Goal: Task Accomplishment & Management: Manage account settings

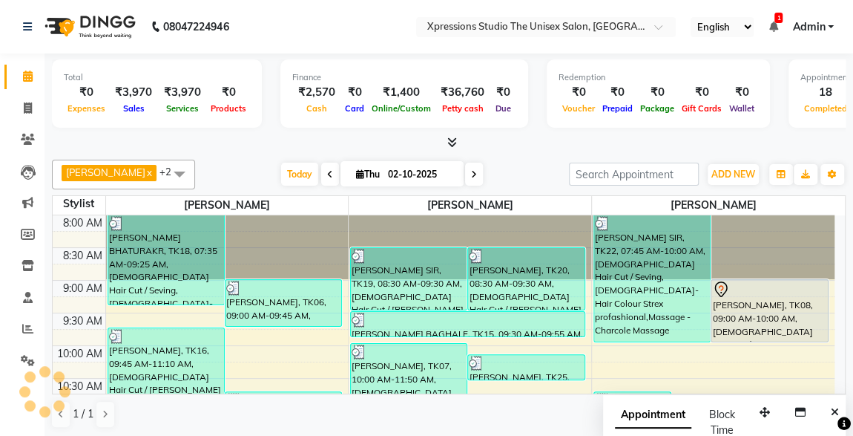
scroll to position [312, 0]
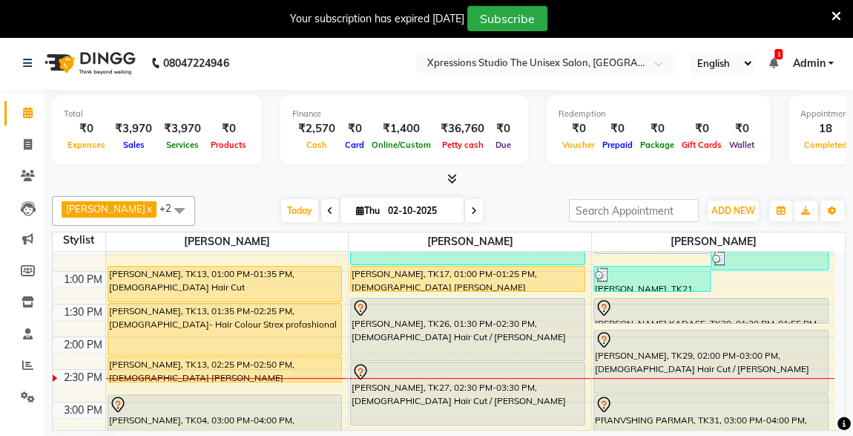
scroll to position [304, 0]
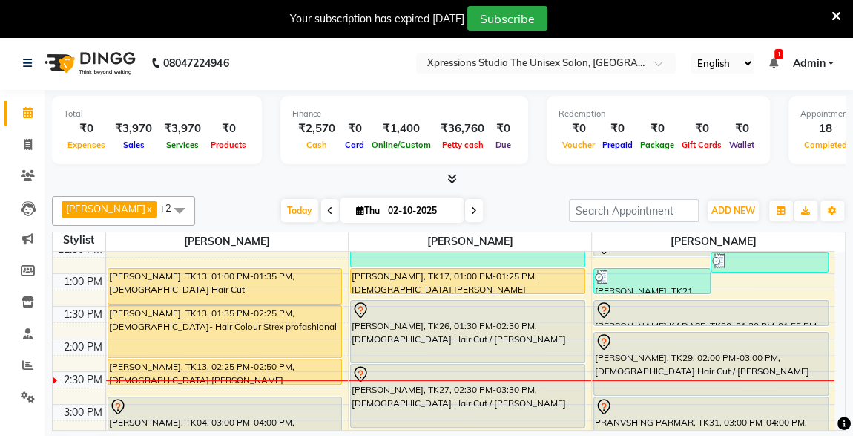
click at [265, 325] on div "Chandrashekhar patil, TK13, 01:35 PM-02:25 PM, Male- Hair Colour Strex profashi…" at bounding box center [225, 331] width 234 height 51
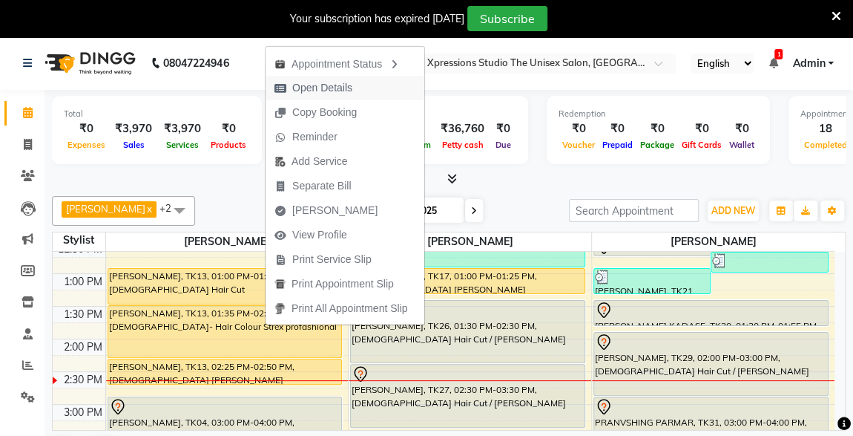
click at [302, 88] on span "Open Details" at bounding box center [322, 88] width 60 height 16
select select "1"
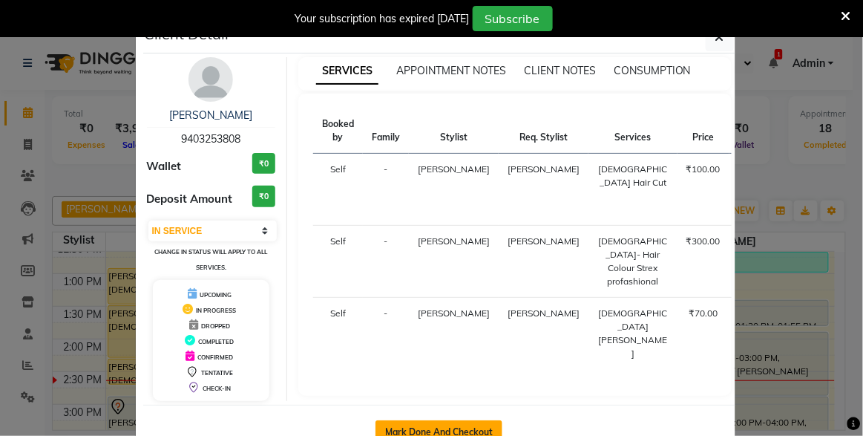
click at [406, 425] on button "Mark Done And Checkout" at bounding box center [439, 432] width 127 height 24
select select "7003"
select select "service"
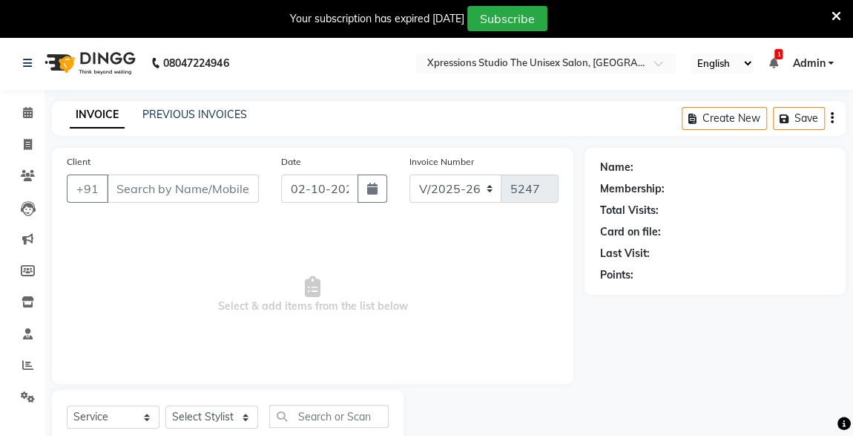
type input "9403253808"
select select "57587"
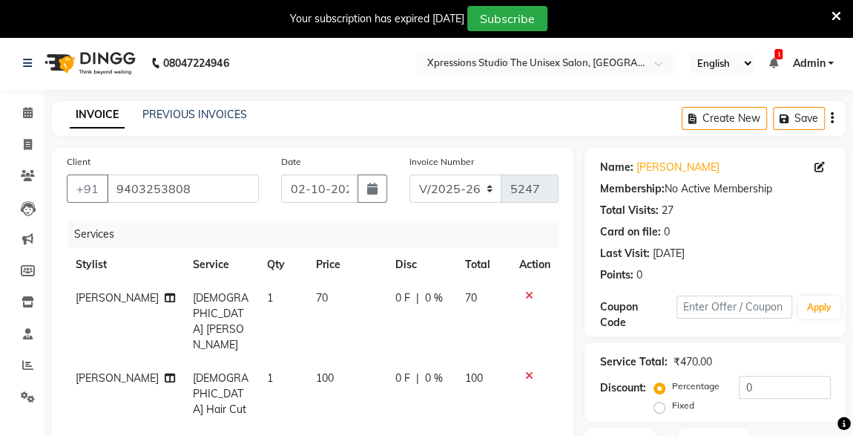
click at [528, 370] on icon at bounding box center [529, 375] width 8 height 10
click at [531, 295] on icon at bounding box center [529, 295] width 8 height 10
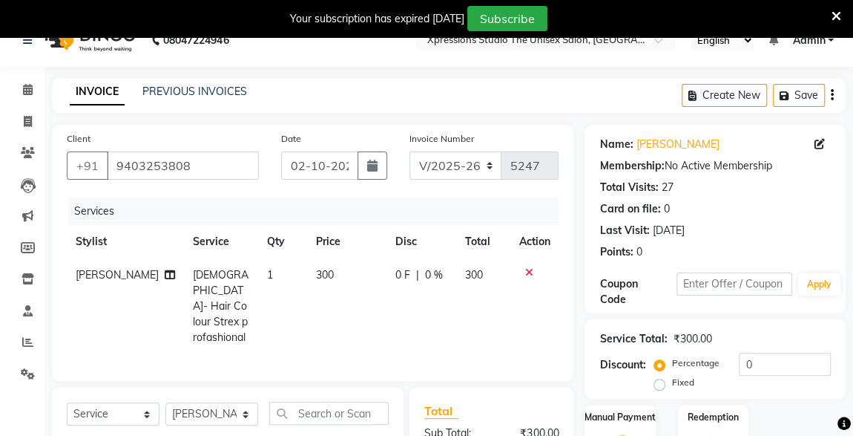
scroll to position [24, 0]
click at [339, 410] on input "text" at bounding box center [328, 412] width 119 height 23
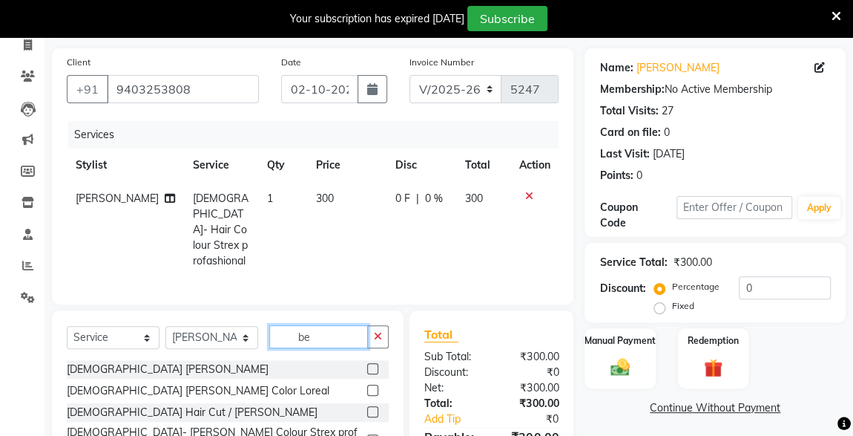
scroll to position [117, 0]
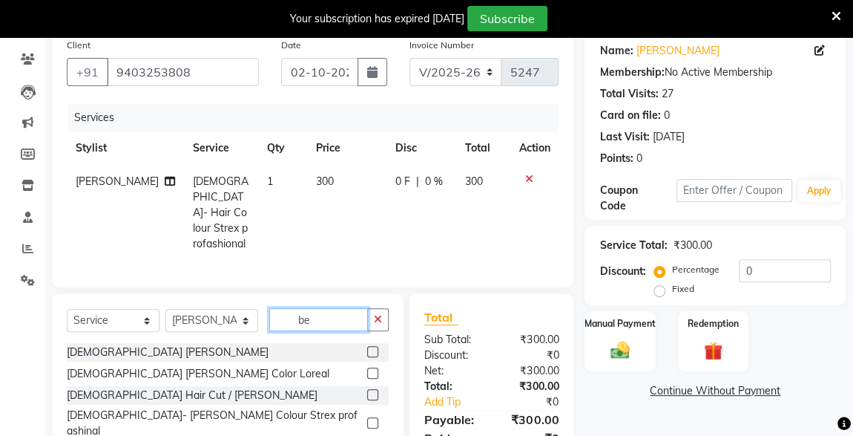
type input "be"
click at [367, 392] on label at bounding box center [372, 394] width 11 height 11
click at [367, 392] on input "checkbox" at bounding box center [372, 395] width 10 height 10
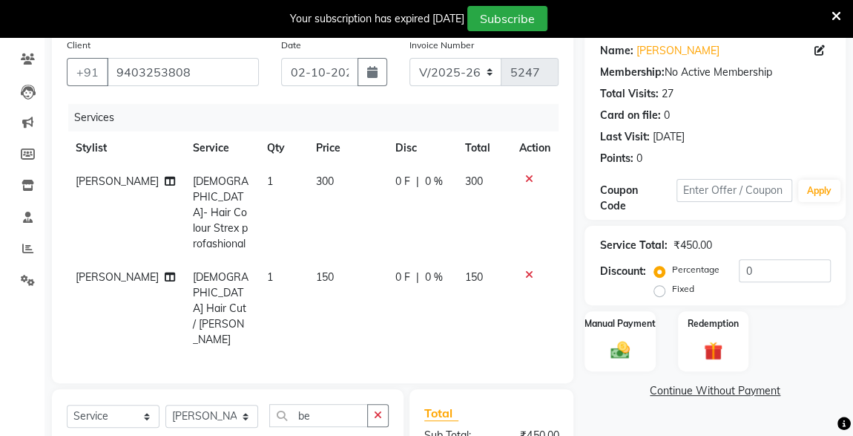
checkbox input "false"
click at [625, 353] on img at bounding box center [620, 349] width 32 height 23
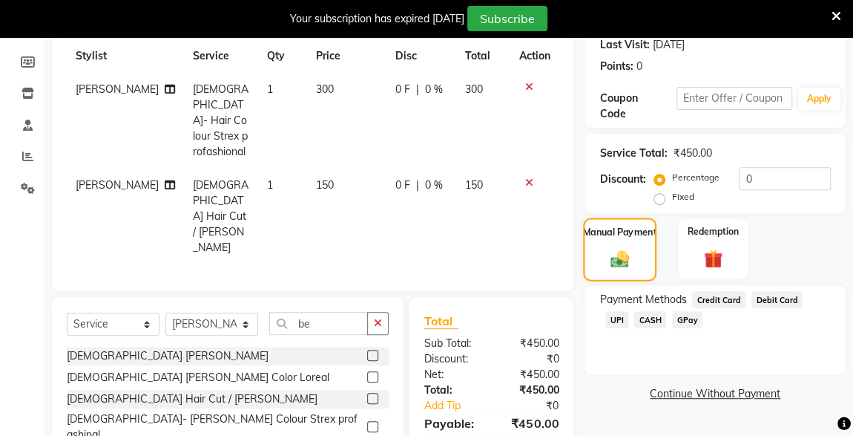
scroll to position [258, 0]
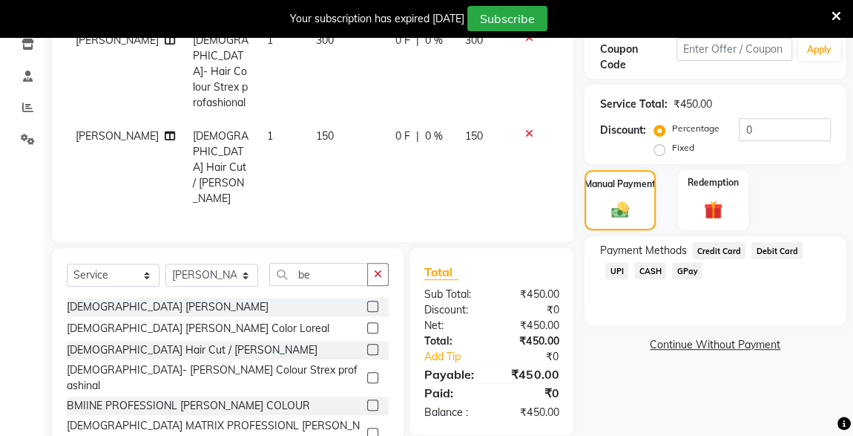
click at [629, 262] on span "UPI" at bounding box center [617, 270] width 23 height 17
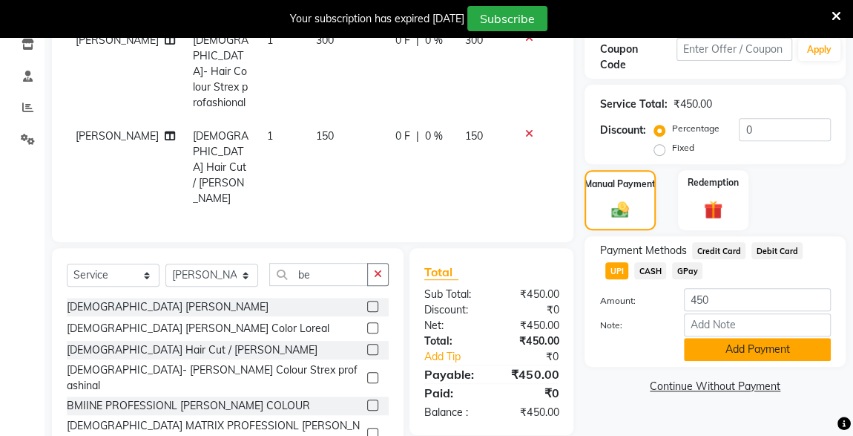
click at [763, 358] on button "Add Payment" at bounding box center [757, 349] width 147 height 23
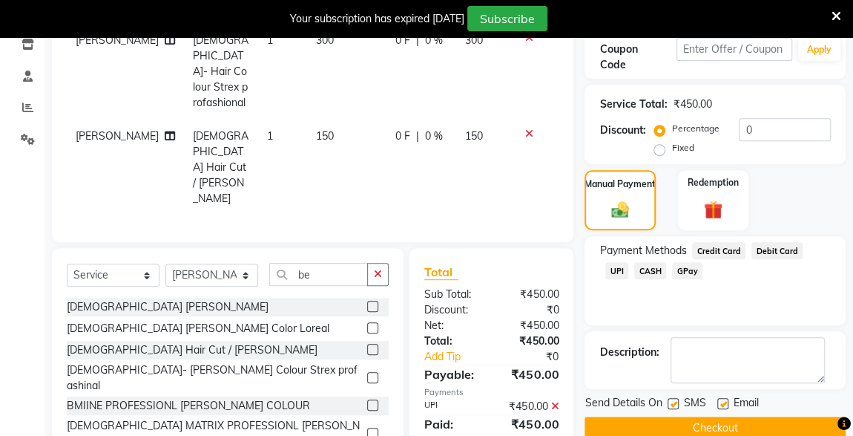
scroll to position [281, 0]
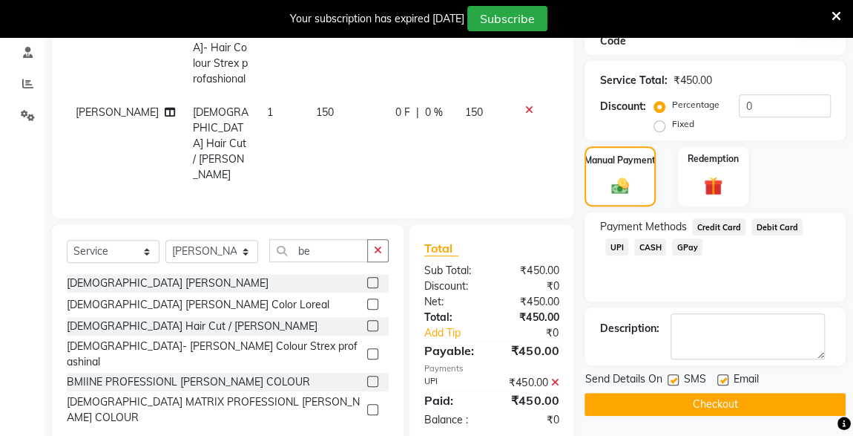
click at [670, 379] on label at bounding box center [673, 379] width 11 height 11
click at [670, 379] on input "checkbox" at bounding box center [673, 381] width 10 height 10
checkbox input "false"
click at [731, 410] on button "Checkout" at bounding box center [715, 404] width 261 height 23
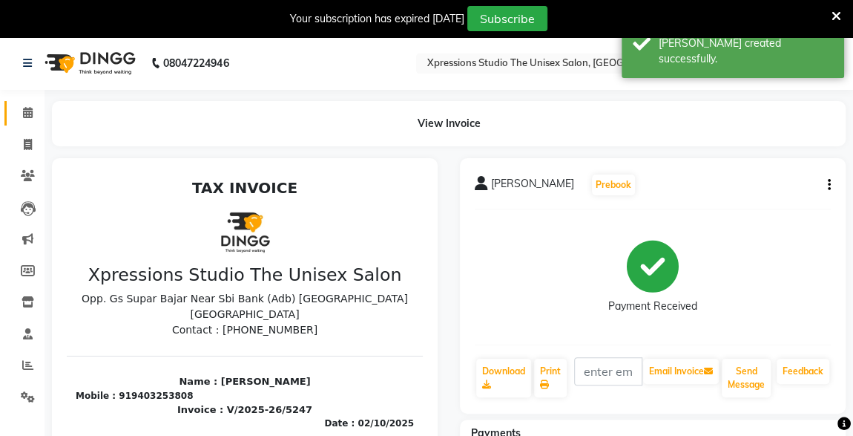
click at [19, 102] on link "Calendar" at bounding box center [22, 113] width 36 height 24
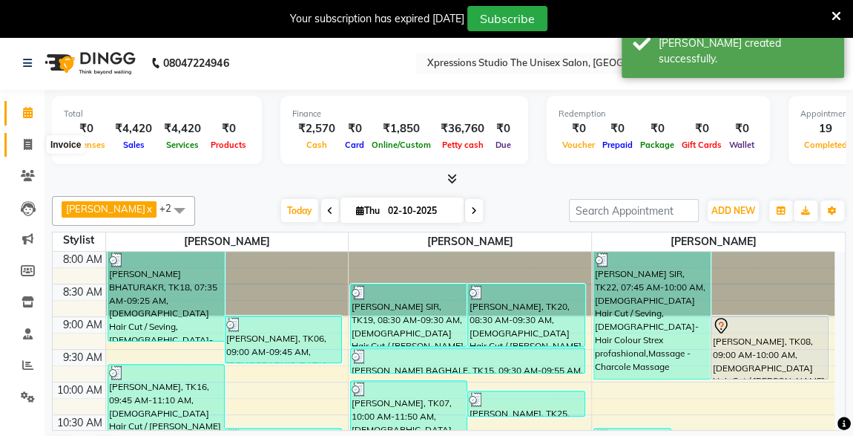
click at [24, 144] on icon at bounding box center [28, 144] width 8 height 11
select select "service"
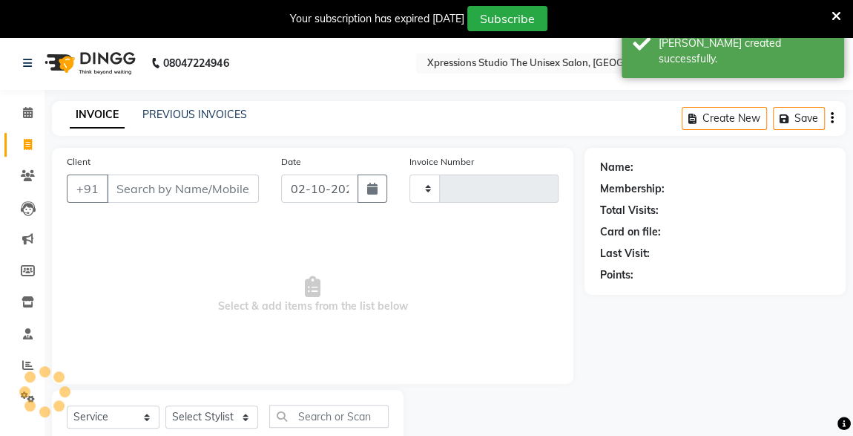
type input "5248"
select select "7003"
click at [142, 191] on input "Client" at bounding box center [183, 188] width 152 height 28
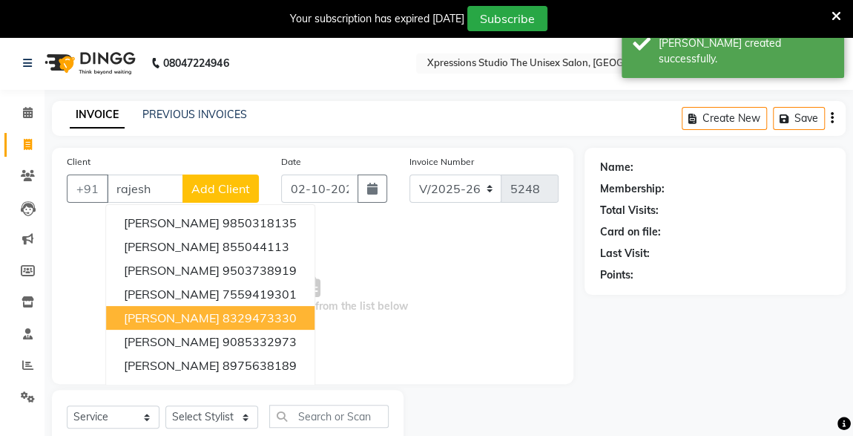
click at [190, 318] on span "RAJESH SURALKAR" at bounding box center [172, 317] width 96 height 15
type input "8329473330"
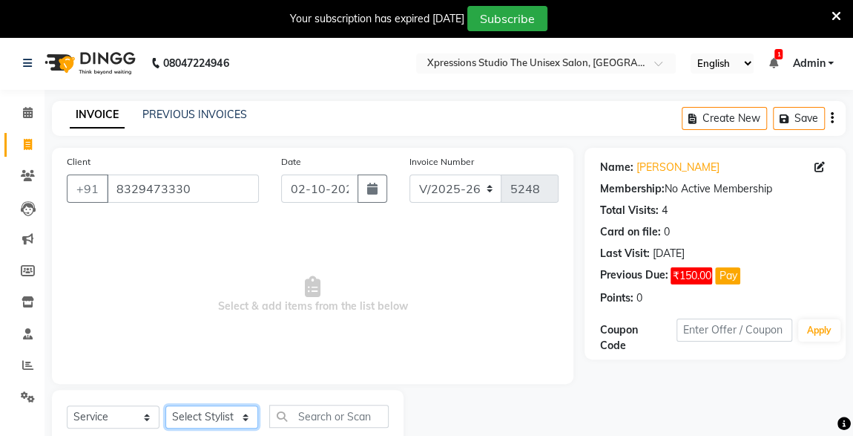
click at [200, 419] on select "Select Stylist ADESH RAUT ROHAN BABHULKAR ROSHAN TANDULKAR" at bounding box center [212, 416] width 93 height 23
select select "57588"
click at [166, 405] on select "Select Stylist ADESH RAUT ROHAN BABHULKAR ROSHAN TANDULKAR" at bounding box center [212, 416] width 93 height 23
click at [304, 406] on input "text" at bounding box center [328, 415] width 119 height 23
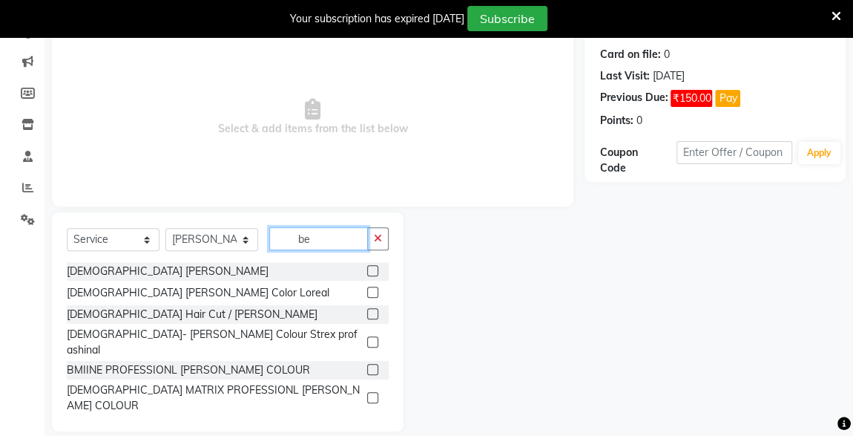
scroll to position [194, 0]
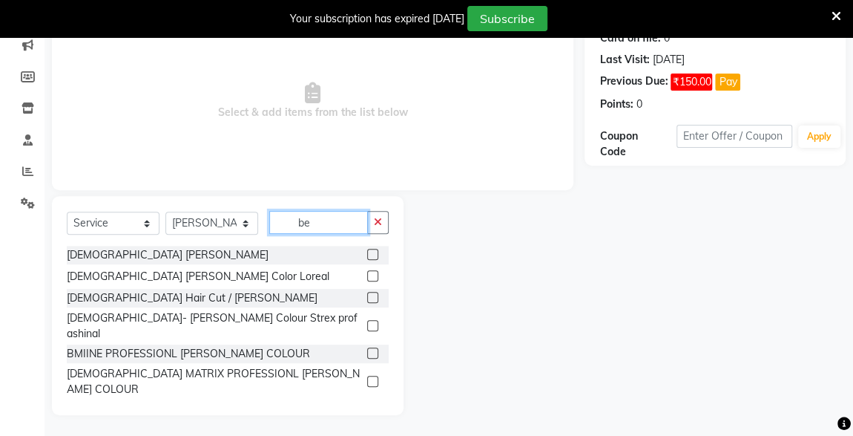
type input "be"
click at [367, 295] on label at bounding box center [372, 297] width 11 height 11
click at [367, 295] on input "checkbox" at bounding box center [372, 298] width 10 height 10
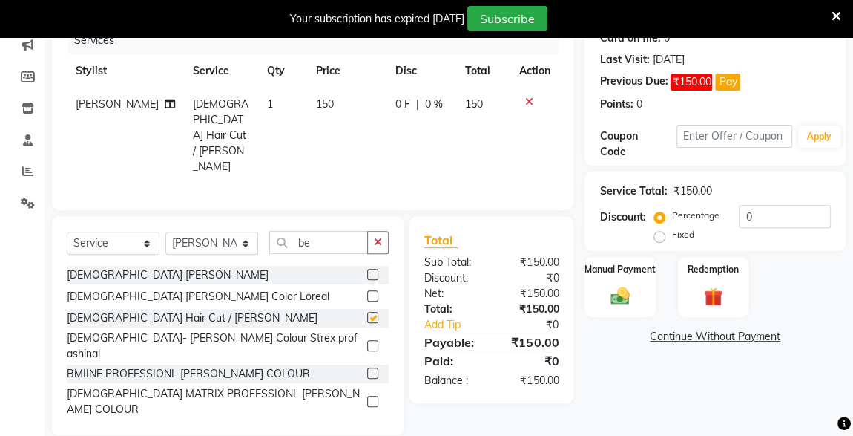
checkbox input "false"
click at [638, 309] on div "Manual Payment" at bounding box center [619, 286] width 73 height 63
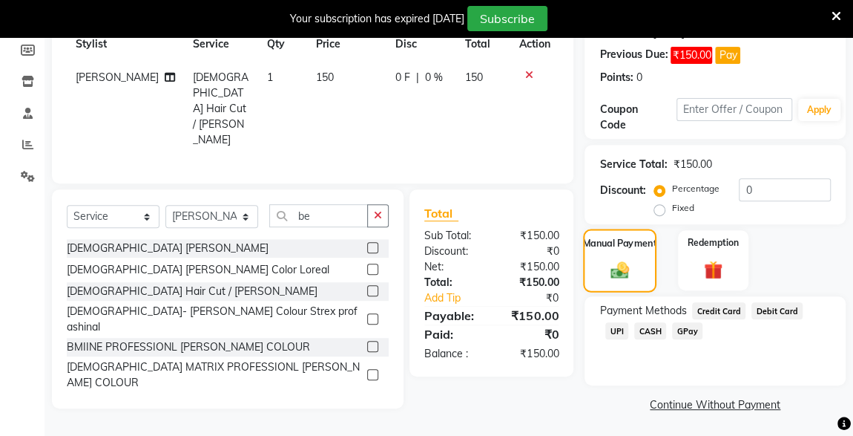
scroll to position [222, 0]
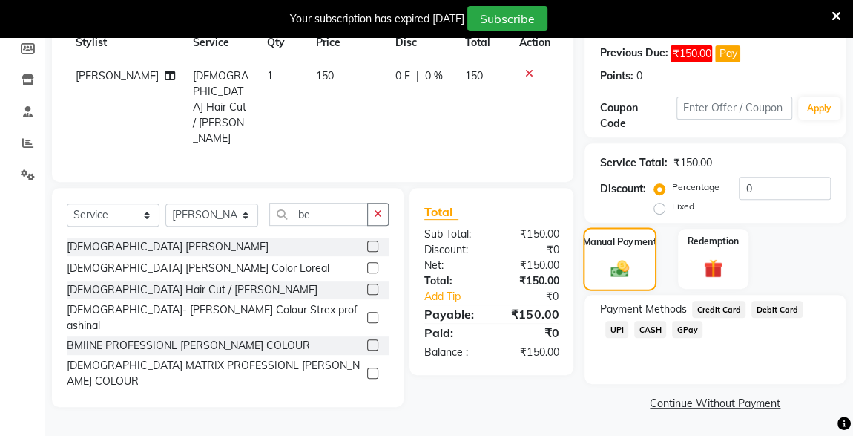
click at [629, 321] on span "UPI" at bounding box center [617, 329] width 23 height 17
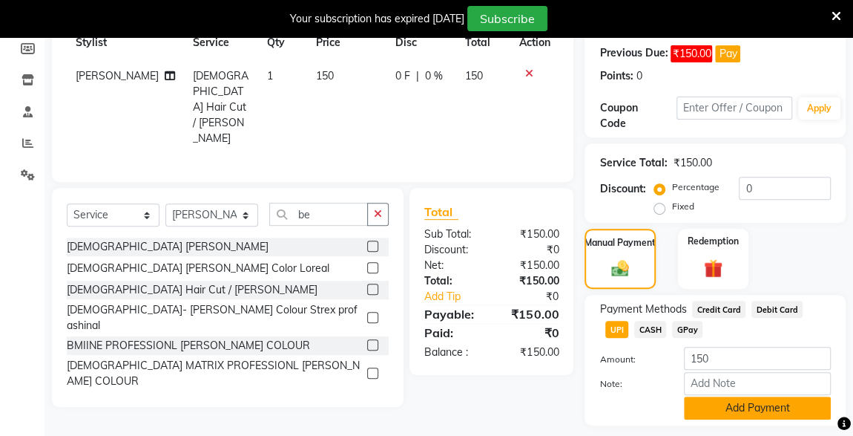
click at [747, 411] on button "Add Payment" at bounding box center [757, 407] width 147 height 23
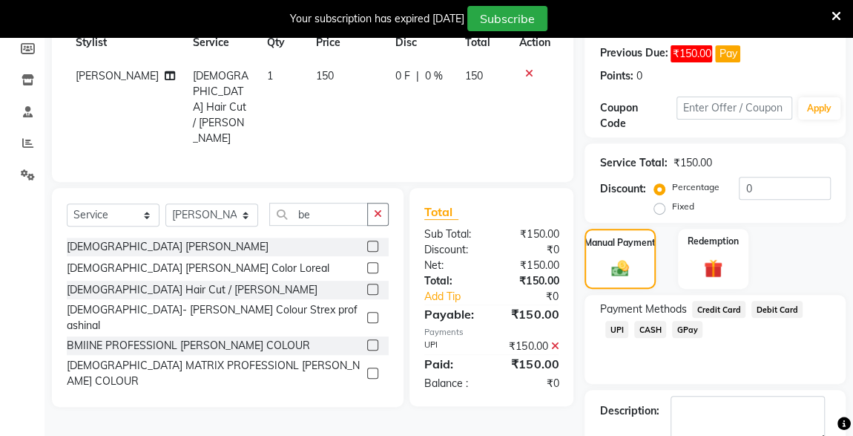
scroll to position [304, 0]
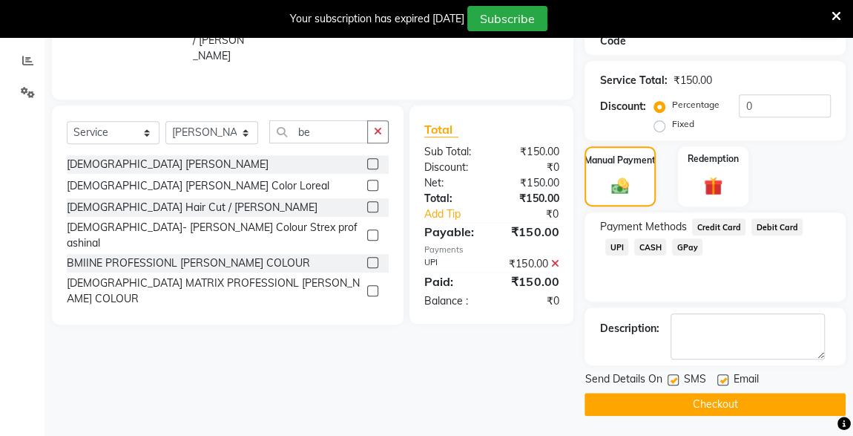
click at [674, 378] on label at bounding box center [673, 379] width 11 height 11
click at [674, 378] on input "checkbox" at bounding box center [673, 381] width 10 height 10
checkbox input "false"
click at [715, 410] on button "Checkout" at bounding box center [715, 404] width 261 height 23
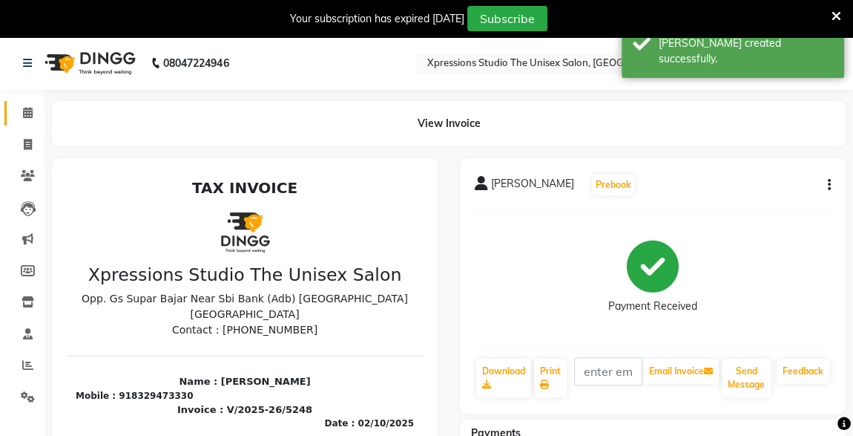
click at [31, 117] on icon at bounding box center [28, 112] width 10 height 11
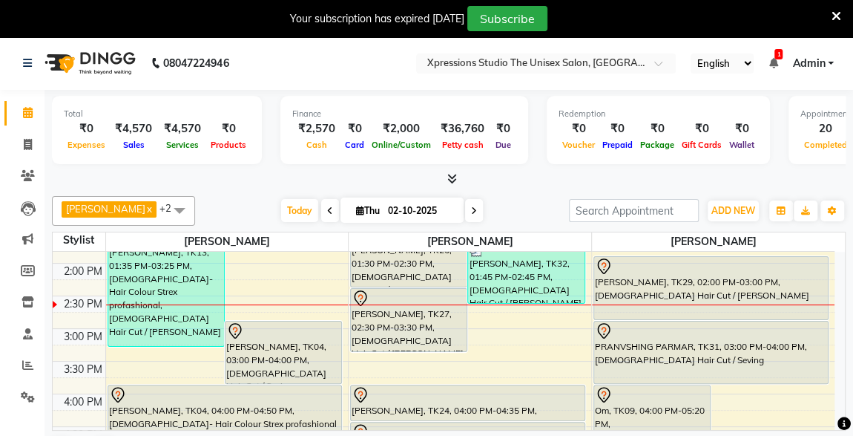
scroll to position [376, 0]
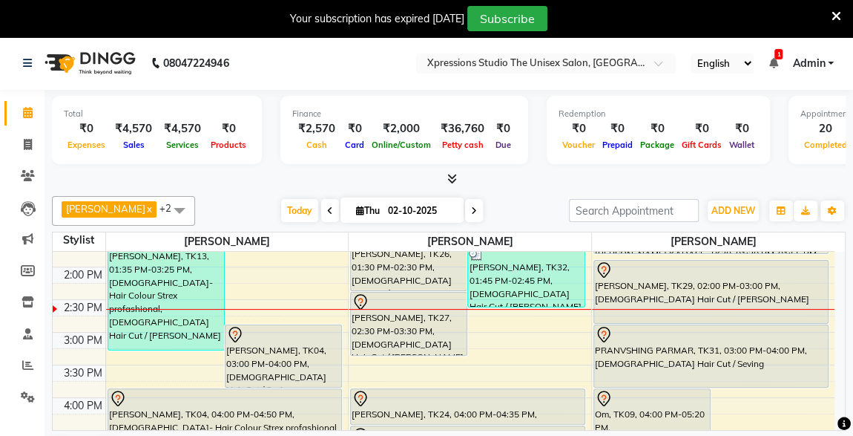
click at [359, 312] on div "Mohd faisal, TK27, 02:30 PM-03:30 PM, Male Hair Cut / Beard" at bounding box center [409, 323] width 116 height 62
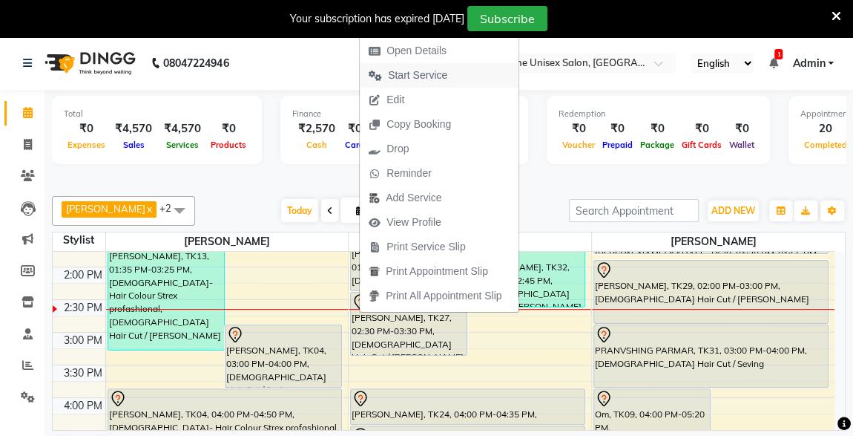
click at [404, 71] on span "Start Service" at bounding box center [417, 76] width 59 height 16
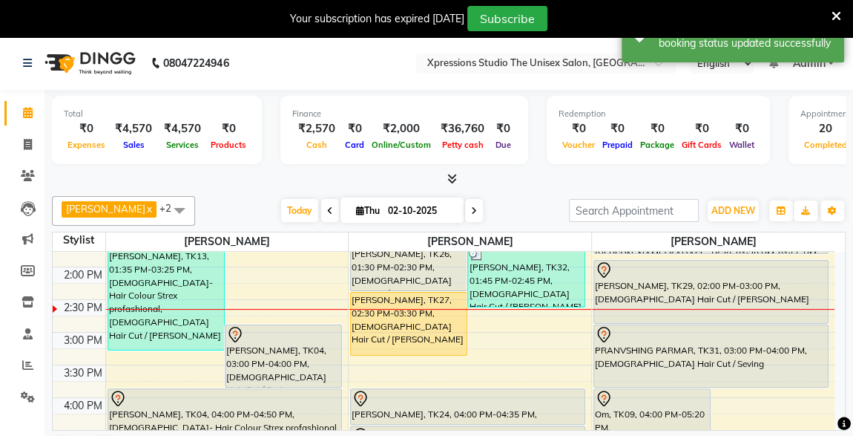
click at [666, 282] on div "[PERSON_NAME], TK29, 02:00 PM-03:00 PM, [DEMOGRAPHIC_DATA] Hair Cut / [PERSON_N…" at bounding box center [711, 292] width 234 height 62
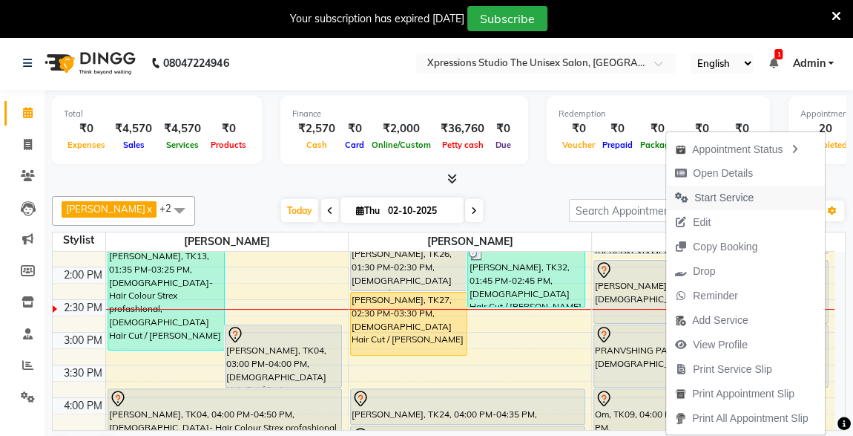
click at [715, 195] on span "Start Service" at bounding box center [724, 198] width 59 height 16
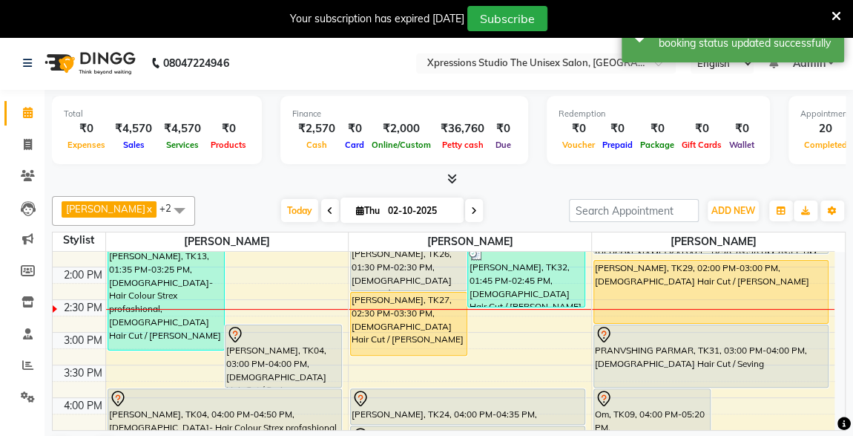
click at [716, 179] on div at bounding box center [449, 179] width 794 height 16
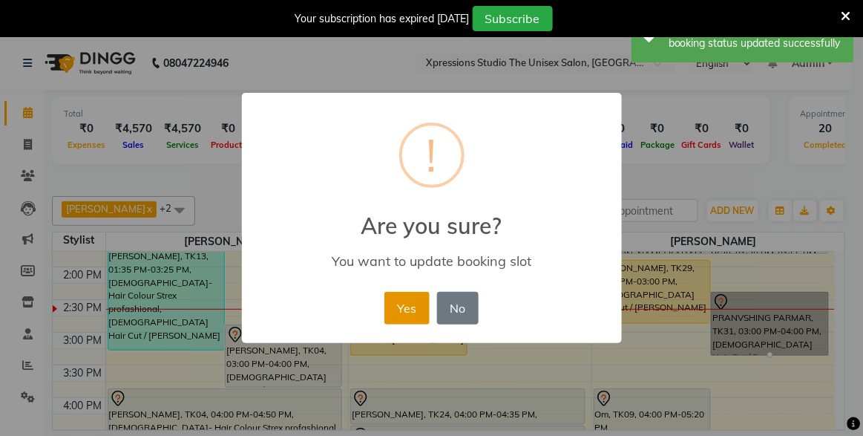
click at [418, 315] on button "Yes" at bounding box center [406, 308] width 45 height 33
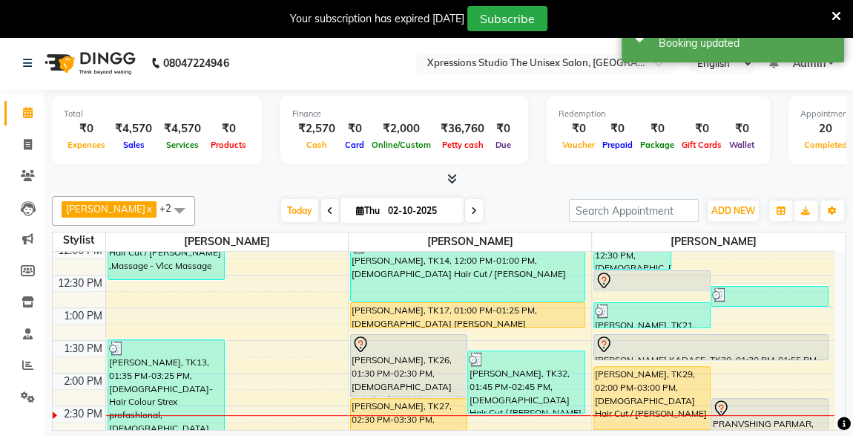
scroll to position [269, 0]
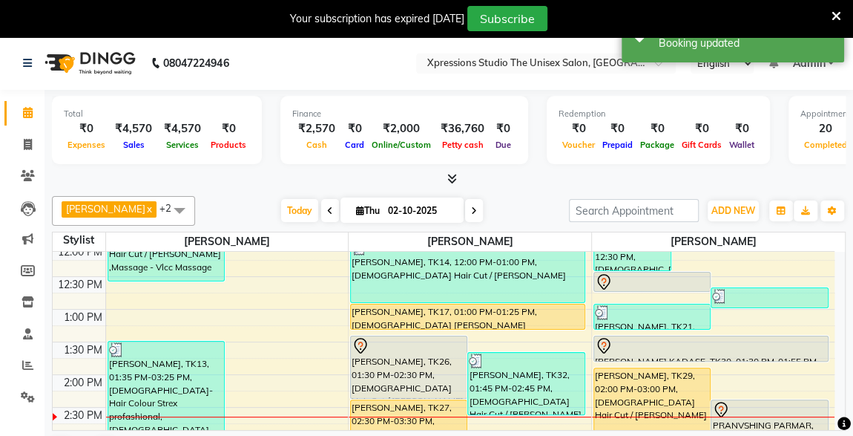
click at [666, 350] on div at bounding box center [711, 346] width 232 height 18
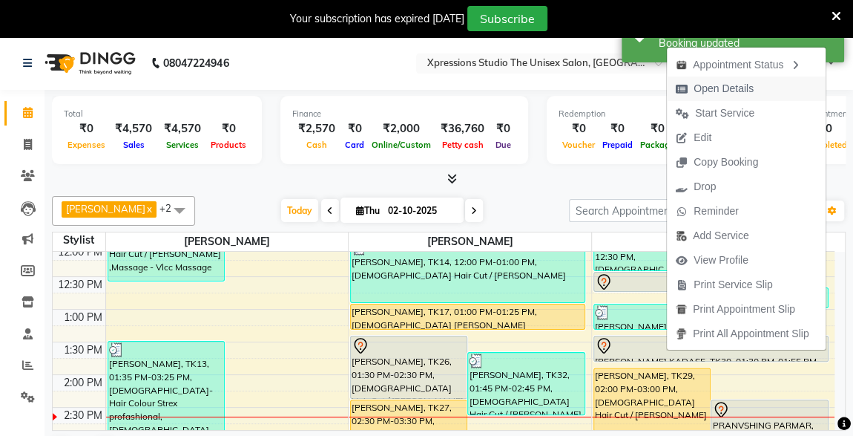
click at [715, 93] on span "Open Details" at bounding box center [724, 89] width 60 height 16
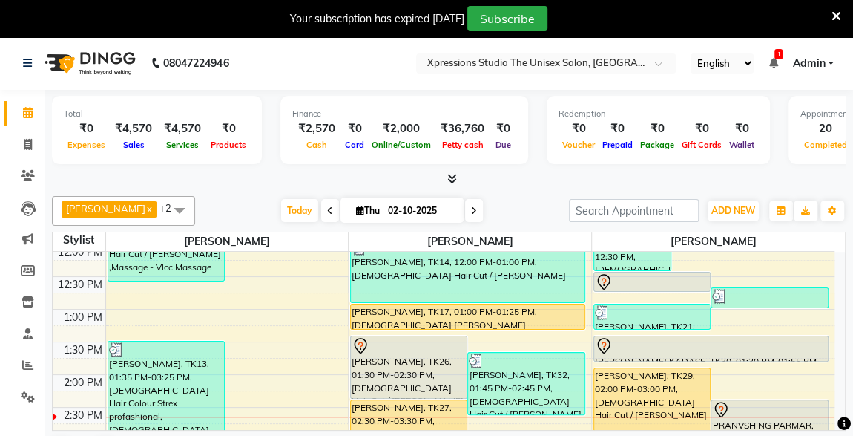
click at [672, 350] on div at bounding box center [711, 346] width 232 height 18
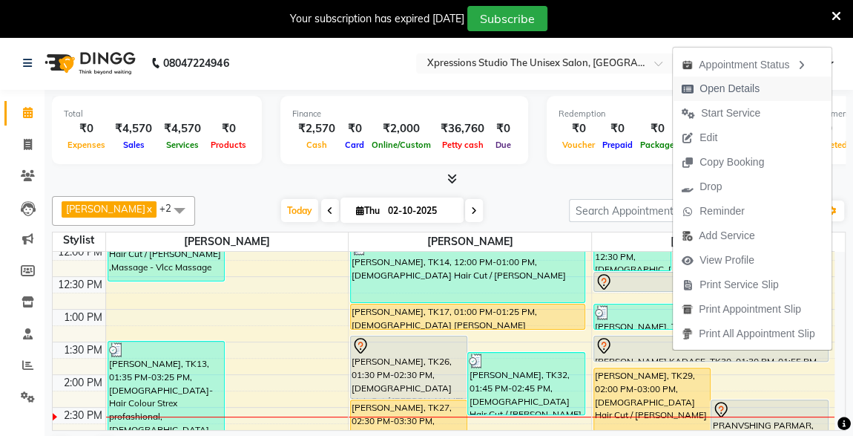
click at [727, 87] on span "Open Details" at bounding box center [730, 89] width 60 height 16
select select "7"
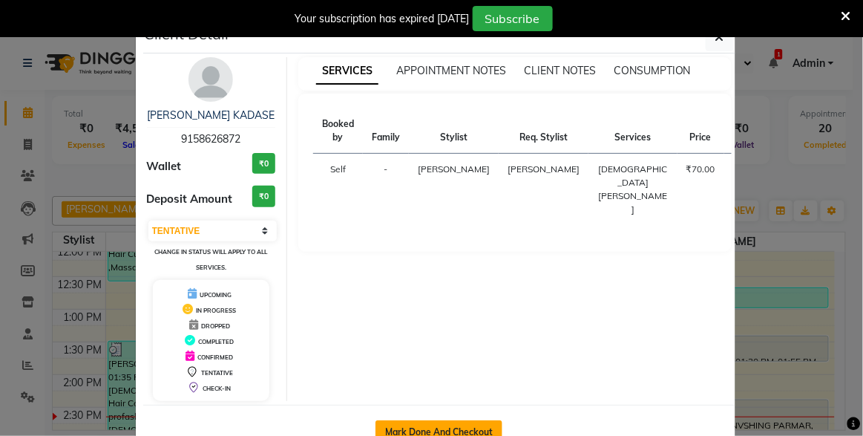
click at [406, 424] on button "Mark Done And Checkout" at bounding box center [439, 432] width 127 height 24
select select "service"
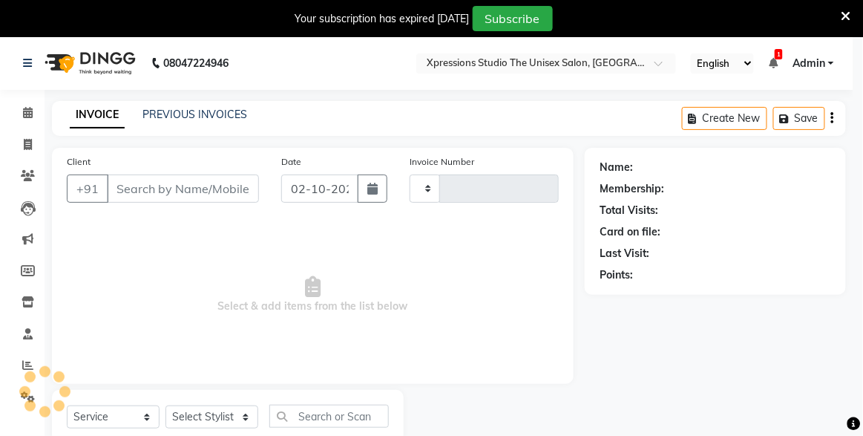
type input "5249"
select select "7003"
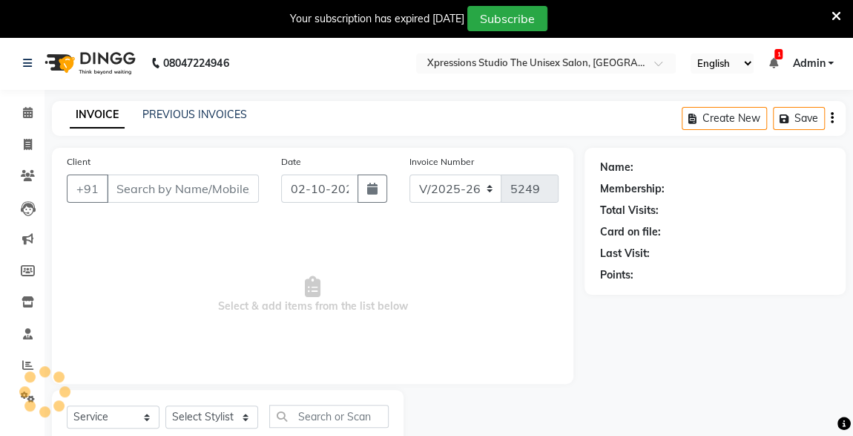
type input "9158626872"
select select "57589"
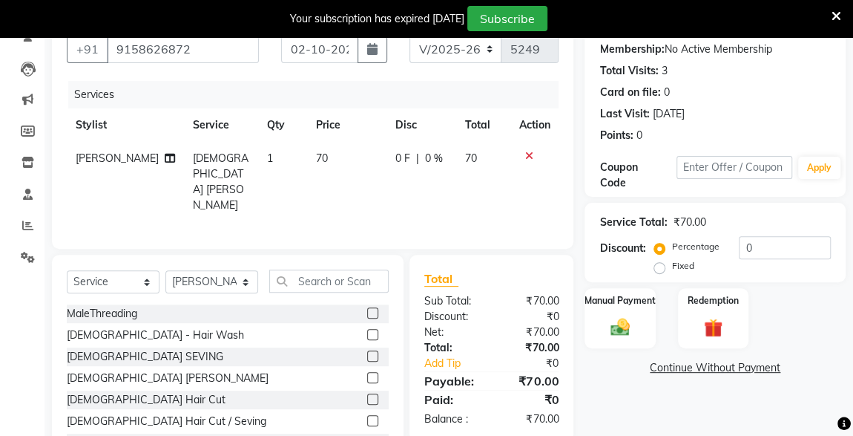
scroll to position [194, 0]
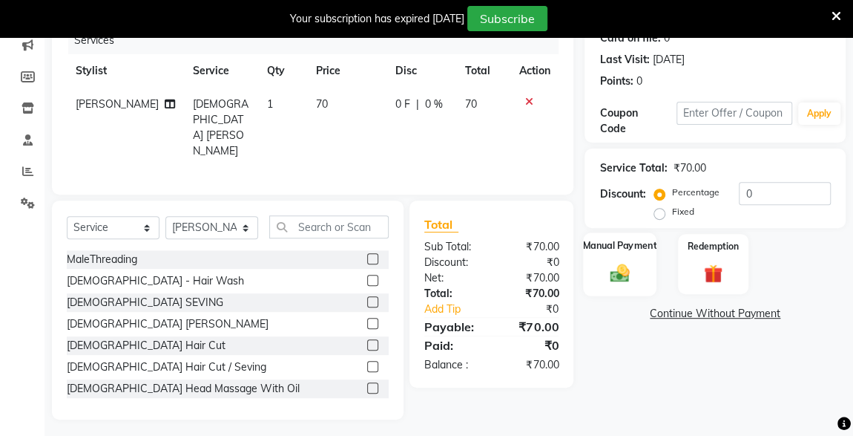
click at [626, 264] on img at bounding box center [620, 272] width 32 height 23
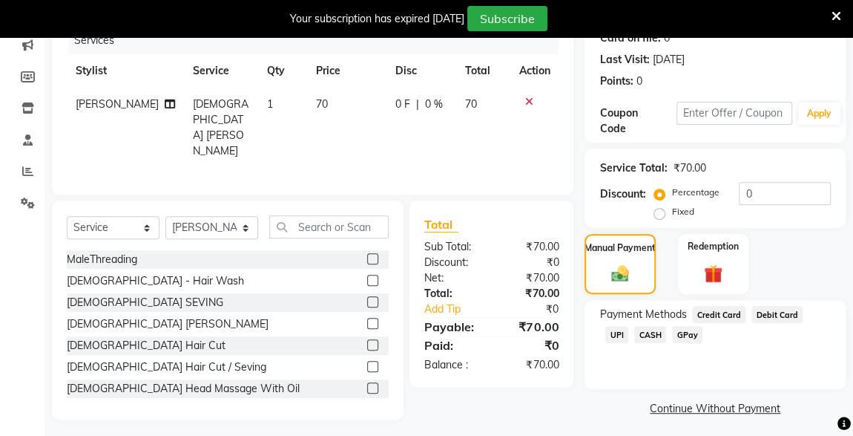
click at [629, 326] on span "UPI" at bounding box center [617, 334] width 23 height 17
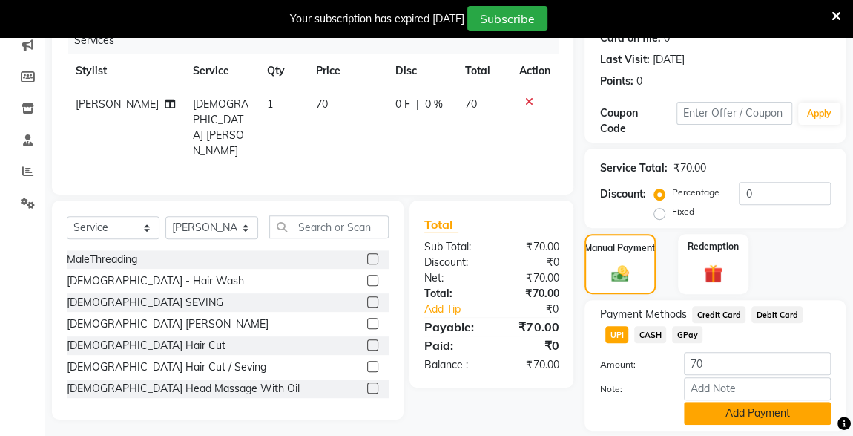
click at [779, 420] on button "Add Payment" at bounding box center [757, 413] width 147 height 23
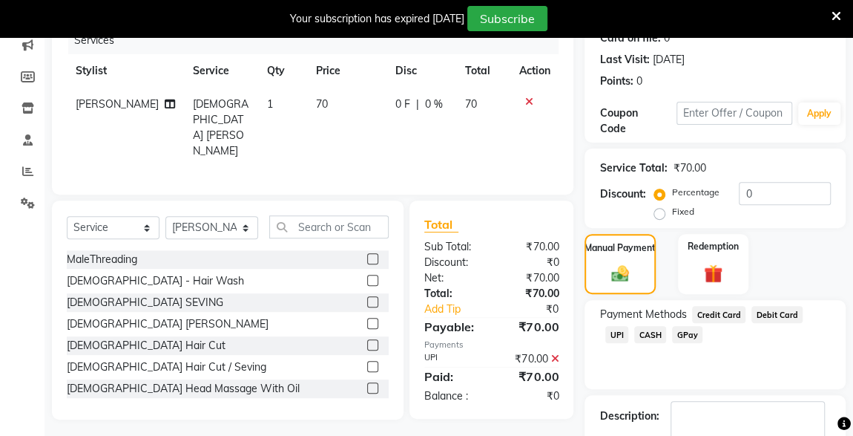
scroll to position [281, 0]
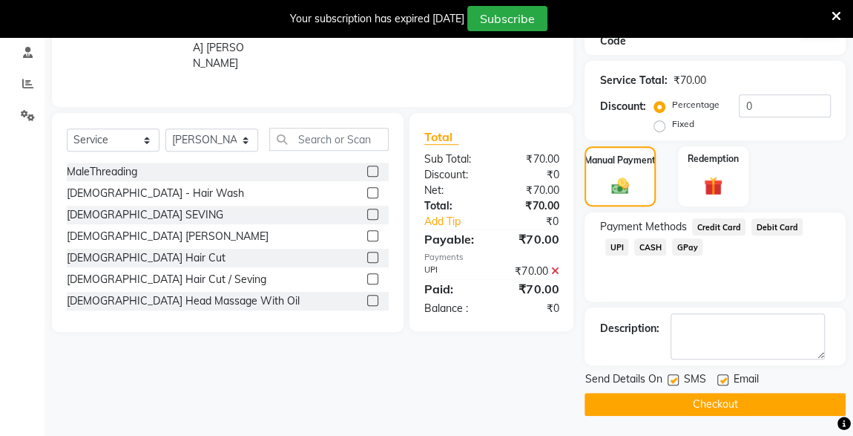
click at [687, 378] on span "SMS" at bounding box center [695, 380] width 22 height 19
click at [674, 381] on label at bounding box center [673, 379] width 11 height 11
click at [674, 381] on input "checkbox" at bounding box center [673, 381] width 10 height 10
checkbox input "false"
click at [717, 405] on button "Checkout" at bounding box center [715, 404] width 261 height 23
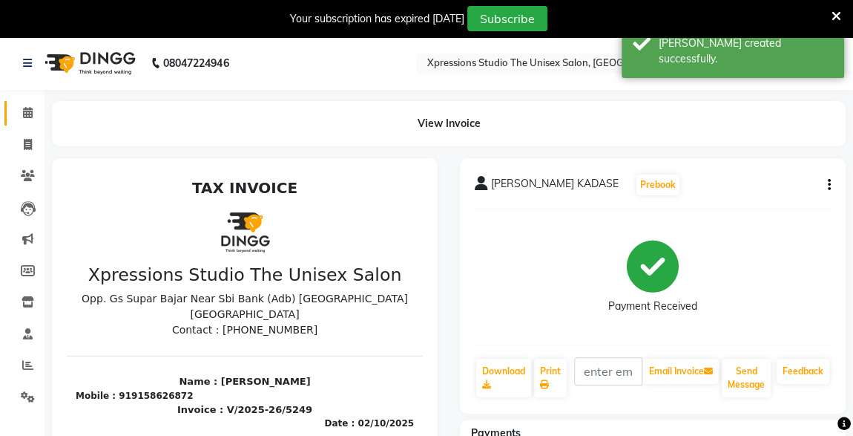
click at [29, 109] on icon at bounding box center [28, 112] width 10 height 11
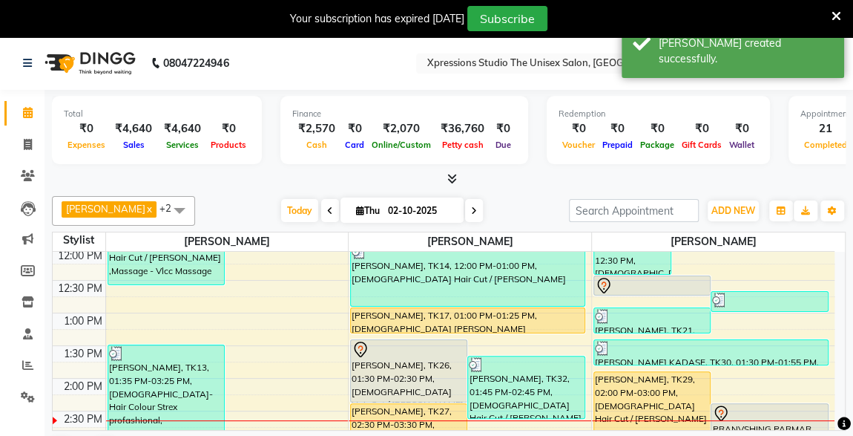
scroll to position [271, 0]
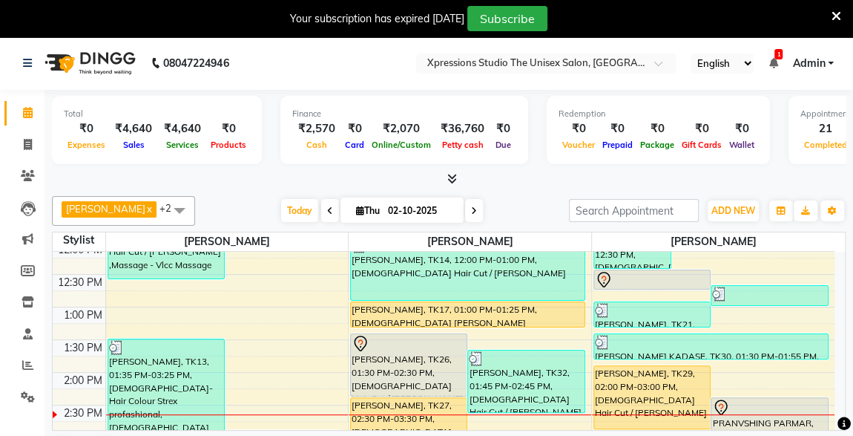
click at [478, 318] on div "[PERSON_NAME], TK17, 01:00 PM-01:25 PM, [DEMOGRAPHIC_DATA] [PERSON_NAME]" at bounding box center [468, 314] width 234 height 24
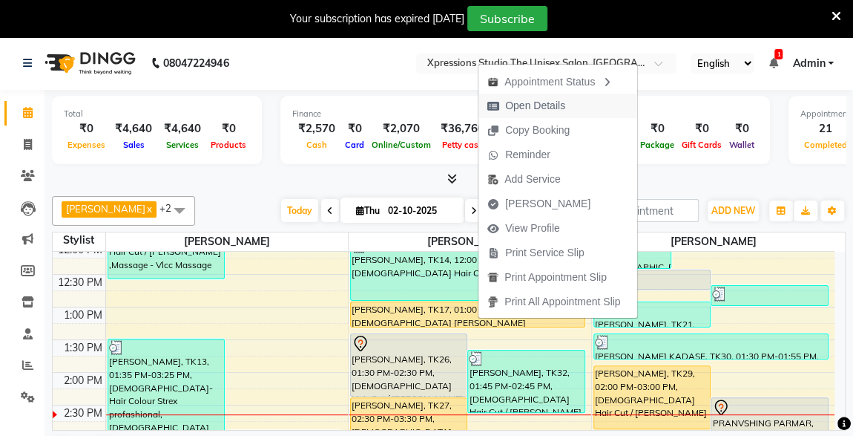
click at [513, 106] on span "Open Details" at bounding box center [535, 106] width 60 height 16
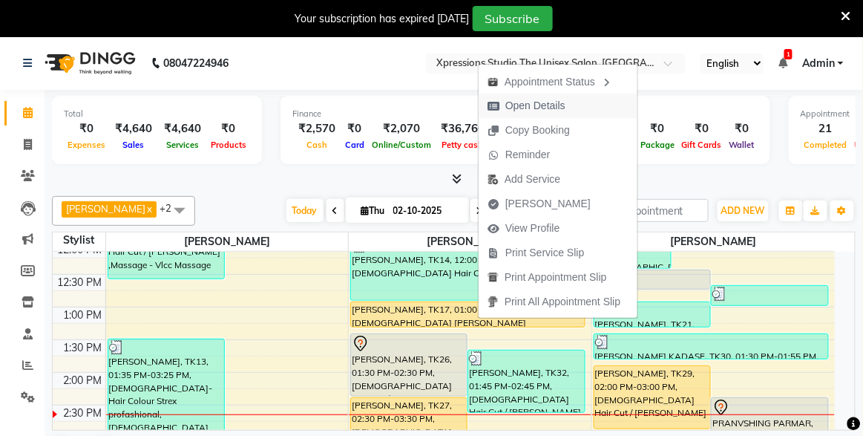
select select "1"
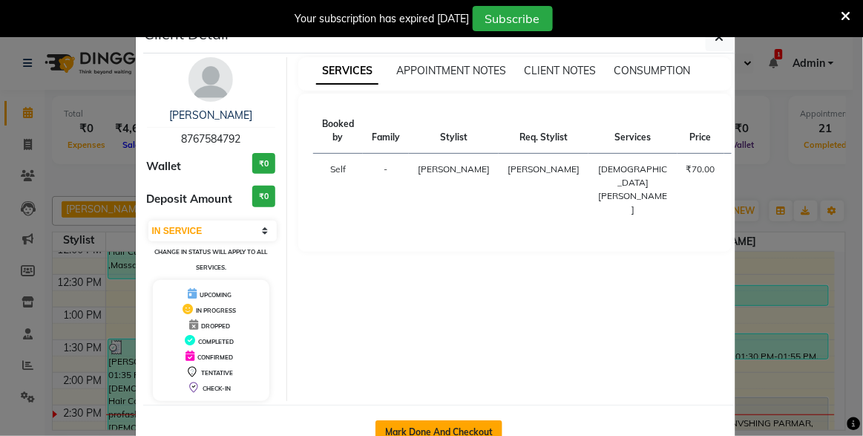
click at [398, 422] on button "Mark Done And Checkout" at bounding box center [439, 432] width 127 height 24
select select "7003"
select select "service"
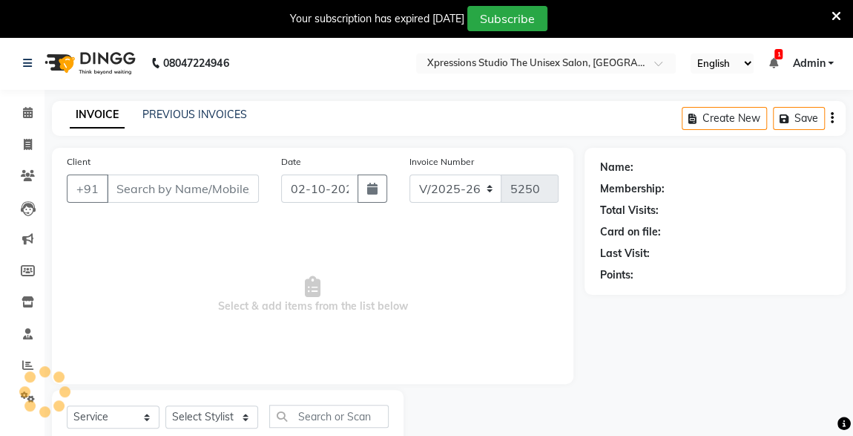
type input "8767584792"
select select "57588"
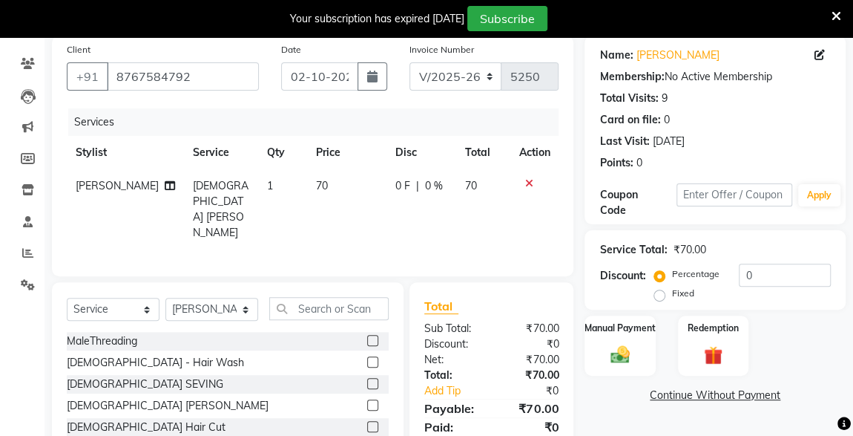
scroll to position [194, 0]
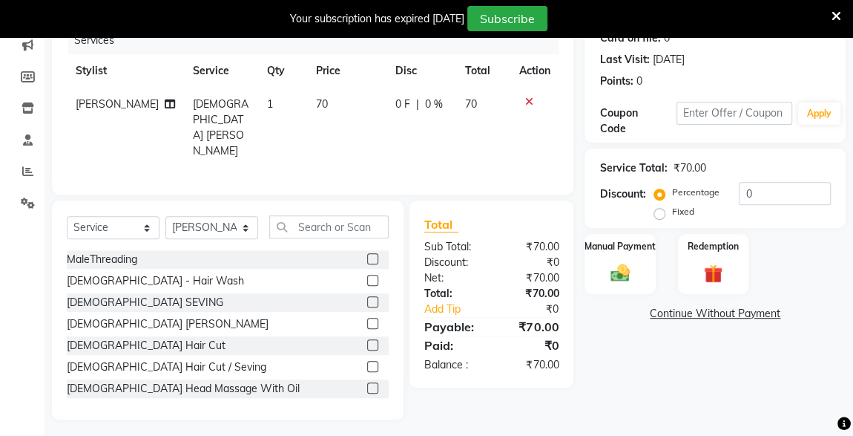
click at [626, 274] on img at bounding box center [620, 273] width 31 height 22
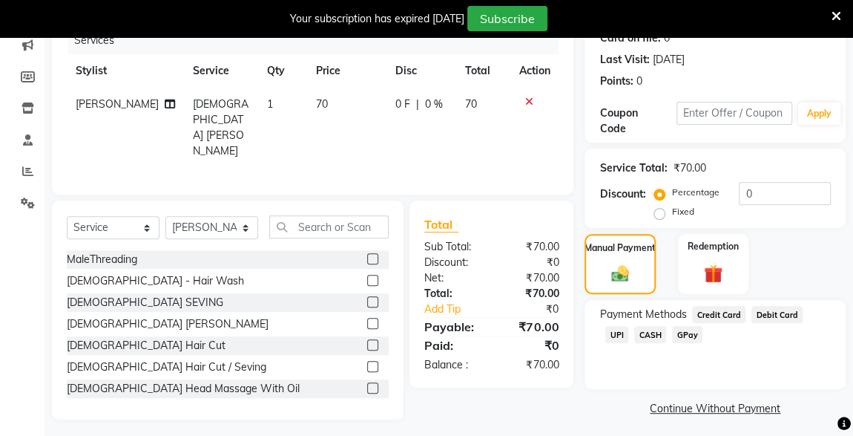
click at [635, 334] on span "CASH" at bounding box center [651, 334] width 32 height 17
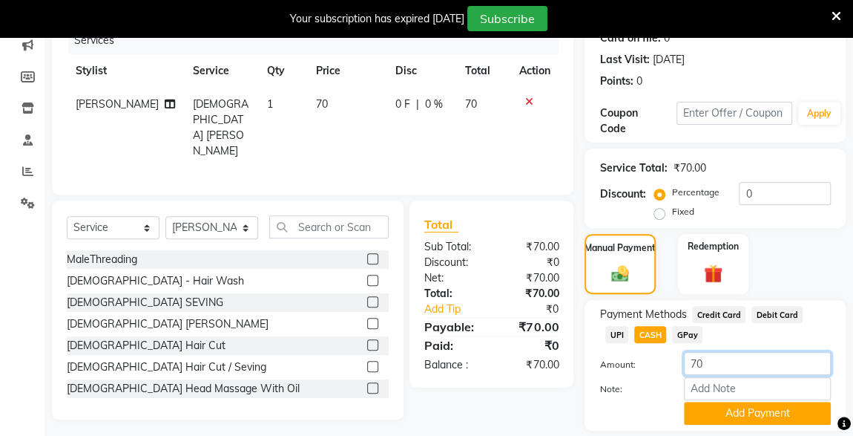
click at [725, 362] on input "70" at bounding box center [757, 363] width 147 height 23
type input "7"
type input "50"
click at [771, 416] on button "Add Payment" at bounding box center [757, 413] width 147 height 23
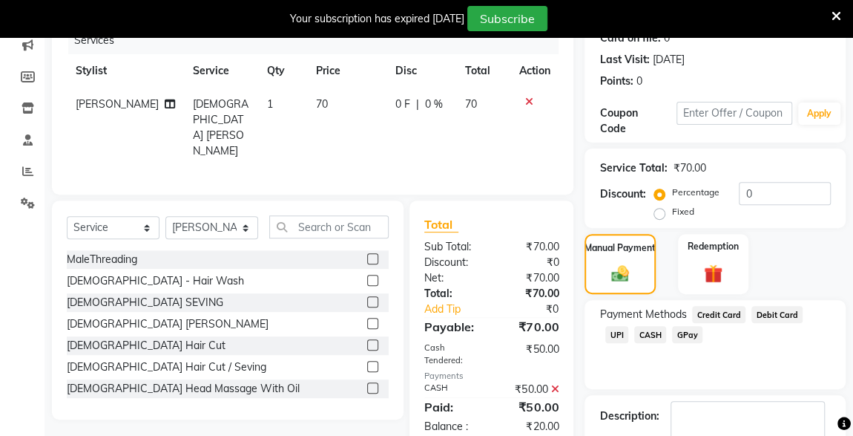
scroll to position [281, 0]
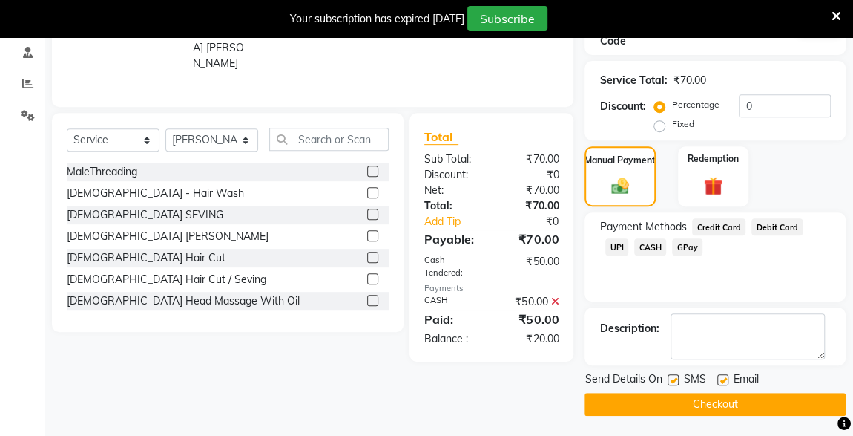
click at [629, 238] on span "UPI" at bounding box center [617, 246] width 23 height 17
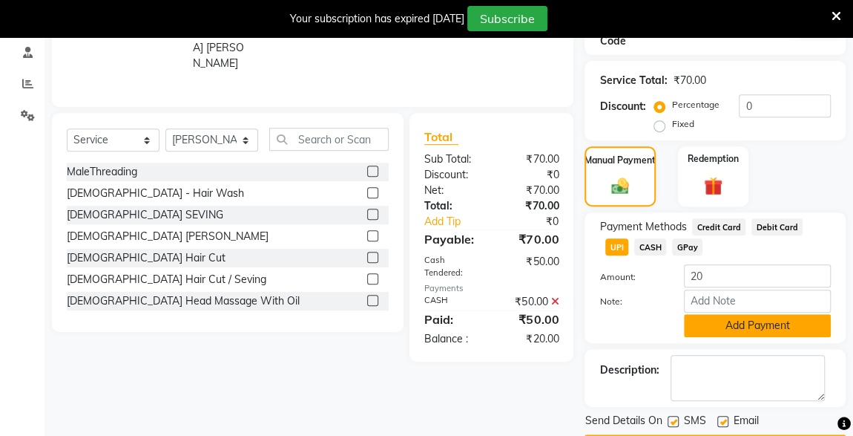
click at [773, 332] on button "Add Payment" at bounding box center [757, 325] width 147 height 23
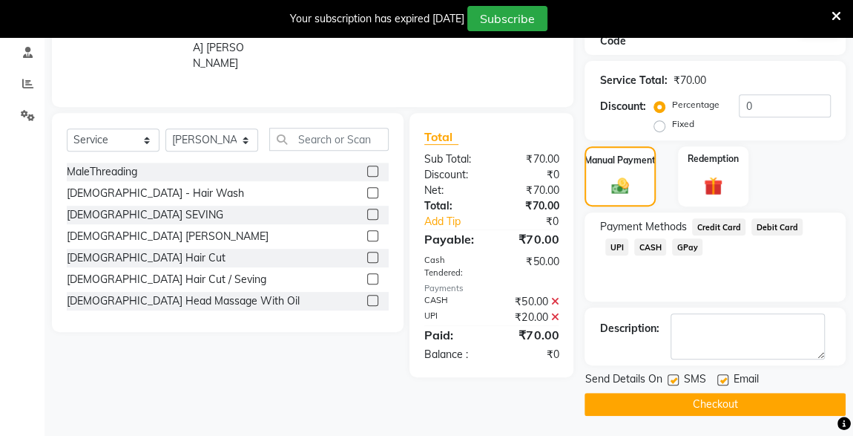
click at [675, 379] on label at bounding box center [673, 379] width 11 height 11
click at [675, 379] on input "checkbox" at bounding box center [673, 381] width 10 height 10
checkbox input "false"
click at [713, 406] on button "Checkout" at bounding box center [715, 404] width 261 height 23
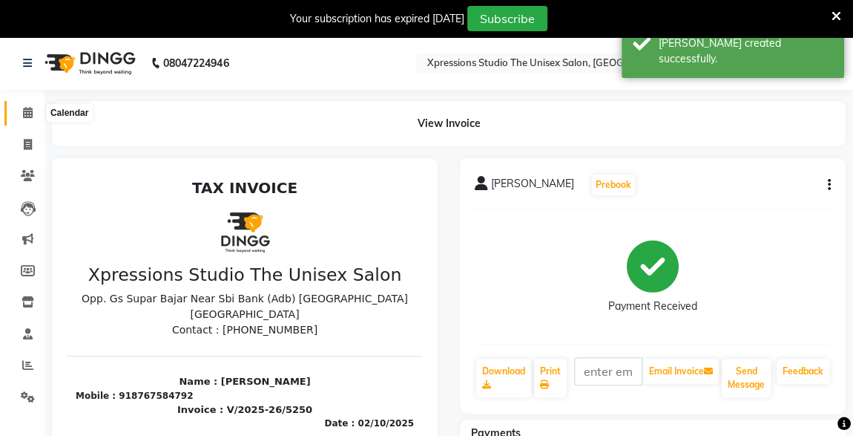
click at [608, 232] on div "Payment Received" at bounding box center [653, 276] width 356 height 111
click at [20, 122] on link "Calendar" at bounding box center [22, 113] width 36 height 24
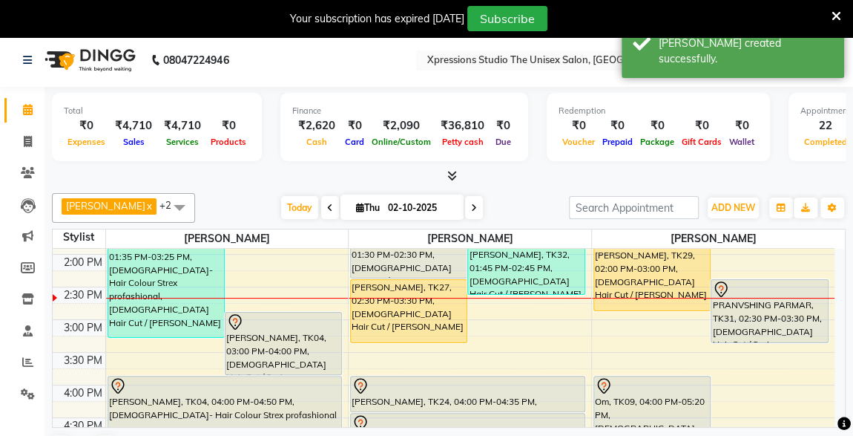
scroll to position [326, 0]
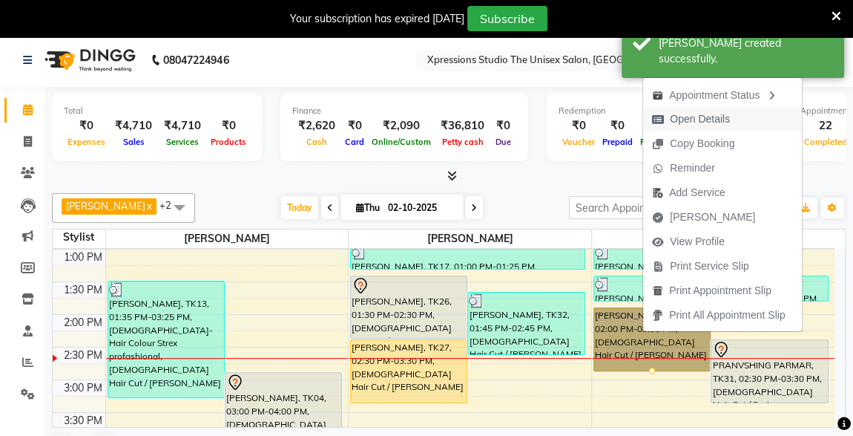
click at [695, 115] on span "Open Details" at bounding box center [700, 119] width 60 height 16
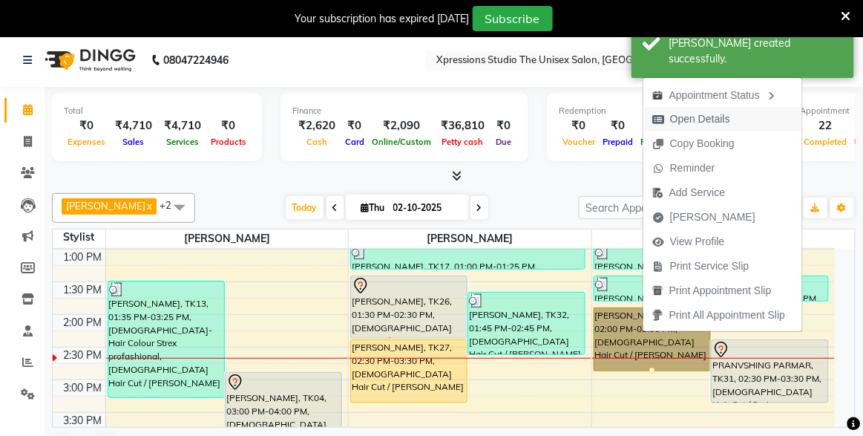
select select "1"
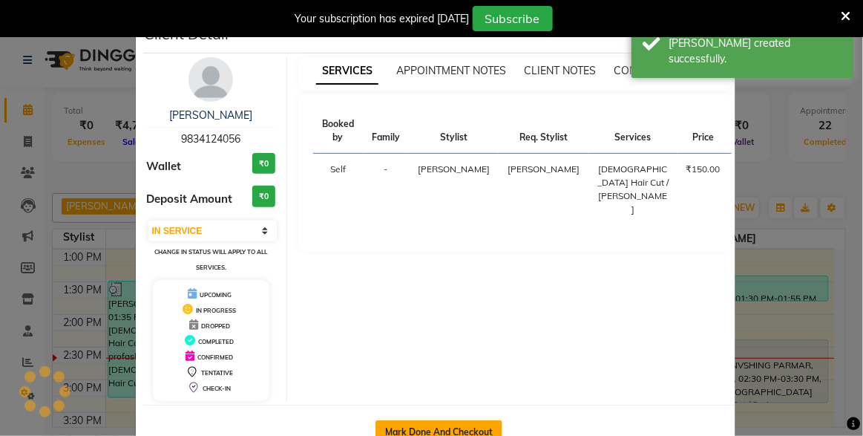
click at [472, 428] on button "Mark Done And Checkout" at bounding box center [439, 432] width 127 height 24
select select "service"
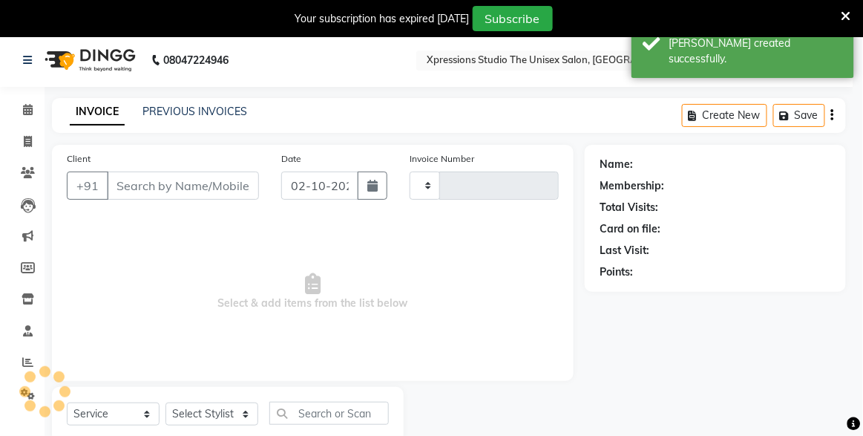
type input "5251"
select select "7003"
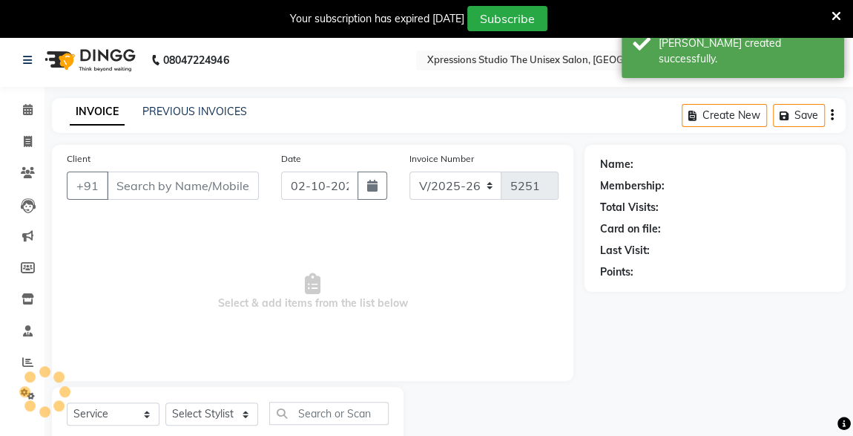
type input "9834124056"
select select "57589"
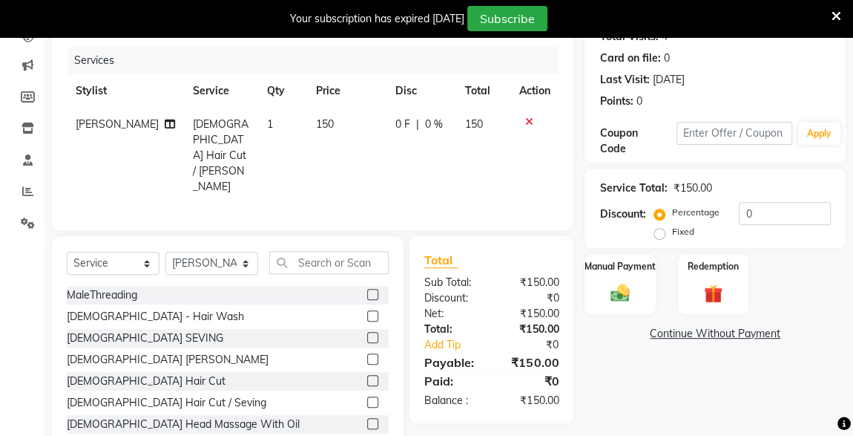
scroll to position [194, 0]
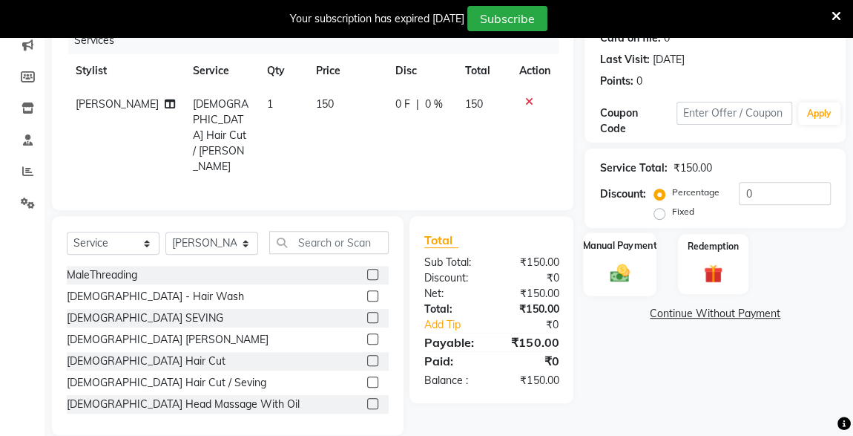
click at [615, 273] on img at bounding box center [620, 272] width 32 height 23
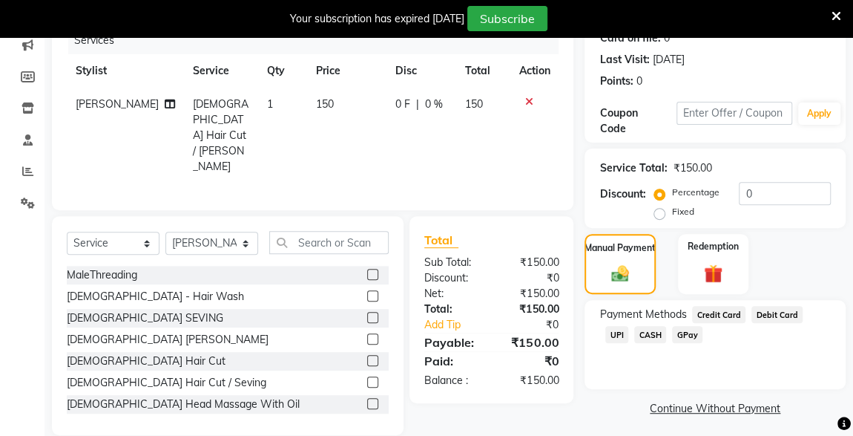
click at [629, 326] on span "UPI" at bounding box center [617, 334] width 23 height 17
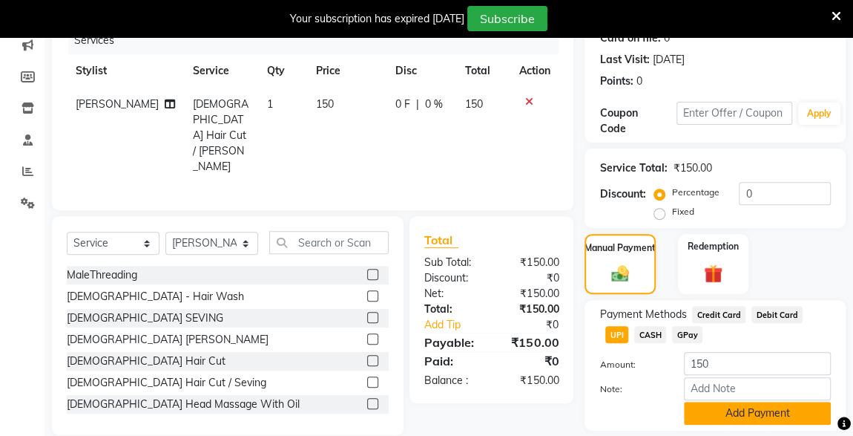
click at [761, 415] on button "Add Payment" at bounding box center [757, 413] width 147 height 23
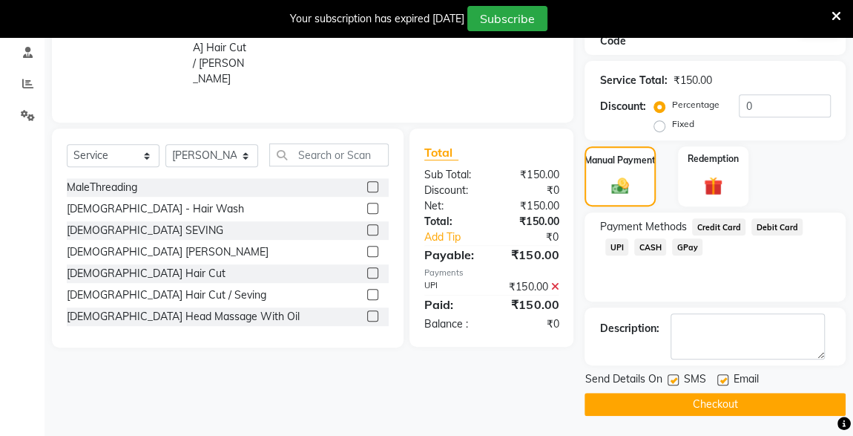
click at [678, 377] on label at bounding box center [673, 379] width 11 height 11
click at [678, 377] on input "checkbox" at bounding box center [673, 381] width 10 height 10
checkbox input "false"
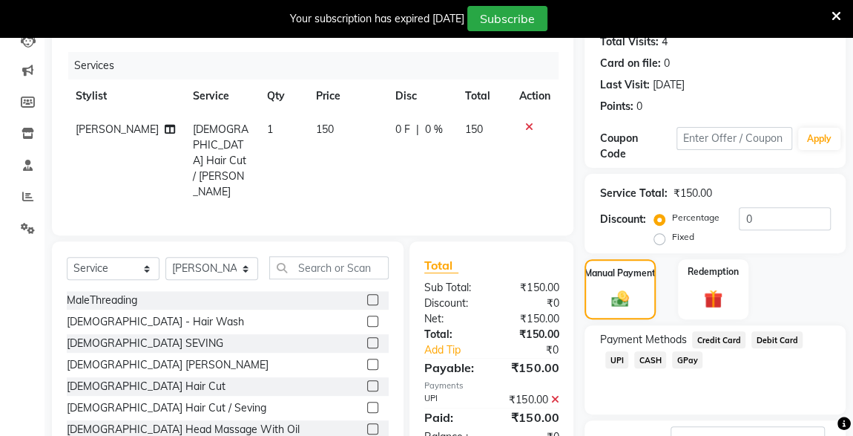
scroll to position [167, 0]
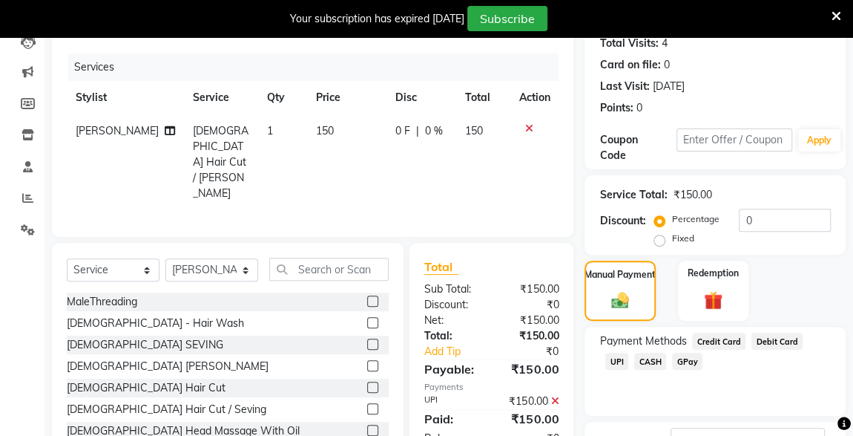
click at [551, 161] on td at bounding box center [534, 162] width 49 height 96
click at [629, 353] on span "UPI" at bounding box center [617, 361] width 23 height 17
click at [763, 430] on button "Add Payment" at bounding box center [757, 439] width 147 height 23
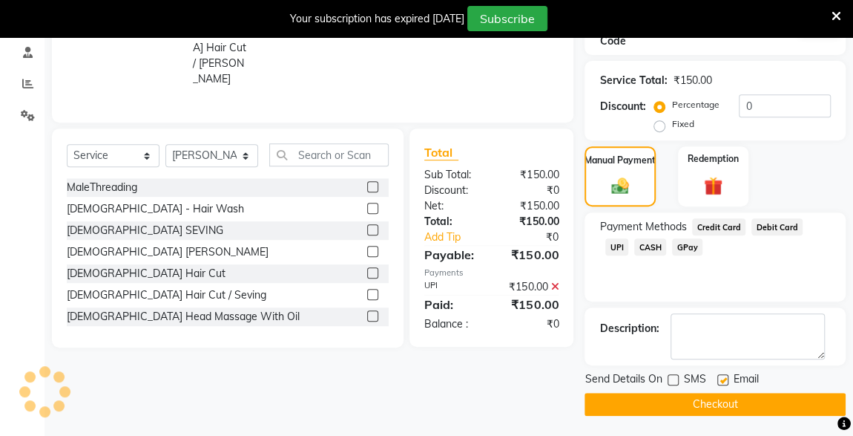
click at [724, 405] on button "Checkout" at bounding box center [715, 404] width 261 height 23
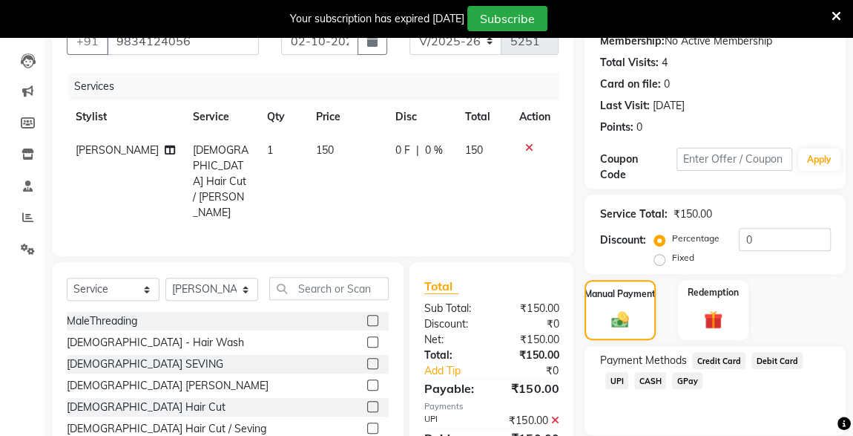
scroll to position [0, 0]
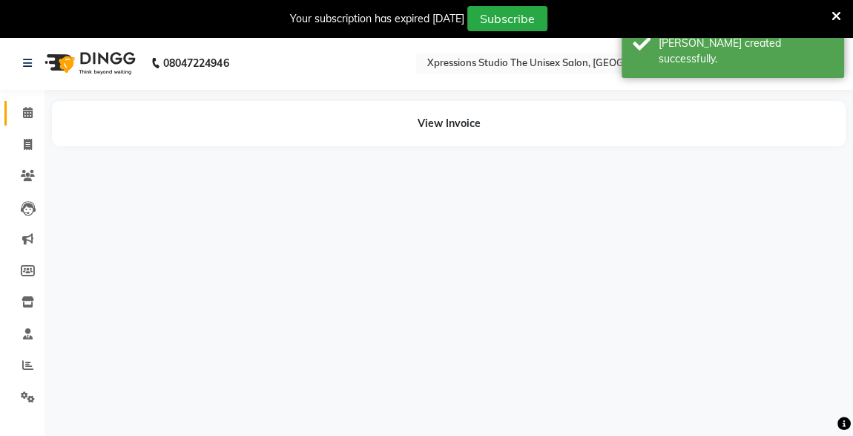
click at [39, 108] on span at bounding box center [28, 113] width 26 height 17
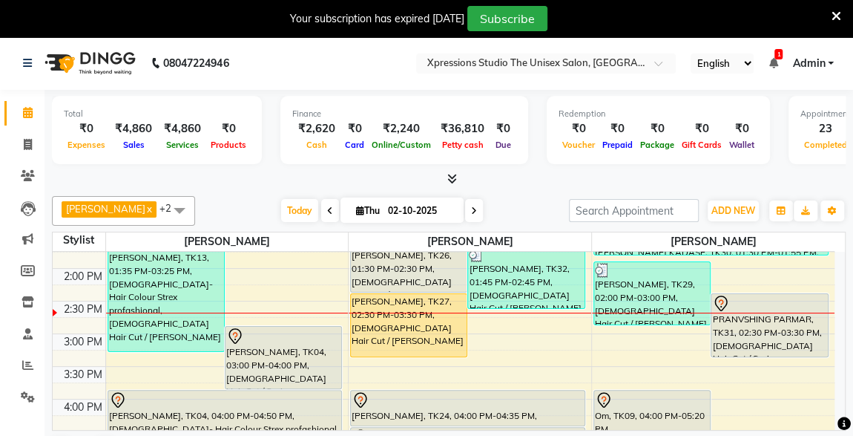
scroll to position [355, 0]
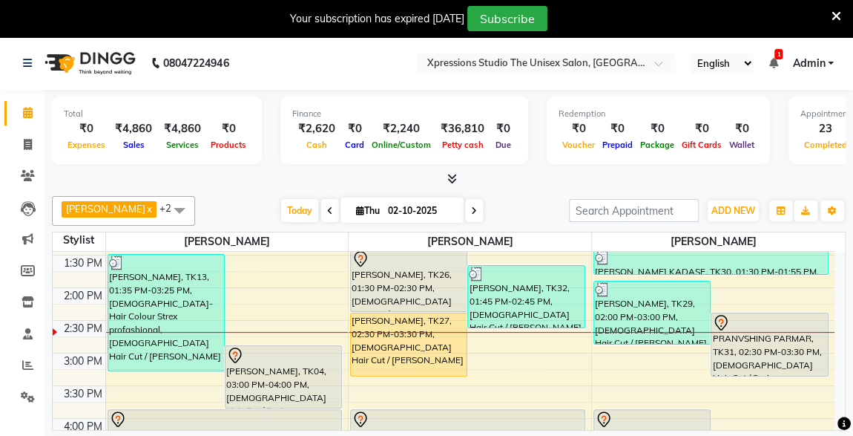
click at [776, 66] on icon at bounding box center [773, 63] width 9 height 10
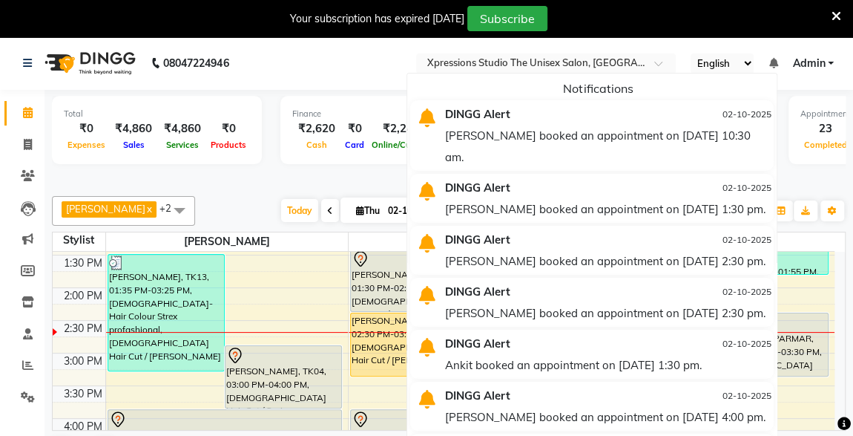
click at [613, 149] on div "akshay khrare booked an appointment on 03-10-2025 at 10:30 am." at bounding box center [608, 146] width 326 height 43
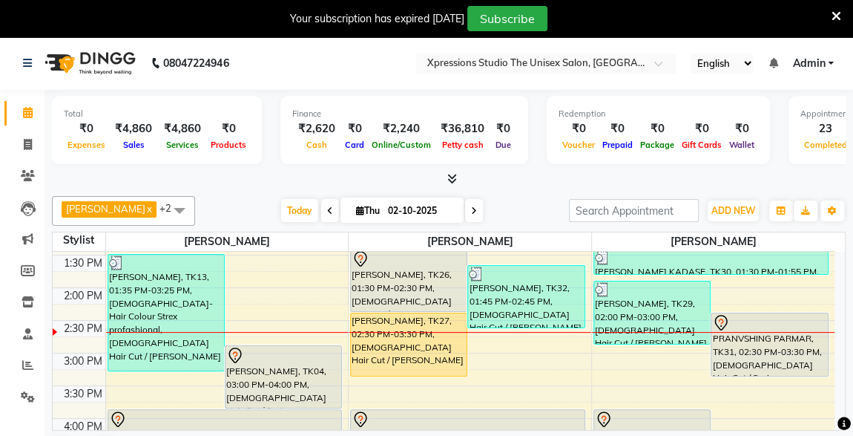
click at [469, 213] on span at bounding box center [474, 210] width 18 height 23
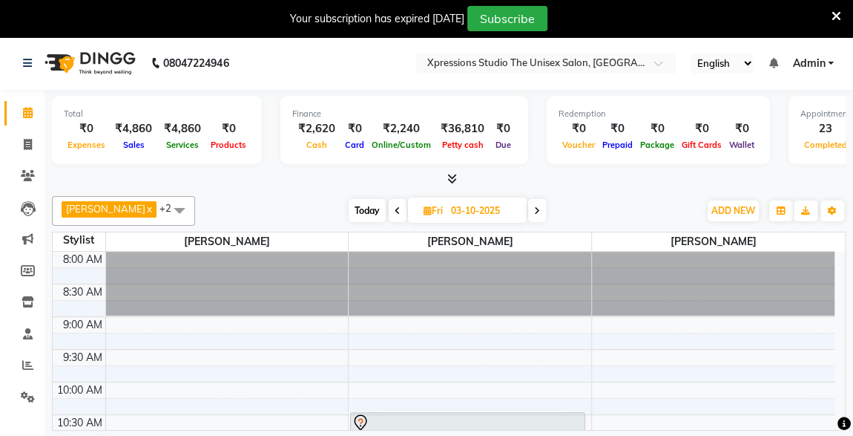
scroll to position [156, 0]
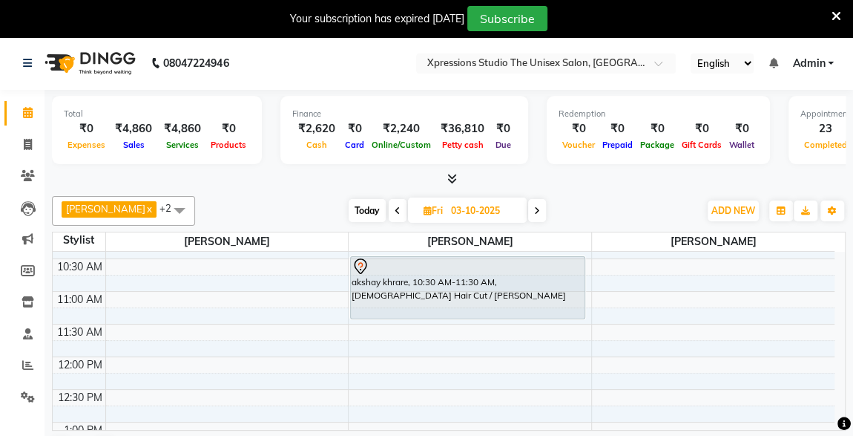
click at [351, 200] on span "Today" at bounding box center [367, 210] width 37 height 23
type input "02-10-2025"
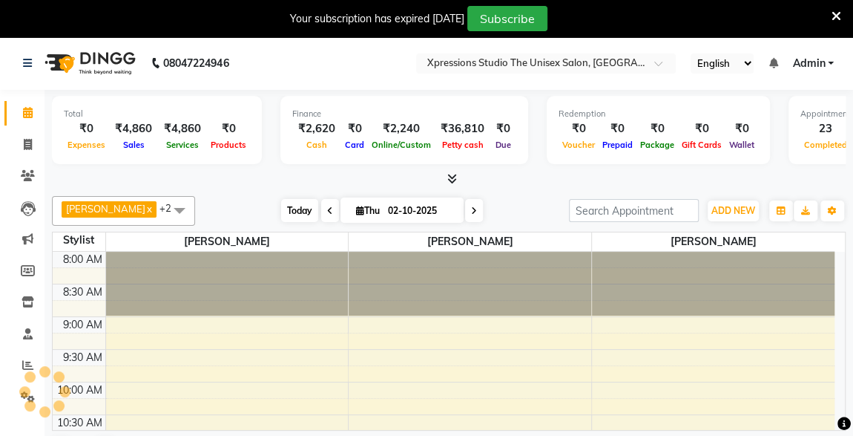
scroll to position [386, 0]
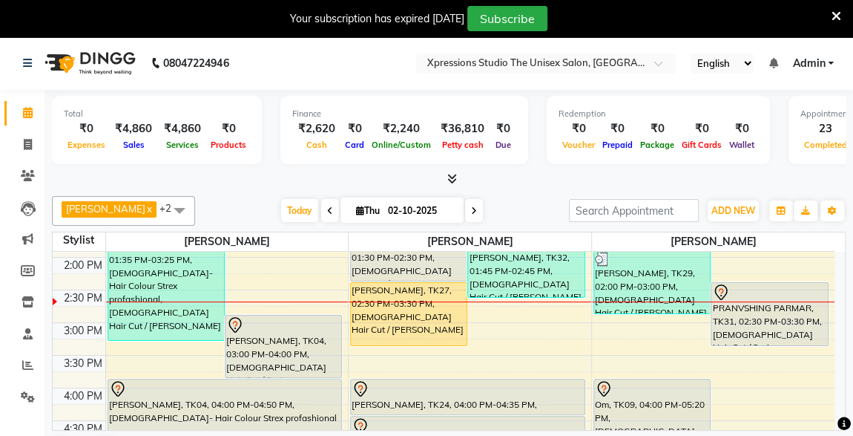
click at [732, 319] on div "PRANVSHING PARMAR, TK31, 02:30 PM-03:30 PM, [DEMOGRAPHIC_DATA] Hair Cut / Seving" at bounding box center [770, 314] width 117 height 62
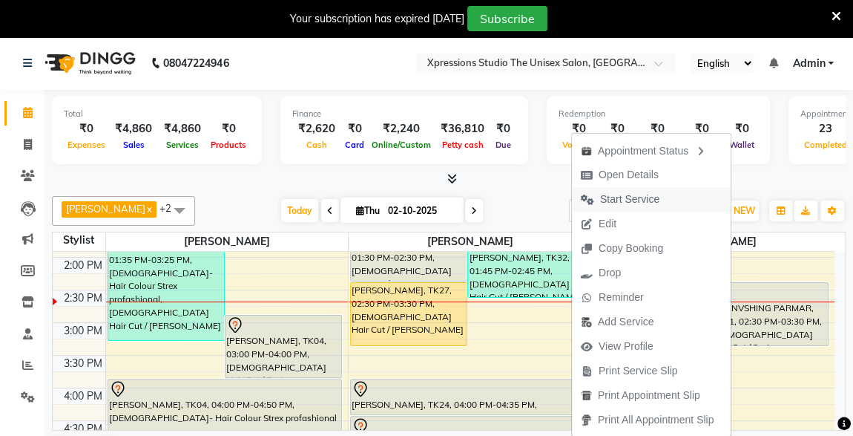
click at [629, 198] on span "Start Service" at bounding box center [629, 199] width 59 height 16
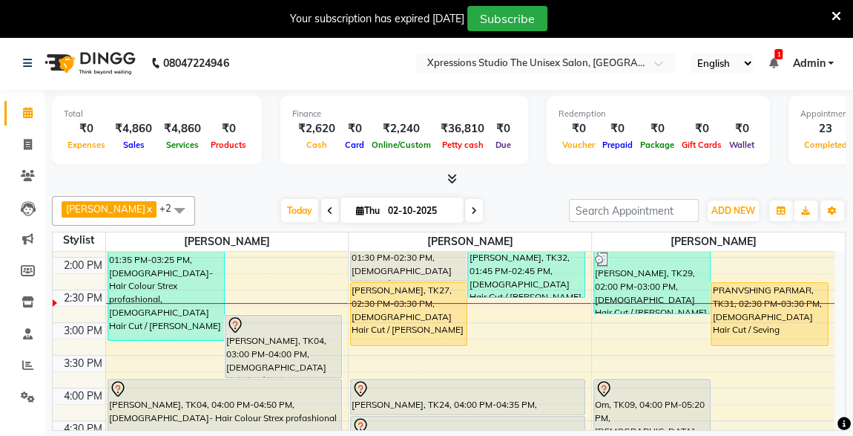
click at [588, 267] on div "8:00 AM 8:30 AM 9:00 AM 9:30 AM 10:00 AM 10:30 AM 11:00 AM 11:30 AM 12:00 PM 12…" at bounding box center [444, 355] width 782 height 979
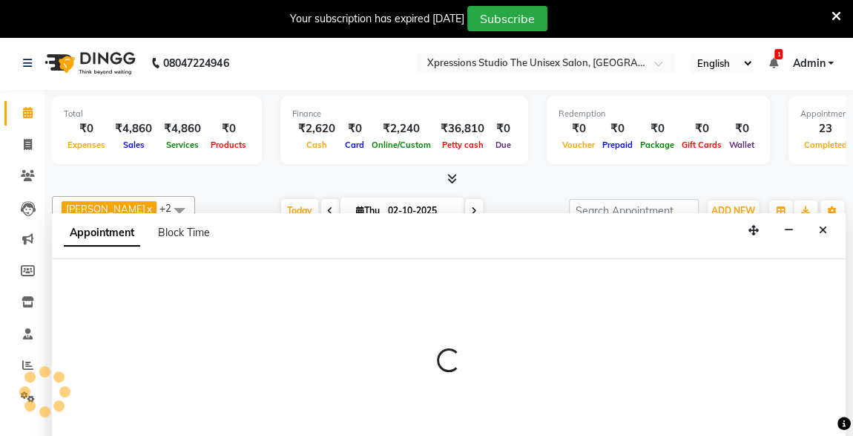
select select "57588"
select select "tentative"
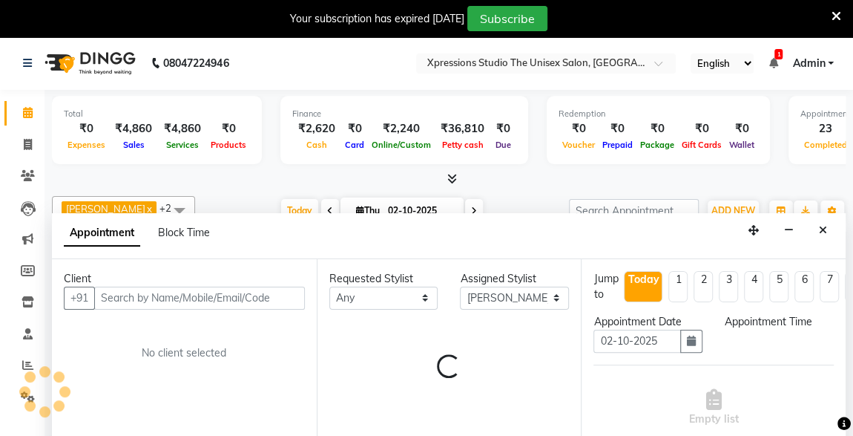
scroll to position [36, 0]
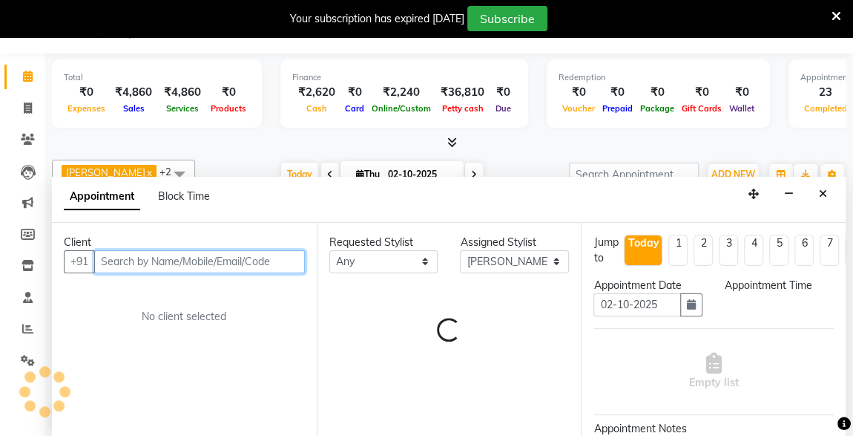
select select "855"
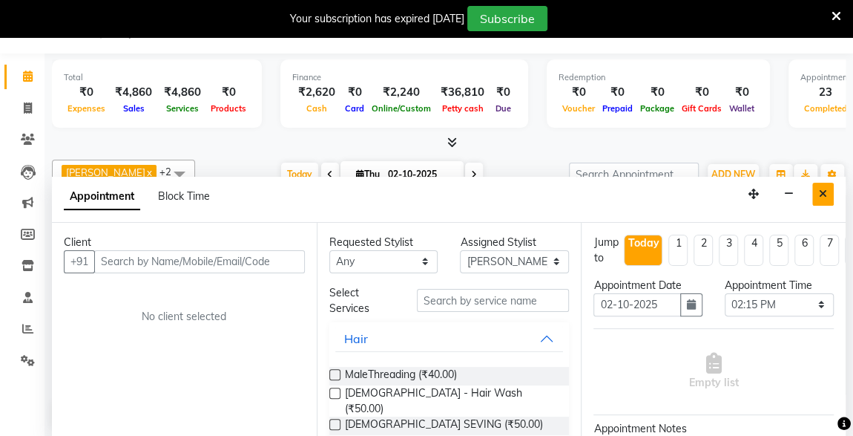
click at [828, 183] on button "Close" at bounding box center [824, 194] width 22 height 23
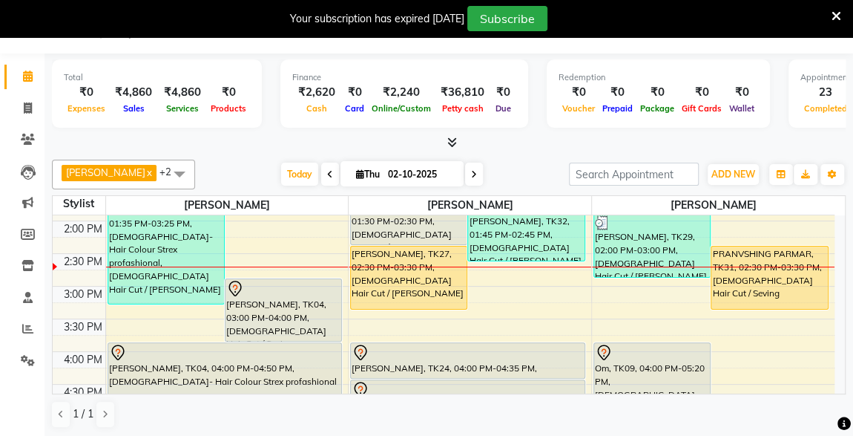
click at [390, 215] on div "[PERSON_NAME], TK26, 01:30 PM-02:30 PM, [DEMOGRAPHIC_DATA] Hair Cut / [PERSON_N…" at bounding box center [409, 214] width 116 height 62
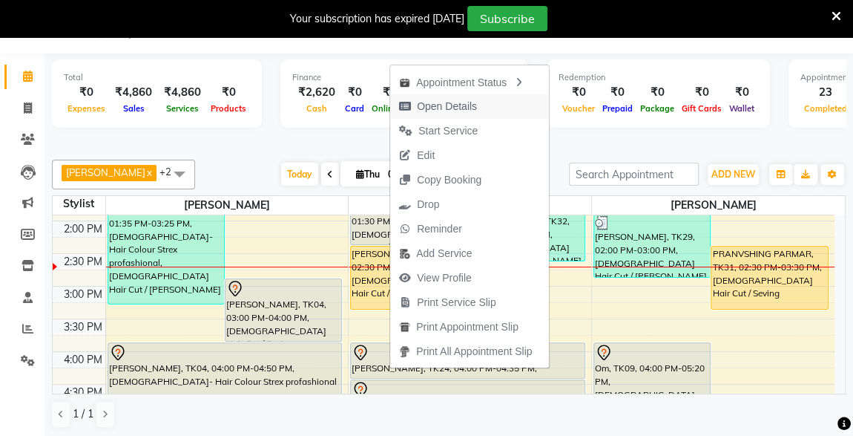
click at [419, 102] on span "Open Details" at bounding box center [447, 107] width 60 height 16
select select "7"
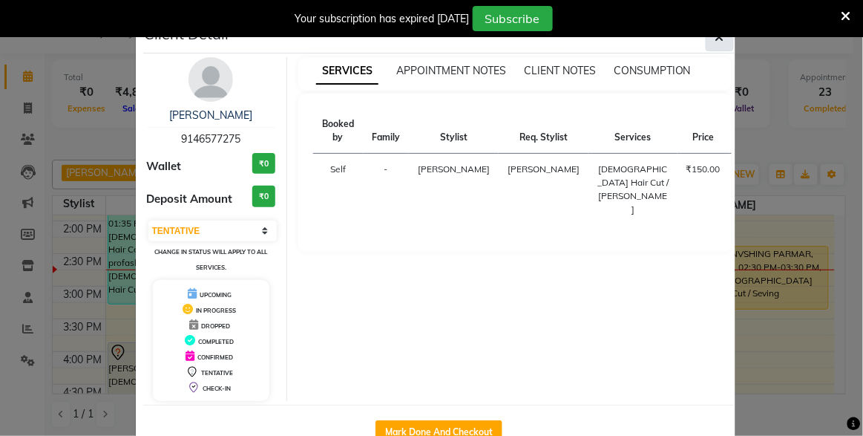
click at [720, 42] on button "button" at bounding box center [720, 37] width 28 height 28
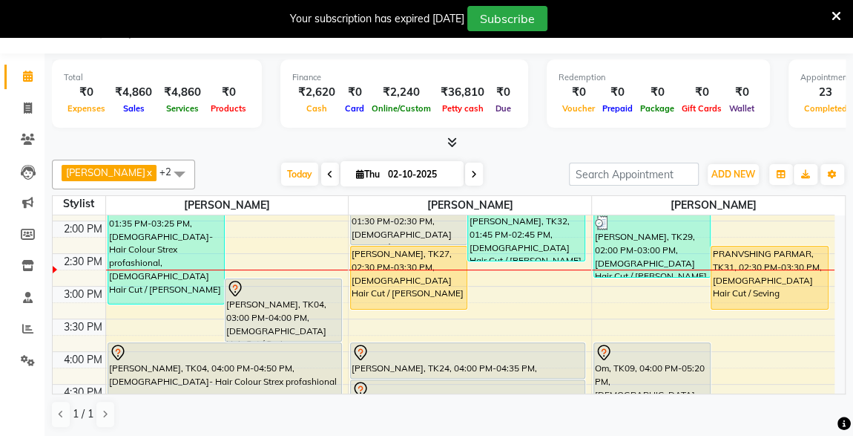
click at [268, 304] on div "VINOD PARKH, TK04, 03:00 PM-04:00 PM, Male Hair Cut / Seving" at bounding box center [284, 310] width 116 height 62
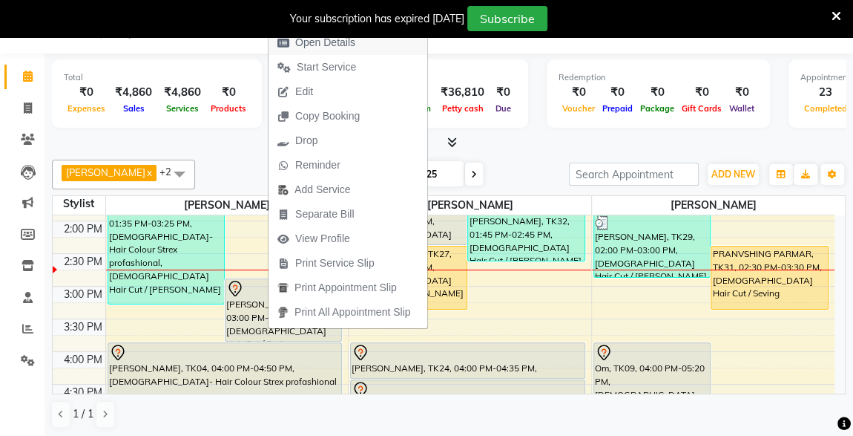
click at [307, 43] on span "Open Details" at bounding box center [325, 43] width 60 height 16
select select "7"
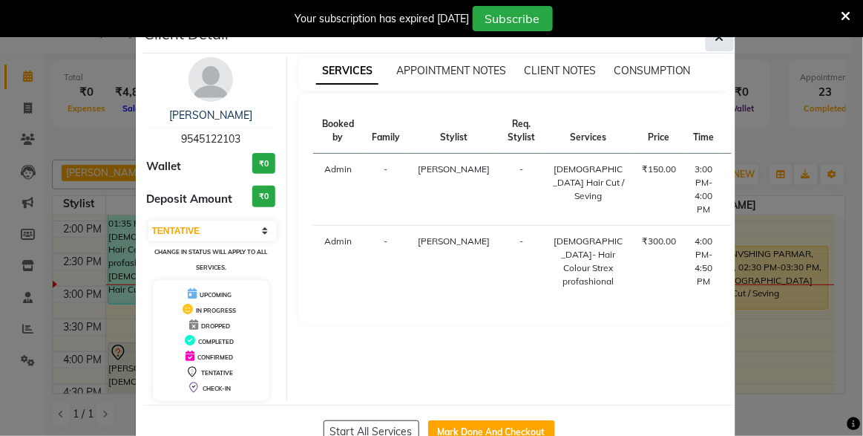
click at [715, 43] on span "button" at bounding box center [719, 37] width 9 height 15
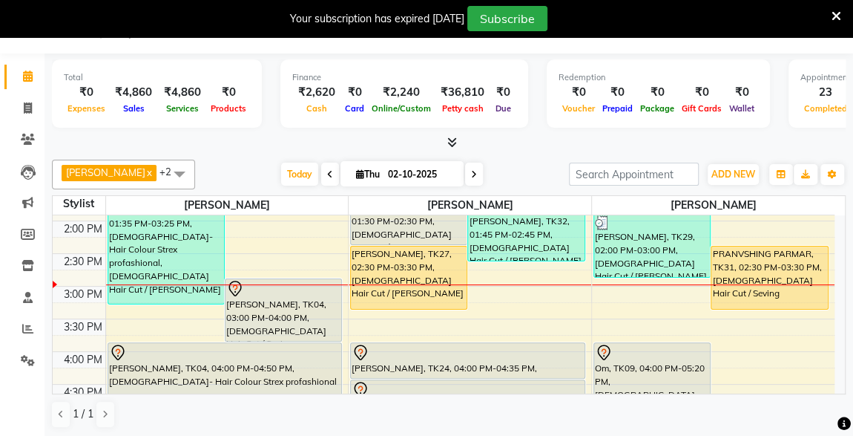
click at [430, 430] on div "ADESH RAUT x ROSHAN TANDULKAR x ROHAN BABHULKAR x +2 UnSelect All ADESH RAUT RO…" at bounding box center [449, 294] width 794 height 281
click at [612, 308] on div "8:00 AM 8:30 AM 9:00 AM 9:30 AM 10:00 AM 10:30 AM 11:00 AM 11:30 AM 12:00 PM 12…" at bounding box center [444, 318] width 782 height 979
select select "57589"
select select "tentative"
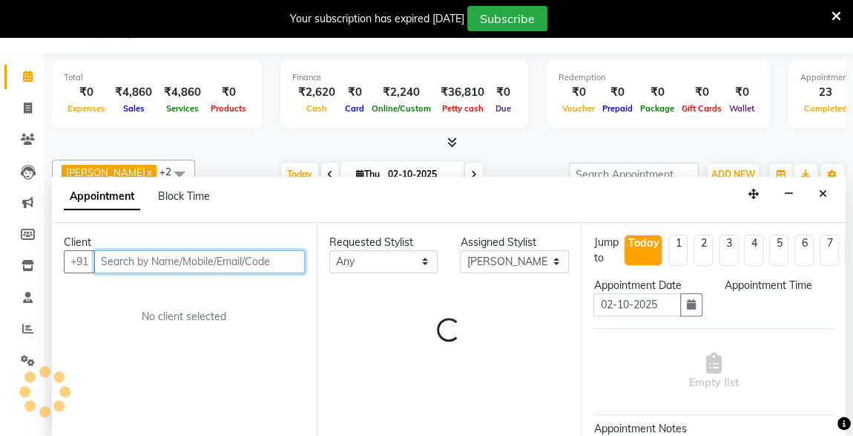
select select "930"
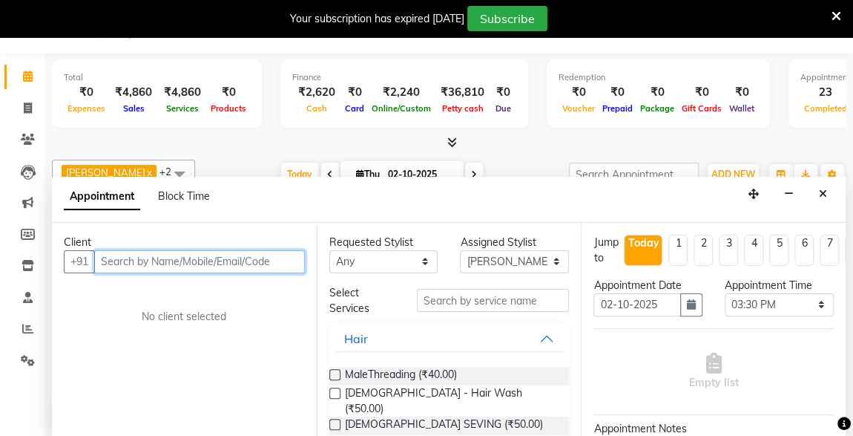
click at [225, 257] on input "text" at bounding box center [199, 261] width 211 height 23
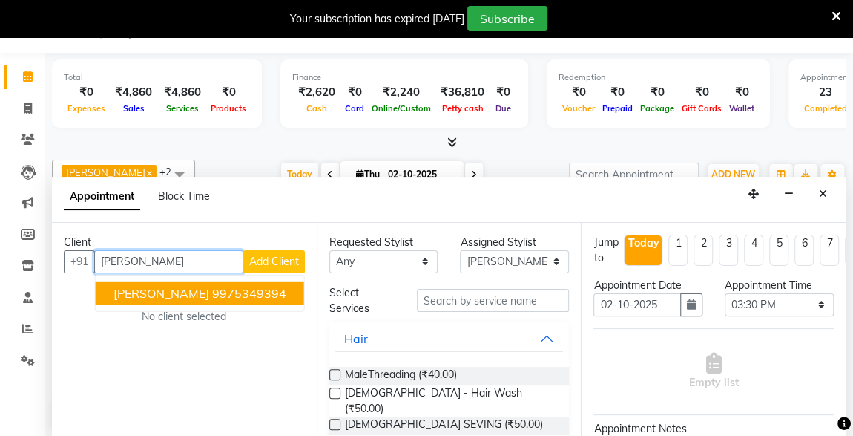
click at [219, 292] on ngb-highlight "9975349394" at bounding box center [249, 292] width 74 height 15
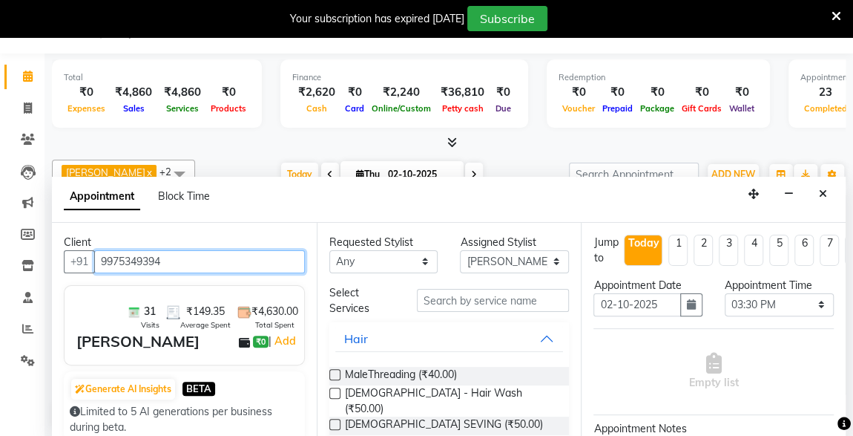
type input "9975349394"
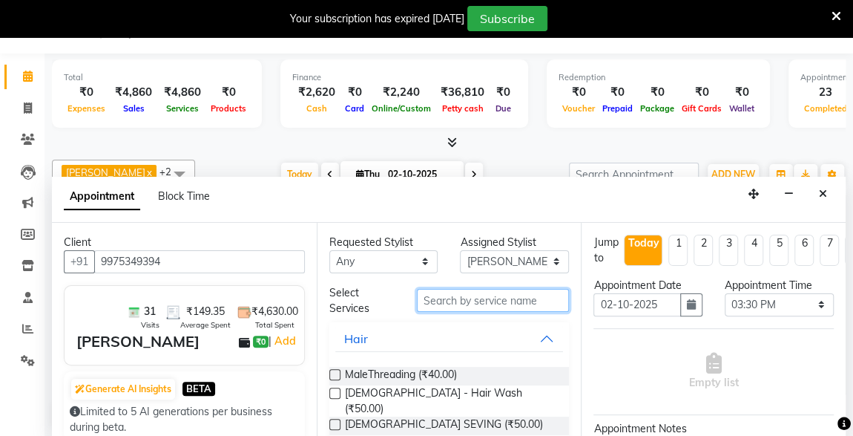
click at [448, 292] on input "text" at bounding box center [493, 300] width 153 height 23
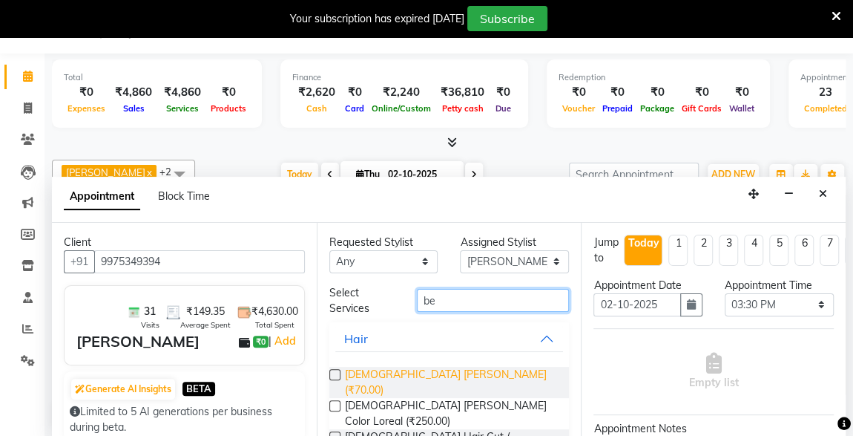
type input "be"
click at [384, 367] on span "[DEMOGRAPHIC_DATA] [PERSON_NAME] (₹70.00)" at bounding box center [451, 382] width 213 height 31
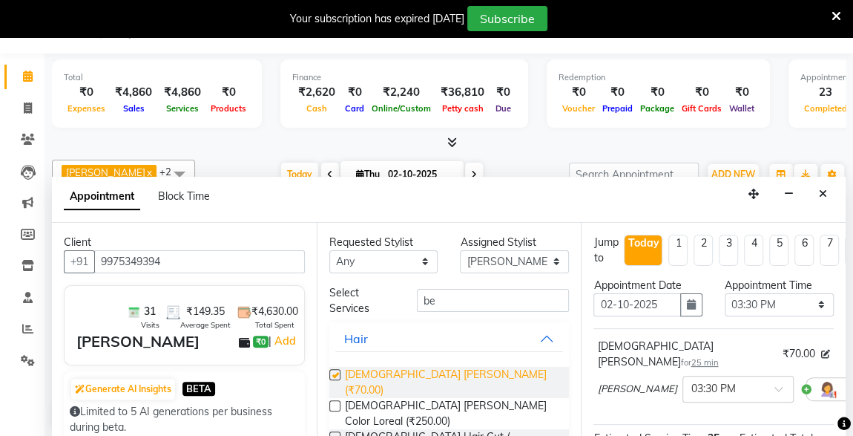
checkbox input "false"
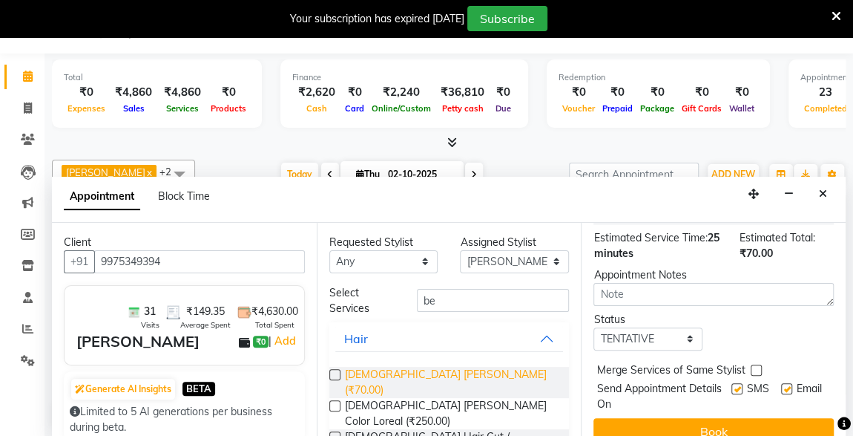
scroll to position [201, 0]
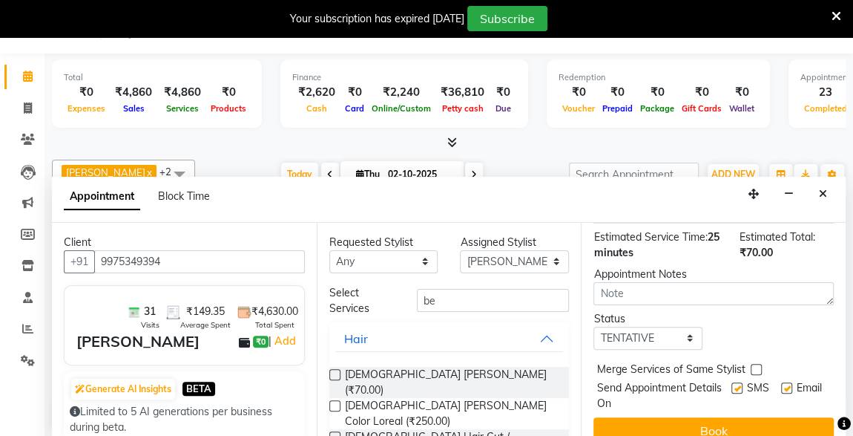
click at [732, 382] on label at bounding box center [737, 387] width 11 height 11
click at [732, 384] on input "checkbox" at bounding box center [737, 389] width 10 height 10
checkbox input "false"
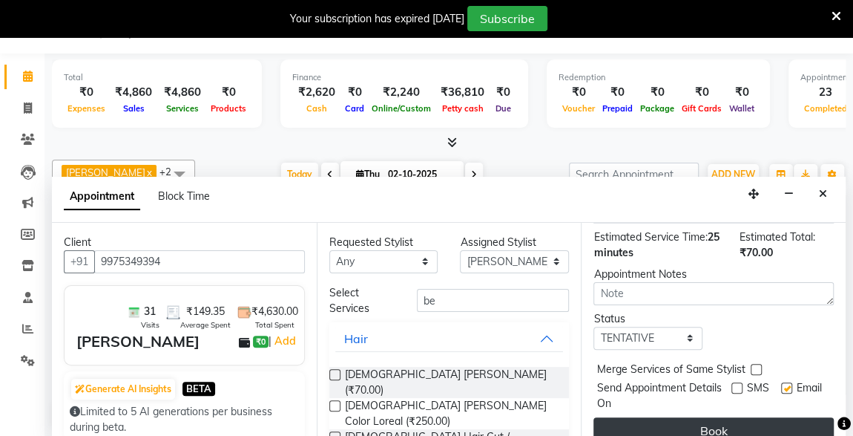
click at [741, 417] on button "Book" at bounding box center [714, 430] width 240 height 27
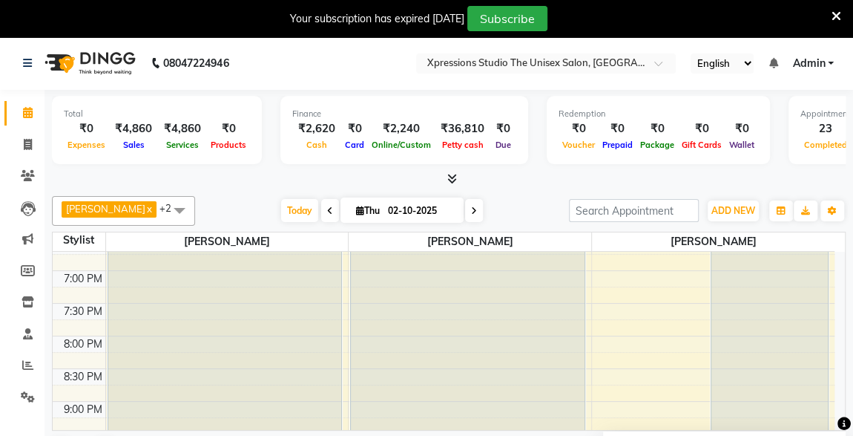
scroll to position [782, 0]
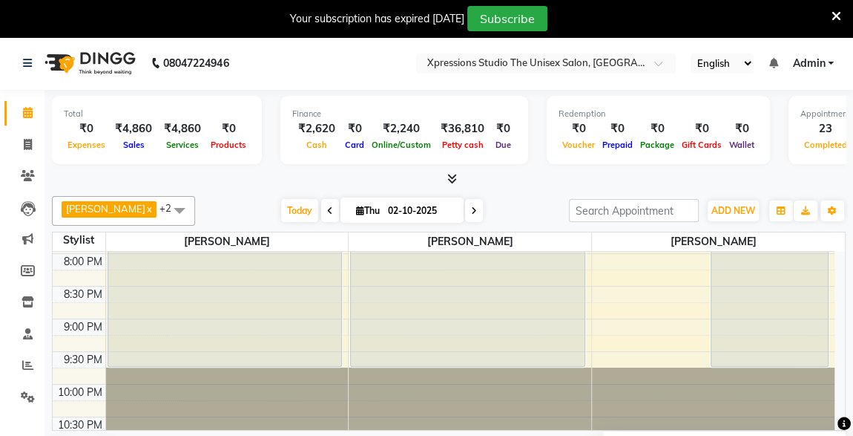
click at [848, 255] on div "Total ₹0 Expenses ₹4,860 Sales ₹4,860 Services ₹0 Products Finance ₹2,620 Cash …" at bounding box center [449, 282] width 809 height 384
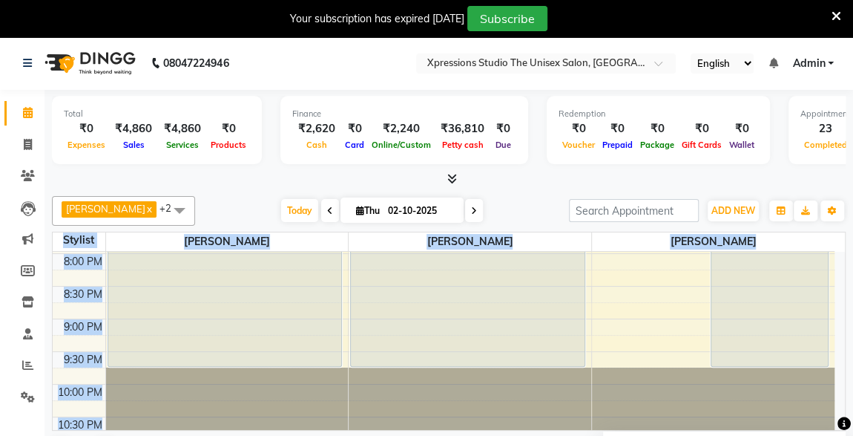
click at [848, 255] on div "Total ₹0 Expenses ₹4,860 Sales ₹4,860 Services ₹0 Products Finance ₹2,620 Cash …" at bounding box center [449, 282] width 809 height 384
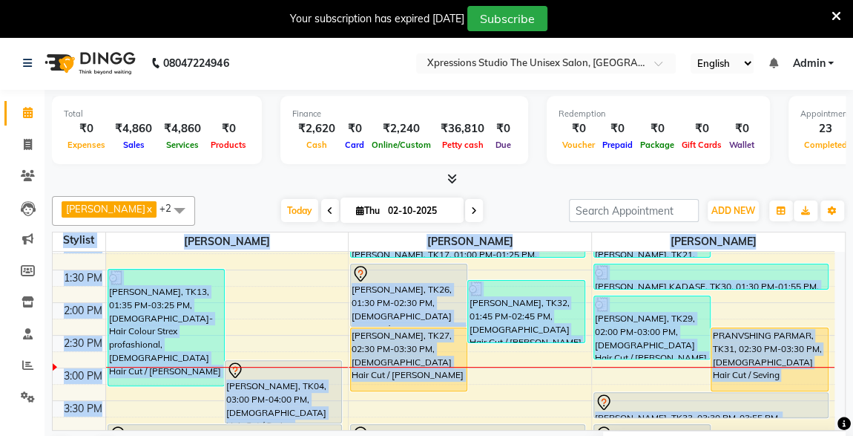
scroll to position [242, 0]
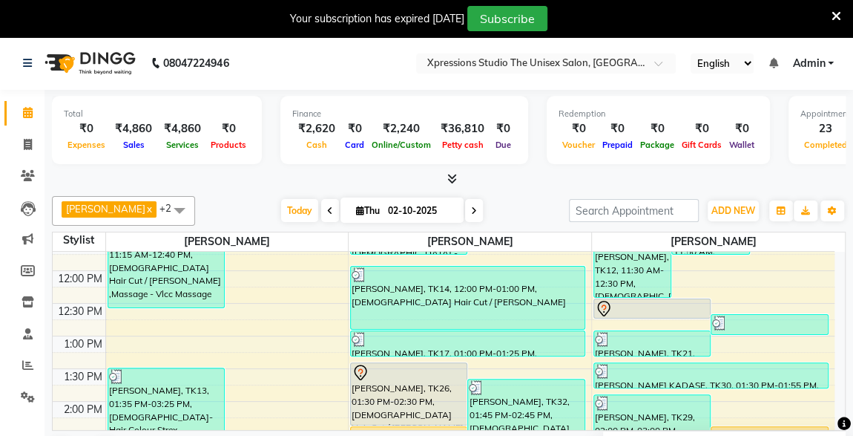
click at [738, 173] on div at bounding box center [449, 179] width 794 height 16
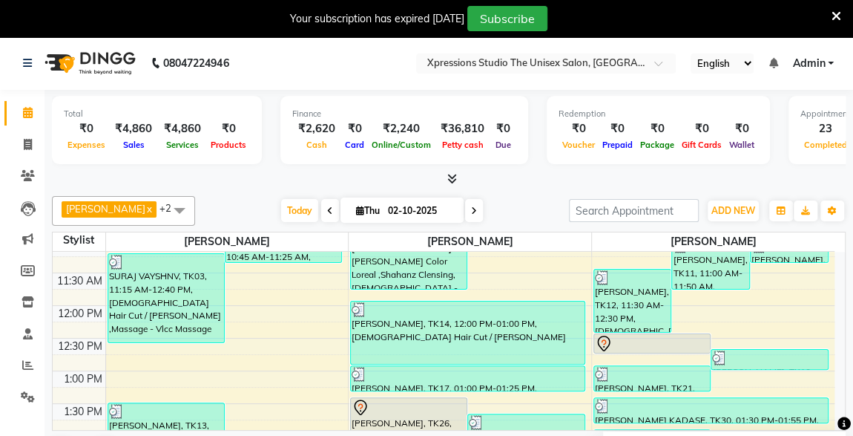
scroll to position [200, 0]
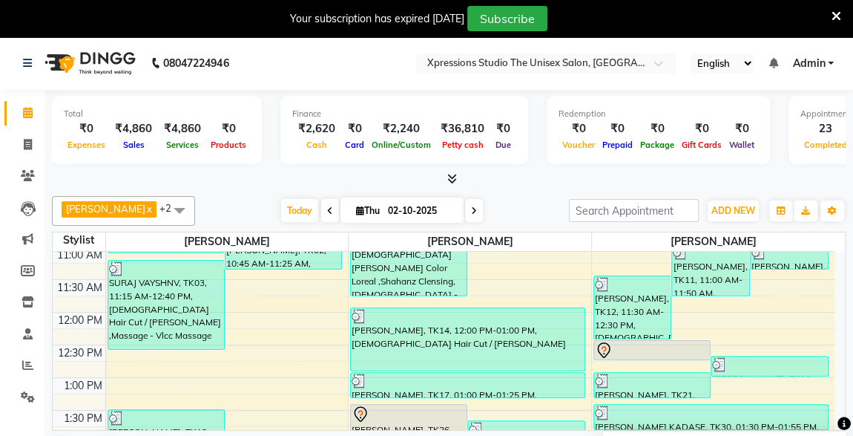
click at [665, 346] on div at bounding box center [652, 350] width 115 height 18
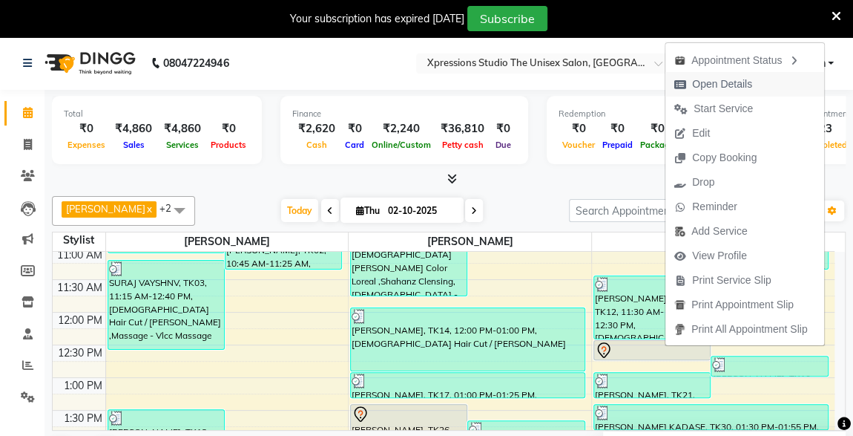
click at [715, 81] on span "Open Details" at bounding box center [722, 84] width 60 height 16
select select "7"
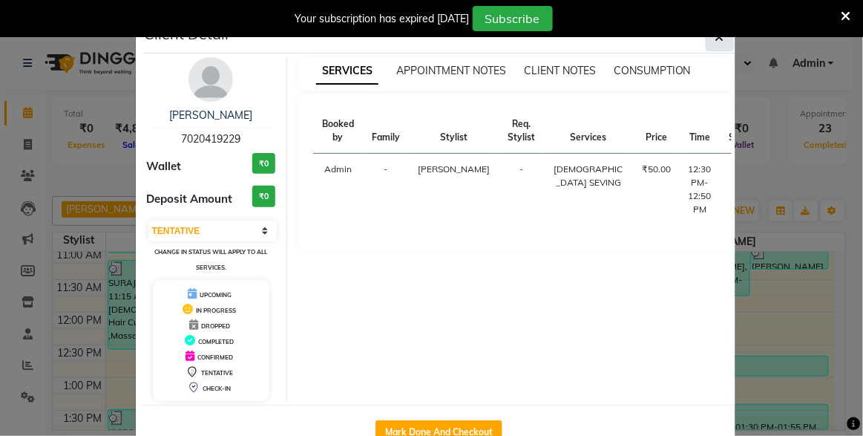
click at [709, 44] on button "button" at bounding box center [720, 37] width 28 height 28
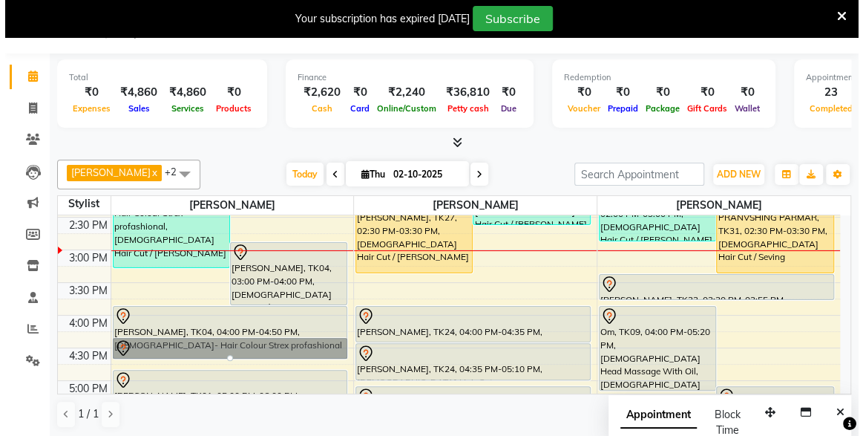
scroll to position [429, 0]
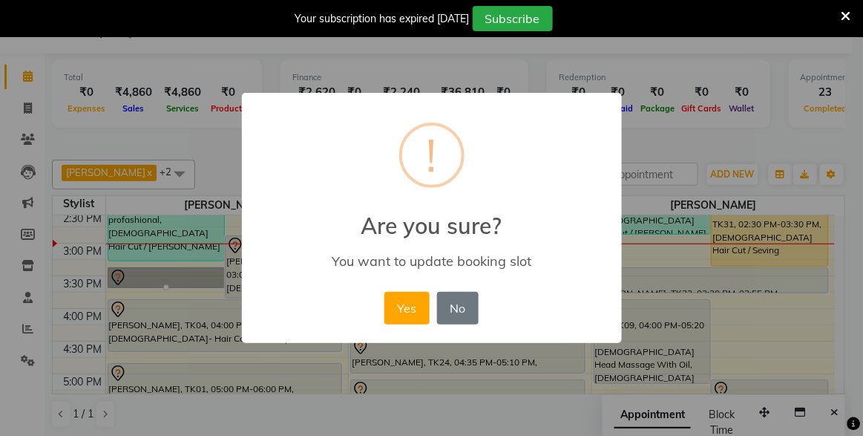
click at [298, 247] on div "× ! Are you sure? You want to update booking slot Yes No No" at bounding box center [432, 218] width 380 height 251
click at [414, 298] on button "Yes" at bounding box center [406, 308] width 45 height 33
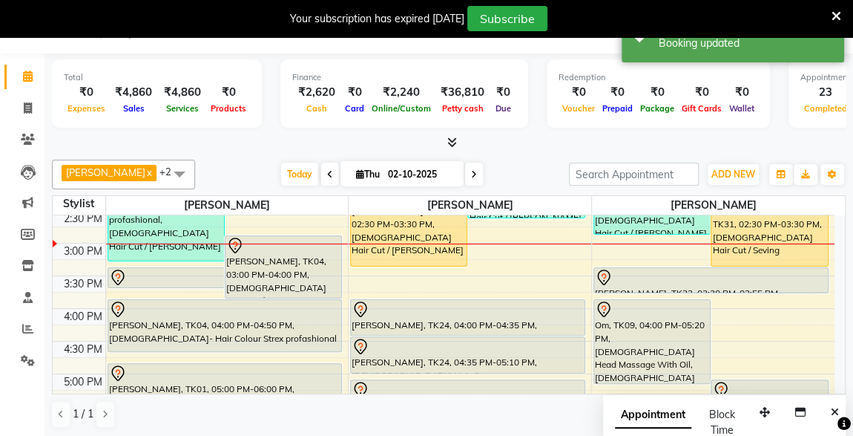
click at [109, 277] on icon at bounding box center [118, 278] width 18 height 18
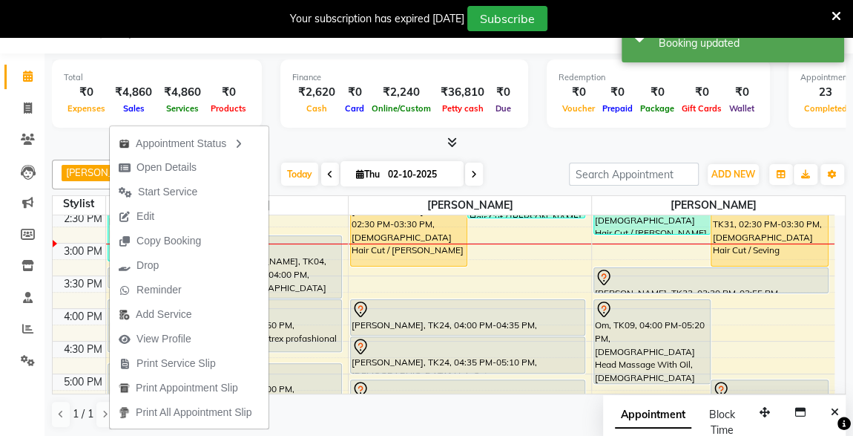
click at [321, 140] on div at bounding box center [449, 143] width 794 height 16
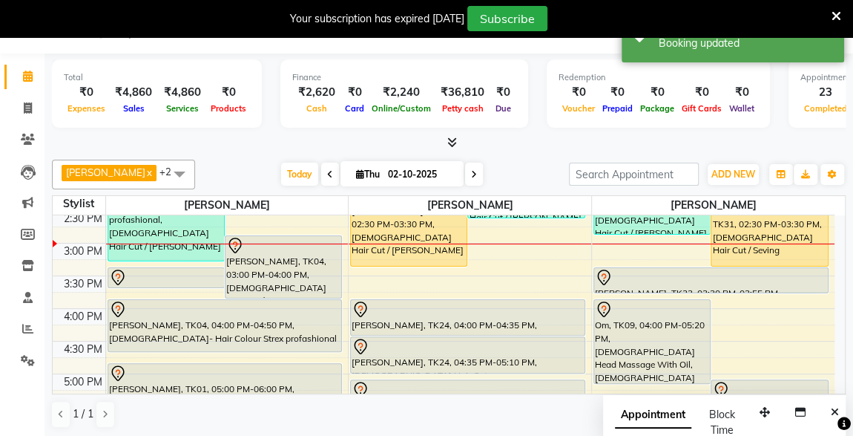
click at [151, 272] on div at bounding box center [166, 278] width 114 height 18
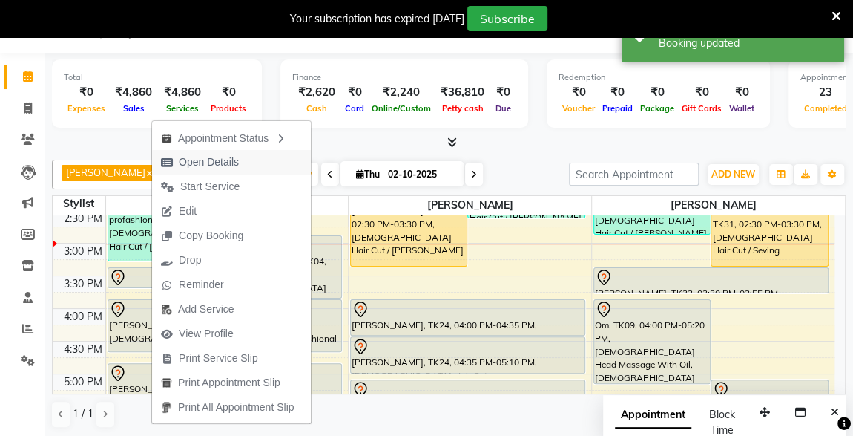
click at [194, 168] on span "Open Details" at bounding box center [209, 162] width 60 height 16
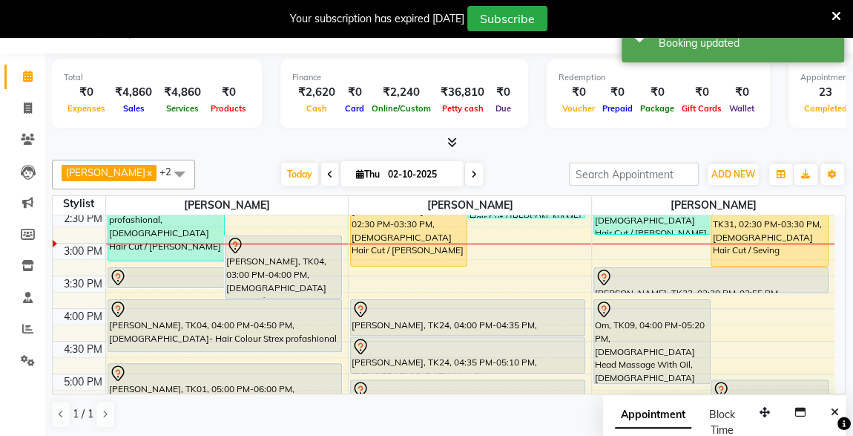
click at [169, 270] on div at bounding box center [166, 278] width 114 height 18
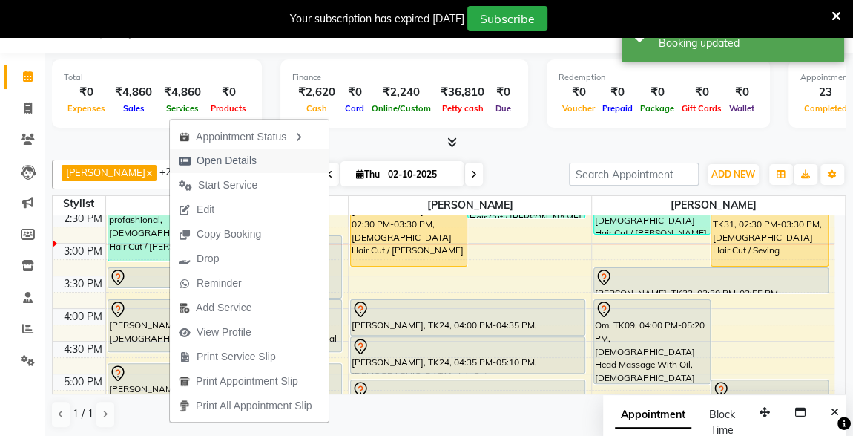
click at [217, 168] on span "Open Details" at bounding box center [227, 161] width 60 height 16
select select "7"
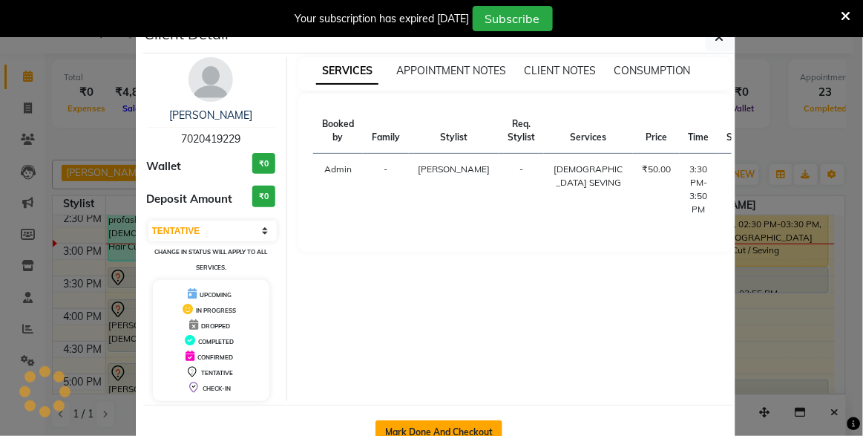
click at [447, 429] on button "Mark Done And Checkout" at bounding box center [439, 432] width 127 height 24
select select "7003"
select select "service"
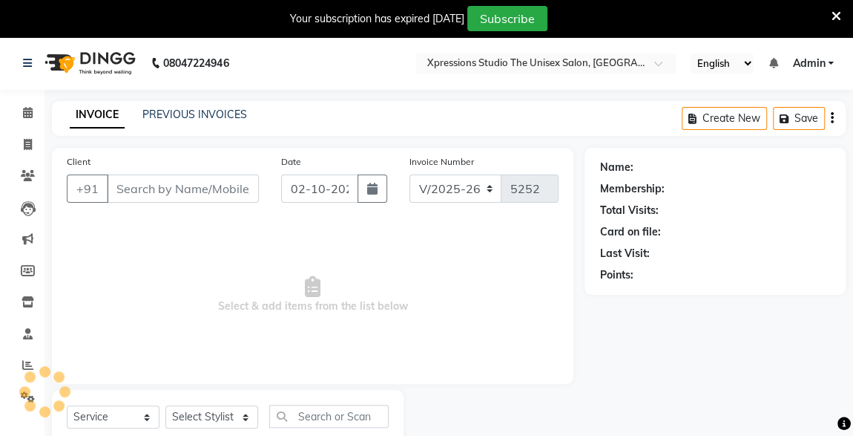
type input "7020419229"
select select "57587"
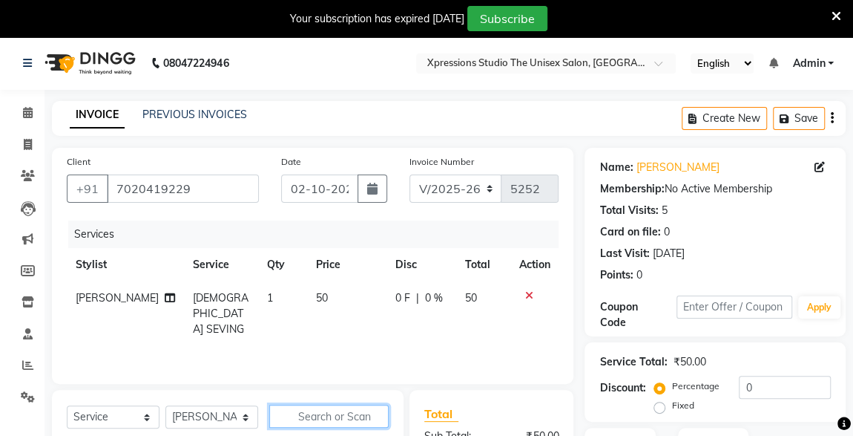
click at [308, 416] on input "text" at bounding box center [328, 415] width 119 height 23
type input "cut"
click at [489, 347] on div "Services Stylist Service Qty Price Disc Total Action ROSHAN TANDULKAR Male SEVI…" at bounding box center [313, 294] width 492 height 148
click at [555, 281] on td at bounding box center [534, 313] width 49 height 65
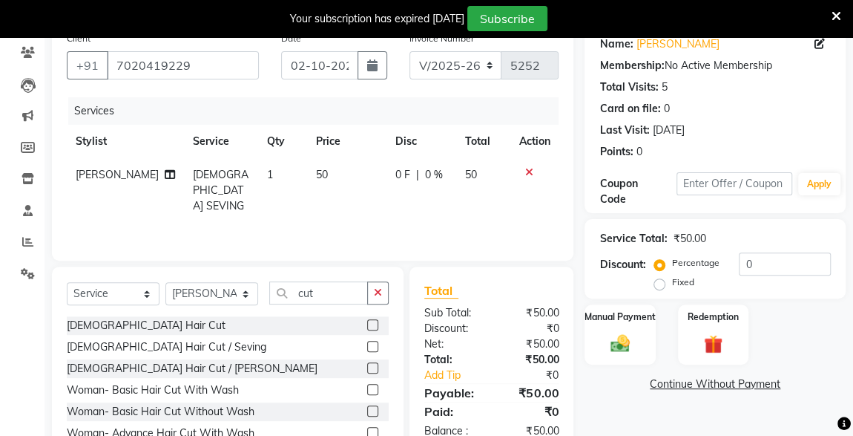
click at [367, 324] on label at bounding box center [372, 324] width 11 height 11
click at [367, 324] on input "checkbox" at bounding box center [372, 326] width 10 height 10
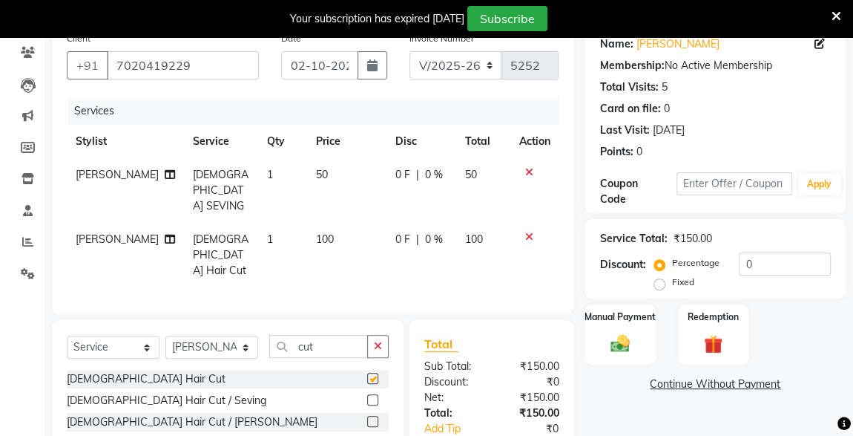
checkbox input "false"
click at [339, 335] on input "cut" at bounding box center [318, 346] width 99 height 23
type input "c"
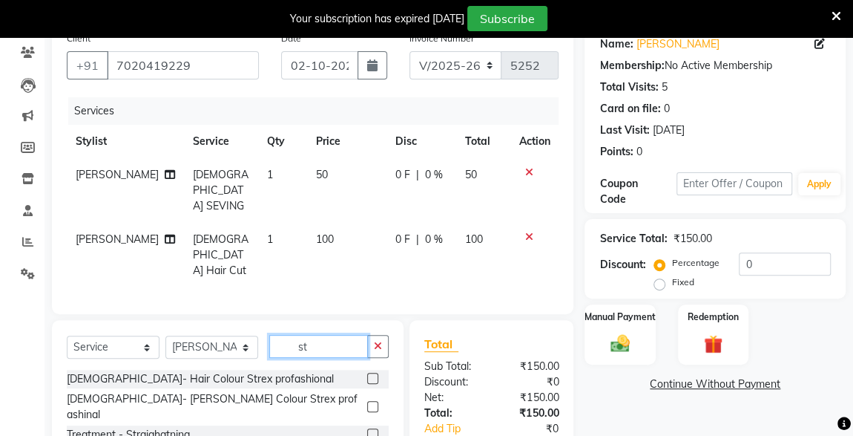
type input "st"
click at [373, 373] on label at bounding box center [372, 378] width 11 height 11
click at [373, 374] on input "checkbox" at bounding box center [372, 379] width 10 height 10
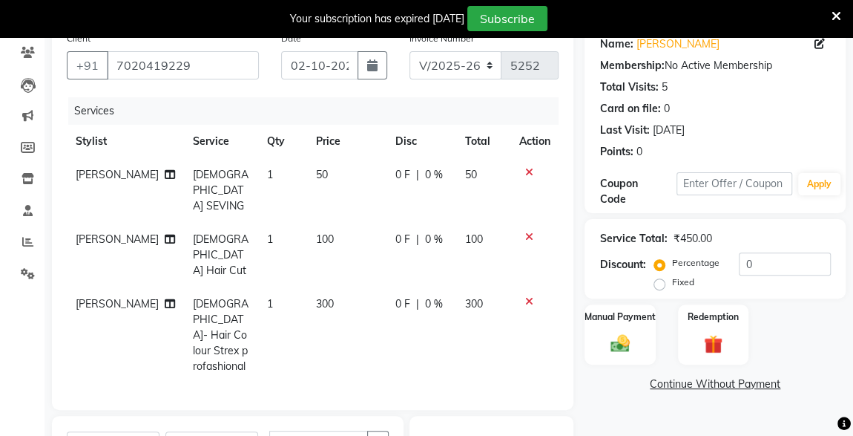
checkbox input "false"
click at [619, 335] on img at bounding box center [620, 343] width 31 height 22
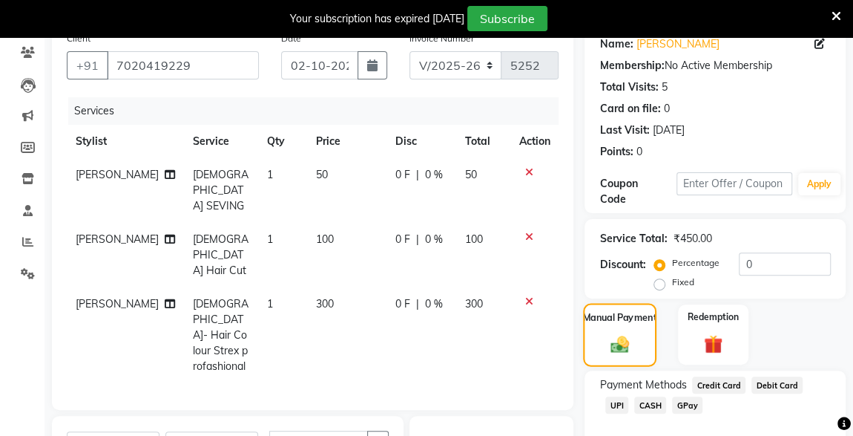
scroll to position [274, 0]
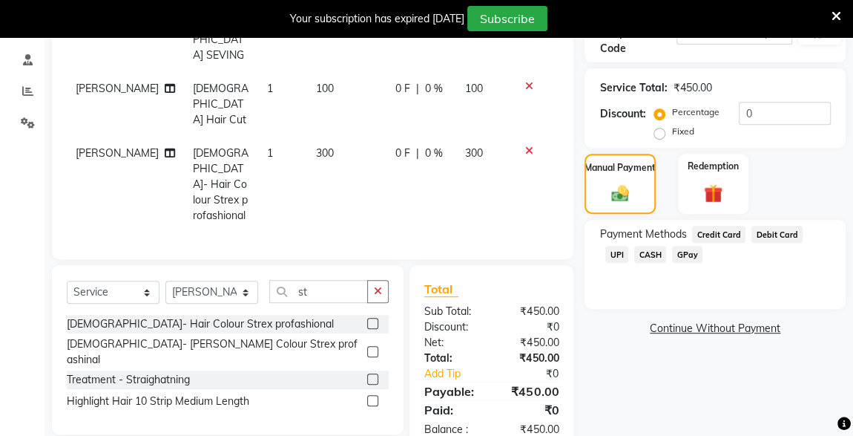
click at [629, 246] on span "UPI" at bounding box center [617, 254] width 23 height 17
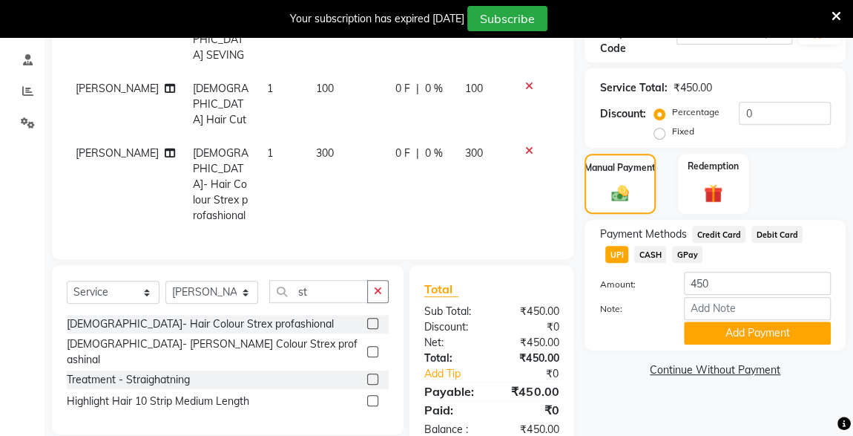
click at [753, 332] on button "Add Payment" at bounding box center [757, 332] width 147 height 23
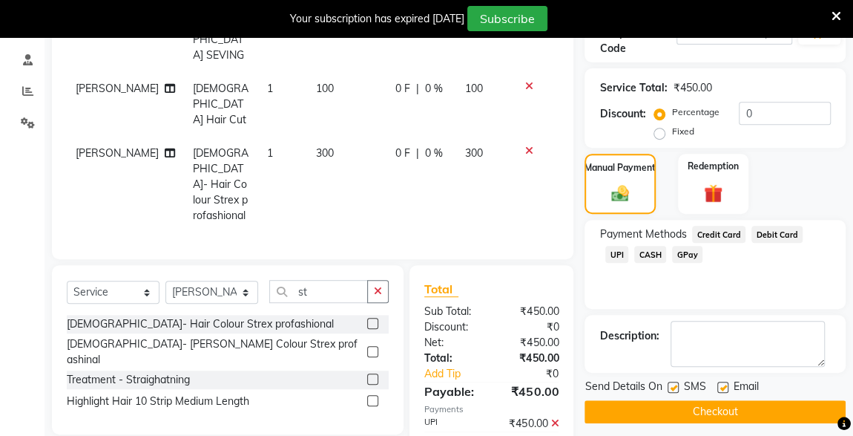
scroll to position [305, 0]
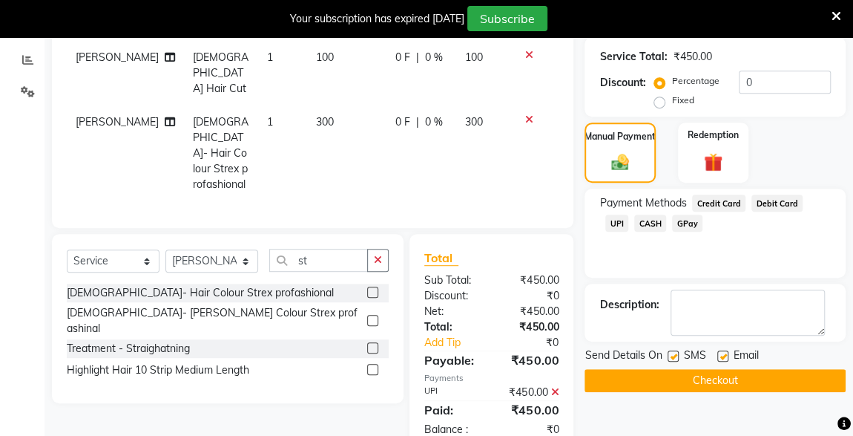
click at [674, 355] on label at bounding box center [673, 355] width 11 height 11
click at [674, 355] on input "checkbox" at bounding box center [673, 357] width 10 height 10
checkbox input "false"
click at [707, 380] on button "Checkout" at bounding box center [715, 380] width 261 height 23
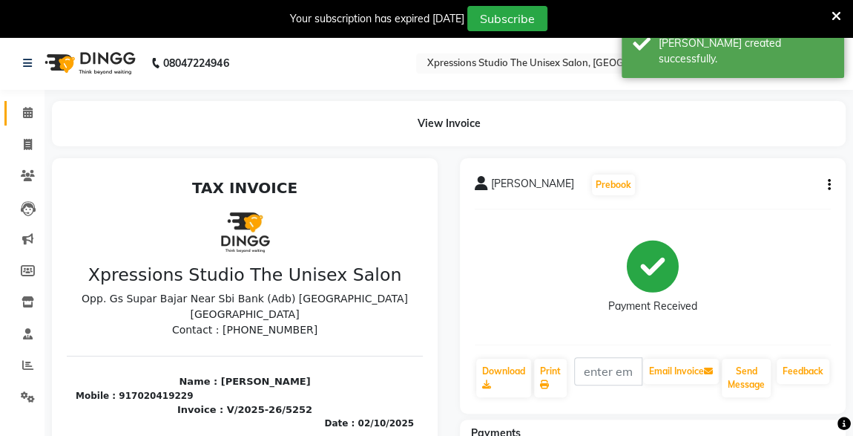
click at [30, 102] on link "Calendar" at bounding box center [22, 113] width 36 height 24
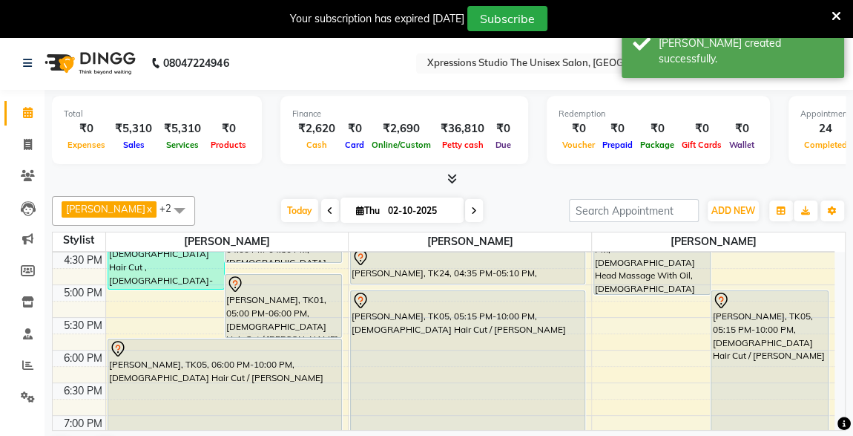
scroll to position [626, 0]
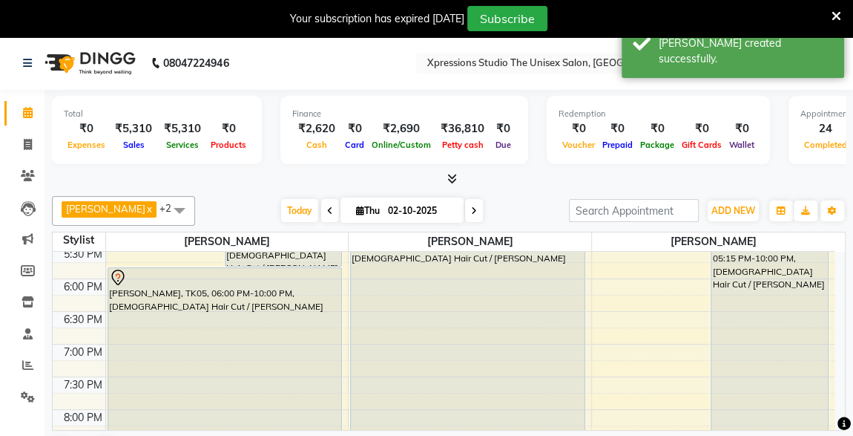
click at [845, 252] on div "Total ₹0 Expenses ₹5,310 Sales ₹5,310 Services ₹0 Products Finance ₹2,620 Cash …" at bounding box center [449, 282] width 809 height 384
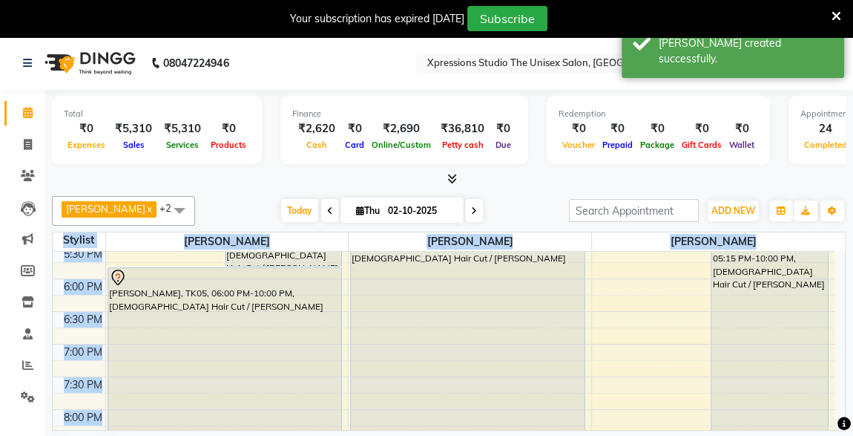
click at [842, 255] on div "Total ₹0 Expenses ₹5,310 Sales ₹5,310 Services ₹0 Products Finance ₹2,620 Cash …" at bounding box center [449, 282] width 809 height 384
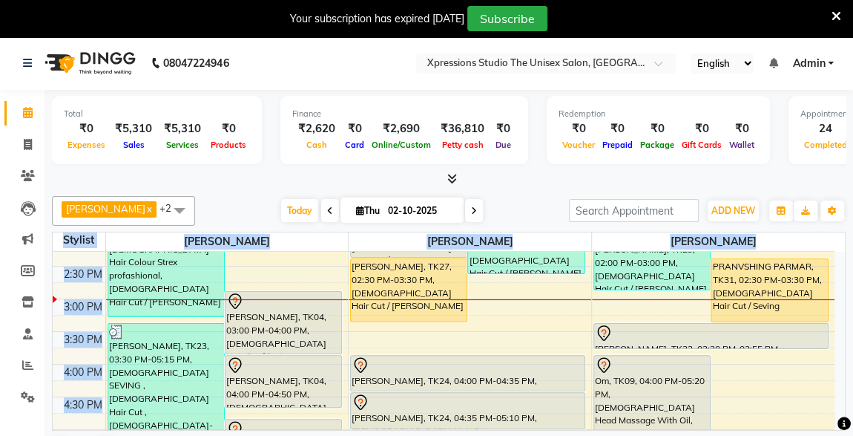
scroll to position [383, 0]
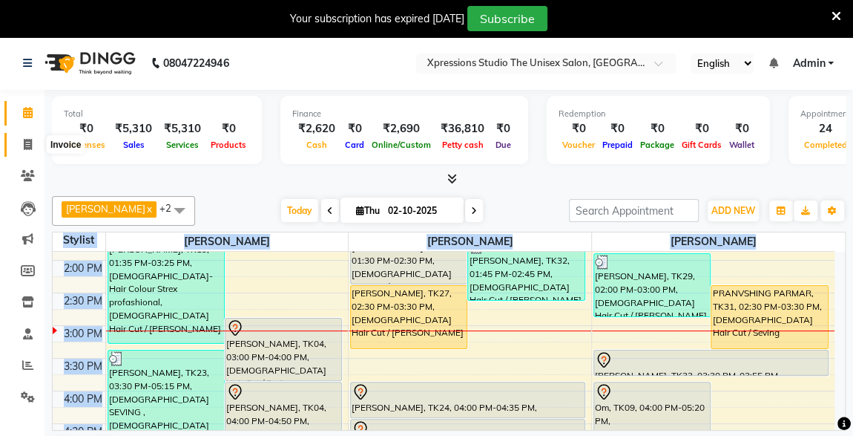
click at [24, 148] on icon at bounding box center [28, 144] width 8 height 11
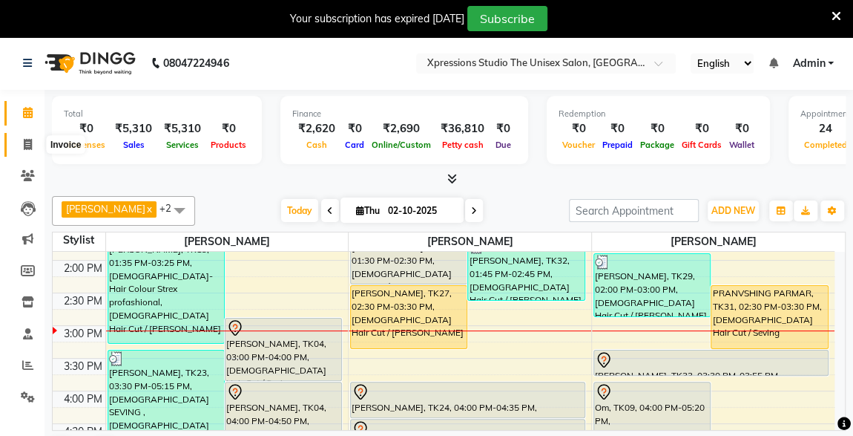
select select "7003"
select select "service"
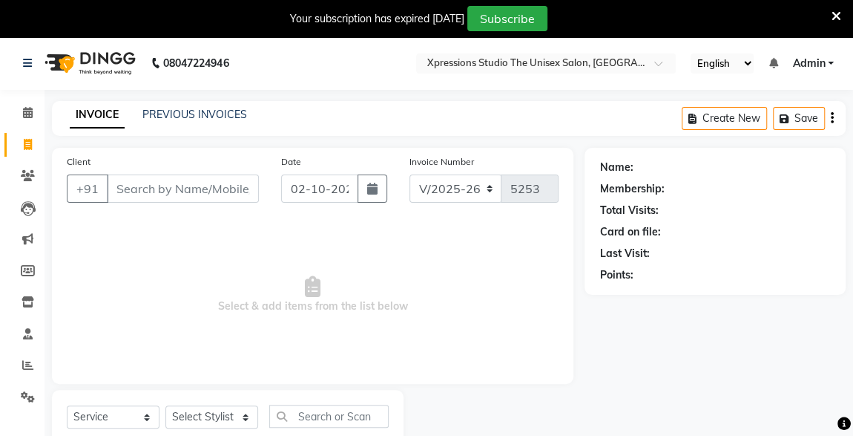
click at [205, 121] on div "PREVIOUS INVOICES" at bounding box center [194, 115] width 105 height 16
click at [162, 191] on input "Client" at bounding box center [183, 188] width 152 height 28
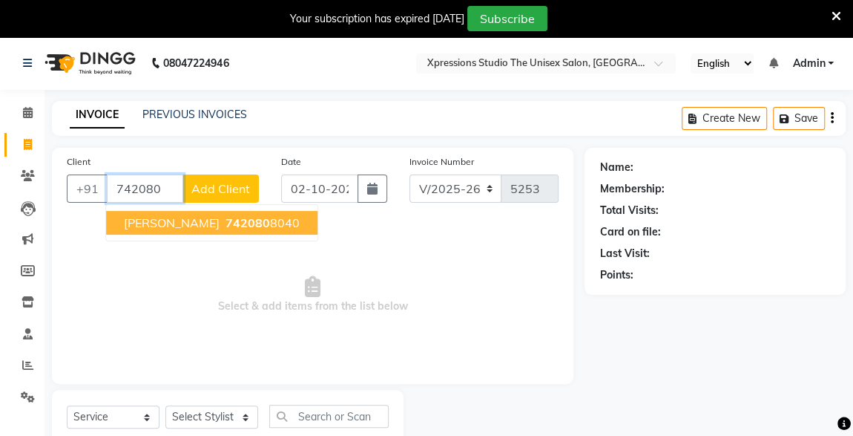
click at [188, 218] on span "SAFIK MOHAMED" at bounding box center [172, 222] width 96 height 15
type input "7420808040"
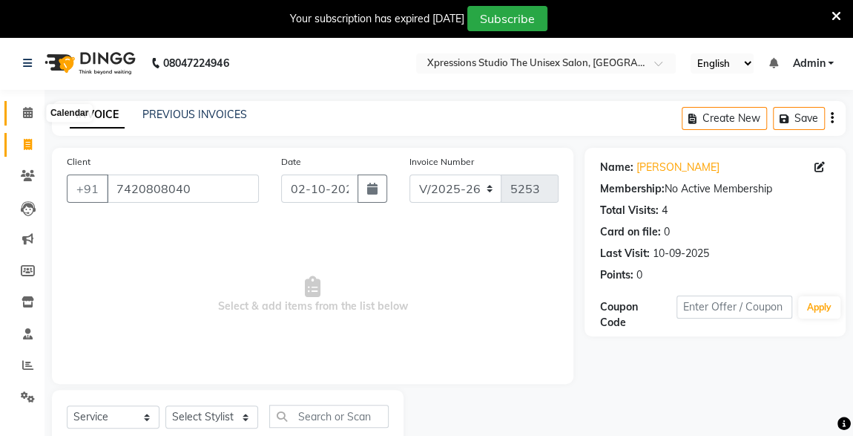
click at [28, 117] on icon at bounding box center [28, 112] width 10 height 11
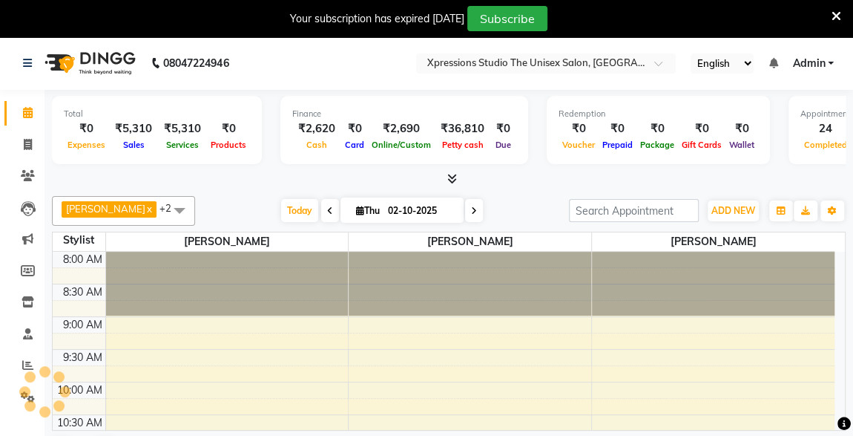
scroll to position [450, 0]
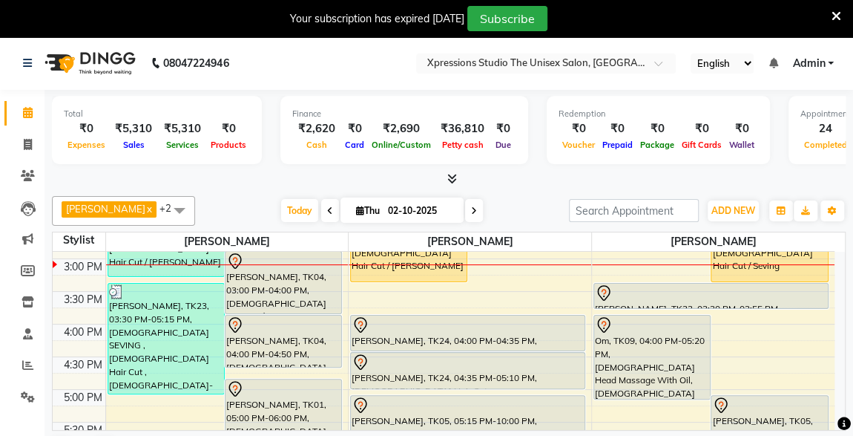
click at [556, 186] on div at bounding box center [449, 179] width 794 height 16
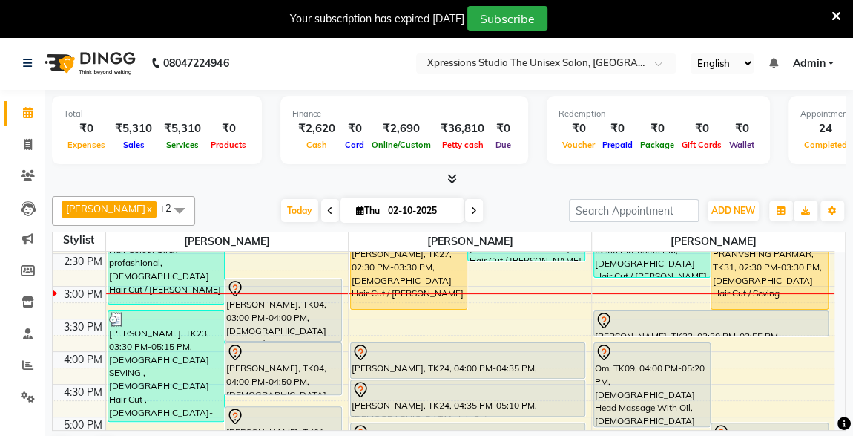
scroll to position [417, 0]
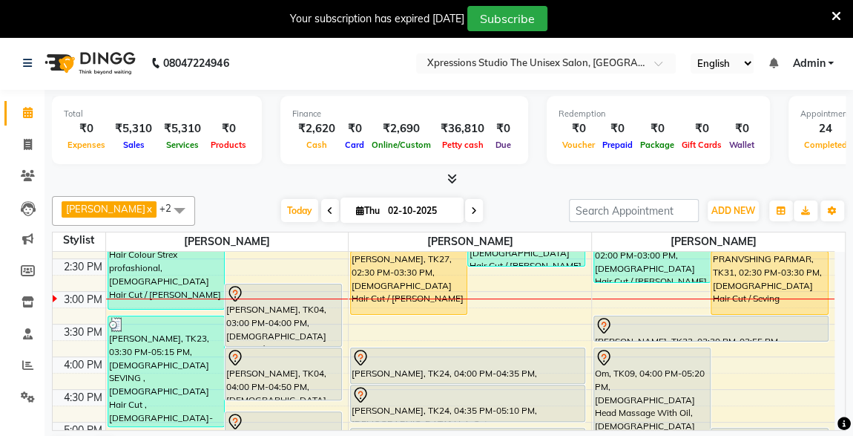
click at [834, 12] on icon at bounding box center [837, 16] width 10 height 13
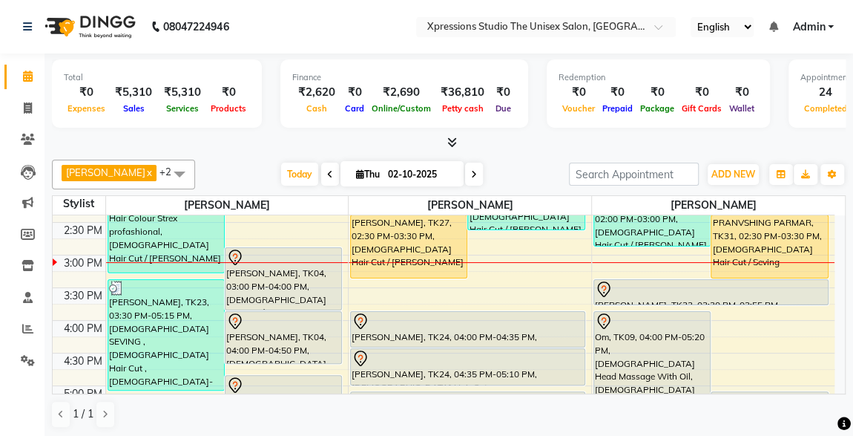
click at [834, 12] on nav "08047224946 Select Location × Xpressions Studio The Unisex Salon, Malkapur Engl…" at bounding box center [426, 26] width 853 height 53
click at [27, 108] on icon at bounding box center [28, 107] width 8 height 11
select select "service"
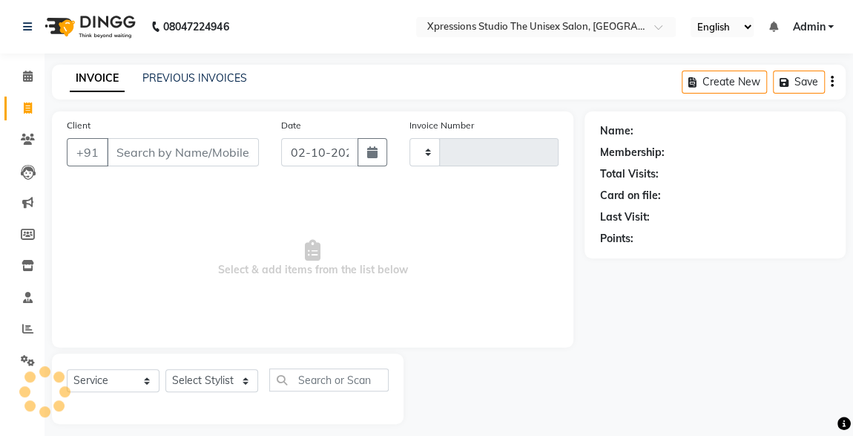
type input "5253"
select select "7003"
click at [116, 157] on input "Client" at bounding box center [183, 152] width 152 height 28
type input "9841"
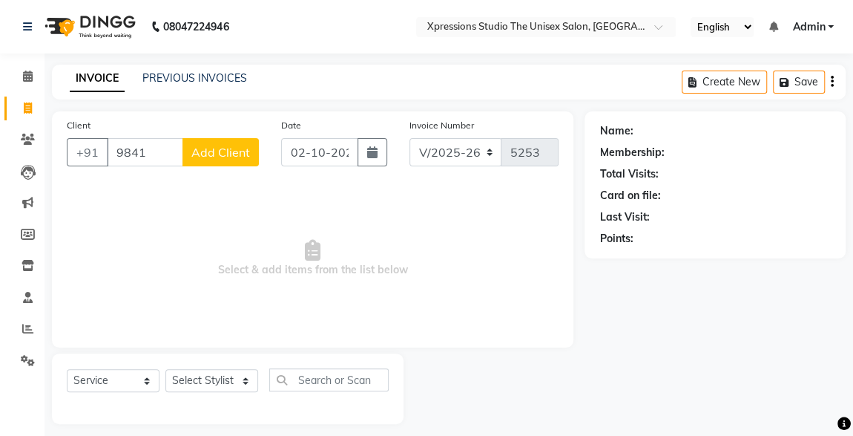
click at [145, 156] on input "9841" at bounding box center [145, 152] width 76 height 28
click at [28, 73] on icon at bounding box center [28, 76] width 10 height 11
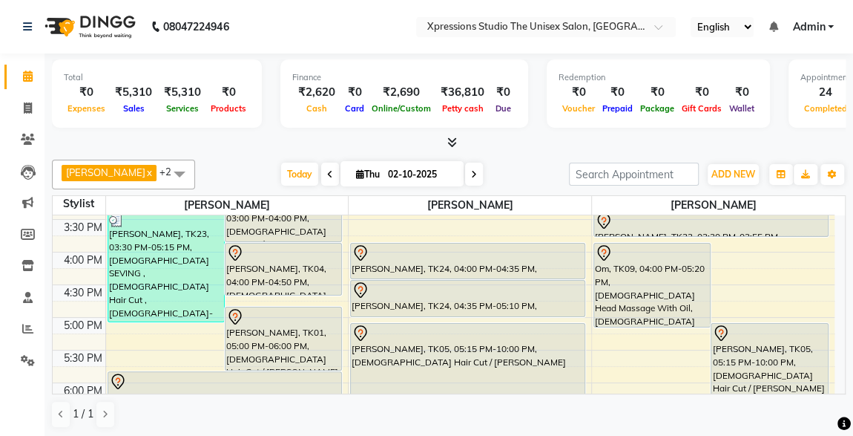
scroll to position [512, 0]
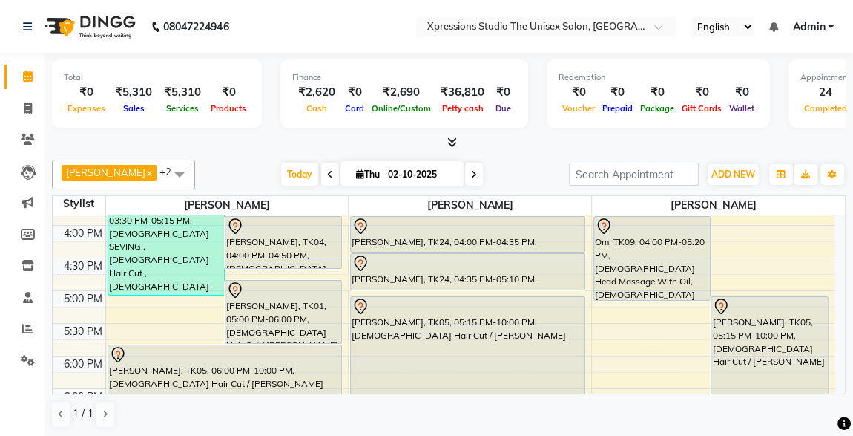
click at [453, 142] on icon at bounding box center [453, 142] width 10 height 11
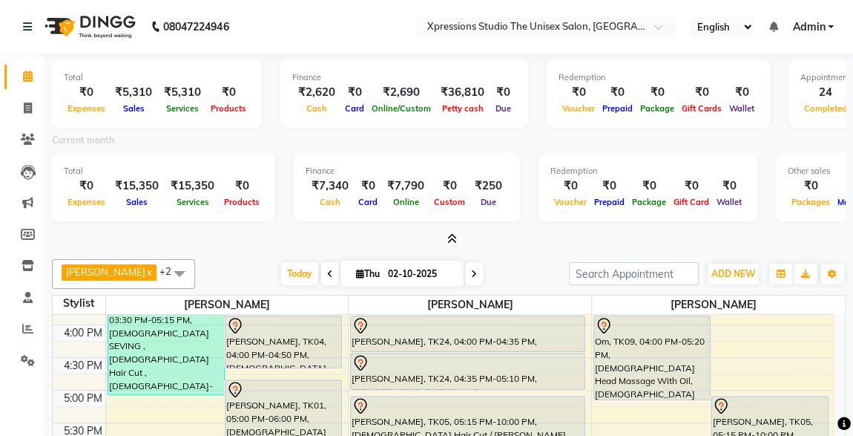
click at [452, 235] on icon at bounding box center [453, 238] width 10 height 11
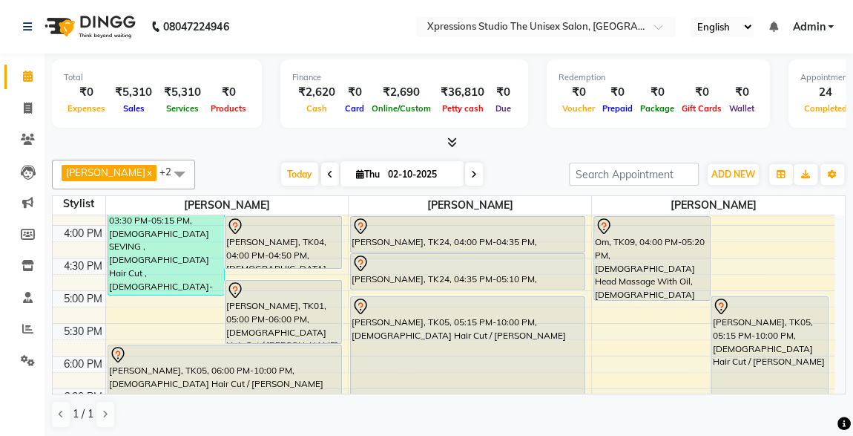
click at [476, 155] on div "ADESH RAUT x ROSHAN TANDULKAR x ROHAN BABHULKAR x +2 UnSelect All ADESH RAUT RO…" at bounding box center [449, 294] width 794 height 281
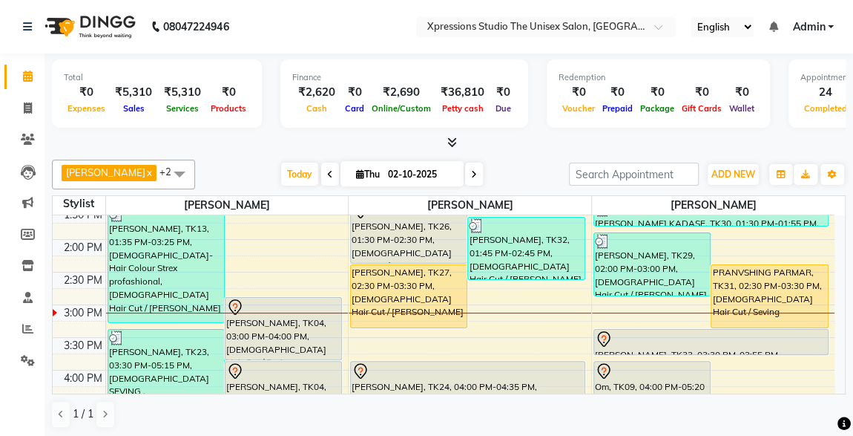
scroll to position [350, 0]
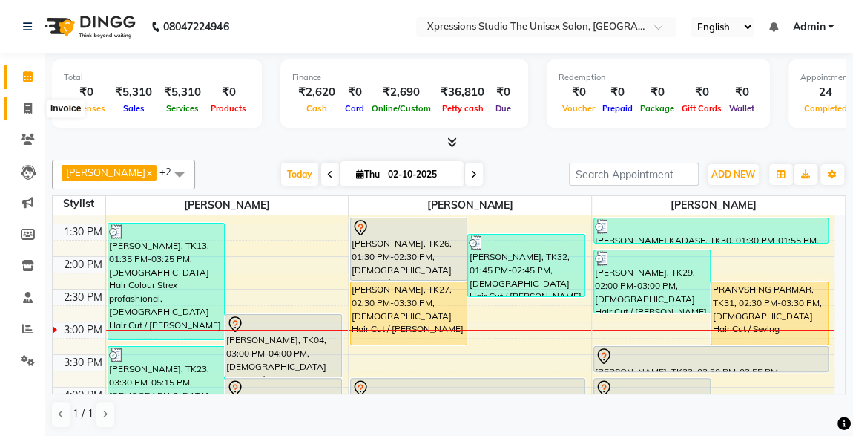
click at [27, 105] on icon at bounding box center [28, 107] width 8 height 11
select select "service"
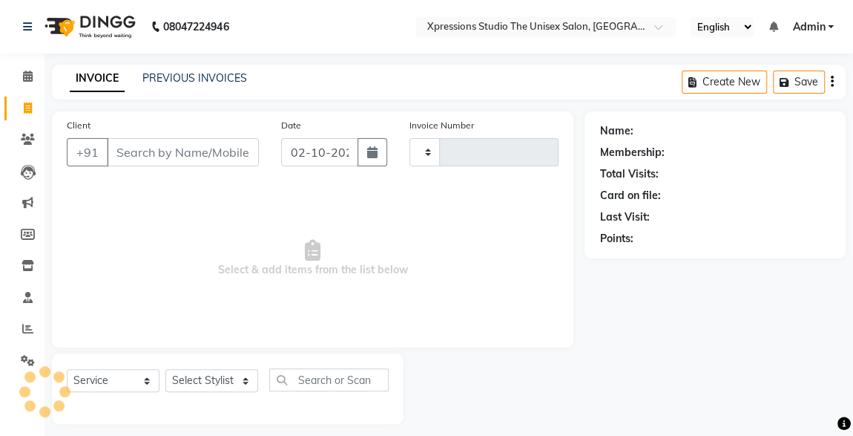
type input "5253"
select select "7003"
click at [142, 153] on input "Client" at bounding box center [183, 152] width 152 height 28
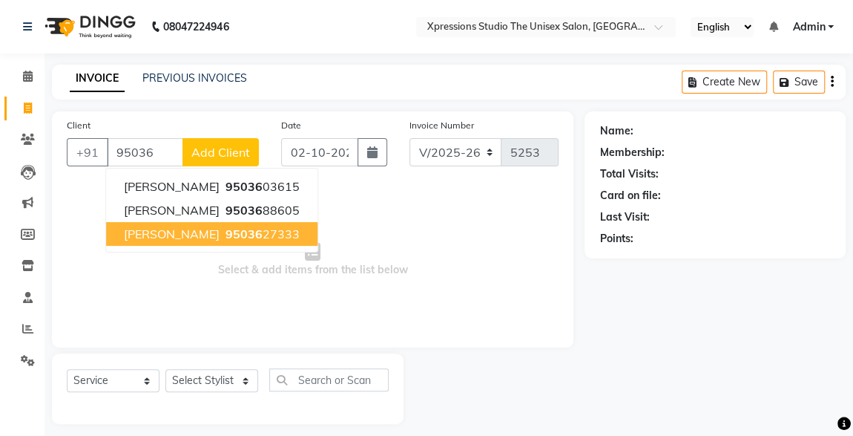
click at [189, 227] on span "SURAJ VAYSHNV" at bounding box center [172, 233] width 96 height 15
type input "9503627333"
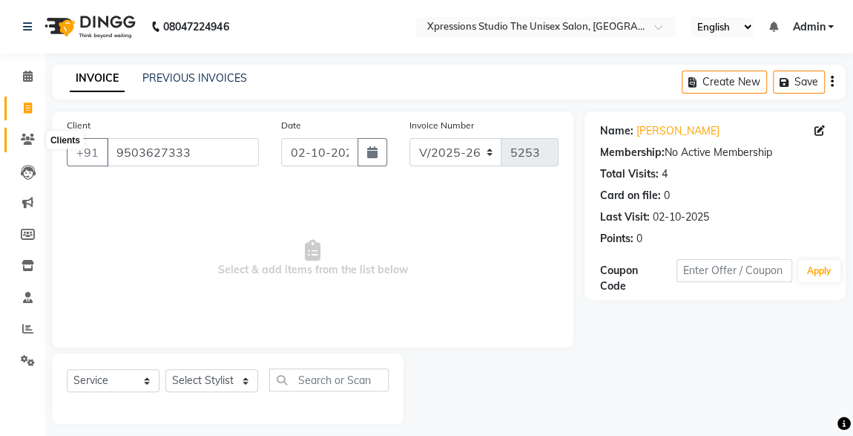
click at [26, 138] on icon at bounding box center [28, 139] width 14 height 11
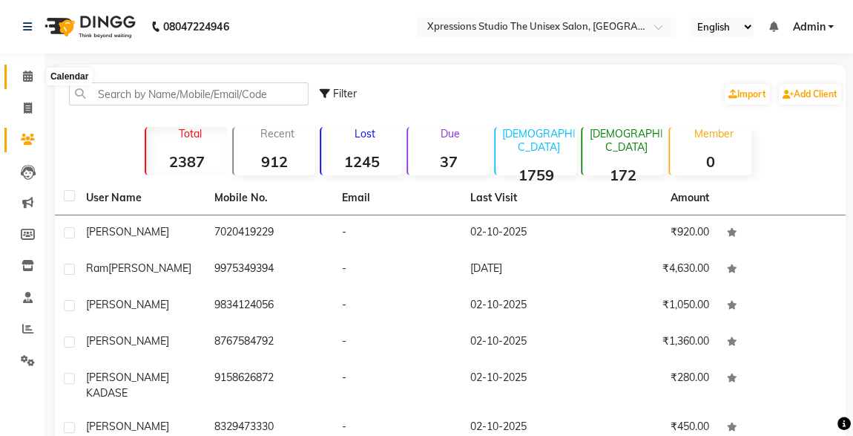
click at [25, 79] on icon at bounding box center [28, 76] width 10 height 11
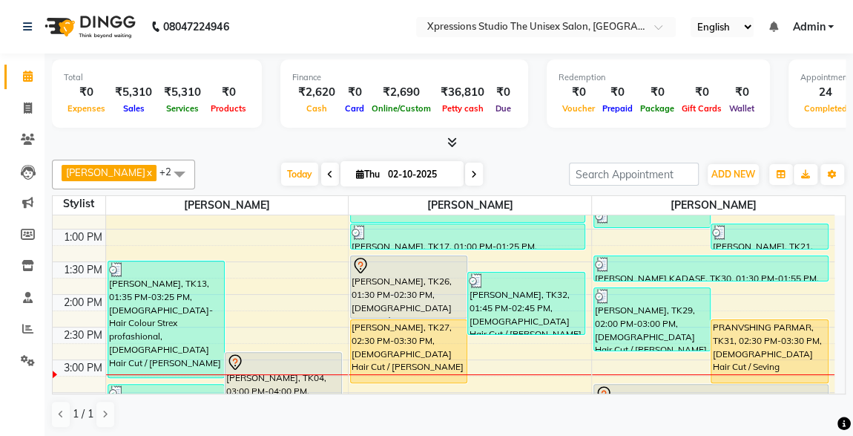
scroll to position [469, 0]
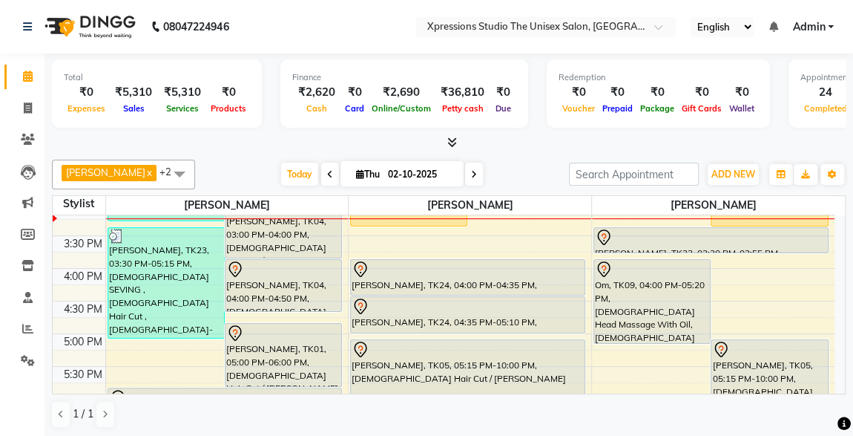
click at [660, 317] on div "Om, TK09, 04:00 PM-05:20 PM, Male Head Massage With Oil,Male Hair Cut / Beard" at bounding box center [652, 301] width 117 height 83
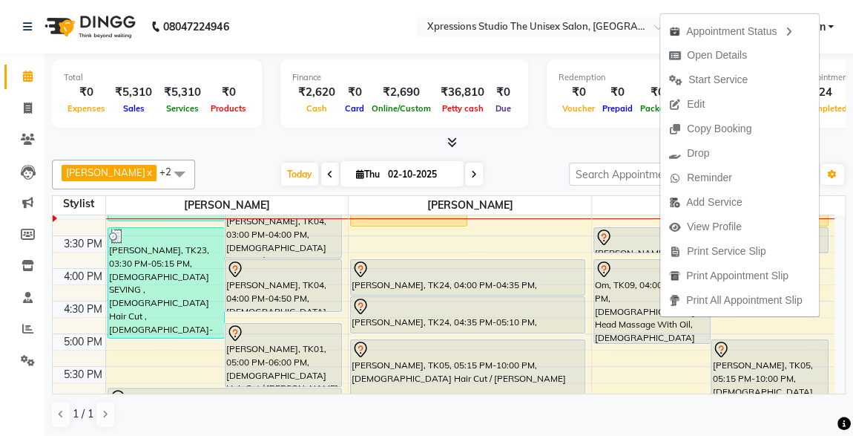
click at [403, 1] on nav "08047224946 Select Location × Xpressions Studio The Unisex Salon, Malkapur Engl…" at bounding box center [426, 26] width 853 height 53
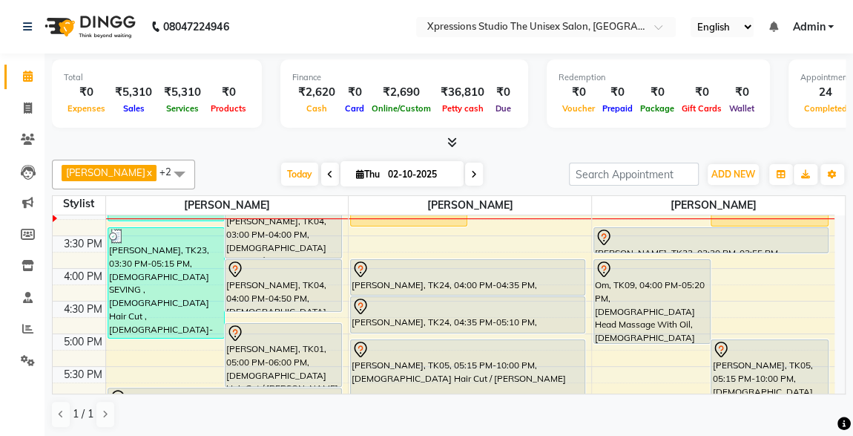
click at [341, 47] on nav "08047224946 Select Location × Xpressions Studio The Unisex Salon, Malkapur Engl…" at bounding box center [426, 26] width 853 height 53
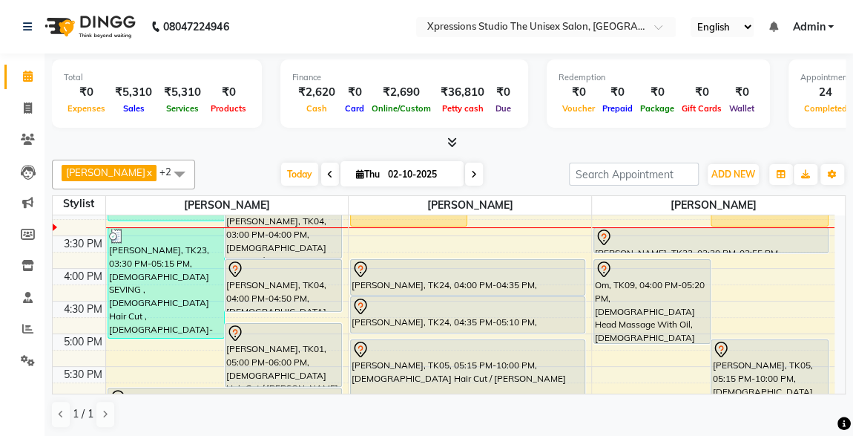
click at [249, 255] on div at bounding box center [284, 258] width 116 height 6
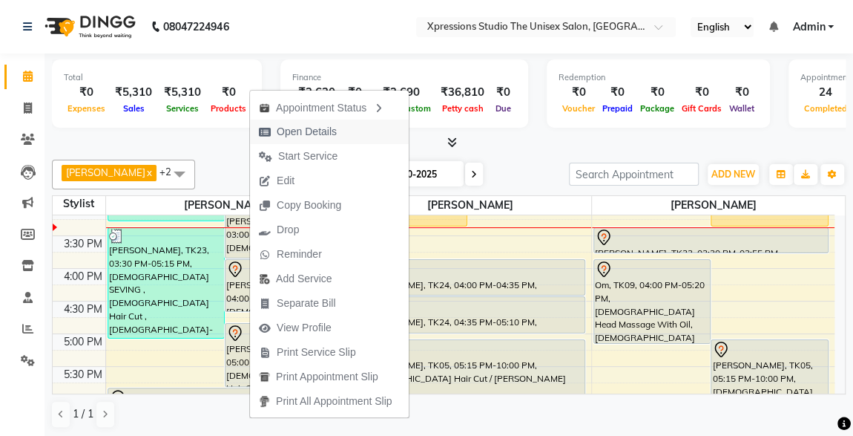
click at [292, 131] on span "Open Details" at bounding box center [307, 132] width 60 height 16
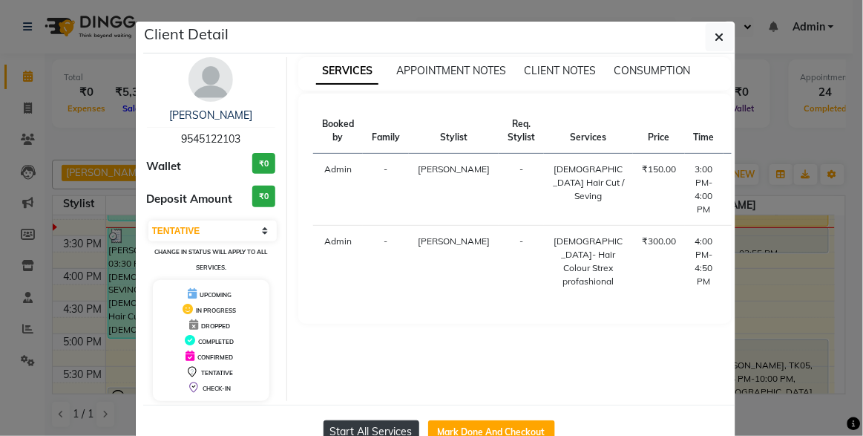
click at [368, 424] on button "Start All Services" at bounding box center [372, 431] width 96 height 23
select select "1"
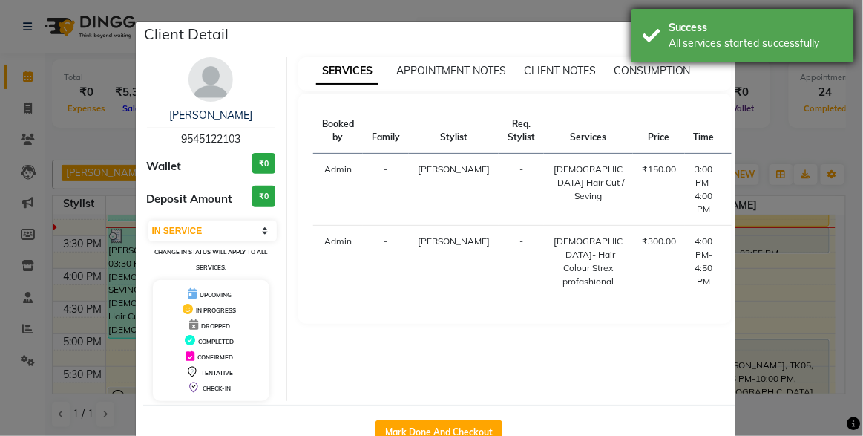
click at [665, 36] on div "Success All services started successfully" at bounding box center [743, 35] width 223 height 53
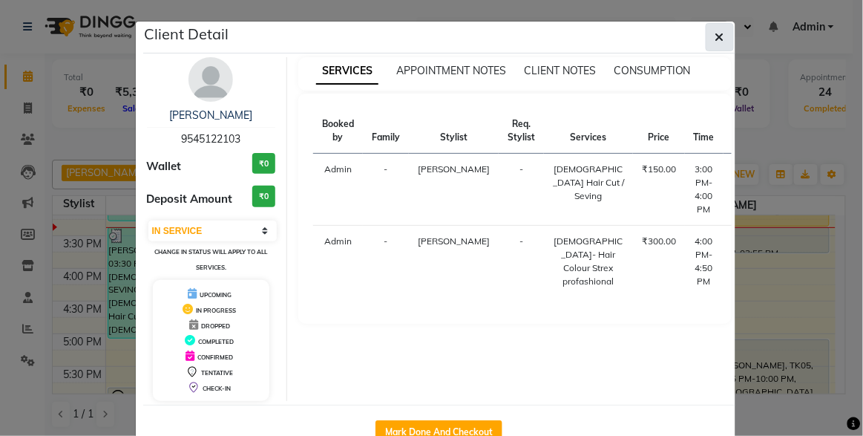
click at [707, 39] on button "button" at bounding box center [720, 37] width 28 height 28
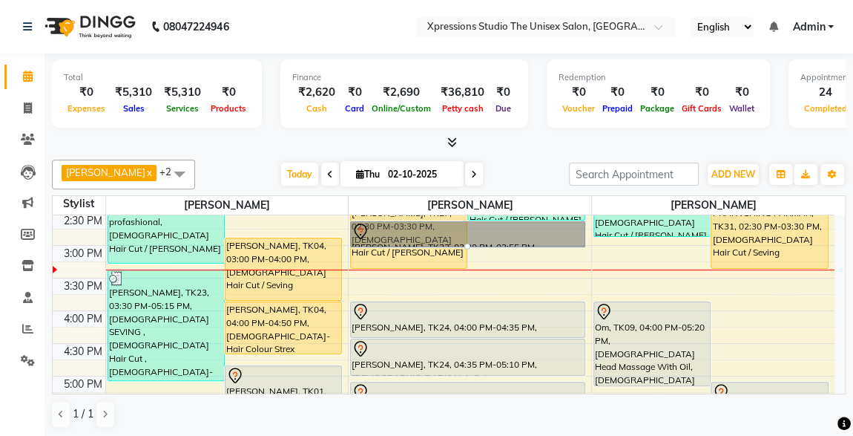
scroll to position [423, 0]
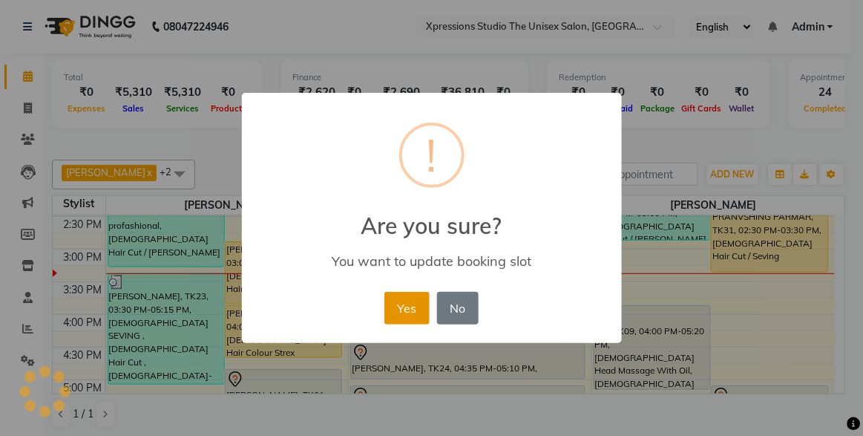
click at [412, 315] on button "Yes" at bounding box center [406, 308] width 45 height 33
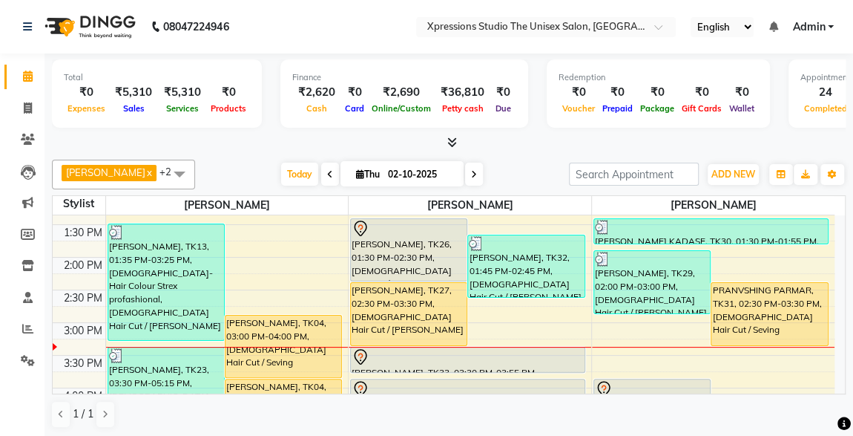
scroll to position [315, 0]
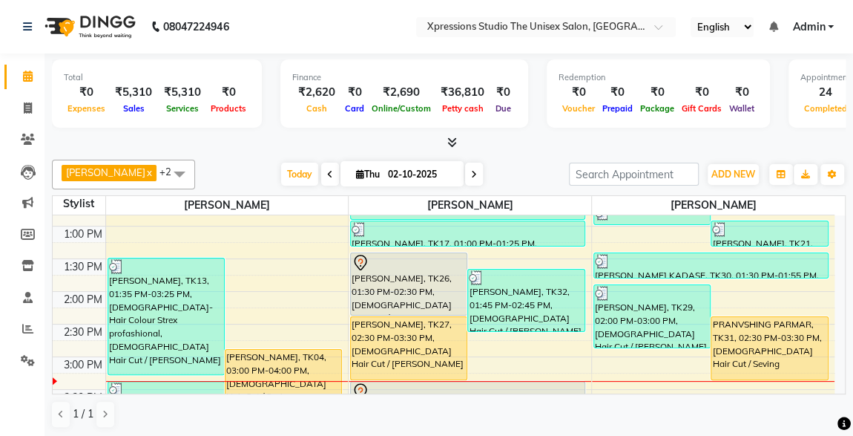
click at [401, 334] on div "Mohd faisal, TK27, 02:30 PM-03:30 PM, Male Hair Cut / Beard" at bounding box center [409, 348] width 116 height 62
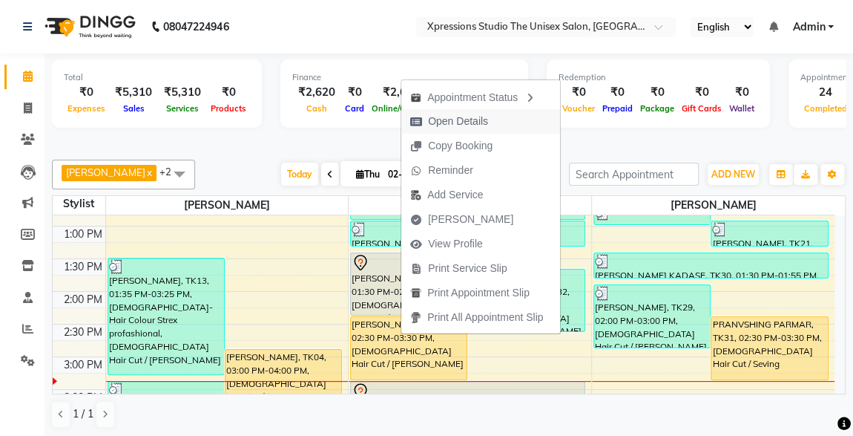
click at [434, 128] on span "Open Details" at bounding box center [458, 122] width 60 height 16
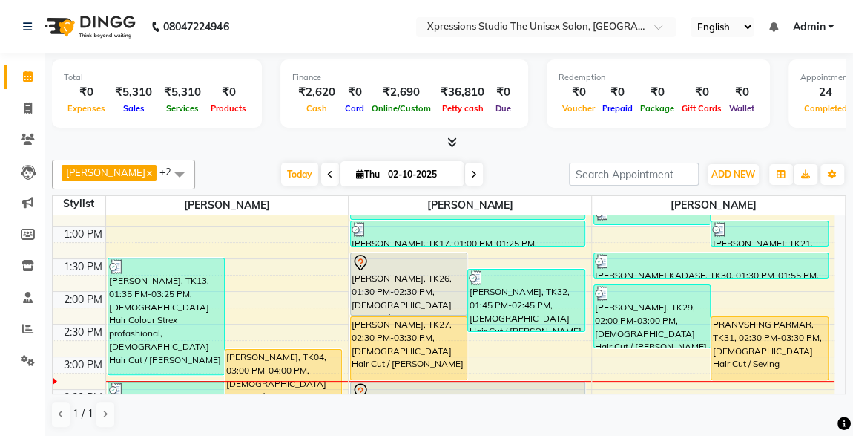
click at [406, 342] on div "Mohd faisal, TK27, 02:30 PM-03:30 PM, Male Hair Cut / Beard" at bounding box center [409, 348] width 116 height 62
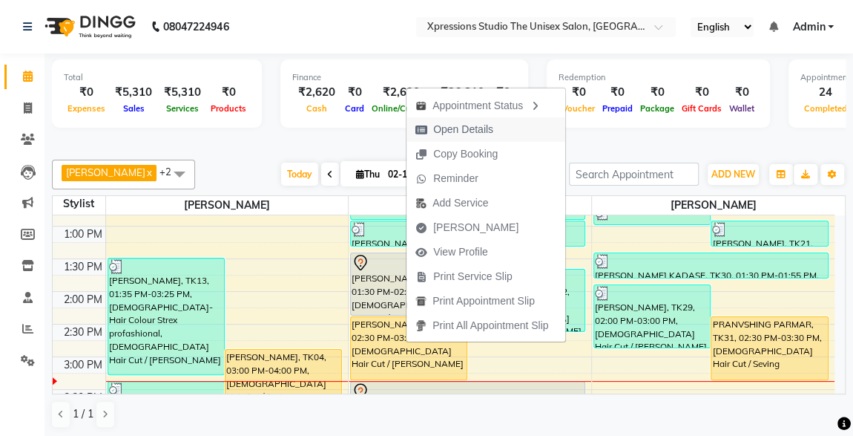
click at [458, 134] on span "Open Details" at bounding box center [463, 130] width 60 height 16
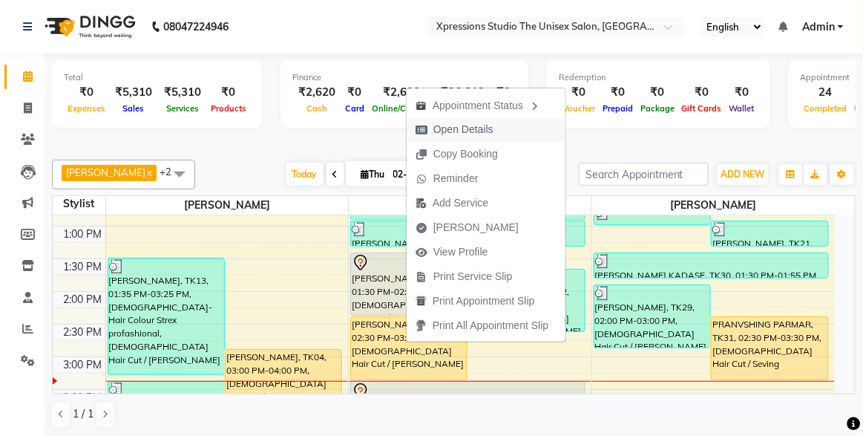
select select "1"
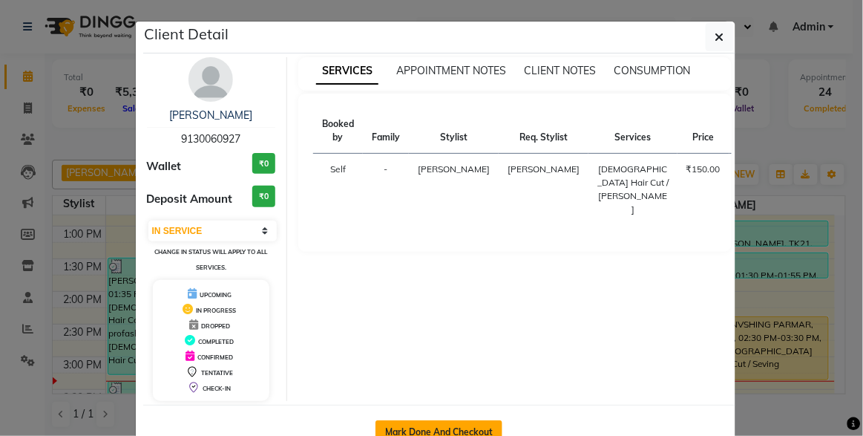
click at [408, 425] on button "Mark Done And Checkout" at bounding box center [439, 432] width 127 height 24
select select "service"
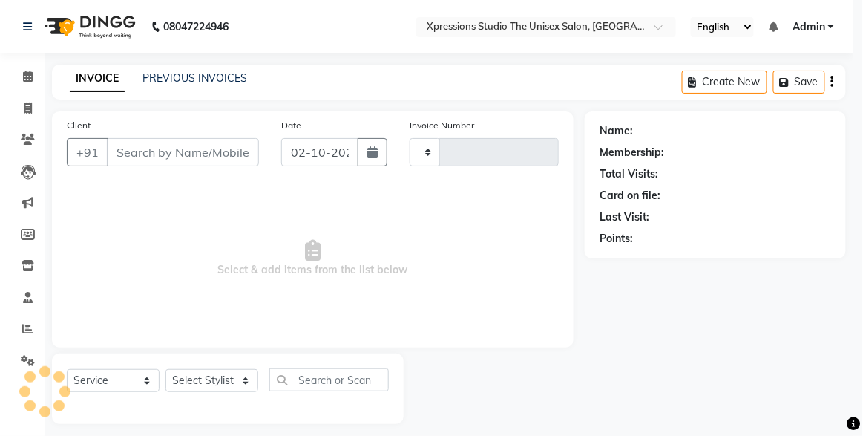
type input "5253"
select select "7003"
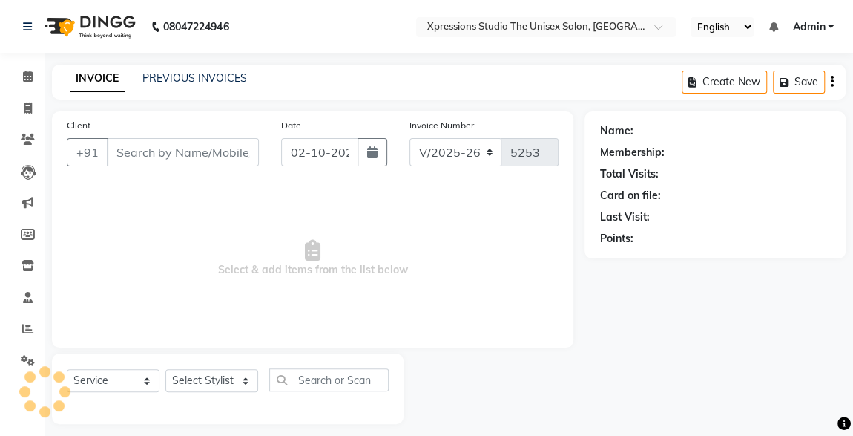
type input "9130060927"
select select "57588"
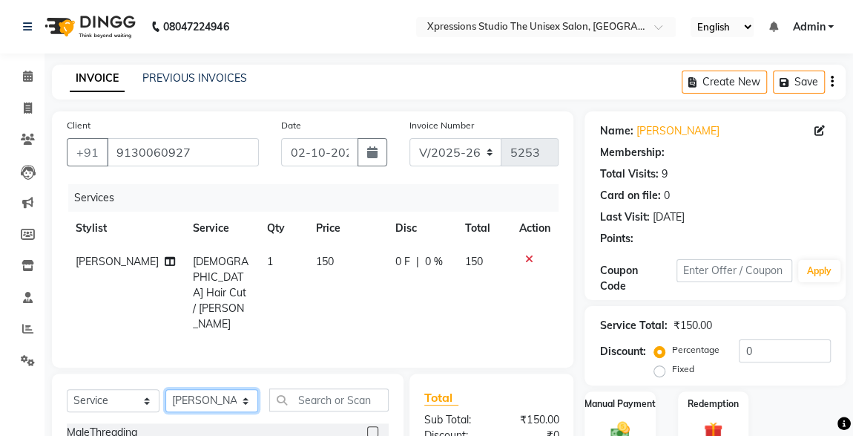
click at [188, 389] on select "Select Stylist ADESH RAUT ROHAN BABHULKAR ROSHAN TANDULKAR" at bounding box center [212, 400] width 93 height 23
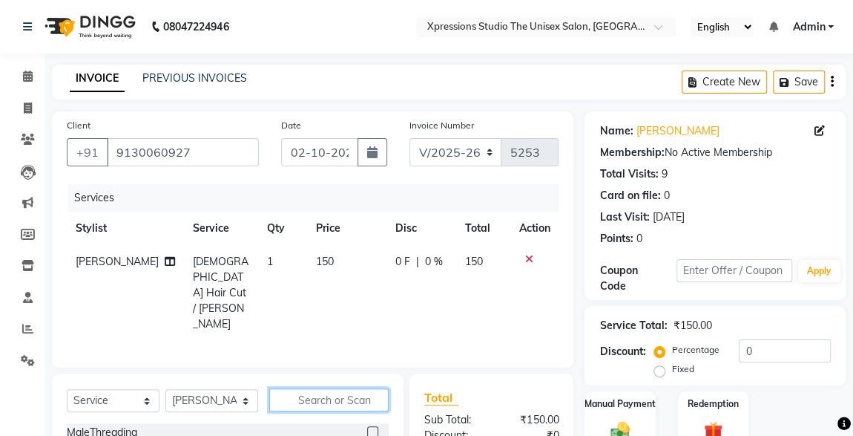
click at [309, 388] on input "text" at bounding box center [328, 399] width 119 height 23
type input "char"
click at [373, 426] on label at bounding box center [372, 431] width 11 height 11
click at [373, 427] on input "checkbox" at bounding box center [372, 432] width 10 height 10
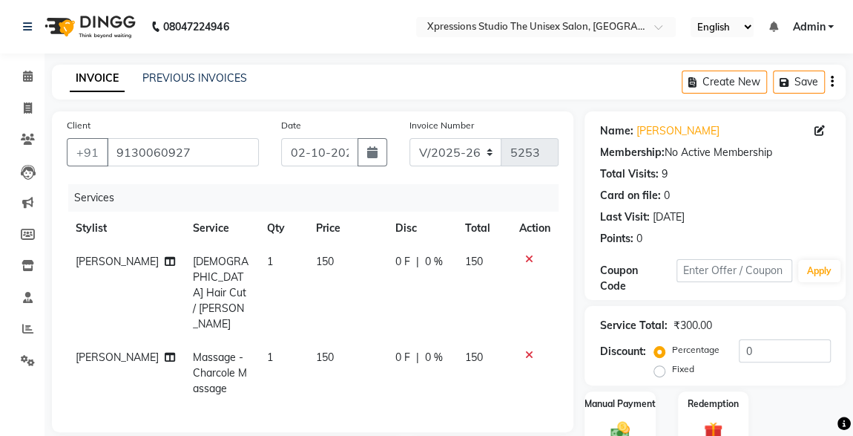
checkbox input "false"
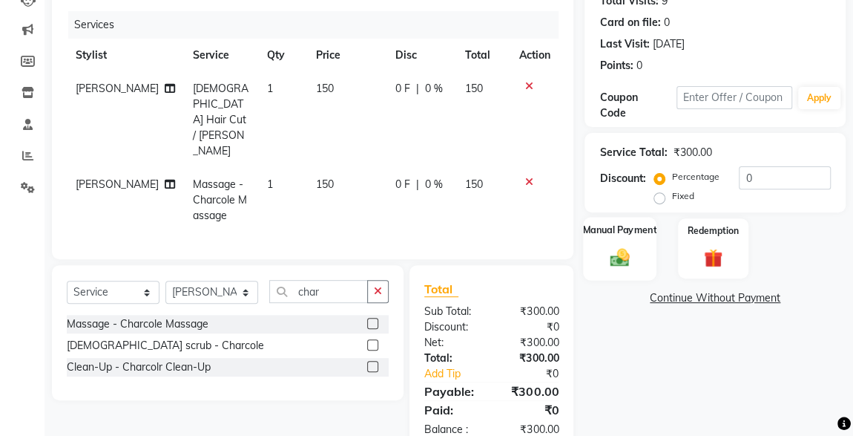
click at [628, 249] on img at bounding box center [620, 257] width 32 height 23
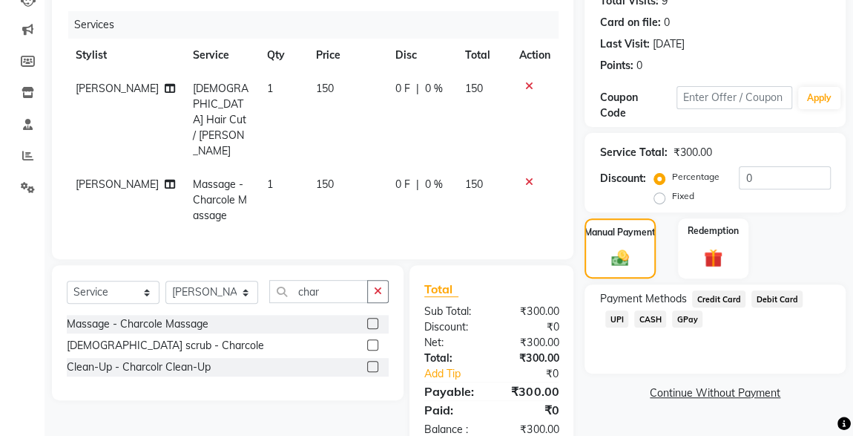
click at [629, 310] on span "UPI" at bounding box center [617, 318] width 23 height 17
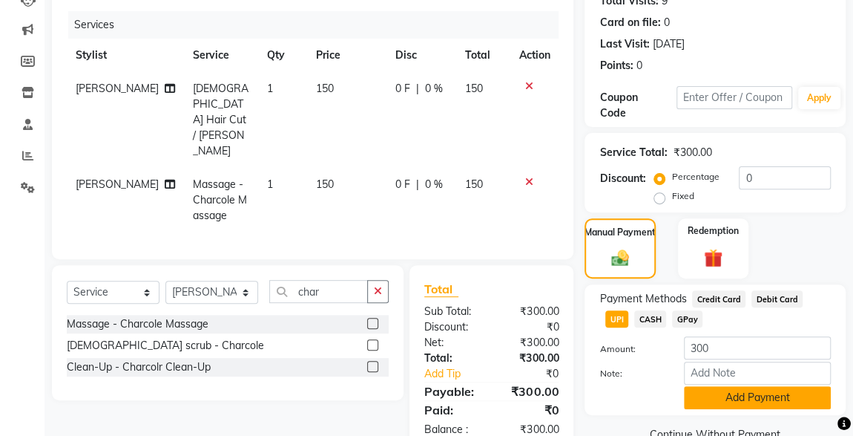
click at [764, 403] on button "Add Payment" at bounding box center [757, 397] width 147 height 23
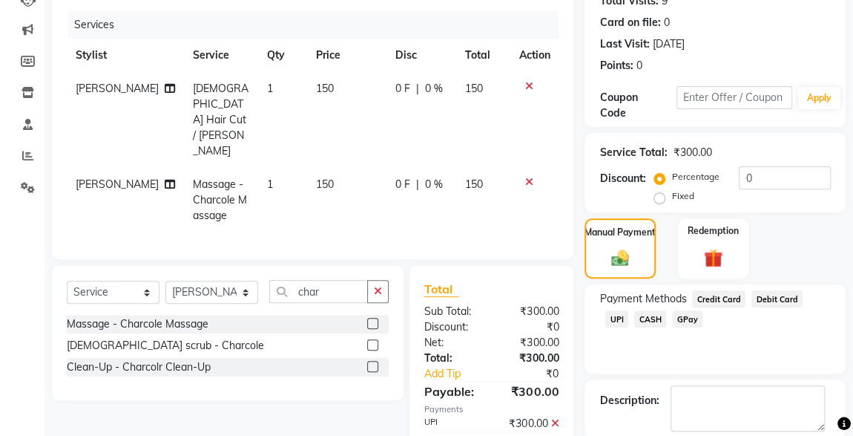
scroll to position [245, 0]
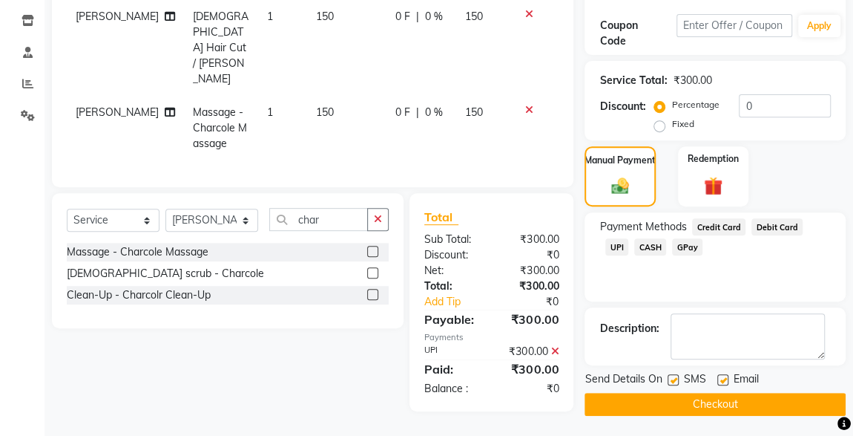
click at [674, 378] on label at bounding box center [673, 379] width 11 height 11
click at [674, 378] on input "checkbox" at bounding box center [673, 381] width 10 height 10
checkbox input "false"
click at [715, 399] on button "Checkout" at bounding box center [715, 404] width 261 height 23
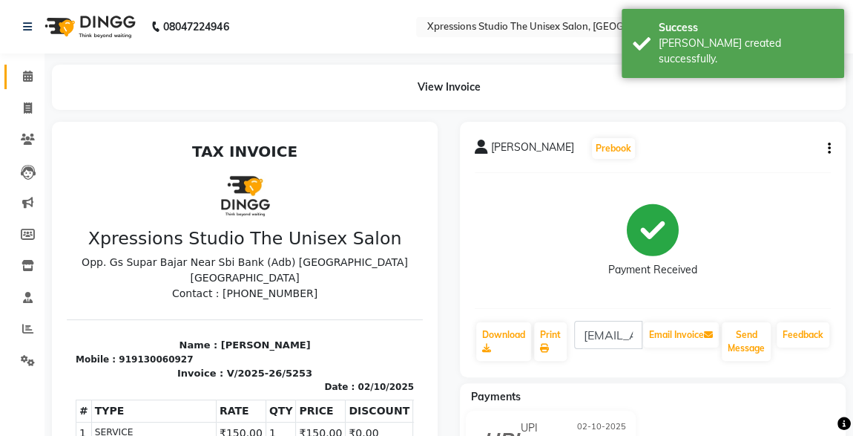
click at [32, 73] on icon at bounding box center [28, 76] width 10 height 11
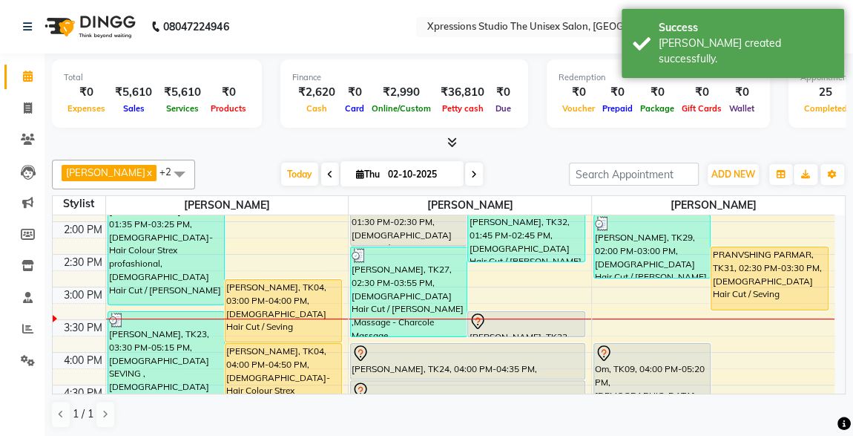
scroll to position [391, 0]
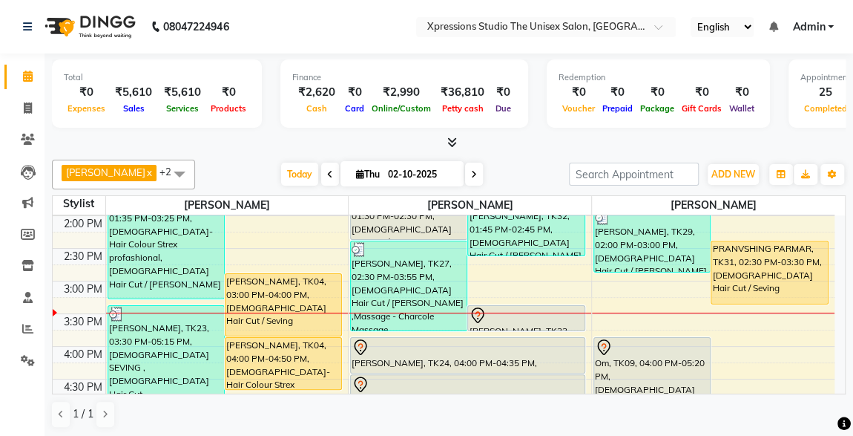
click at [732, 246] on div "PRANVSHING PARMAR, TK31, 02:30 PM-03:30 PM, [DEMOGRAPHIC_DATA] Hair Cut / Seving" at bounding box center [770, 272] width 117 height 62
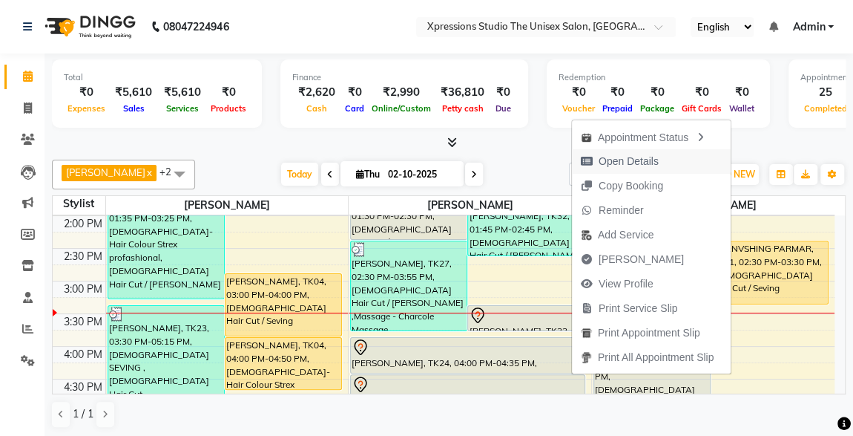
click at [611, 160] on span "Open Details" at bounding box center [629, 162] width 60 height 16
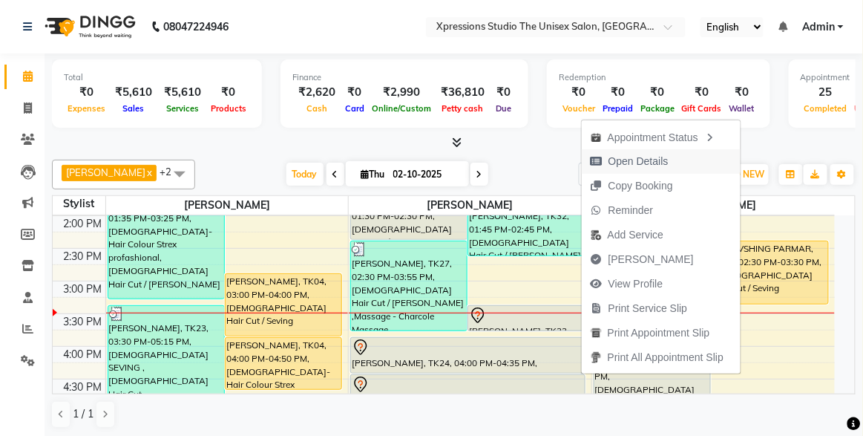
select select "1"
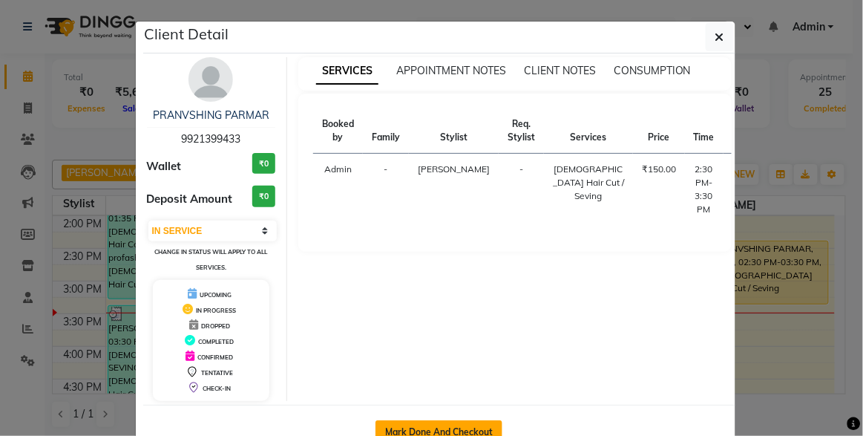
click at [423, 422] on button "Mark Done And Checkout" at bounding box center [439, 432] width 127 height 24
select select "7003"
select select "service"
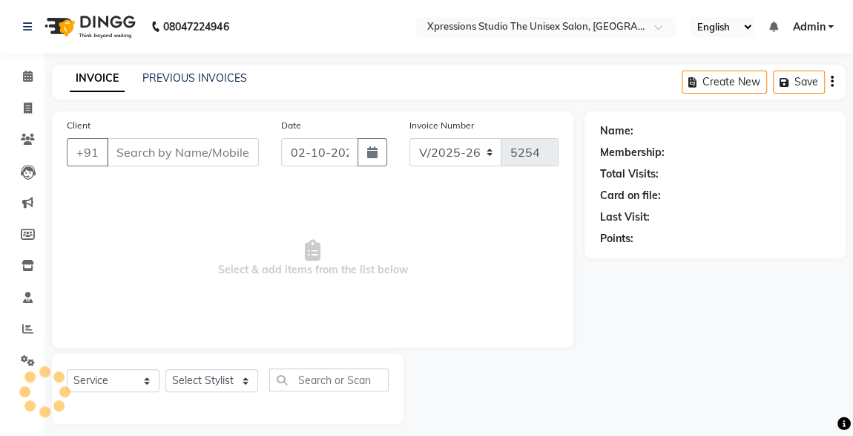
type input "9921399433"
select select "57589"
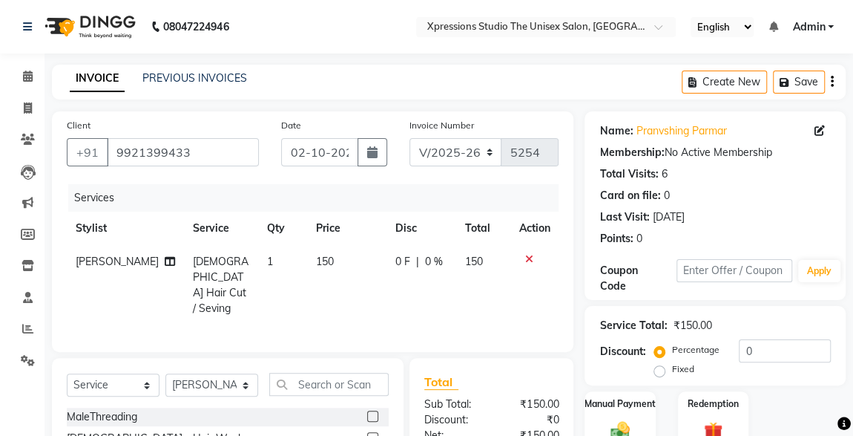
scroll to position [157, 0]
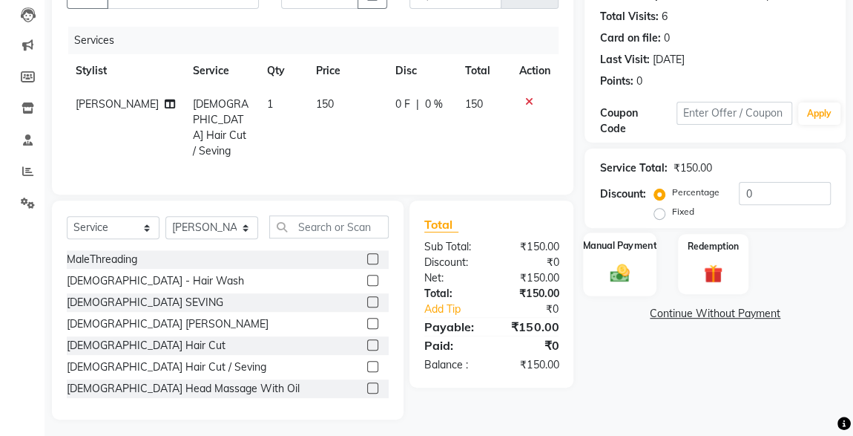
click at [622, 276] on img at bounding box center [620, 272] width 32 height 23
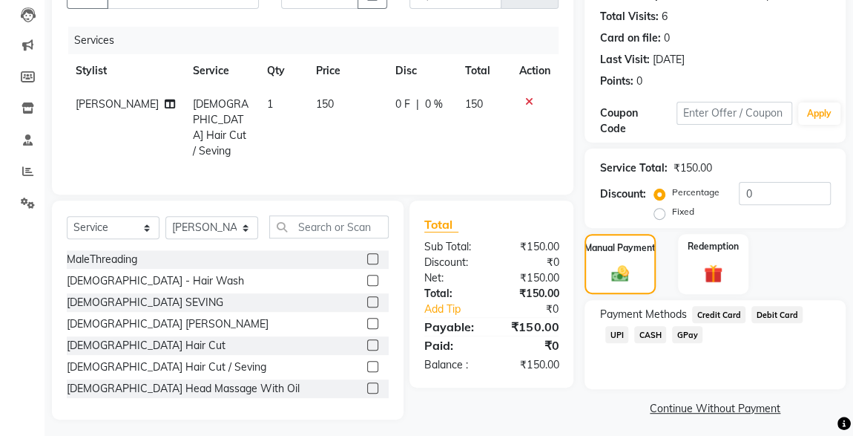
click at [635, 337] on span "CASH" at bounding box center [651, 334] width 32 height 17
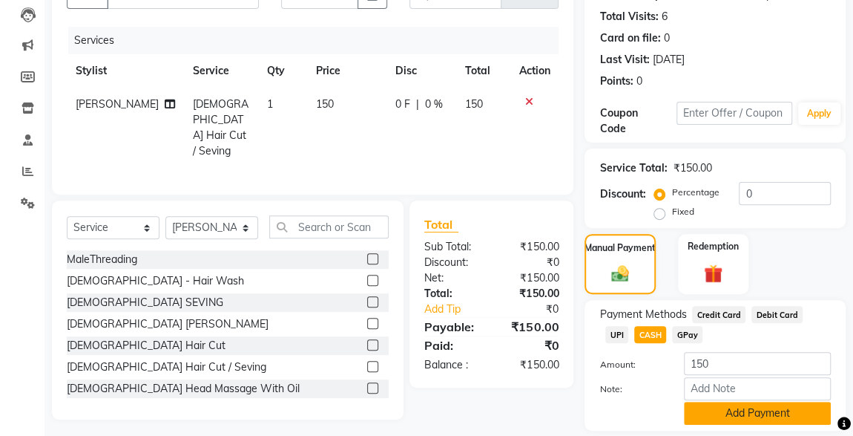
click at [713, 407] on button "Add Payment" at bounding box center [757, 413] width 147 height 23
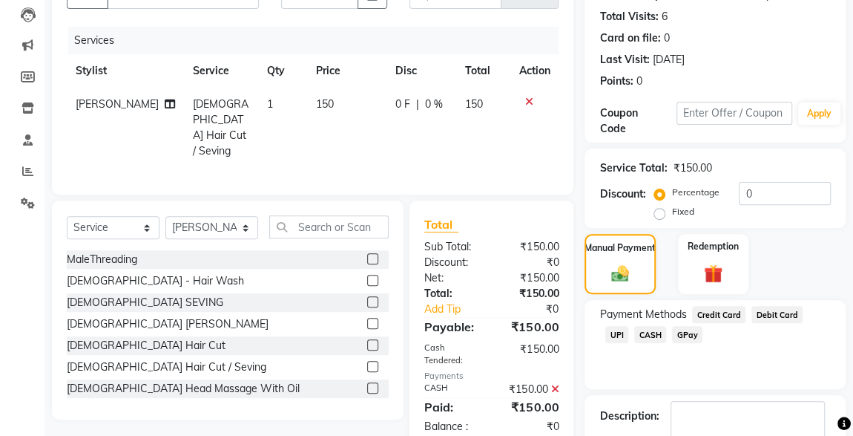
scroll to position [245, 0]
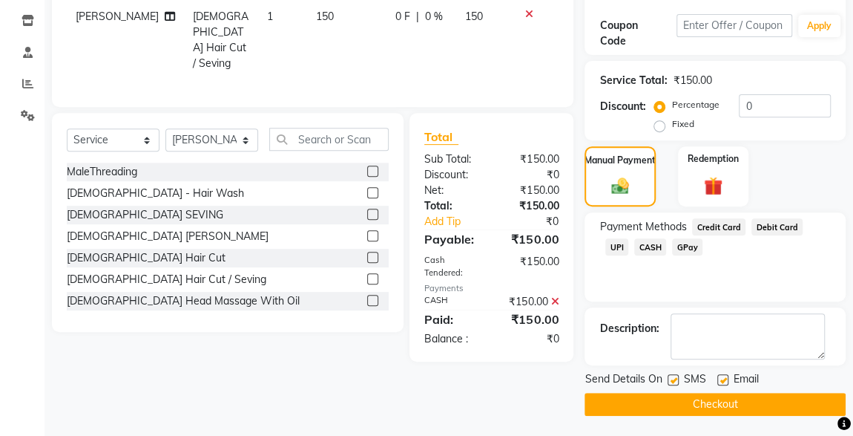
click at [674, 378] on label at bounding box center [673, 379] width 11 height 11
click at [674, 378] on input "checkbox" at bounding box center [673, 381] width 10 height 10
checkbox input "false"
click at [707, 403] on button "Checkout" at bounding box center [715, 404] width 261 height 23
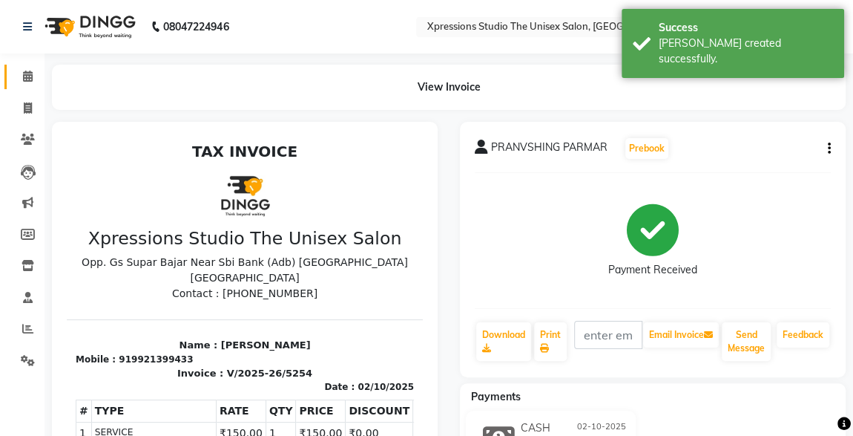
click at [26, 81] on icon at bounding box center [28, 76] width 10 height 11
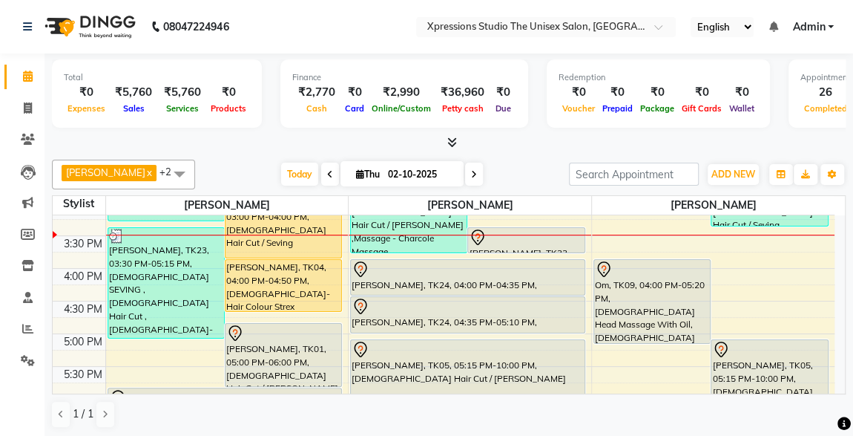
scroll to position [472, 0]
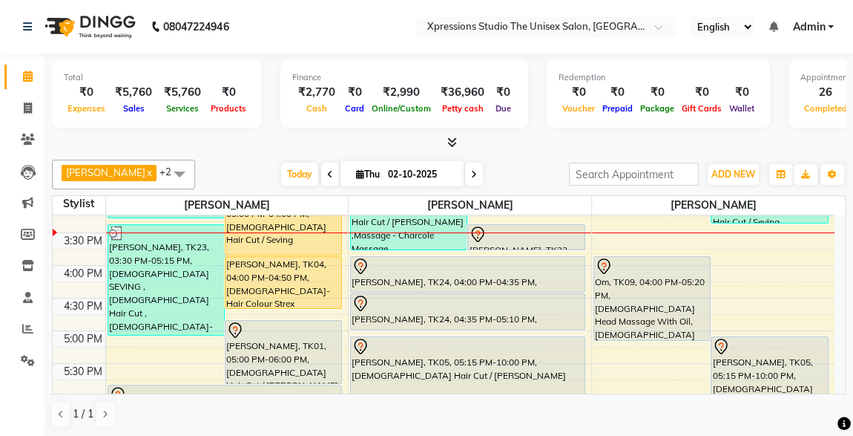
click at [489, 241] on div "[PERSON_NAME], TK33, 03:30 PM-03:55 PM, [DEMOGRAPHIC_DATA] [PERSON_NAME]" at bounding box center [526, 237] width 116 height 24
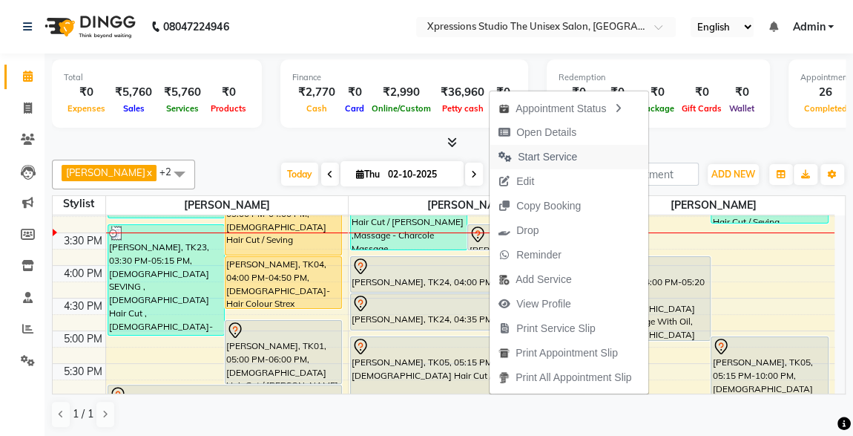
click at [527, 158] on span "Start Service" at bounding box center [547, 157] width 59 height 16
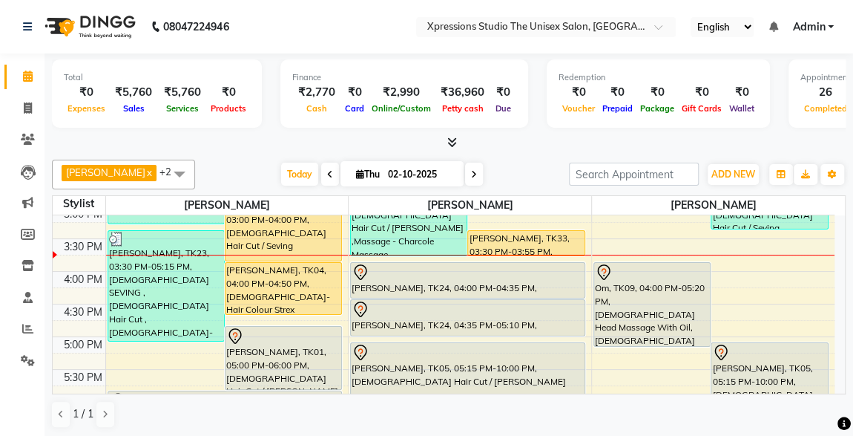
scroll to position [458, 0]
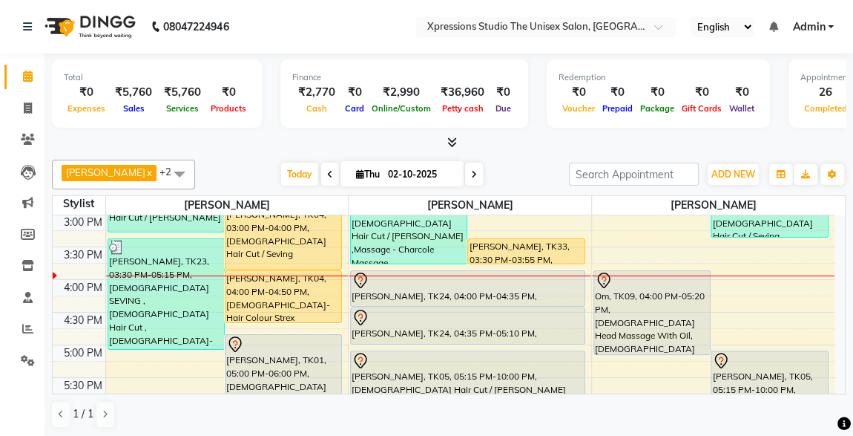
click at [620, 313] on div "Om, TK09, 04:00 PM-05:20 PM, Male Head Massage With Oil,Male Hair Cut / Beard" at bounding box center [652, 312] width 117 height 83
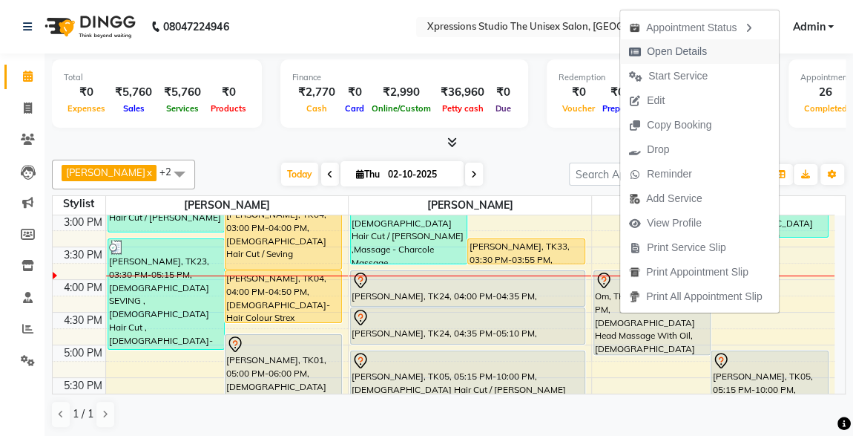
click at [655, 53] on span "Open Details" at bounding box center [677, 52] width 60 height 16
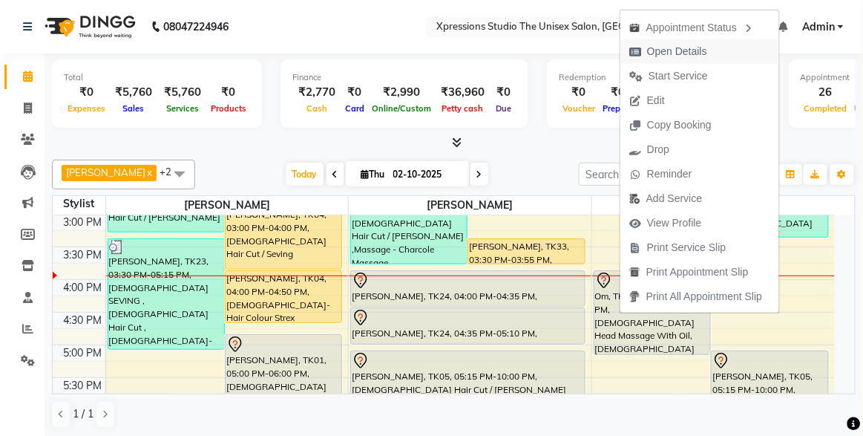
select select "7"
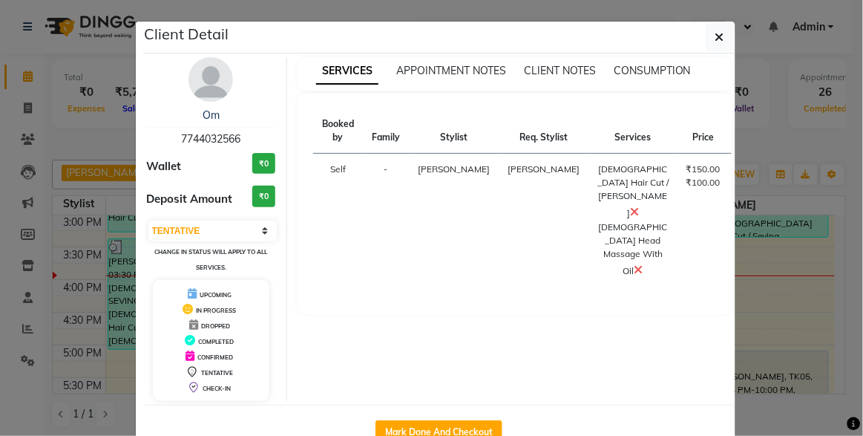
click at [655, 53] on div "Om 7744032566 Wallet ₹0 Deposit Amount ₹0 Select IN SERVICE CONFIRMED TENTATIVE…" at bounding box center [439, 228] width 592 height 351
click at [718, 45] on button "button" at bounding box center [720, 37] width 28 height 28
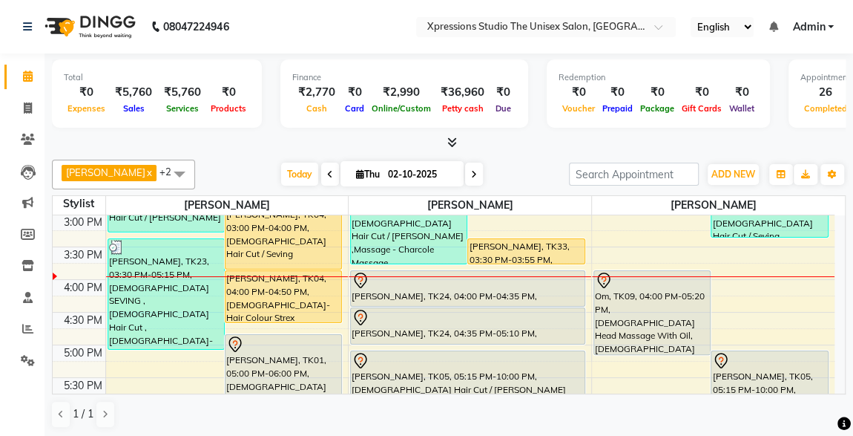
click at [509, 283] on div at bounding box center [468, 281] width 232 height 18
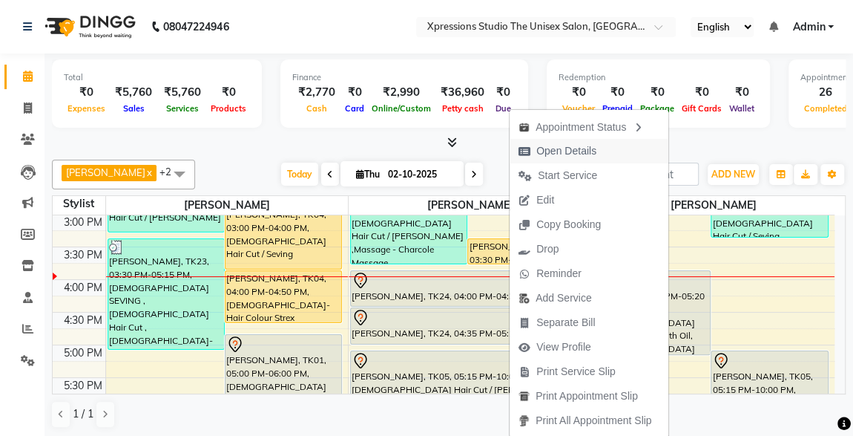
click at [559, 145] on span "Open Details" at bounding box center [567, 151] width 60 height 16
select select "7"
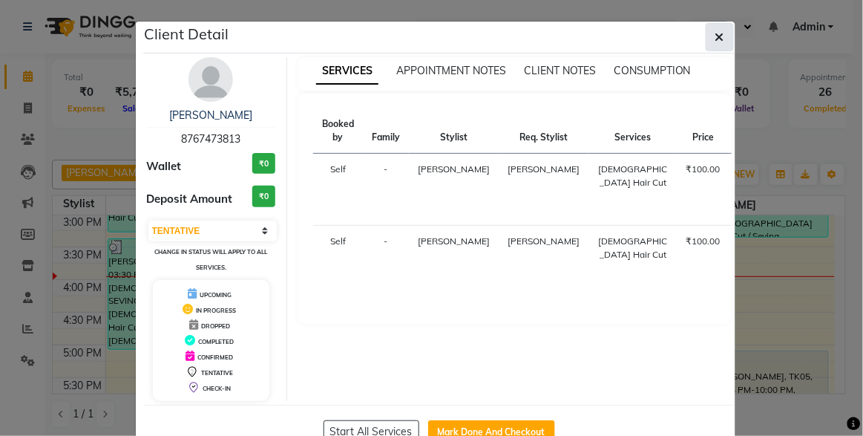
click at [718, 39] on icon "button" at bounding box center [719, 37] width 9 height 12
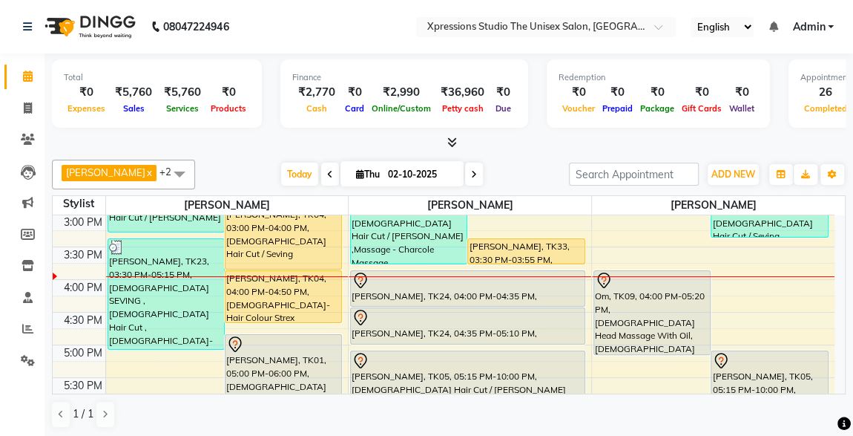
click at [519, 242] on div "[PERSON_NAME], TK33, 03:30 PM-03:55 PM, [DEMOGRAPHIC_DATA] [PERSON_NAME]" at bounding box center [526, 251] width 116 height 24
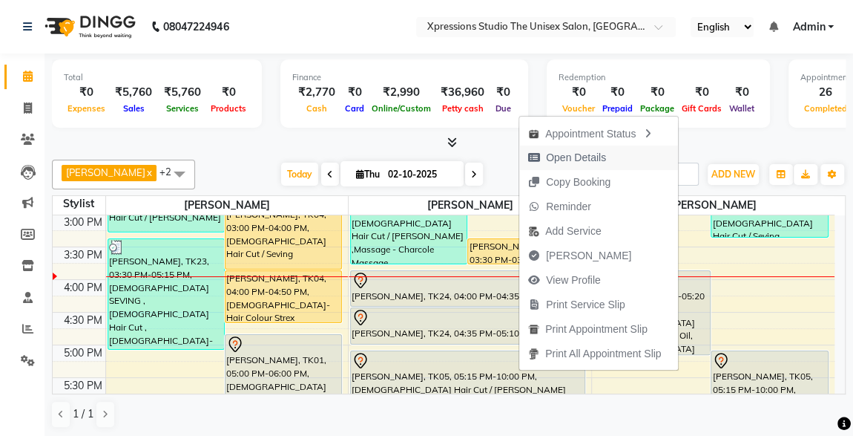
click at [554, 151] on span "Open Details" at bounding box center [576, 158] width 60 height 16
select select "1"
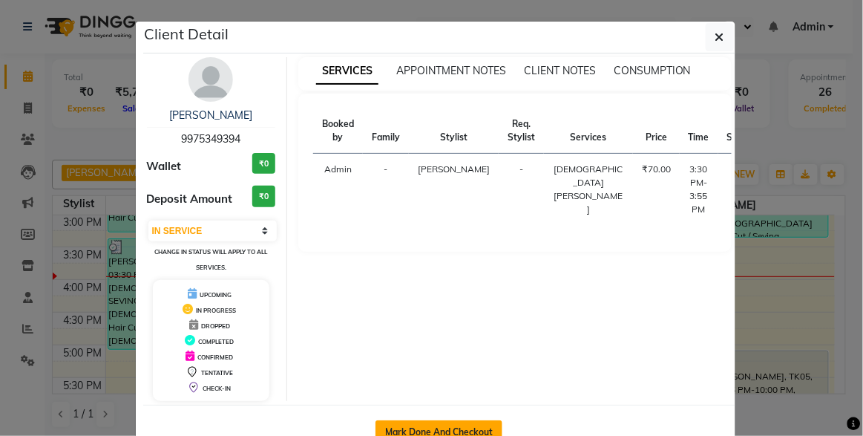
click at [433, 425] on button "Mark Done And Checkout" at bounding box center [439, 432] width 127 height 24
select select "service"
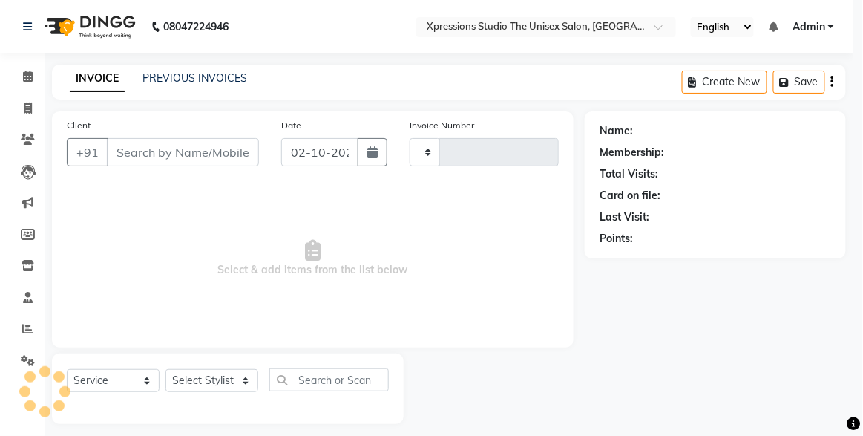
type input "5255"
select select "7003"
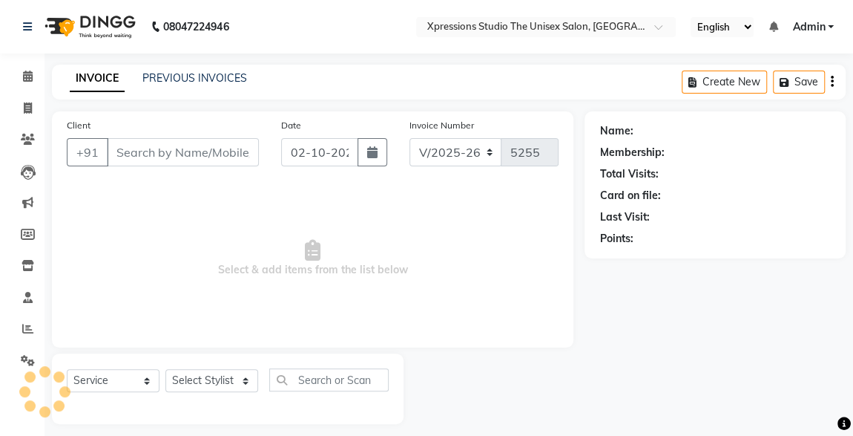
type input "9975349394"
select select "57588"
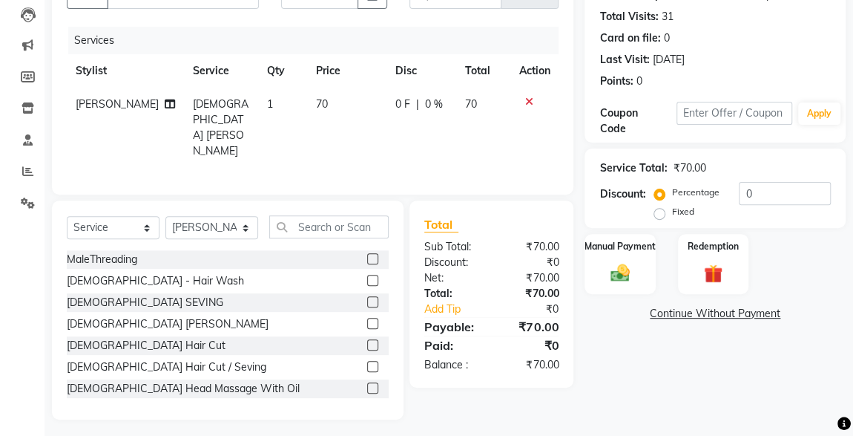
click at [626, 269] on img at bounding box center [620, 273] width 31 height 22
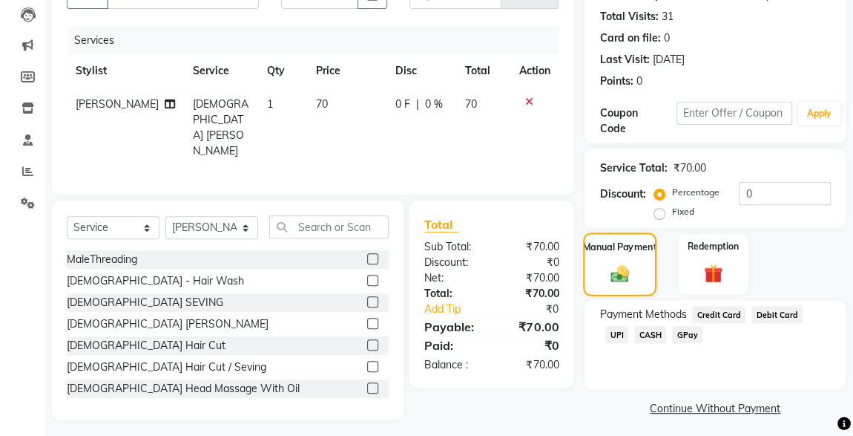
scroll to position [163, 0]
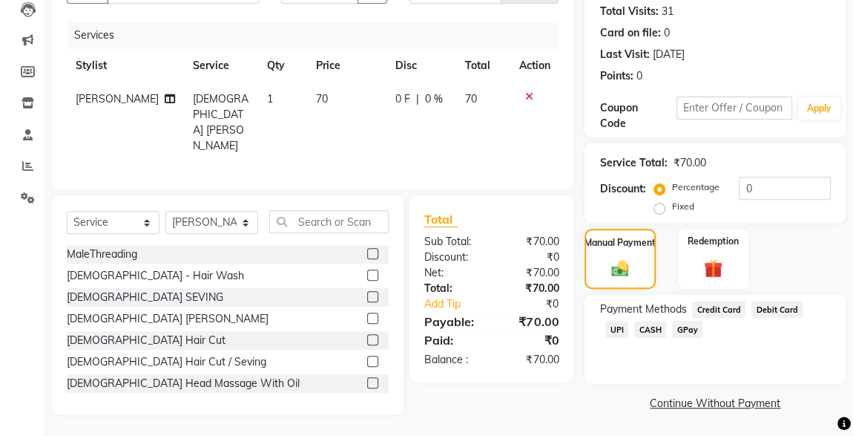
click at [629, 321] on span "UPI" at bounding box center [617, 329] width 23 height 17
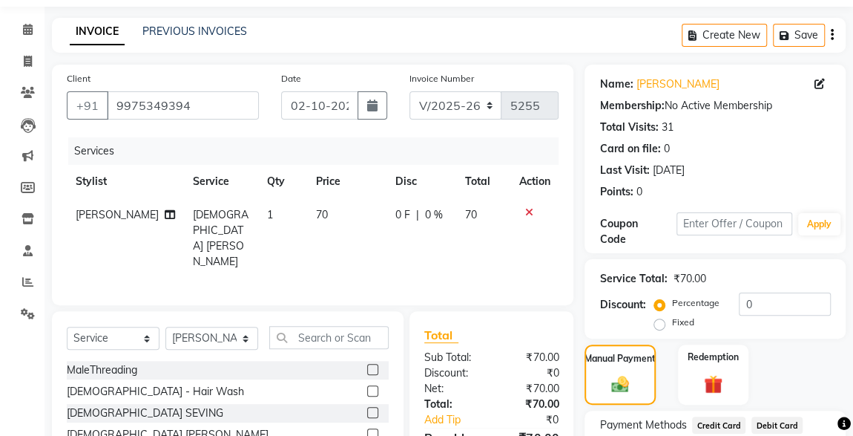
scroll to position [203, 0]
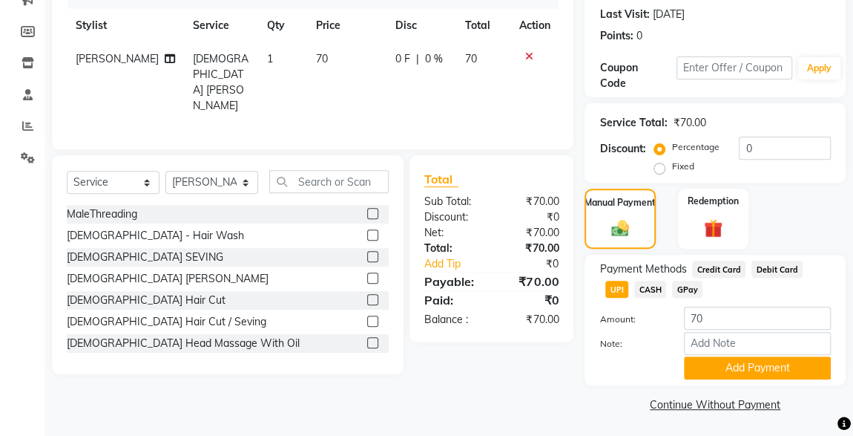
click at [635, 283] on span "CASH" at bounding box center [651, 289] width 32 height 17
click at [751, 374] on button "Add Payment" at bounding box center [757, 367] width 147 height 23
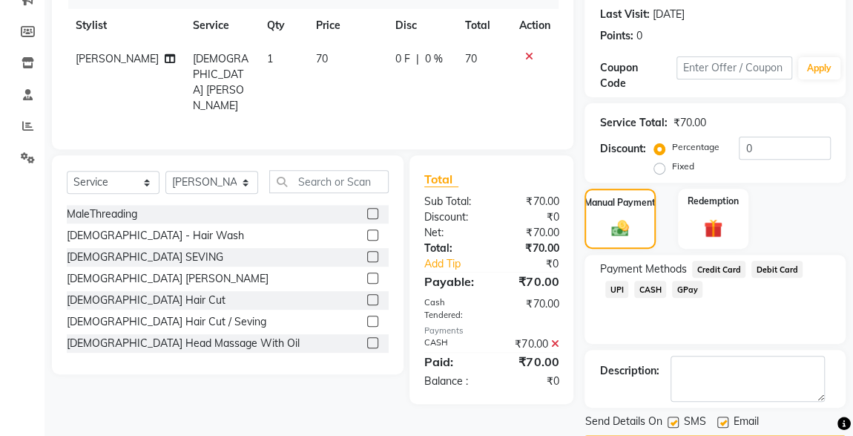
scroll to position [245, 0]
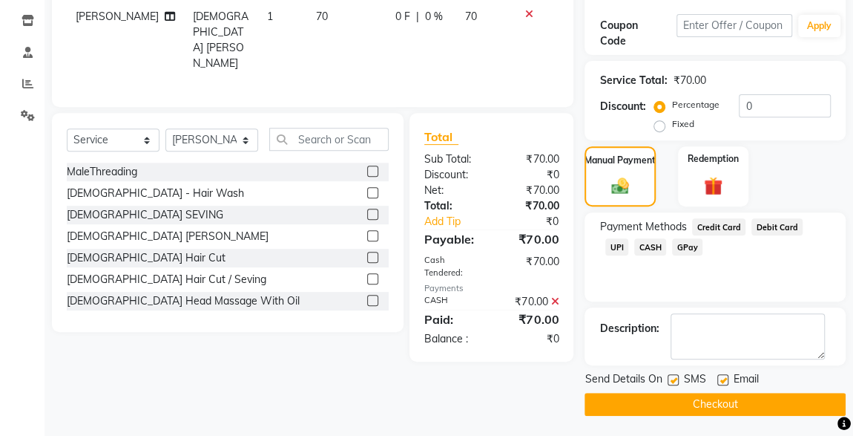
click at [674, 378] on label at bounding box center [673, 379] width 11 height 11
click at [674, 378] on input "checkbox" at bounding box center [673, 381] width 10 height 10
checkbox input "false"
click at [737, 410] on button "Checkout" at bounding box center [715, 404] width 261 height 23
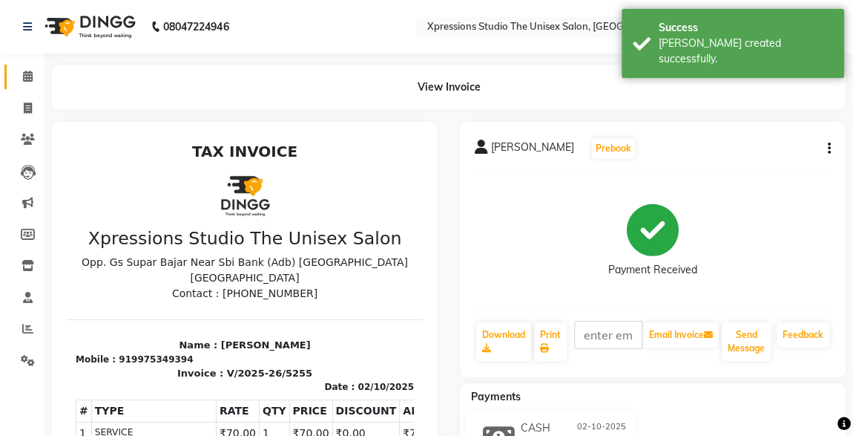
click at [25, 73] on icon at bounding box center [28, 76] width 10 height 11
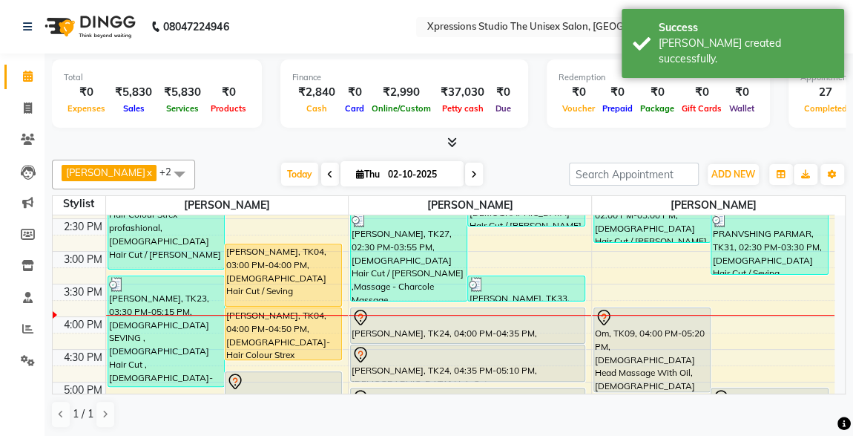
scroll to position [425, 0]
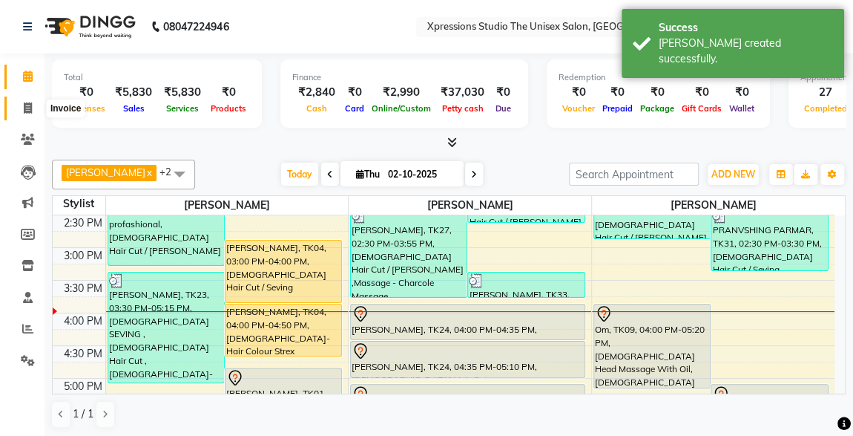
click at [29, 111] on icon at bounding box center [28, 107] width 8 height 11
select select "service"
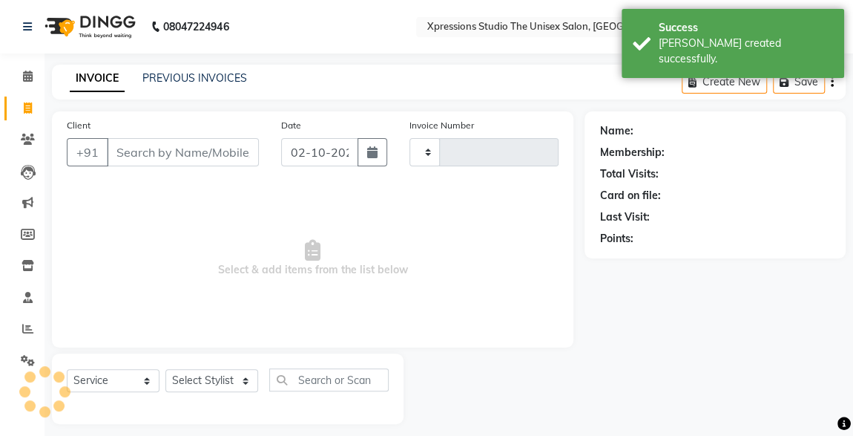
type input "5256"
select select "7003"
click at [154, 151] on input "Client" at bounding box center [183, 152] width 152 height 28
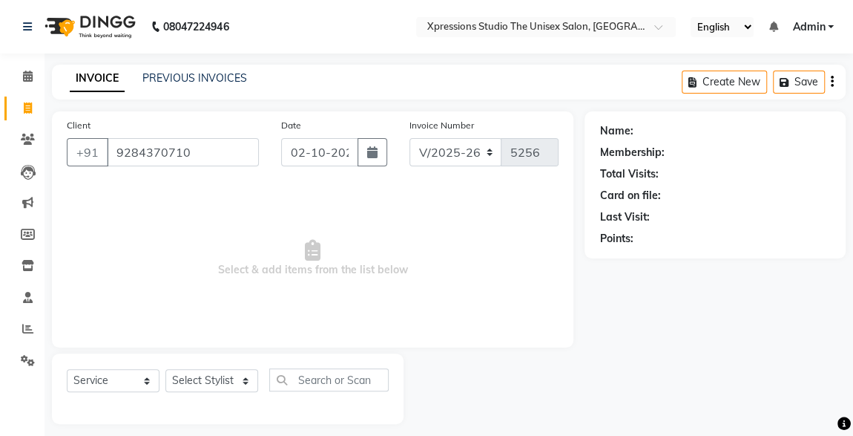
type input "9284370710"
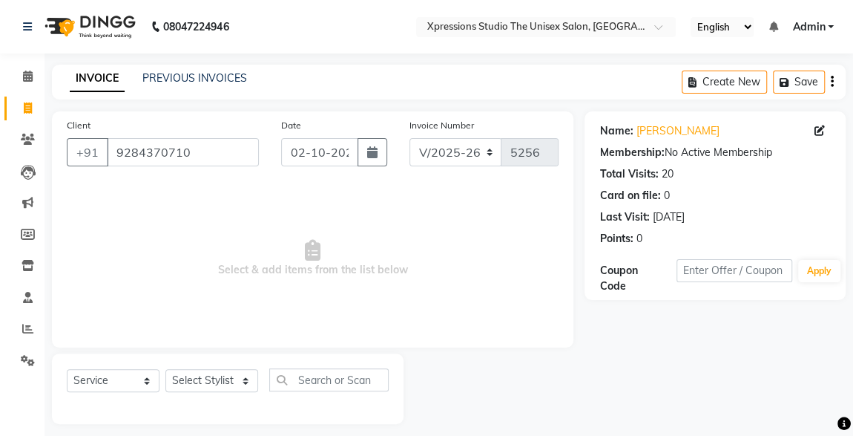
click at [220, 355] on div "Select Service Product Membership Package Voucher Prepaid Gift Card Select Styl…" at bounding box center [228, 388] width 352 height 71
click at [198, 393] on div "Select Service Product Membership Package Voucher Prepaid Gift Card Select Styl…" at bounding box center [228, 385] width 322 height 35
click at [198, 378] on select "Select Stylist ADESH RAUT ROHAN BABHULKAR ROSHAN TANDULKAR" at bounding box center [212, 380] width 93 height 23
select select "57589"
click at [166, 369] on select "Select Stylist ADESH RAUT ROHAN BABHULKAR ROSHAN TANDULKAR" at bounding box center [212, 380] width 93 height 23
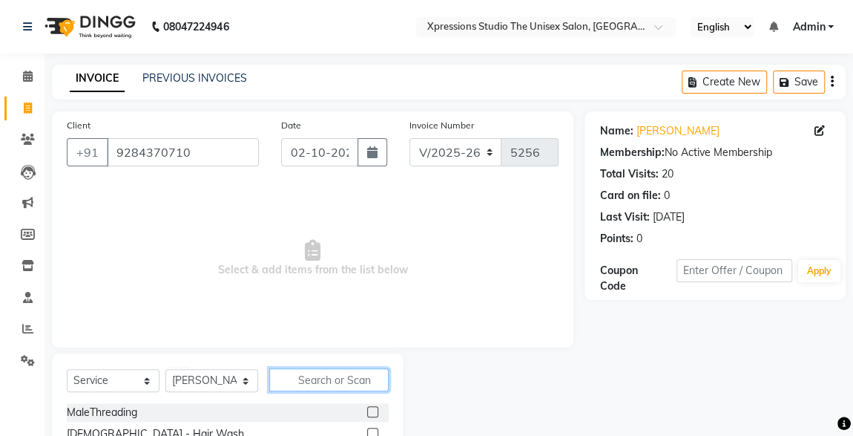
click at [318, 376] on input "text" at bounding box center [328, 379] width 119 height 23
type input "cut"
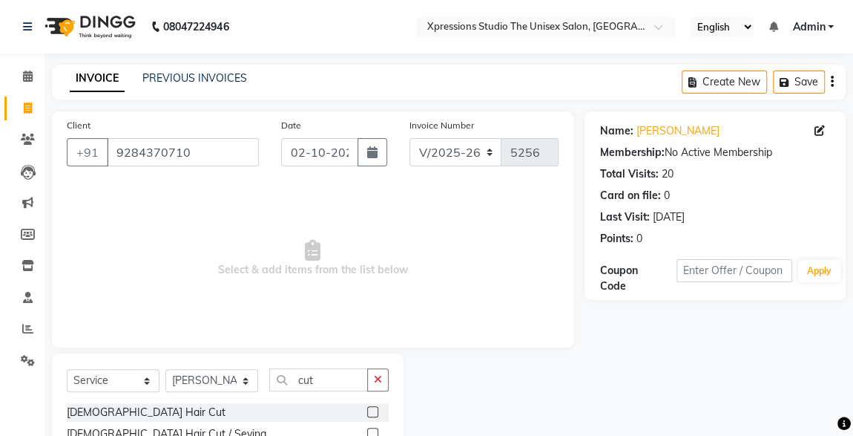
click at [442, 213] on span "Select & add items from the list below" at bounding box center [313, 258] width 492 height 148
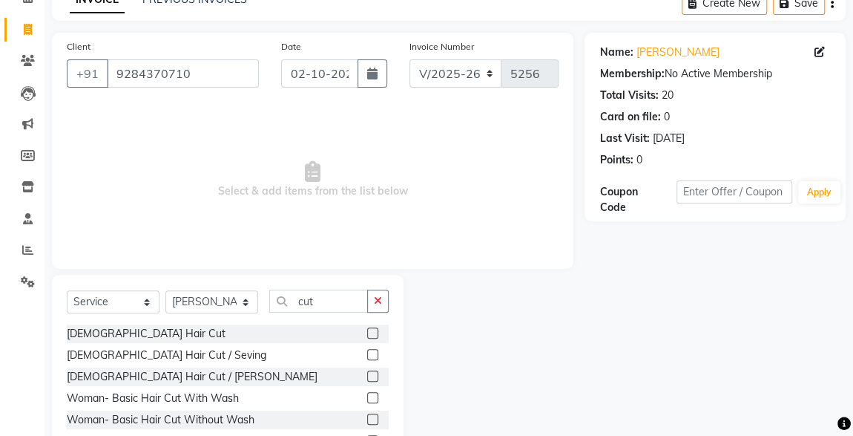
click at [367, 331] on label at bounding box center [372, 332] width 11 height 11
click at [367, 331] on input "checkbox" at bounding box center [372, 334] width 10 height 10
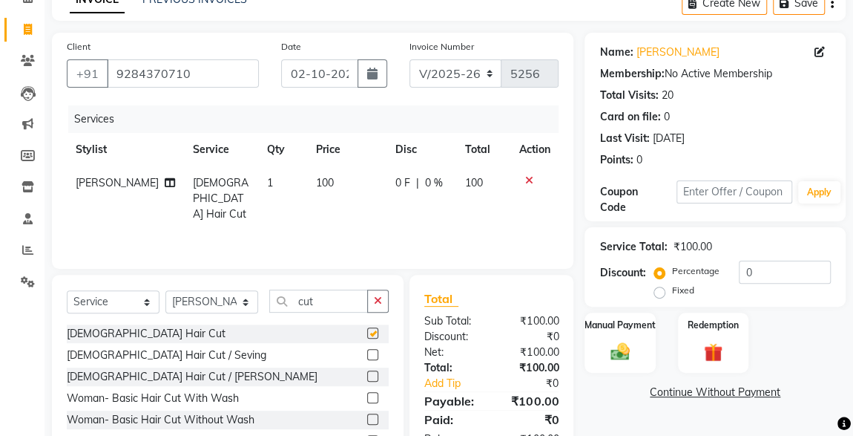
checkbox input "false"
click at [640, 343] on div "Manual Payment" at bounding box center [619, 342] width 73 height 63
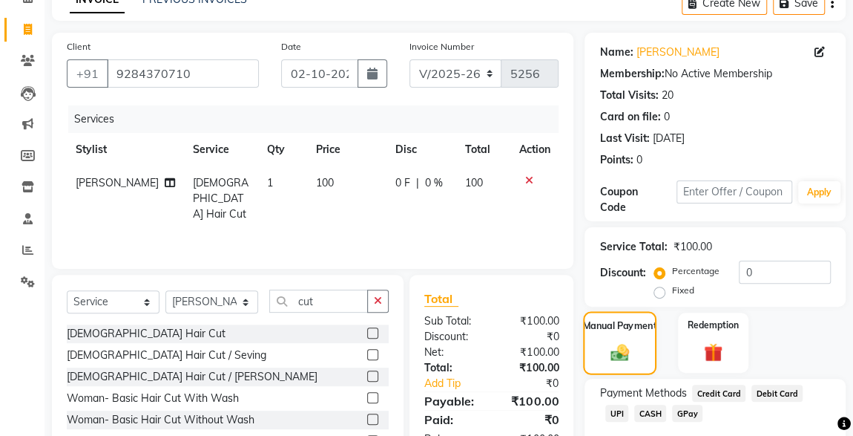
scroll to position [163, 0]
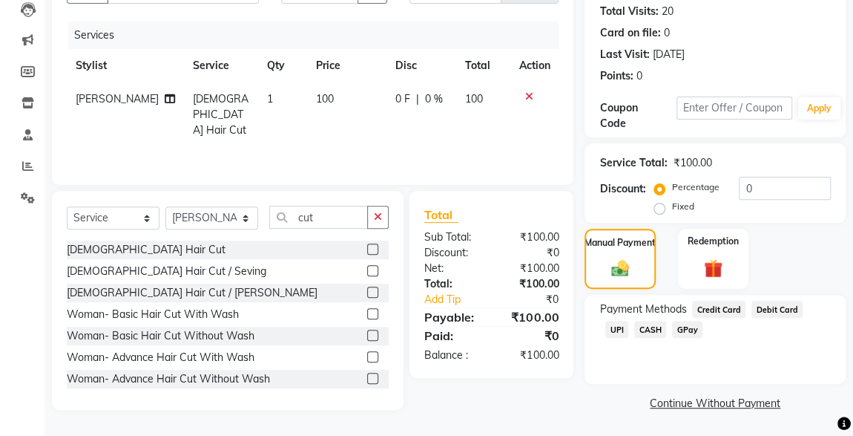
click at [630, 344] on div "Payment Methods Credit Card Debit Card UPI CASH GPay" at bounding box center [715, 339] width 261 height 89
click at [635, 329] on span "CASH" at bounding box center [651, 329] width 32 height 17
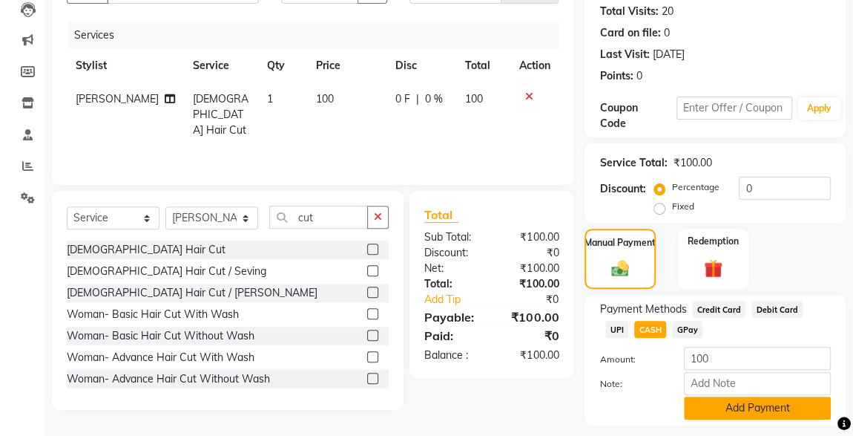
click at [730, 405] on button "Add Payment" at bounding box center [757, 407] width 147 height 23
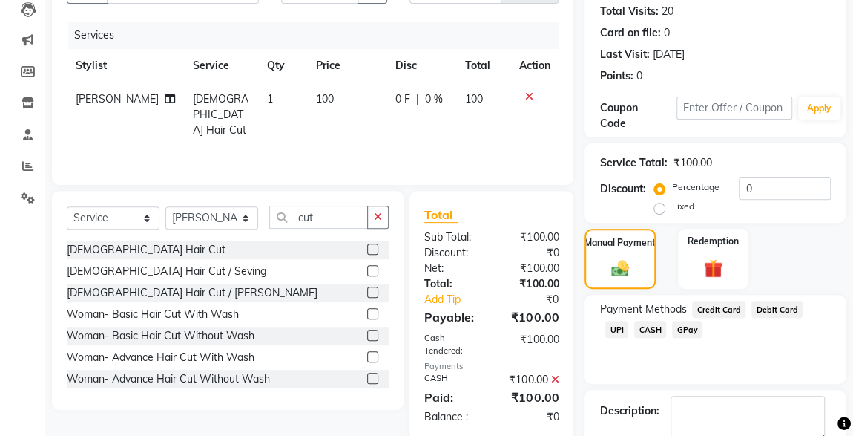
scroll to position [245, 0]
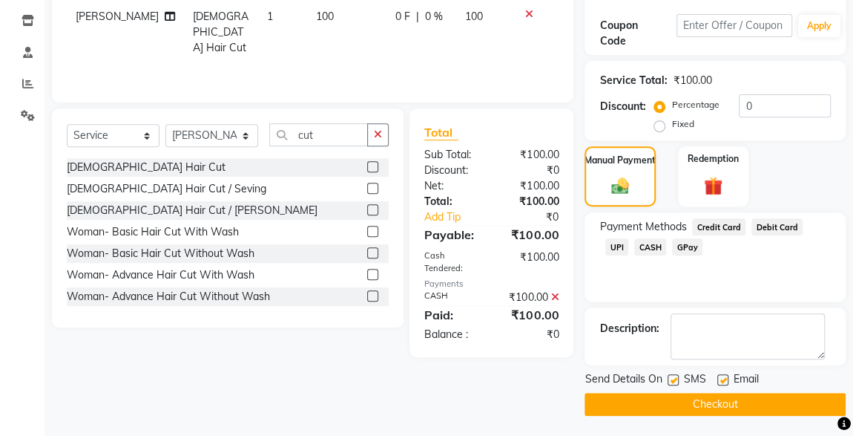
click at [674, 378] on label at bounding box center [673, 379] width 11 height 11
click at [674, 378] on input "checkbox" at bounding box center [673, 381] width 10 height 10
checkbox input "false"
click at [718, 402] on button "Checkout" at bounding box center [715, 404] width 261 height 23
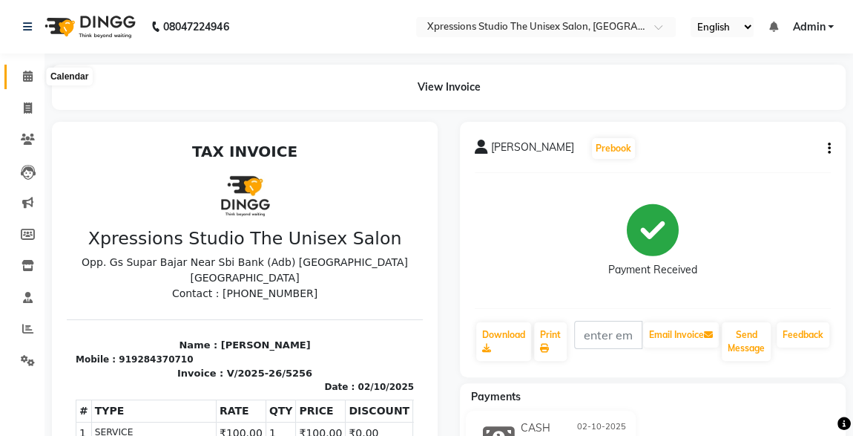
click at [29, 83] on span at bounding box center [28, 76] width 26 height 17
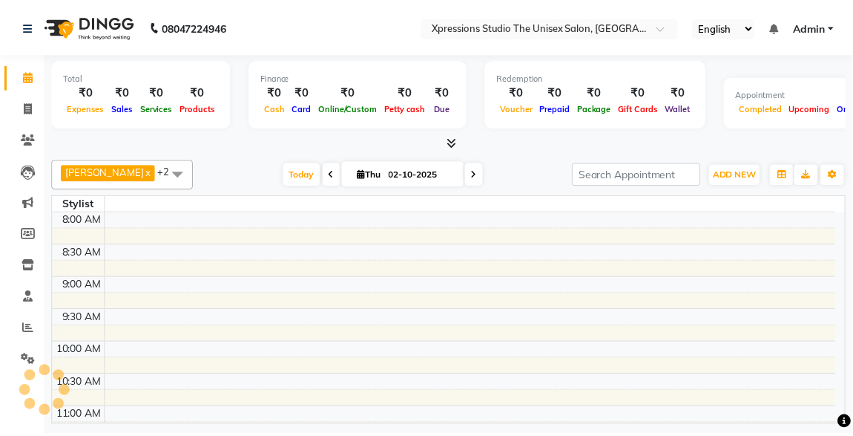
scroll to position [514, 0]
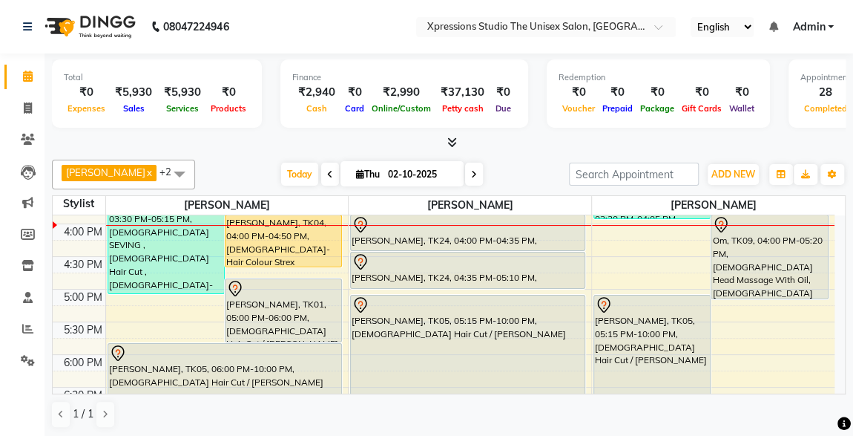
click at [412, 253] on div at bounding box center [468, 262] width 232 height 18
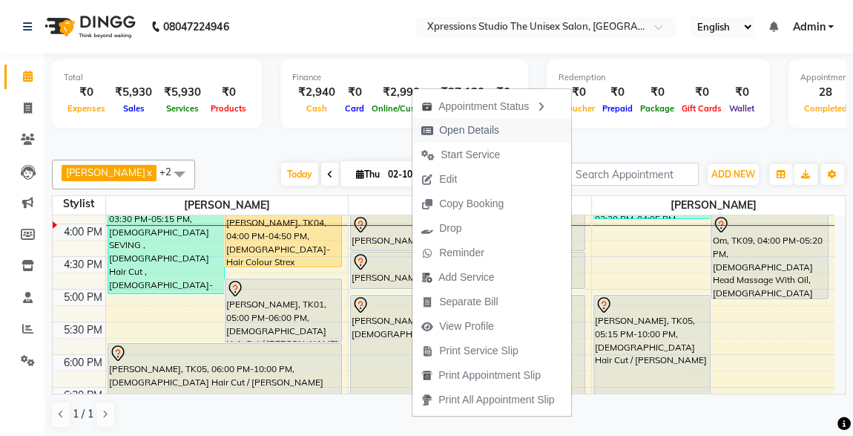
click at [455, 130] on span "Open Details" at bounding box center [469, 130] width 60 height 16
select select "7"
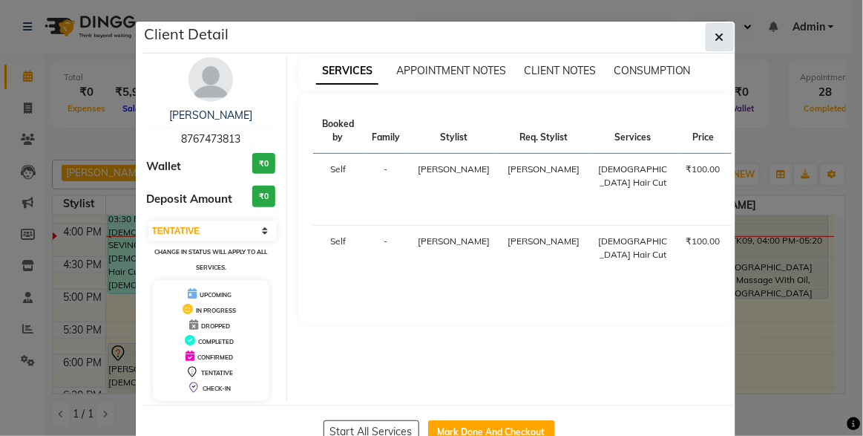
click at [716, 31] on icon "button" at bounding box center [719, 37] width 9 height 12
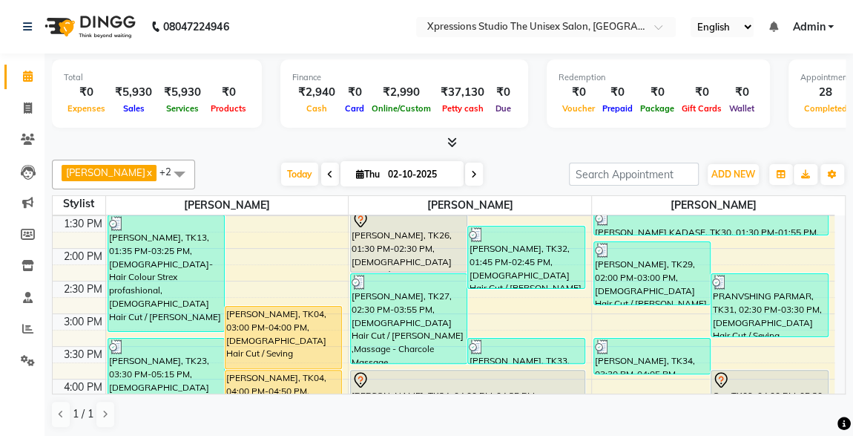
scroll to position [358, 0]
click at [265, 344] on div "VINOD PARKH, TK04, 03:00 PM-04:00 PM, Male Hair Cut / Seving" at bounding box center [284, 338] width 116 height 62
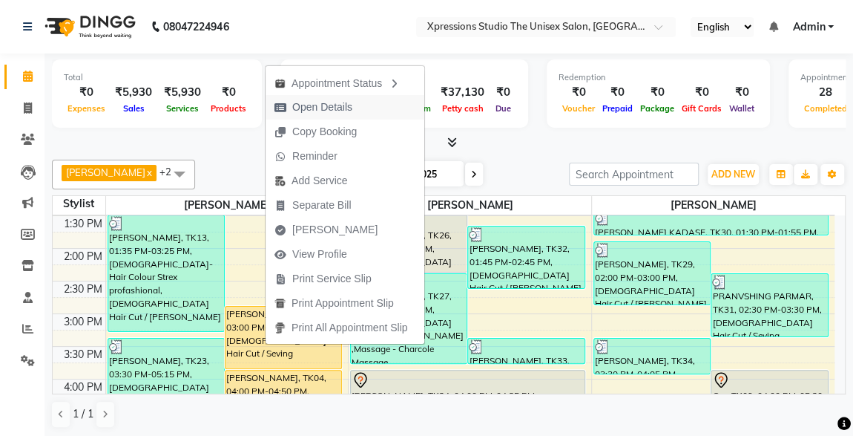
click at [307, 102] on span "Open Details" at bounding box center [322, 107] width 60 height 16
select select "1"
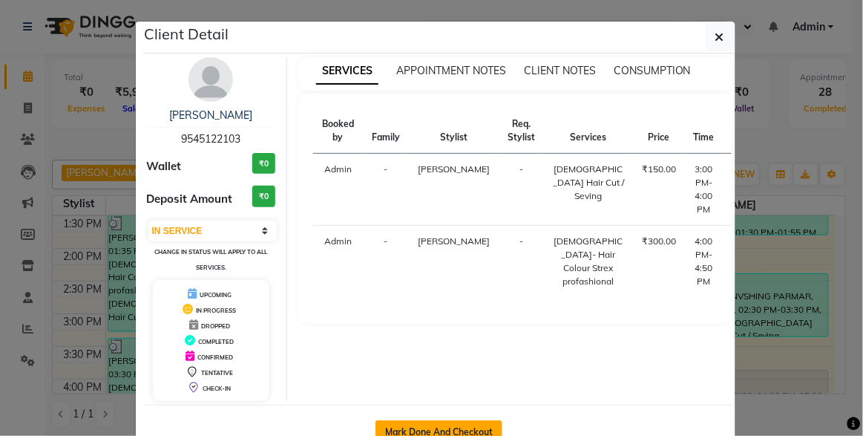
click at [392, 423] on button "Mark Done And Checkout" at bounding box center [439, 432] width 127 height 24
select select "service"
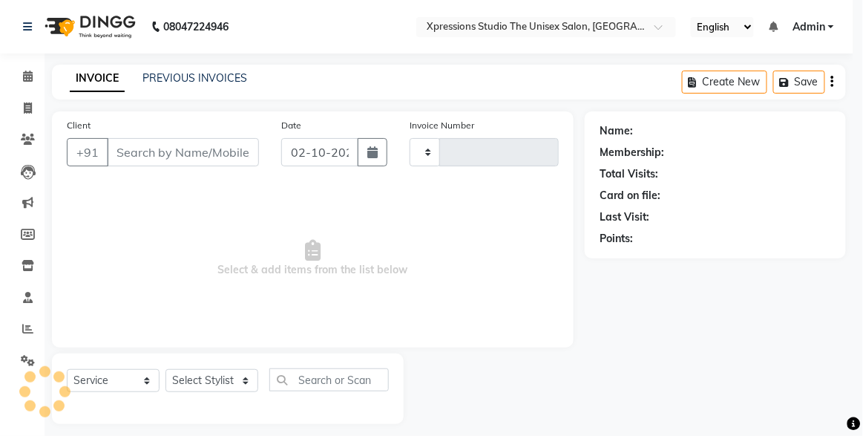
type input "5257"
select select "7003"
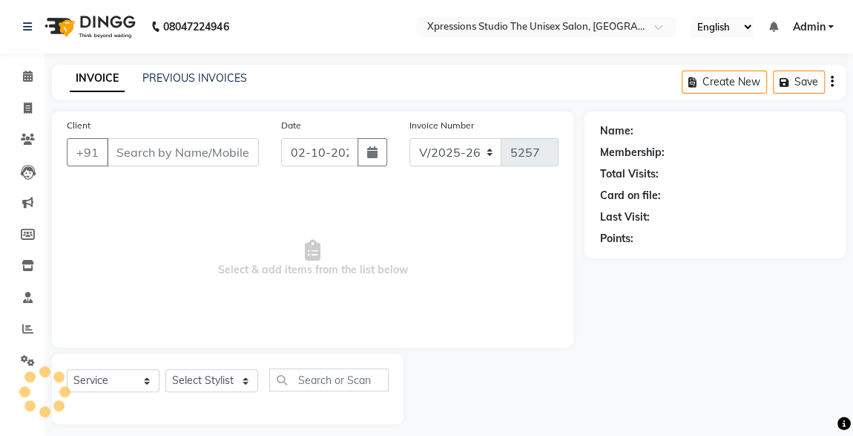
type input "9545122103"
select select "57587"
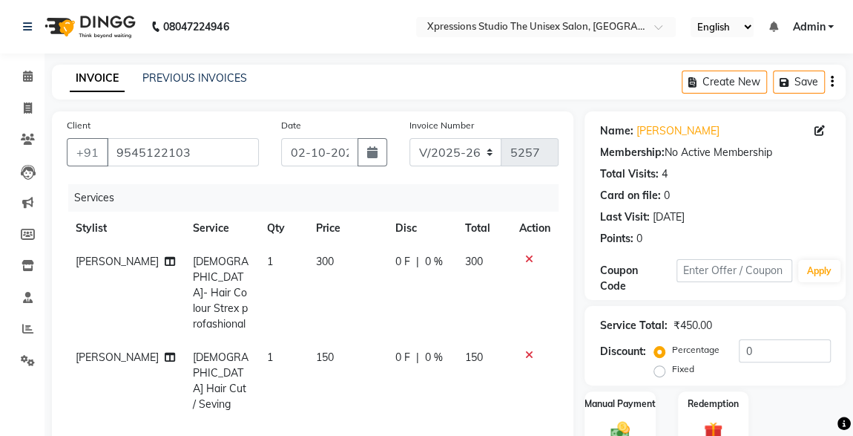
scroll to position [27, 0]
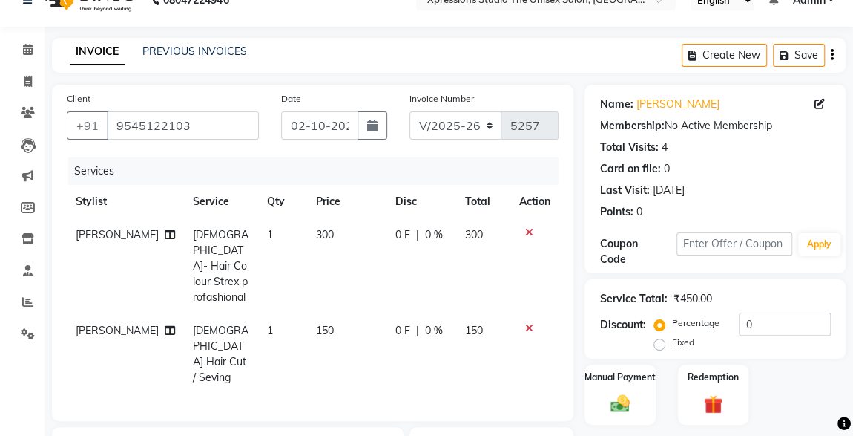
click at [529, 232] on icon at bounding box center [529, 232] width 8 height 10
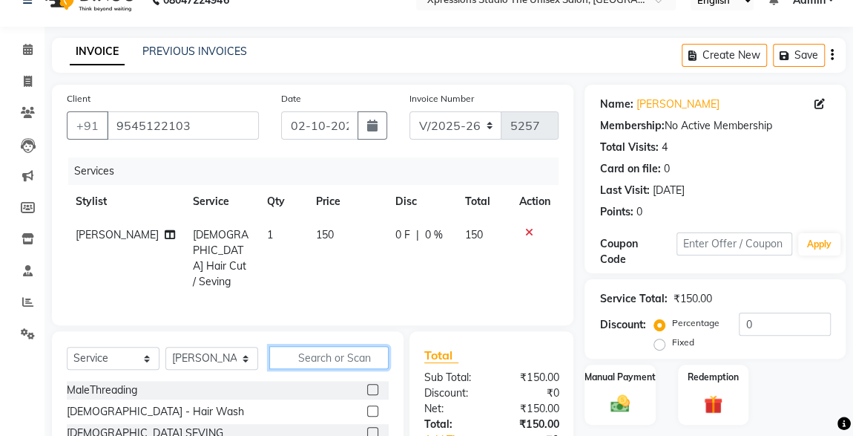
click at [353, 356] on input "text" at bounding box center [328, 357] width 119 height 23
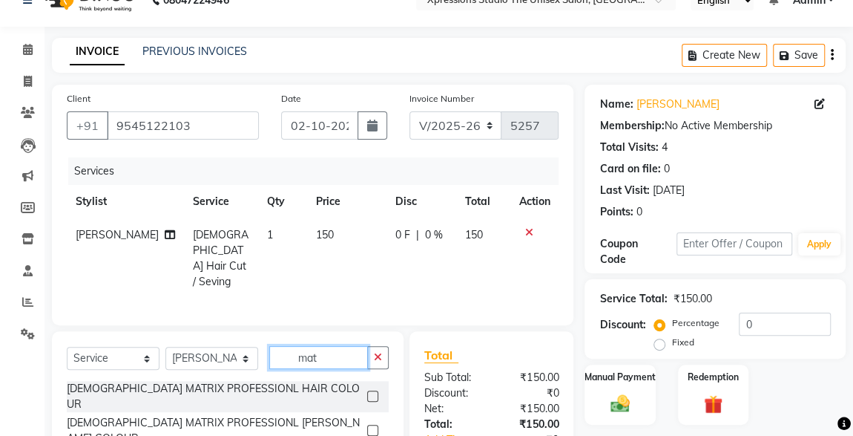
scroll to position [99, 0]
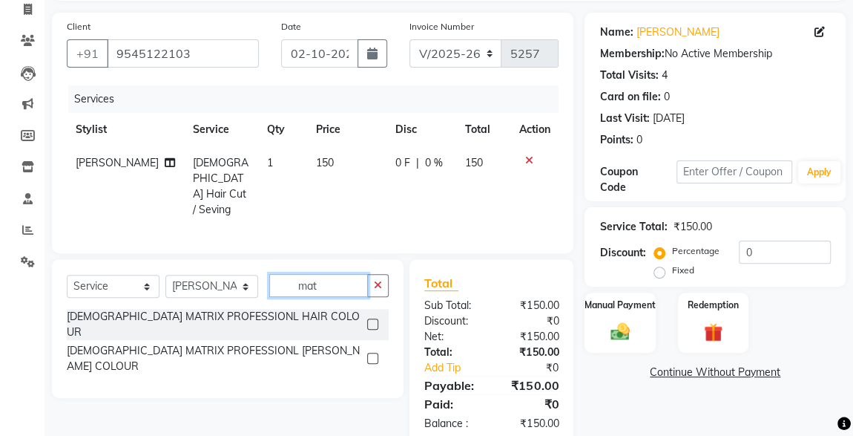
type input "mat"
click at [373, 318] on label at bounding box center [372, 323] width 11 height 11
click at [373, 320] on input "checkbox" at bounding box center [372, 325] width 10 height 10
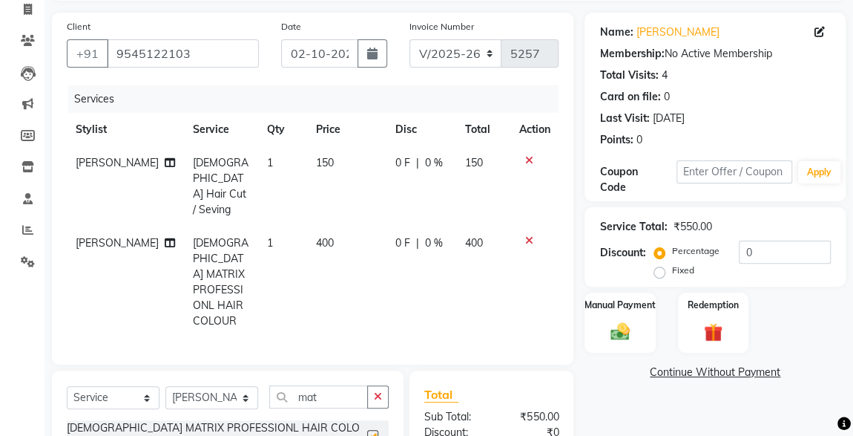
checkbox input "false"
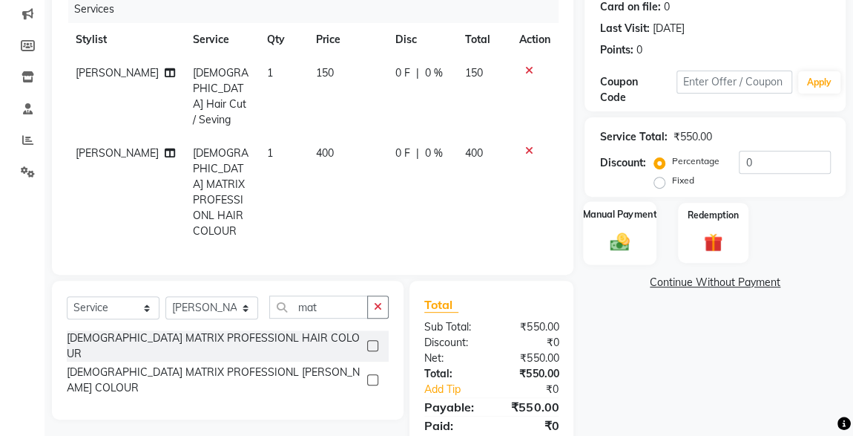
click at [626, 258] on div "Manual Payment" at bounding box center [619, 232] width 73 height 63
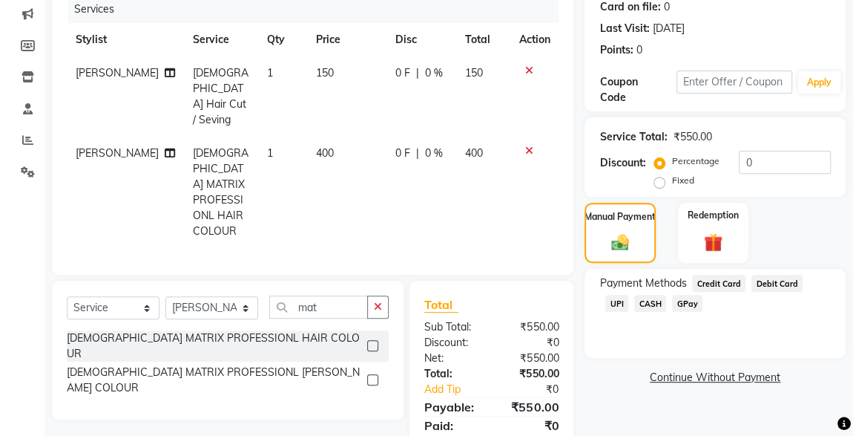
click at [629, 295] on span "UPI" at bounding box center [617, 303] width 23 height 17
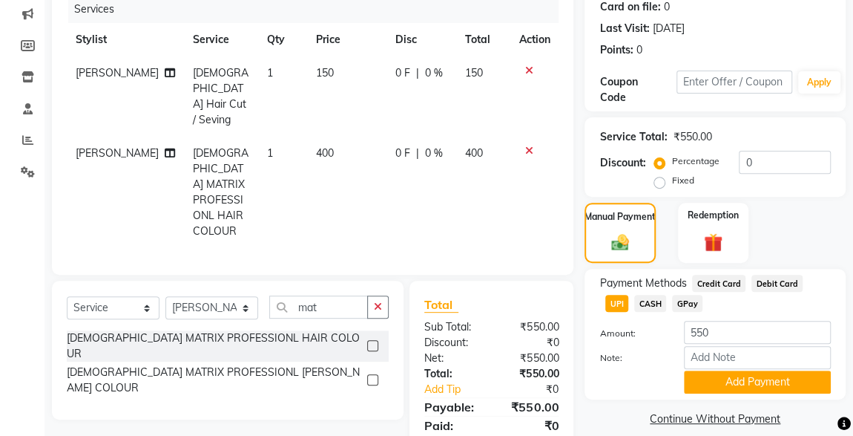
click at [635, 307] on span "CASH" at bounding box center [651, 303] width 32 height 17
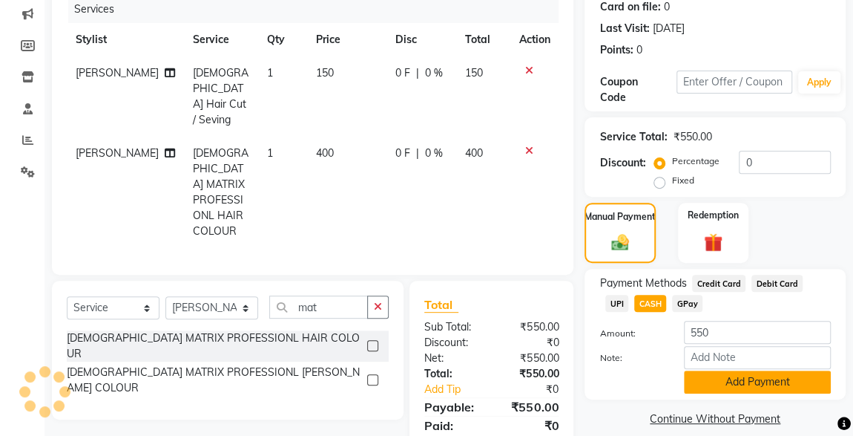
click at [747, 387] on button "Add Payment" at bounding box center [757, 381] width 147 height 23
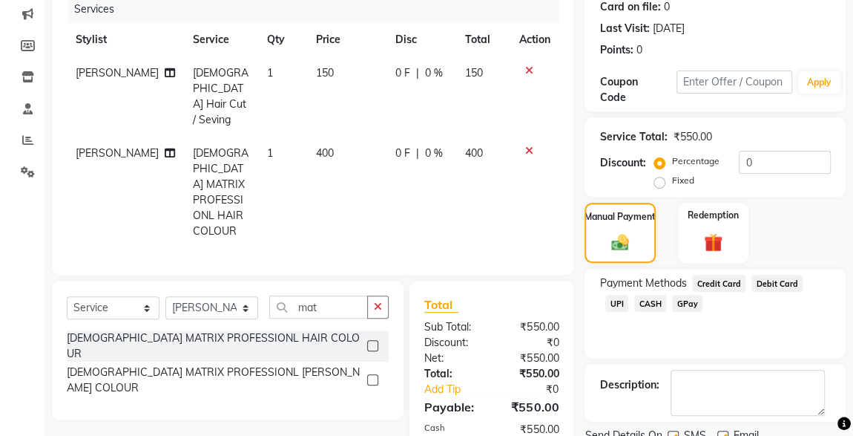
scroll to position [251, 0]
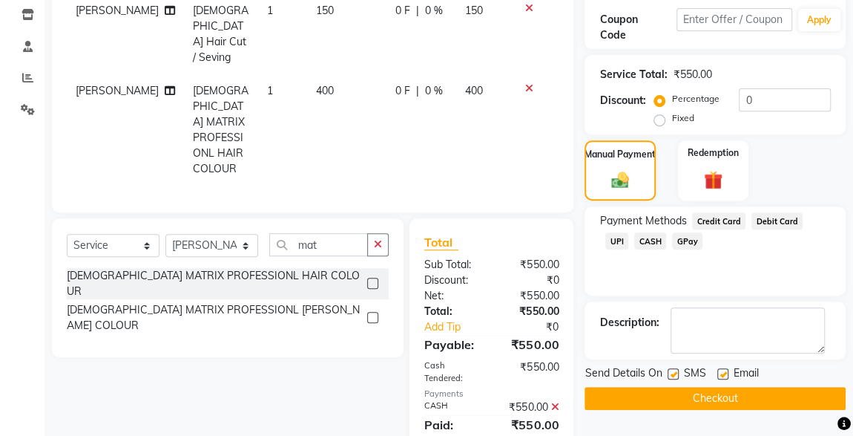
click at [674, 372] on label at bounding box center [673, 373] width 11 height 11
click at [674, 372] on input "checkbox" at bounding box center [673, 375] width 10 height 10
checkbox input "false"
click at [710, 399] on button "Checkout" at bounding box center [715, 398] width 261 height 23
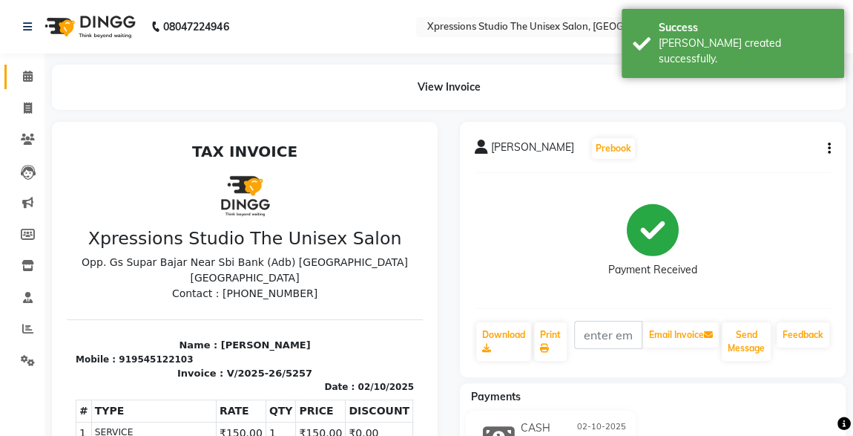
click at [24, 85] on link "Calendar" at bounding box center [22, 77] width 36 height 24
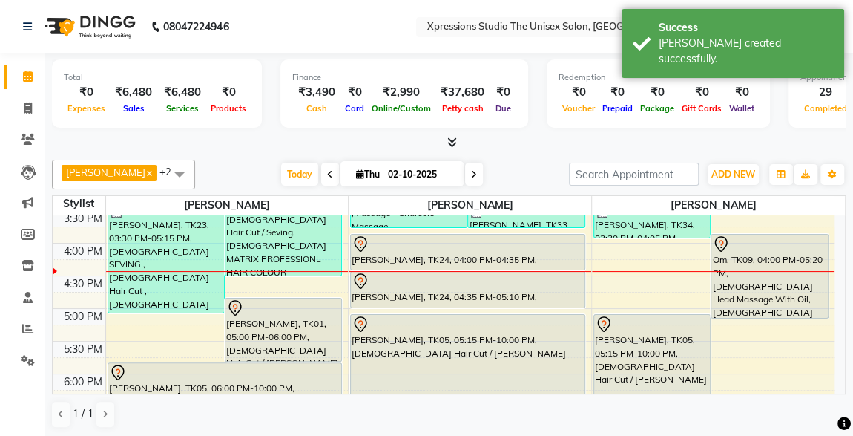
scroll to position [425, 0]
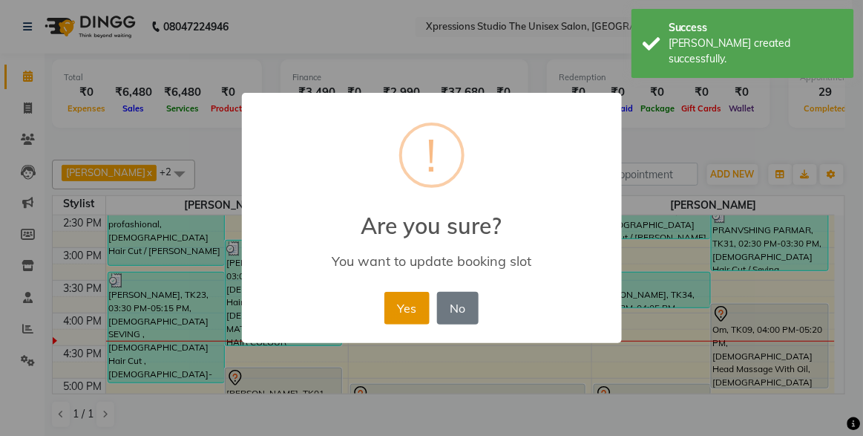
click at [407, 309] on button "Yes" at bounding box center [406, 308] width 45 height 33
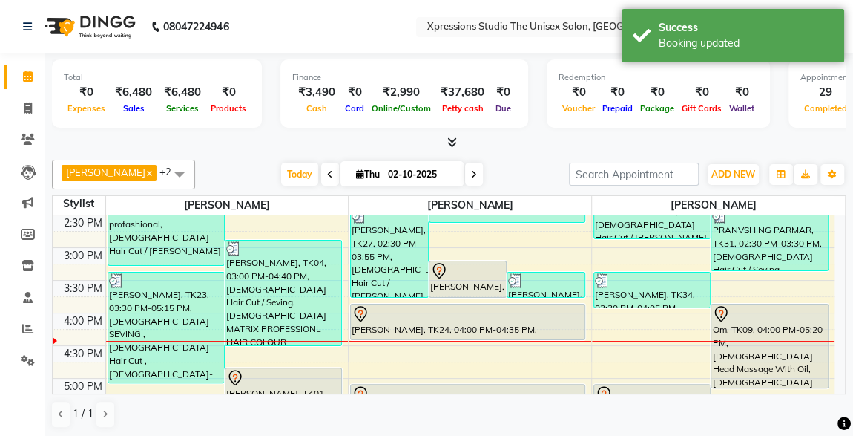
click at [746, 348] on div "Om, TK09, 04:00 PM-05:20 PM, Male Head Massage With Oil,Male Hair Cut / Beard" at bounding box center [770, 345] width 117 height 83
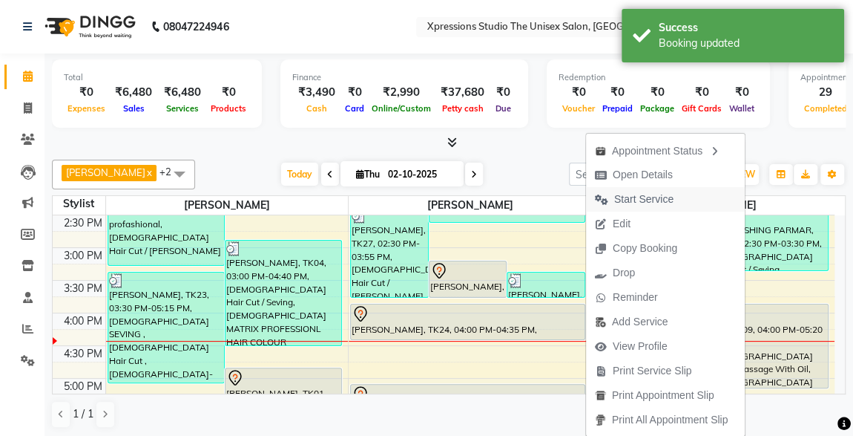
click at [645, 194] on span "Start Service" at bounding box center [644, 199] width 59 height 16
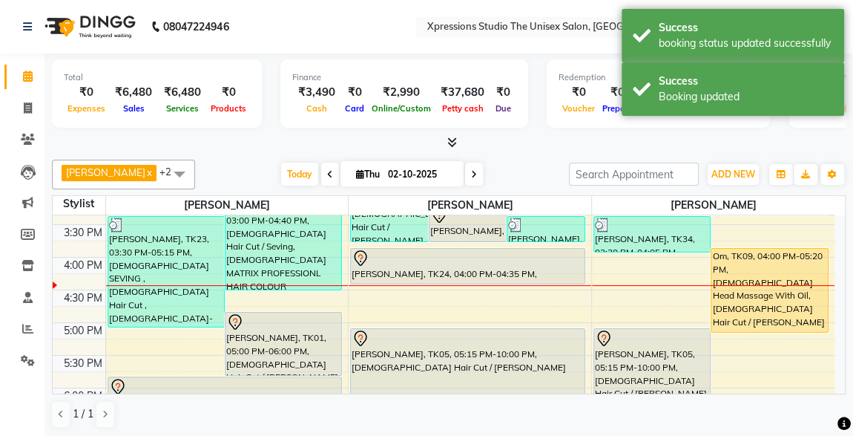
scroll to position [511, 0]
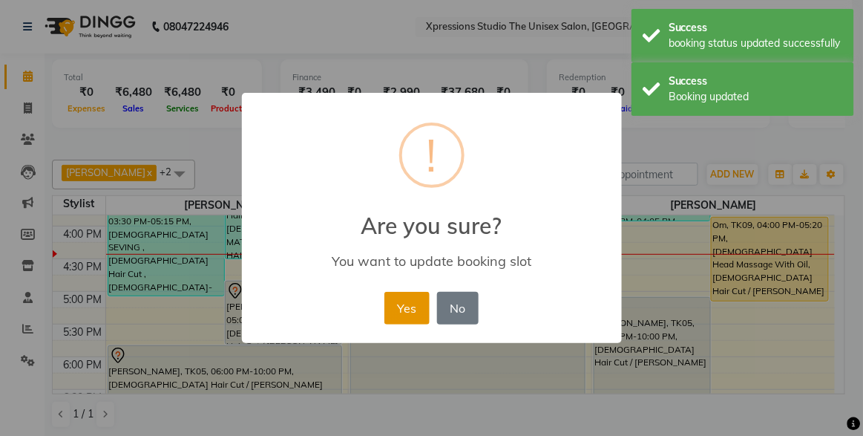
click at [405, 302] on button "Yes" at bounding box center [406, 308] width 45 height 33
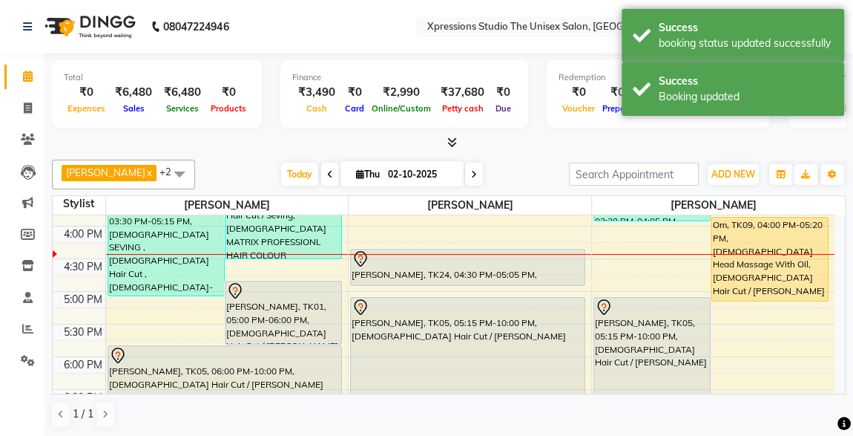
click at [399, 277] on div "[PERSON_NAME], TK24, 04:30 PM-05:05 PM, [DEMOGRAPHIC_DATA] Hair Cut" at bounding box center [468, 267] width 234 height 36
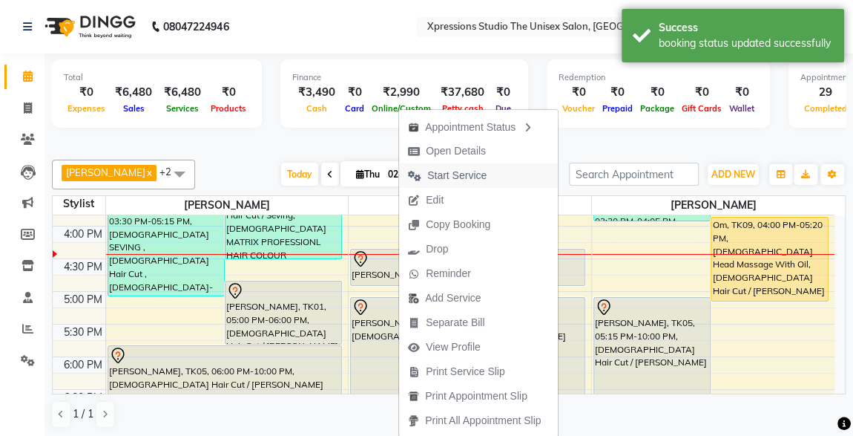
click at [431, 179] on span "Start Service" at bounding box center [456, 176] width 59 height 16
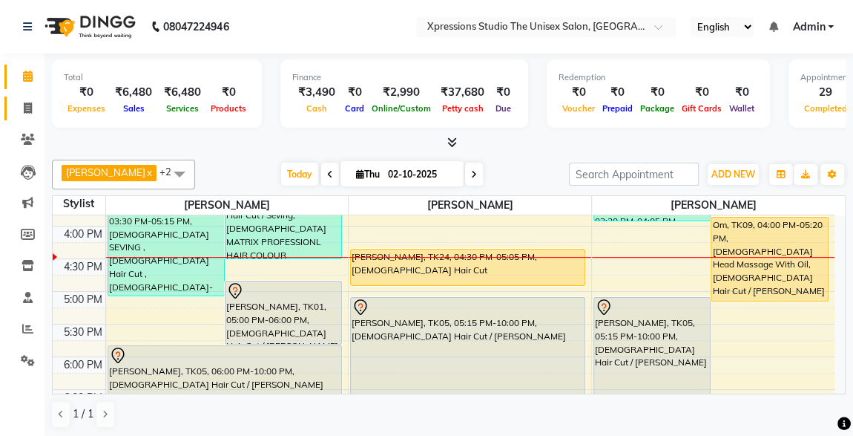
click at [20, 117] on link "Invoice" at bounding box center [22, 108] width 36 height 24
select select "service"
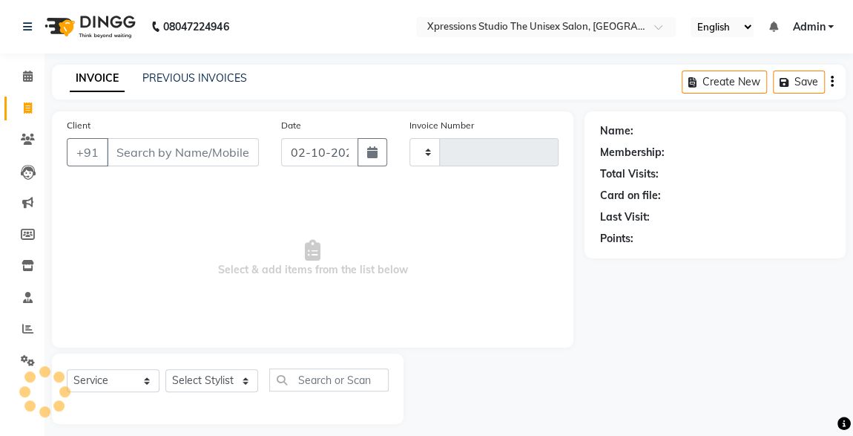
type input "5258"
select select "7003"
click at [171, 146] on input "Client" at bounding box center [183, 152] width 152 height 28
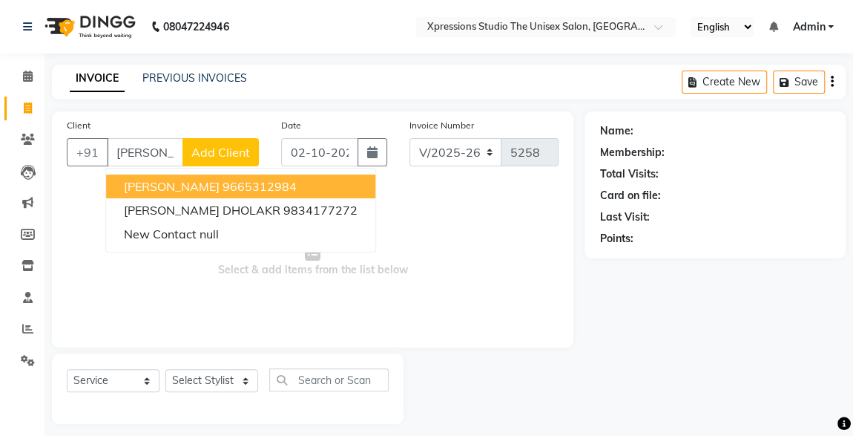
click at [156, 150] on input "babl" at bounding box center [145, 152] width 76 height 28
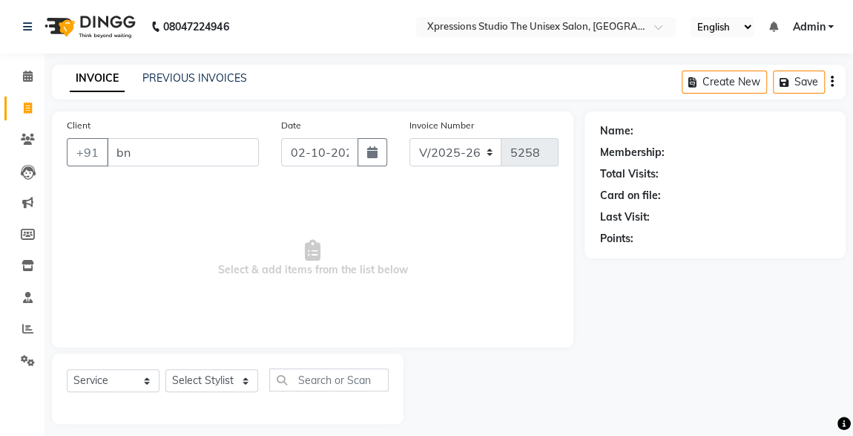
type input "b"
type input "n"
type input "b"
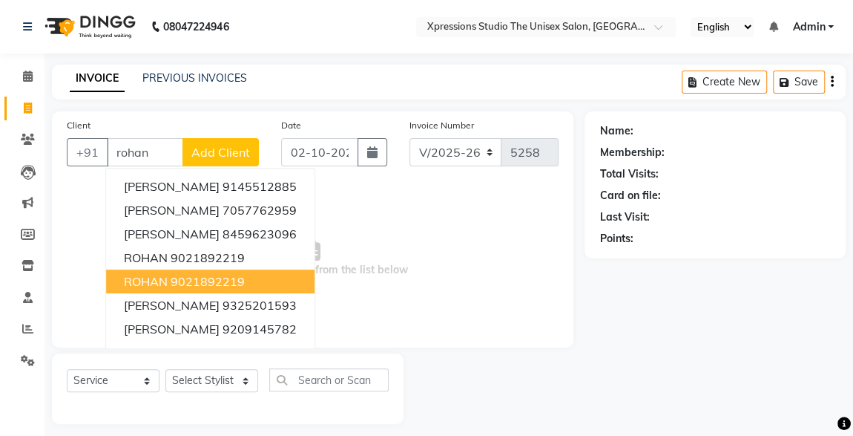
click at [172, 270] on button "ROHAN 9021892219" at bounding box center [210, 281] width 209 height 24
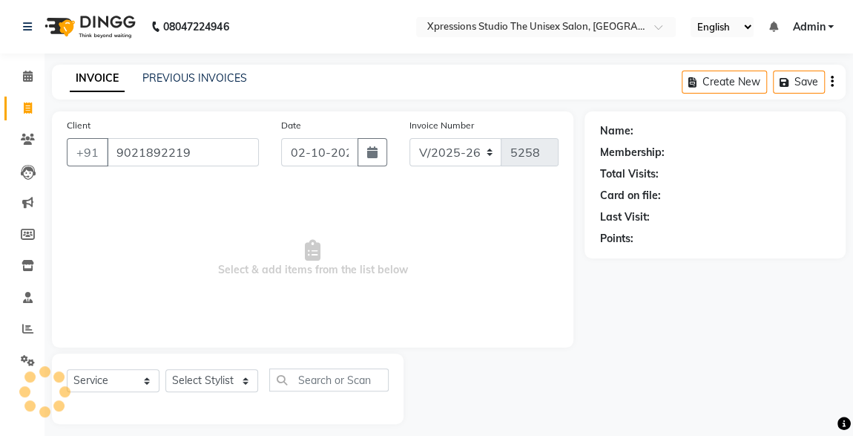
type input "9021892219"
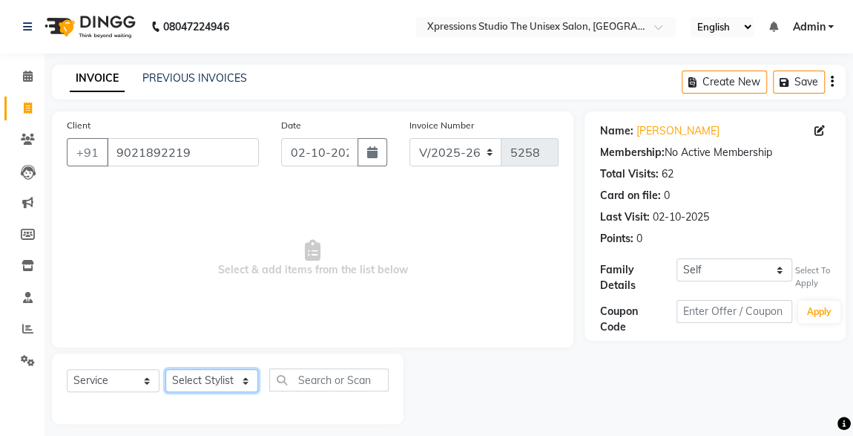
drag, startPoint x: 215, startPoint y: 370, endPoint x: 217, endPoint y: 341, distance: 29.8
click at [217, 341] on div "Client +91 9021892219 Date 02-10-2025 Invoice Number V/2025 V/2025-26 5258 Sele…" at bounding box center [313, 267] width 544 height 312
select select "57589"
click at [166, 369] on select "Select Stylist ADESH RAUT ROHAN BABHULKAR ROSHAN TANDULKAR" at bounding box center [212, 380] width 93 height 23
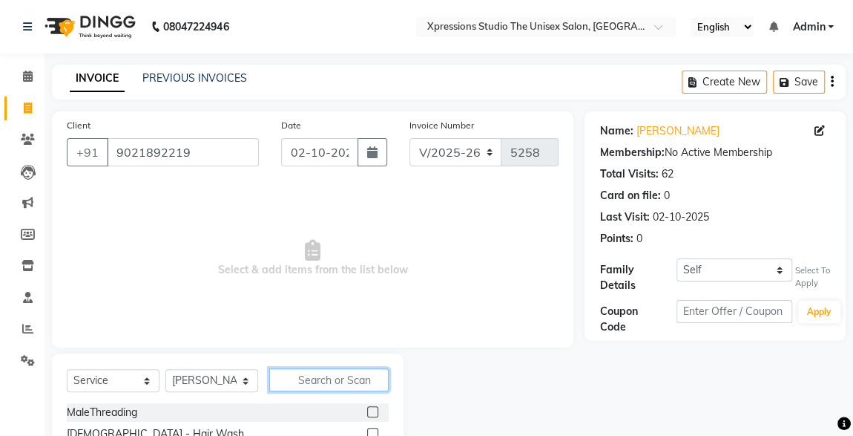
click at [317, 379] on input "text" at bounding box center [328, 379] width 119 height 23
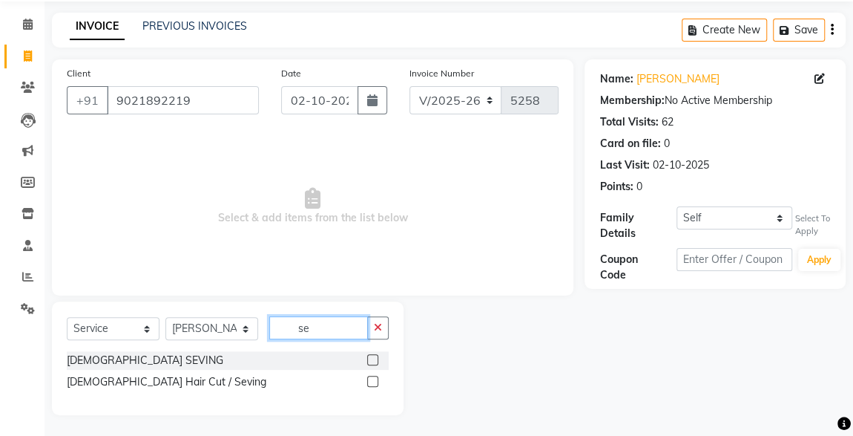
type input "se"
click at [376, 360] on label at bounding box center [372, 359] width 11 height 11
click at [376, 360] on input "checkbox" at bounding box center [372, 360] width 10 height 10
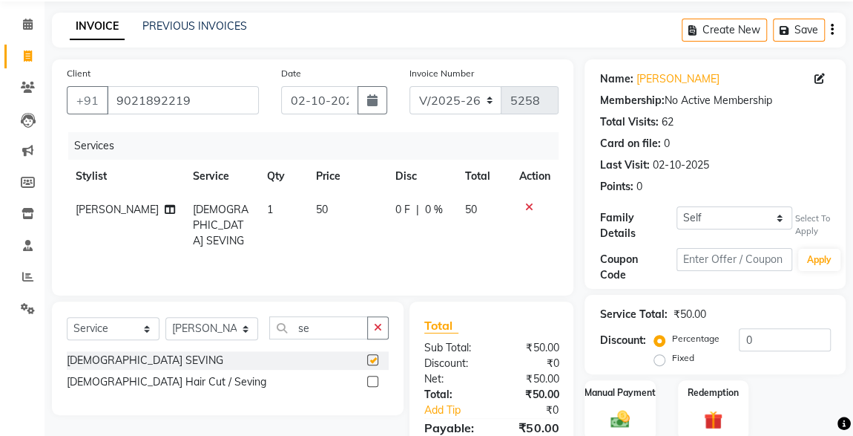
checkbox input "false"
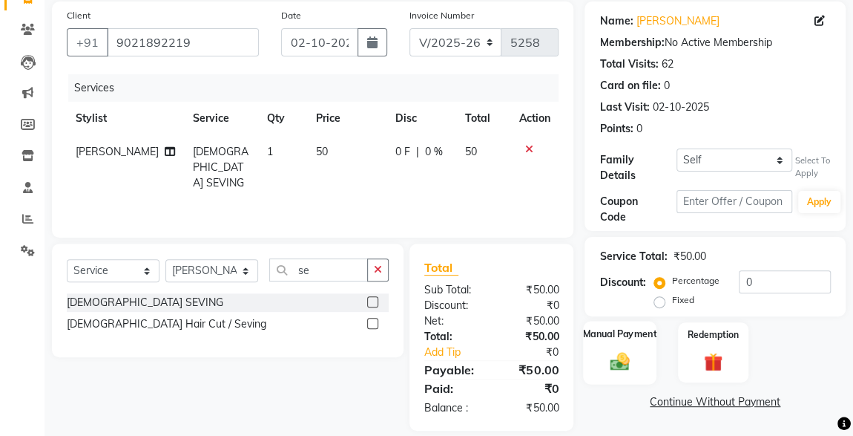
click at [626, 340] on div "Manual Payment" at bounding box center [619, 352] width 73 height 63
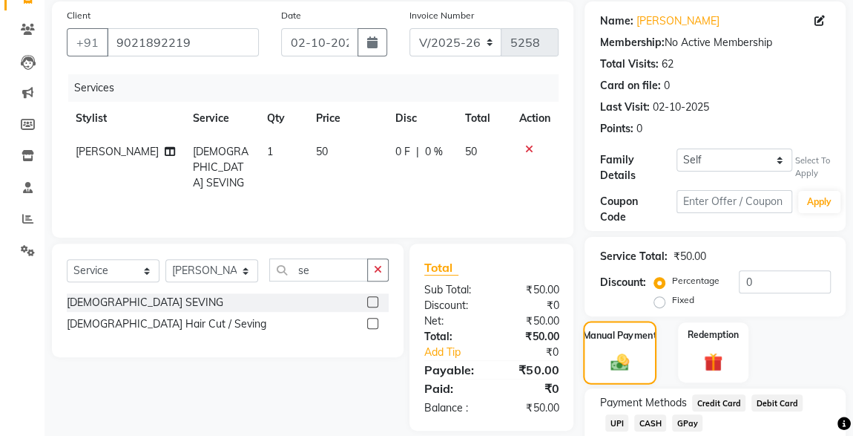
click at [635, 414] on span "CASH" at bounding box center [651, 422] width 32 height 17
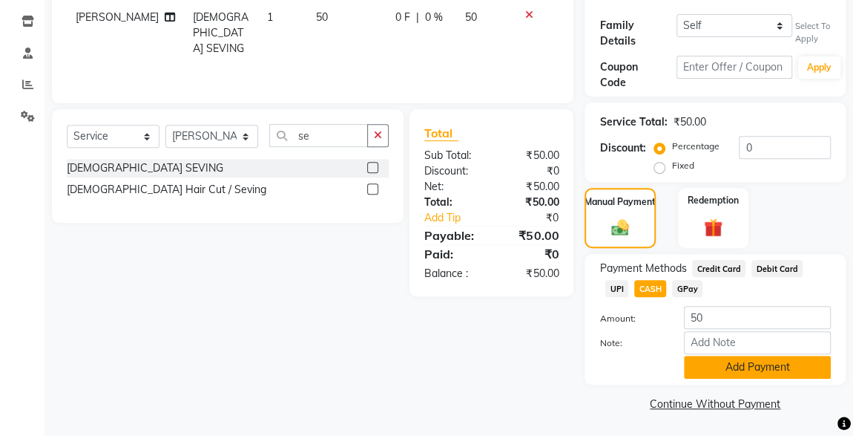
click at [730, 365] on button "Add Payment" at bounding box center [757, 366] width 147 height 23
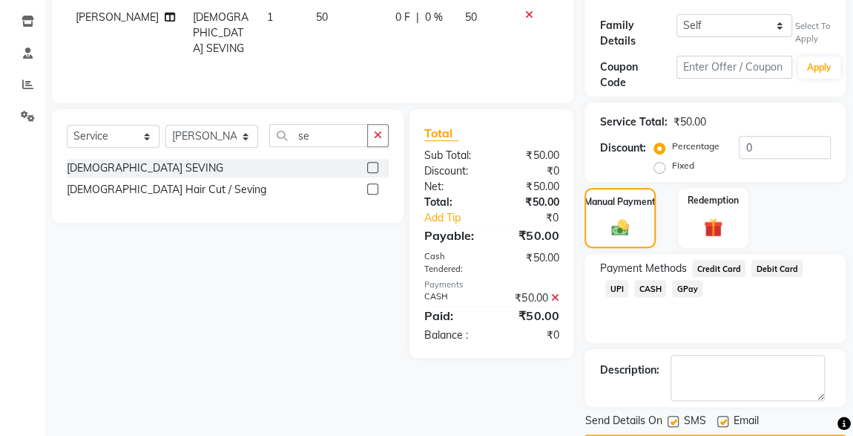
scroll to position [286, 0]
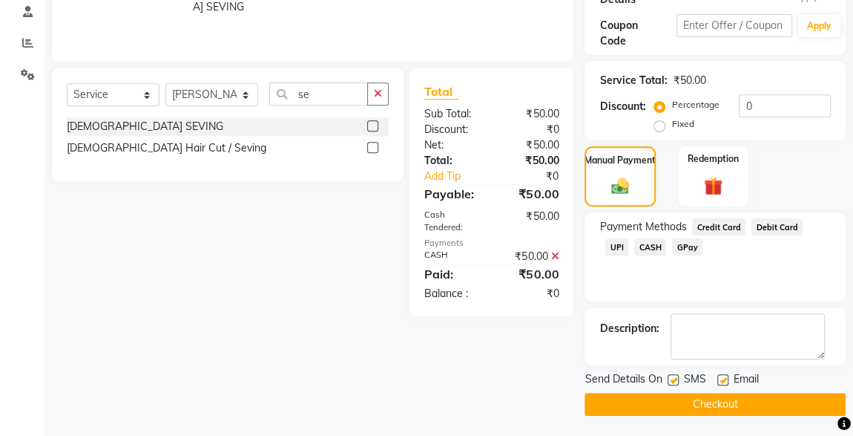
click at [674, 378] on label at bounding box center [673, 379] width 11 height 11
click at [674, 378] on input "checkbox" at bounding box center [673, 381] width 10 height 10
checkbox input "false"
click at [716, 404] on button "Checkout" at bounding box center [715, 404] width 261 height 23
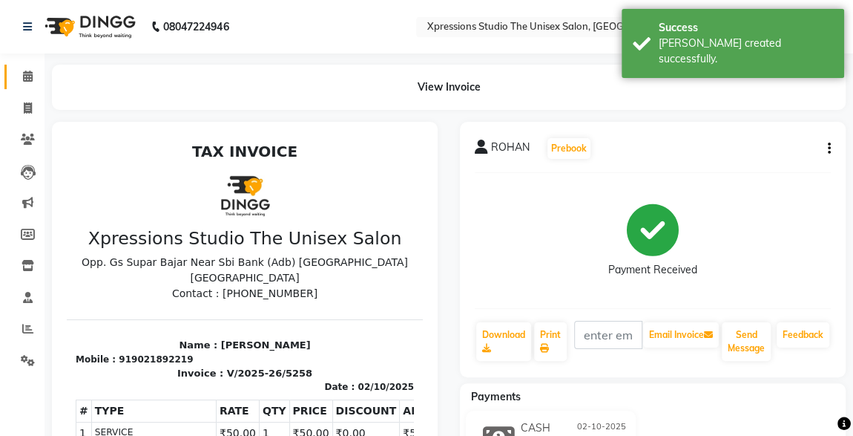
click at [18, 71] on span at bounding box center [28, 76] width 26 height 17
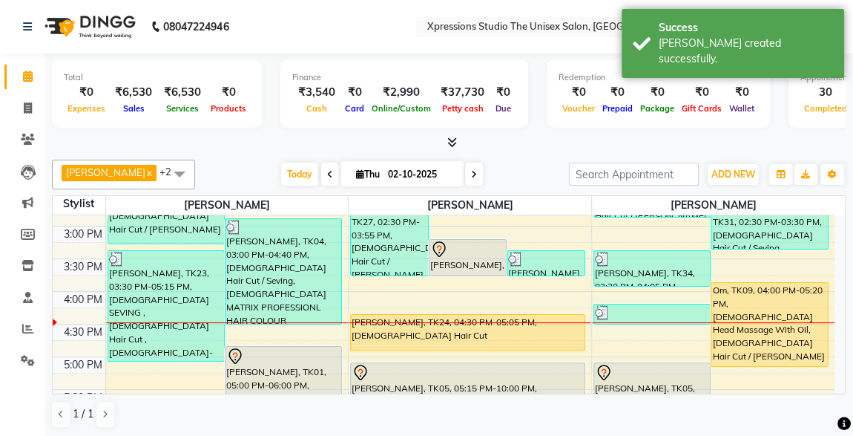
scroll to position [430, 0]
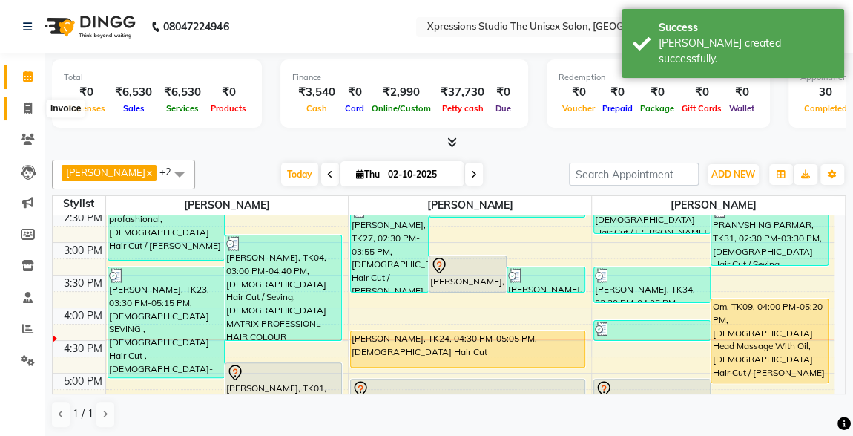
click at [32, 110] on span at bounding box center [28, 108] width 26 height 17
select select "service"
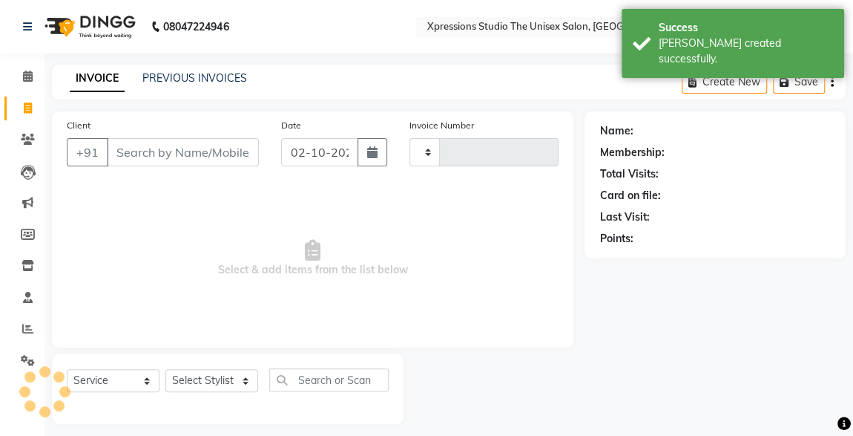
type input "5259"
select select "7003"
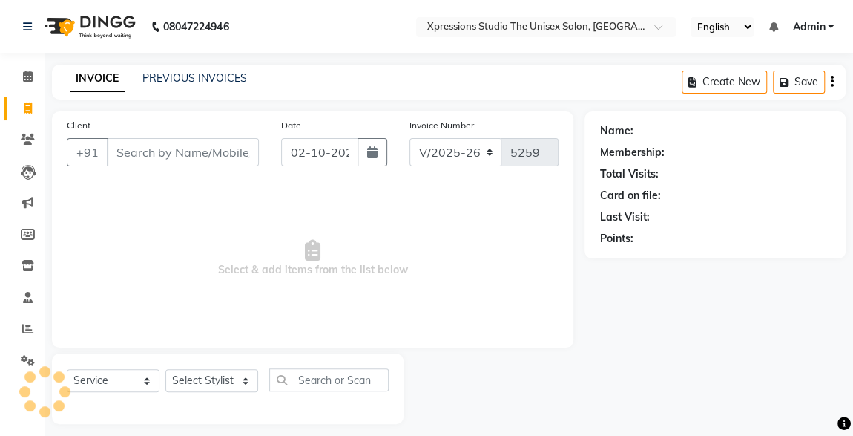
click at [134, 151] on input "Client" at bounding box center [183, 152] width 152 height 28
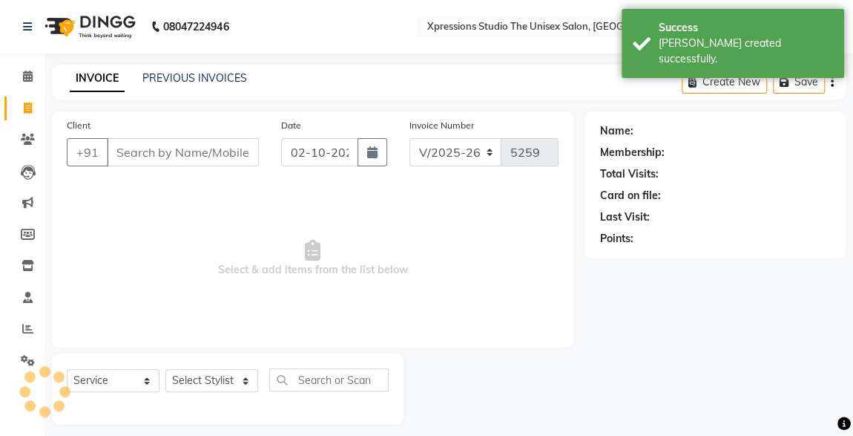
click at [134, 151] on input "Client" at bounding box center [183, 152] width 152 height 28
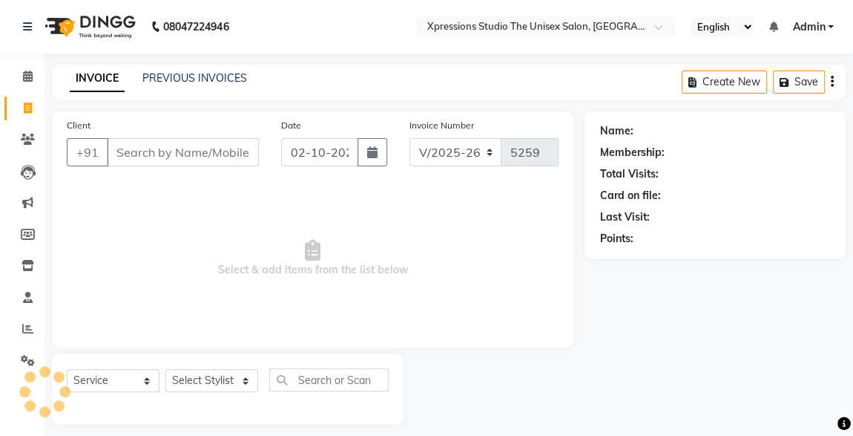
click at [134, 151] on input "Client" at bounding box center [183, 152] width 152 height 28
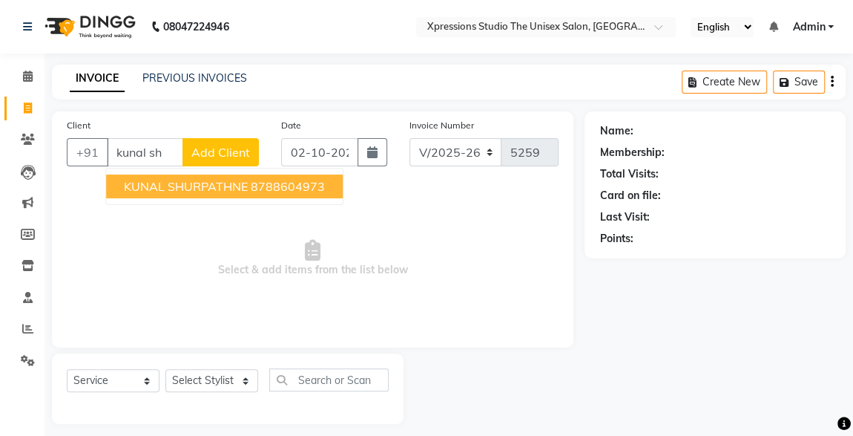
click at [267, 194] on button "KUNAL SHURPATHNE 8788604973" at bounding box center [224, 186] width 237 height 24
type input "8788604973"
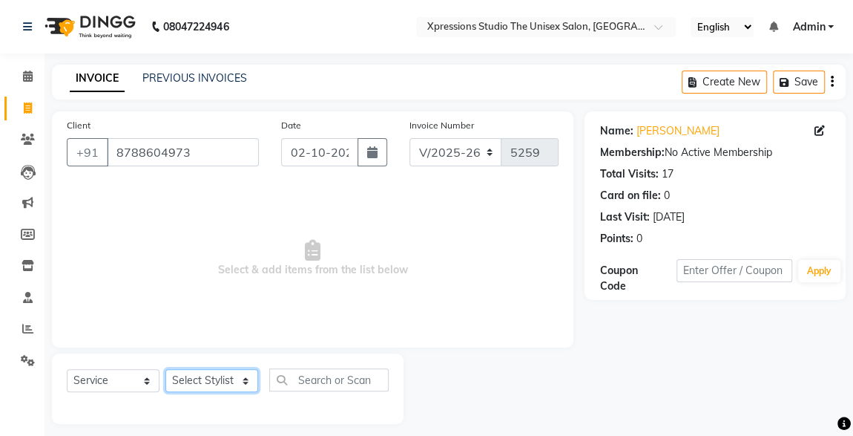
drag, startPoint x: 215, startPoint y: 378, endPoint x: 215, endPoint y: 326, distance: 52.0
click at [215, 326] on div "Client +91 8788604973 Date 02-10-2025 Invoice Number V/2025 V/2025-26 5259 Sele…" at bounding box center [313, 267] width 544 height 312
select select "57588"
click at [166, 369] on select "Select Stylist ADESH RAUT ROHAN BABHULKAR ROSHAN TANDULKAR" at bounding box center [212, 380] width 93 height 23
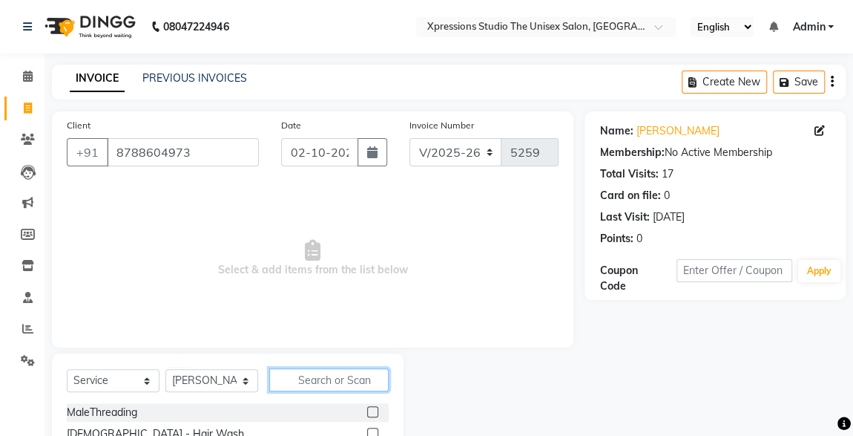
click at [317, 375] on input "text" at bounding box center [328, 379] width 119 height 23
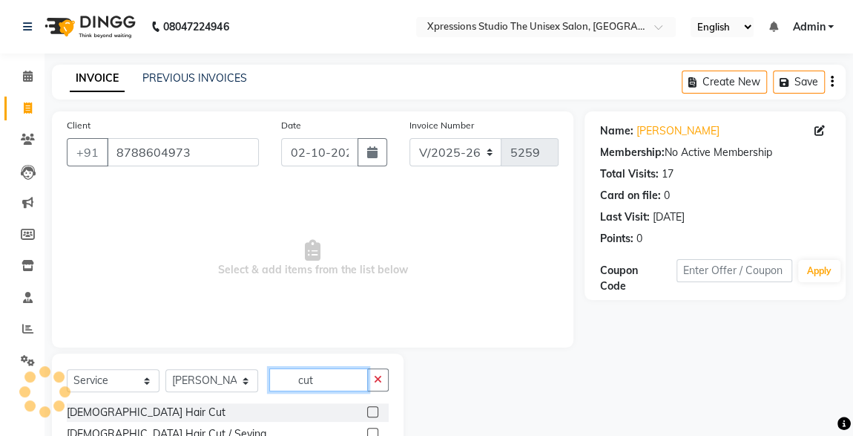
scroll to position [86, 0]
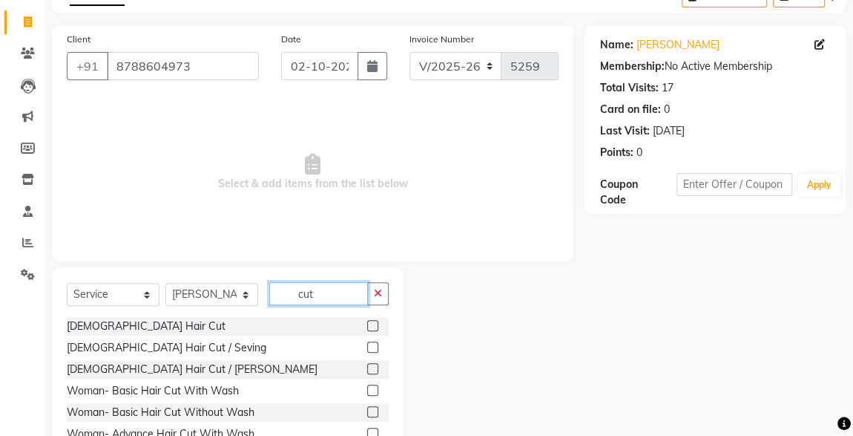
type input "cut"
click at [367, 326] on label at bounding box center [372, 325] width 11 height 11
click at [367, 326] on input "checkbox" at bounding box center [372, 326] width 10 height 10
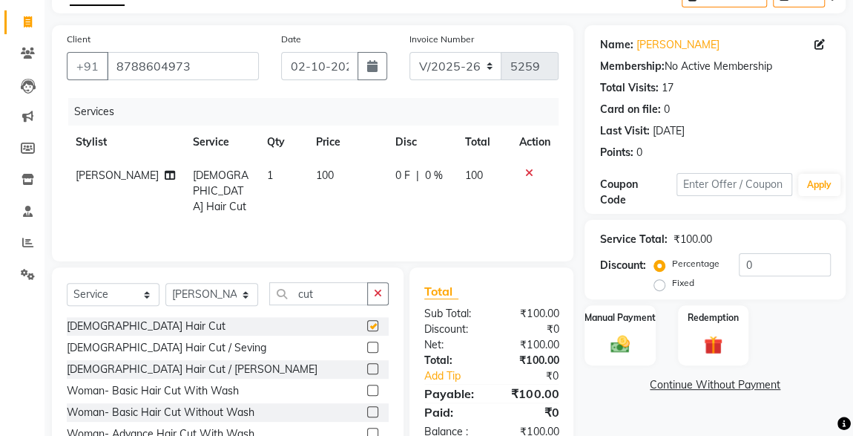
checkbox input "false"
click at [630, 338] on img at bounding box center [620, 344] width 31 height 22
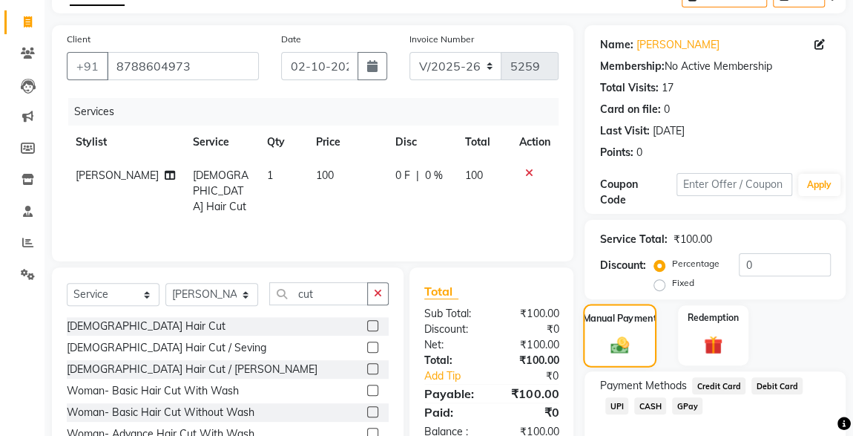
scroll to position [163, 0]
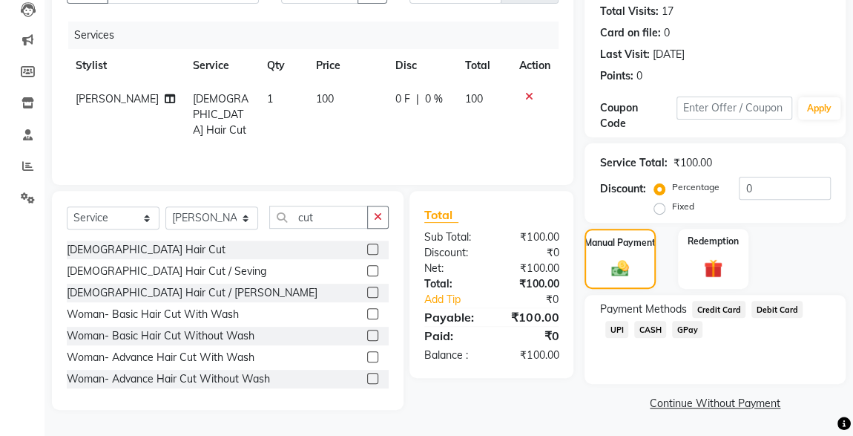
click at [635, 327] on span "CASH" at bounding box center [651, 329] width 32 height 17
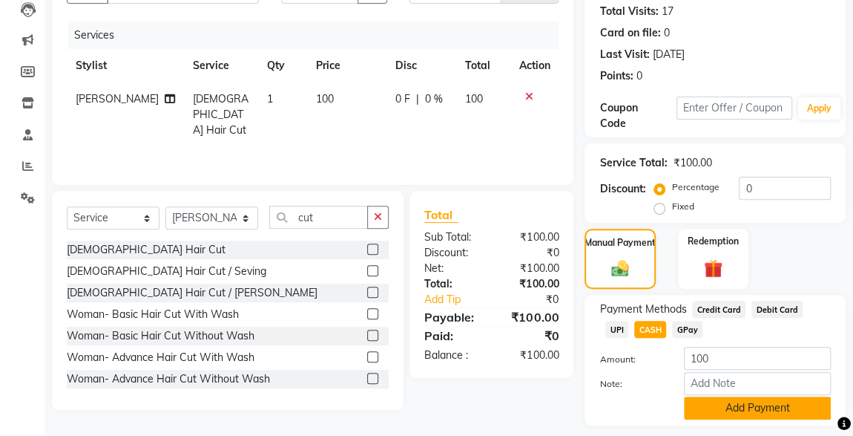
click at [746, 405] on button "Add Payment" at bounding box center [757, 407] width 147 height 23
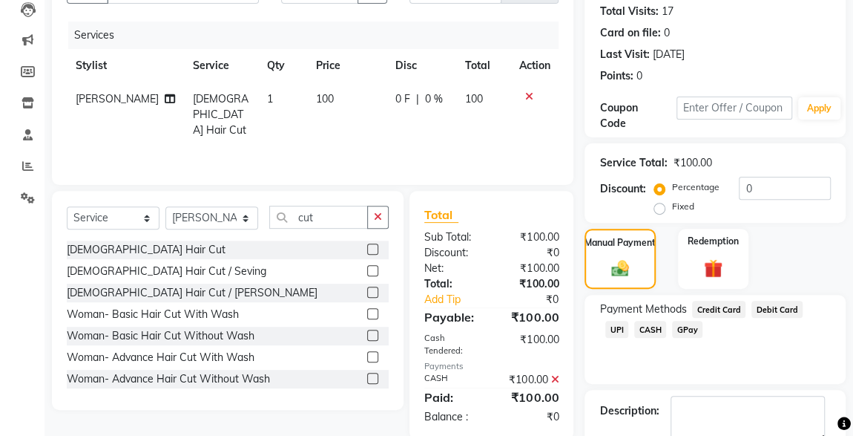
scroll to position [245, 0]
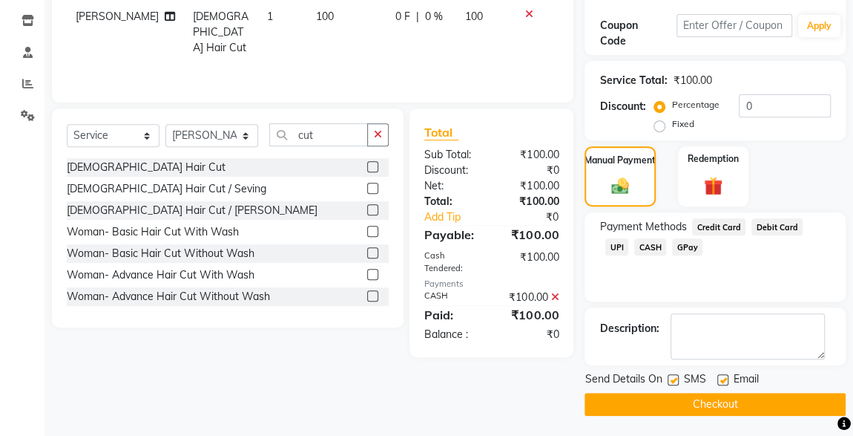
click at [675, 381] on label at bounding box center [673, 379] width 11 height 11
click at [675, 381] on input "checkbox" at bounding box center [673, 381] width 10 height 10
checkbox input "false"
click at [713, 412] on button "Checkout" at bounding box center [715, 404] width 261 height 23
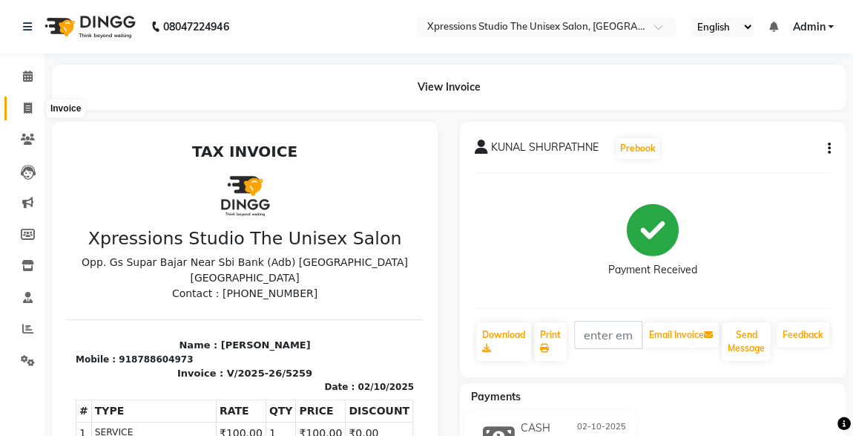
click at [35, 108] on span at bounding box center [28, 108] width 26 height 17
select select "7003"
select select "service"
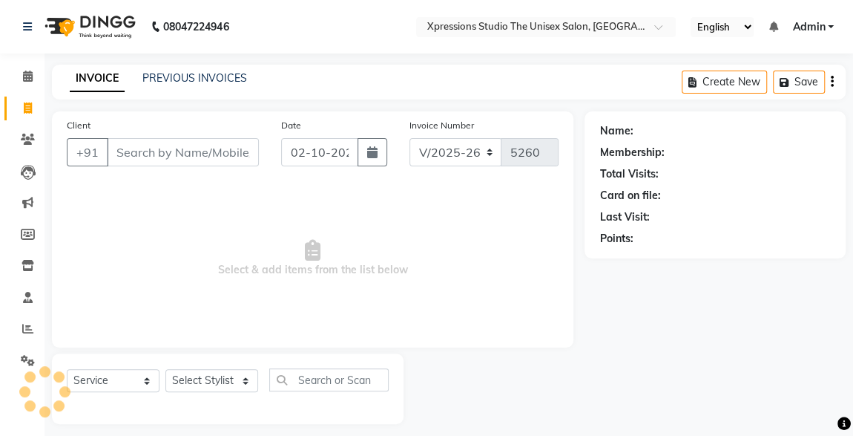
scroll to position [9, 0]
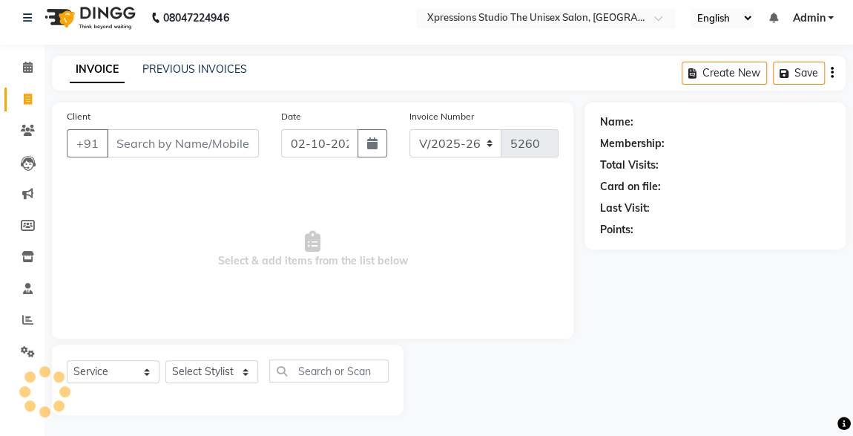
click at [157, 141] on input "Client" at bounding box center [183, 143] width 152 height 28
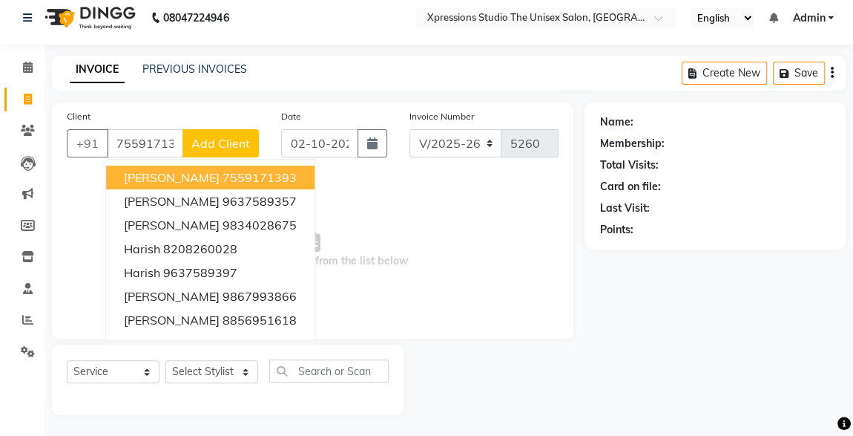
type input "7559171393"
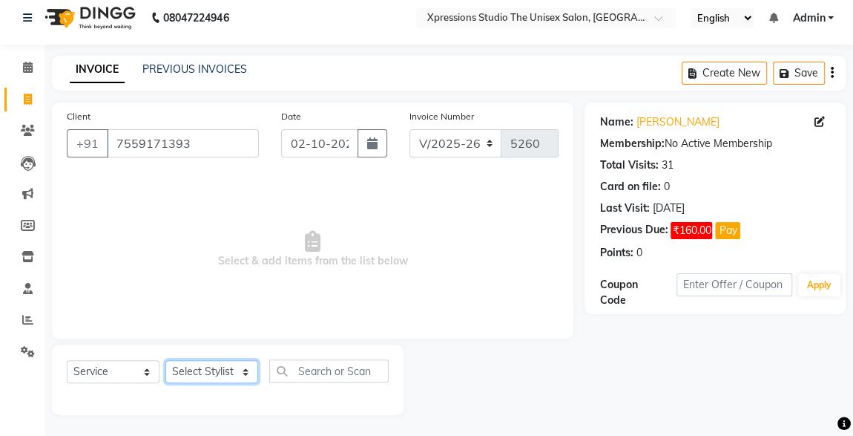
drag, startPoint x: 216, startPoint y: 371, endPoint x: 220, endPoint y: 316, distance: 55.0
click at [220, 316] on div "Client +91 7559171393 Date 02-10-2025 Invoice Number V/2025 V/2025-26 5260 Sele…" at bounding box center [313, 258] width 544 height 312
select select "57588"
click at [166, 360] on select "Select Stylist ADESH RAUT ROHAN BABHULKAR ROSHAN TANDULKAR" at bounding box center [212, 371] width 93 height 23
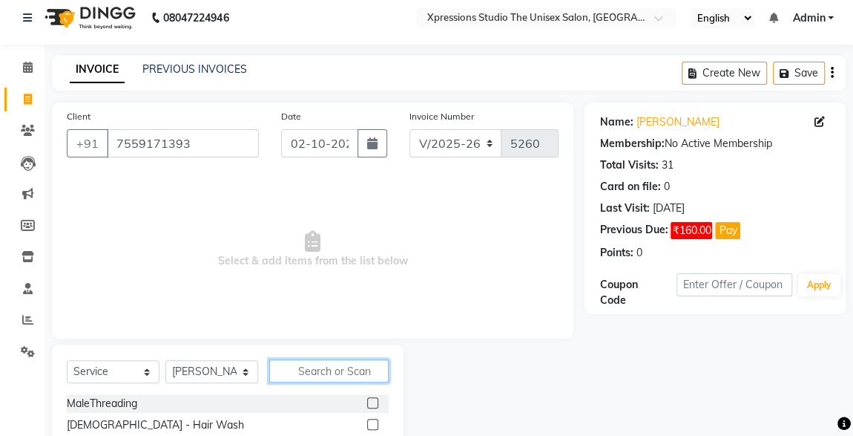
click at [327, 367] on input "text" at bounding box center [328, 370] width 119 height 23
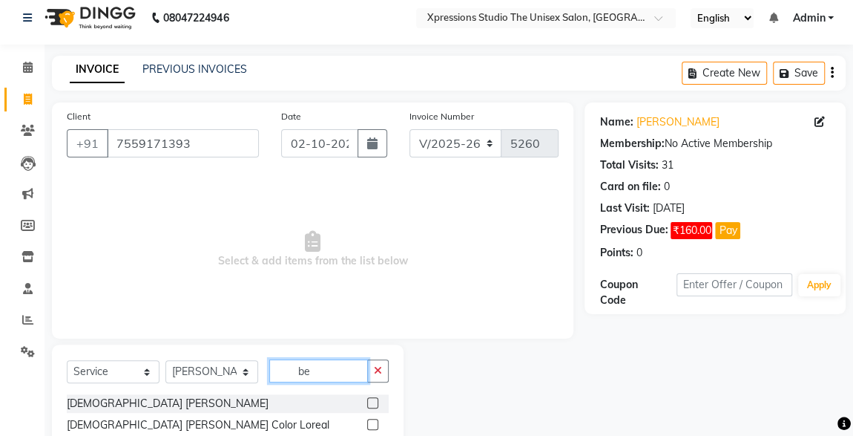
scroll to position [100, 0]
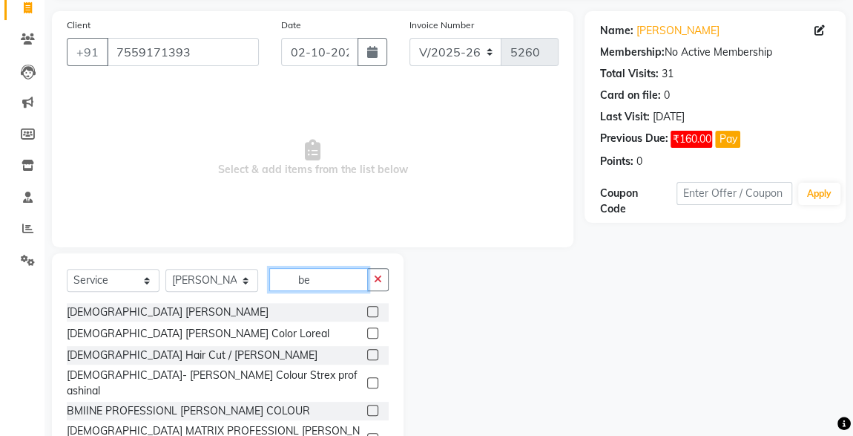
type input "be"
click at [367, 312] on label at bounding box center [372, 311] width 11 height 11
click at [367, 312] on input "checkbox" at bounding box center [372, 312] width 10 height 10
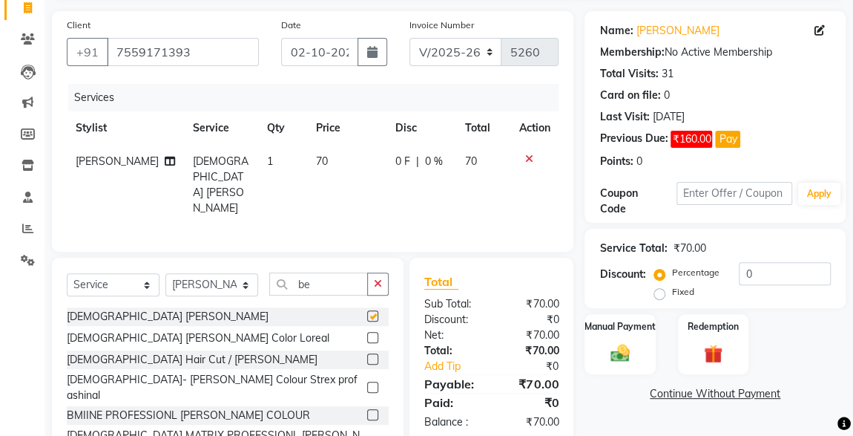
checkbox input "false"
click at [624, 355] on img at bounding box center [620, 353] width 31 height 22
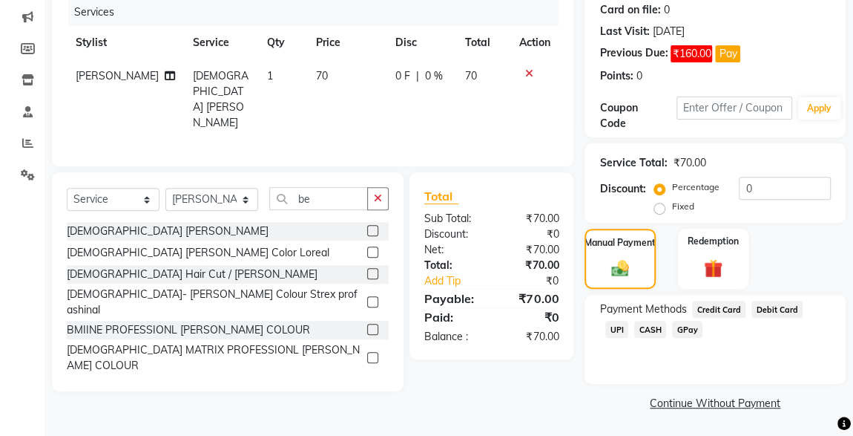
click at [629, 321] on span "UPI" at bounding box center [617, 329] width 23 height 17
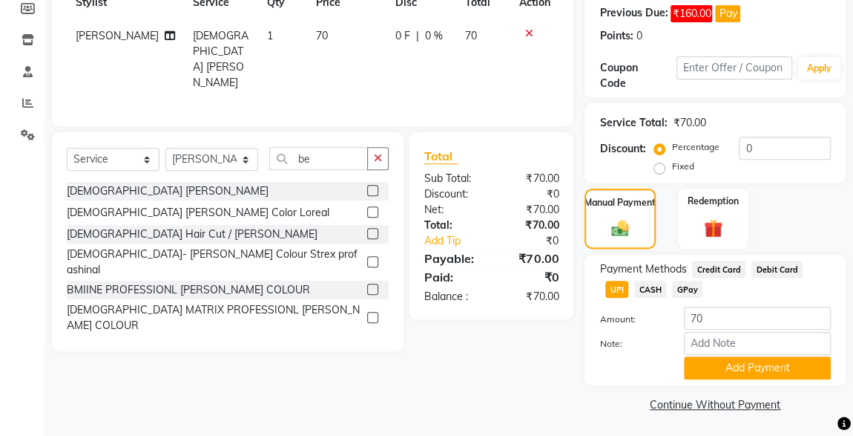
click at [749, 375] on button "Add Payment" at bounding box center [757, 367] width 147 height 23
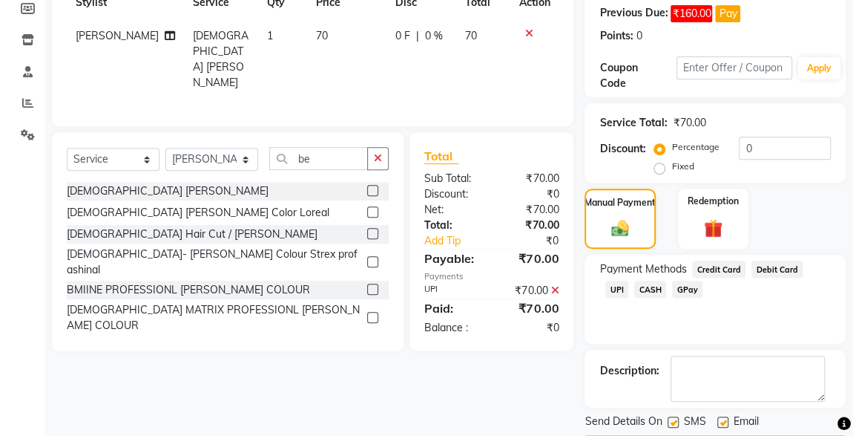
scroll to position [268, 0]
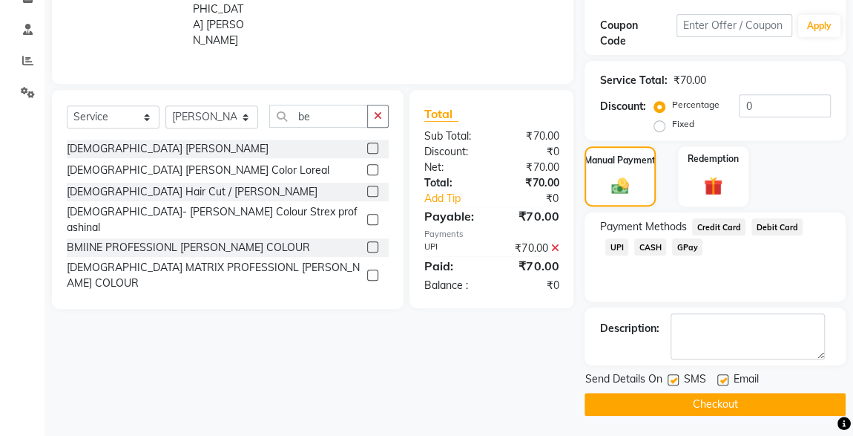
click at [678, 378] on label at bounding box center [673, 379] width 11 height 11
click at [678, 378] on input "checkbox" at bounding box center [673, 381] width 10 height 10
checkbox input "false"
click at [692, 396] on button "Checkout" at bounding box center [715, 404] width 261 height 23
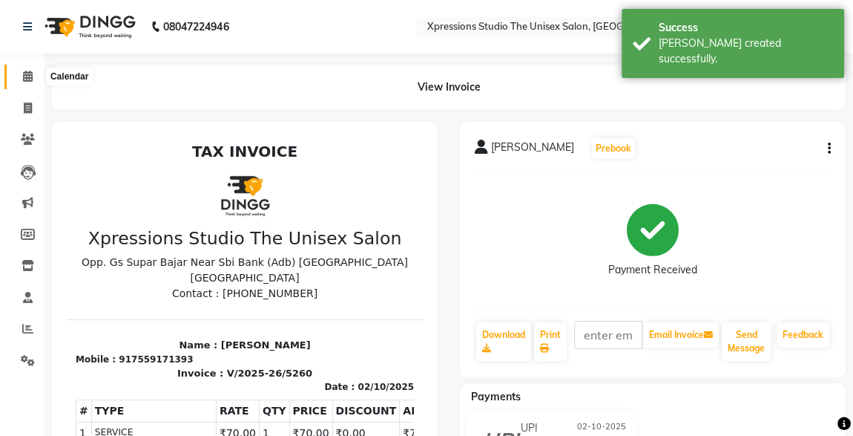
click at [26, 71] on icon at bounding box center [28, 76] width 10 height 11
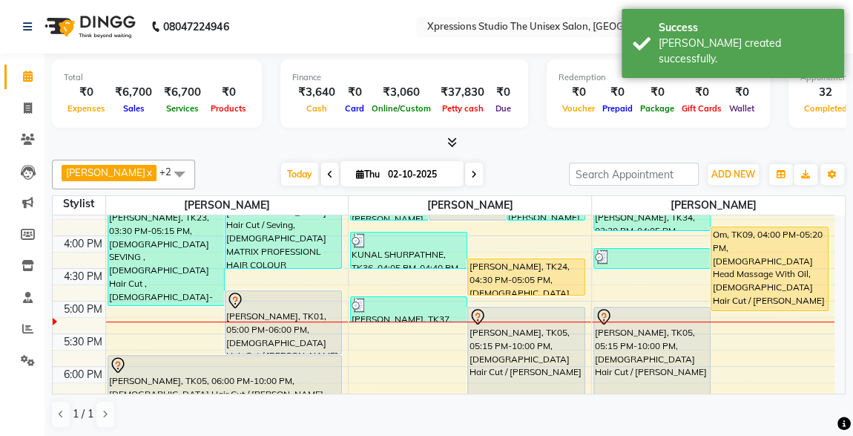
scroll to position [470, 0]
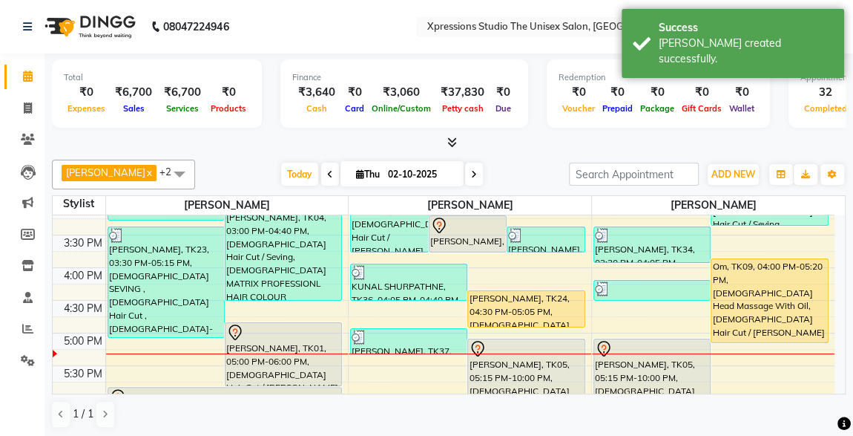
click at [526, 307] on div "[PERSON_NAME], TK24, 04:30 PM-05:05 PM, [DEMOGRAPHIC_DATA] Hair Cut" at bounding box center [526, 309] width 116 height 36
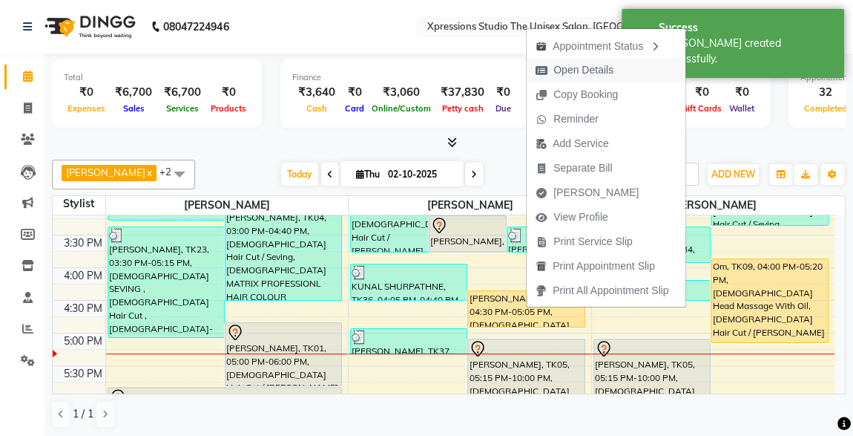
click at [555, 72] on span "Open Details" at bounding box center [584, 70] width 60 height 16
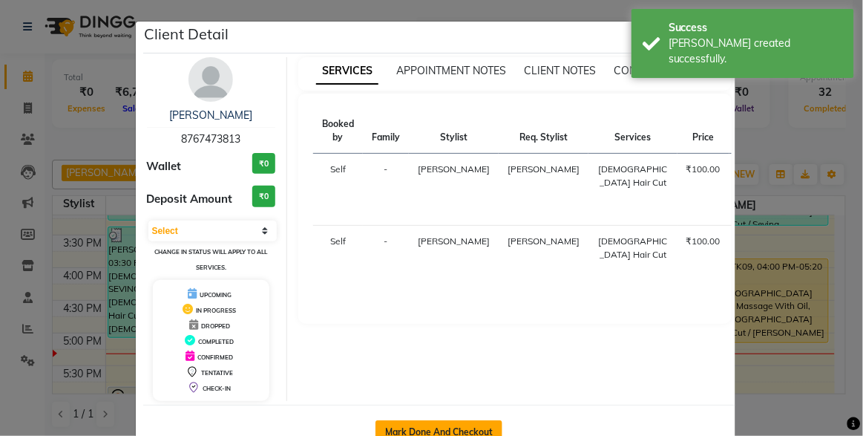
click at [423, 425] on button "Mark Done And Checkout" at bounding box center [439, 432] width 127 height 24
select select "service"
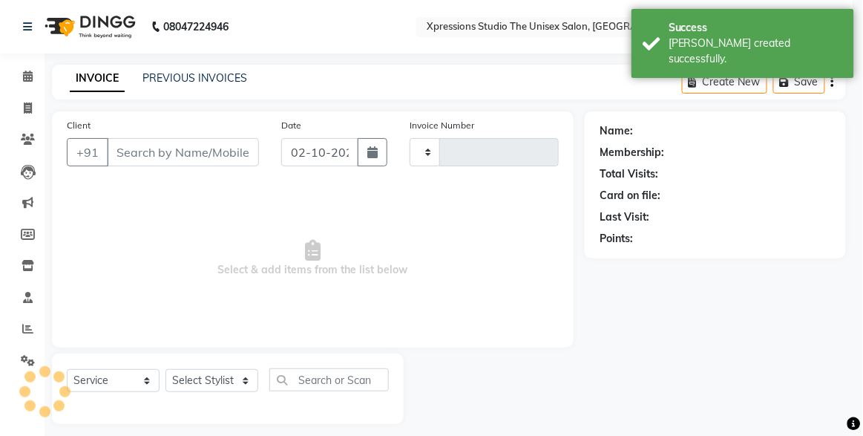
type input "5261"
select select "7003"
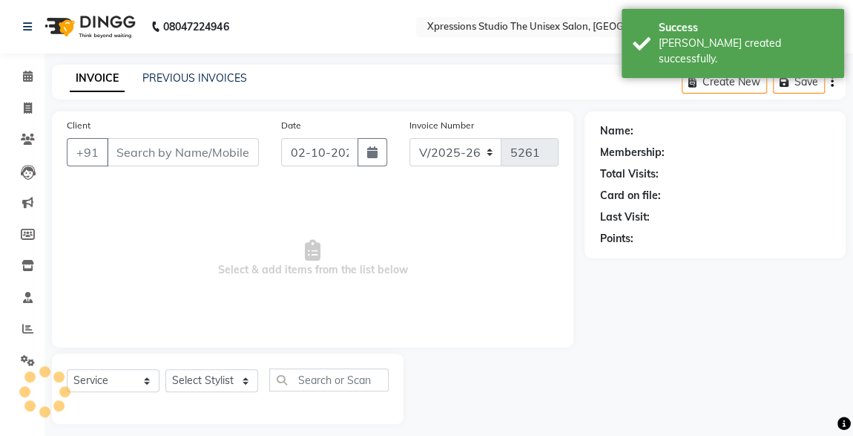
type input "8767473813"
select select "57588"
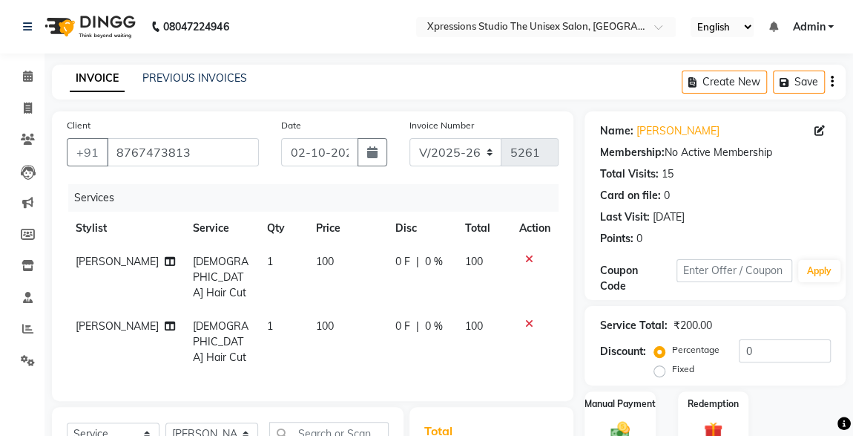
scroll to position [190, 0]
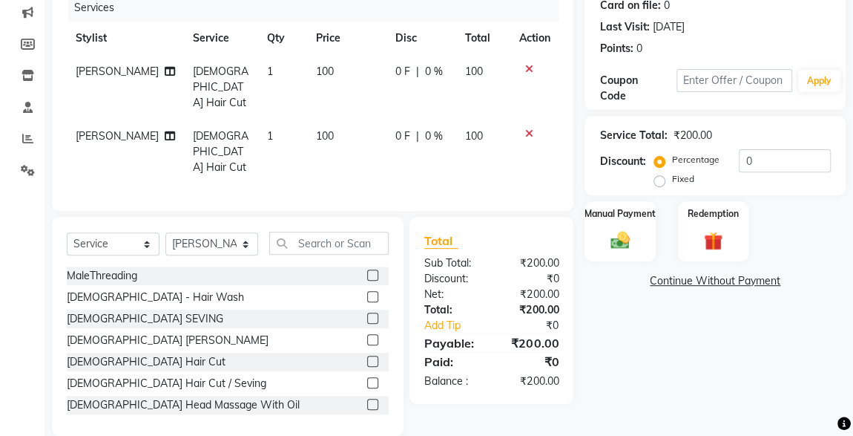
click at [632, 242] on img at bounding box center [620, 240] width 31 height 22
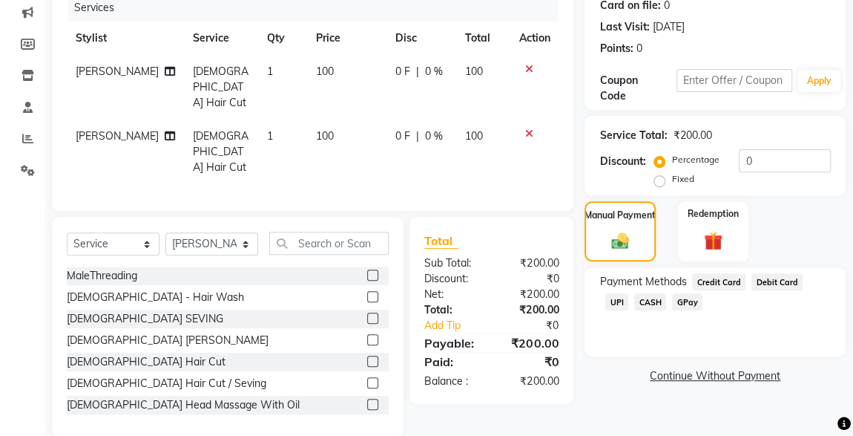
click at [635, 309] on span "CASH" at bounding box center [651, 301] width 32 height 17
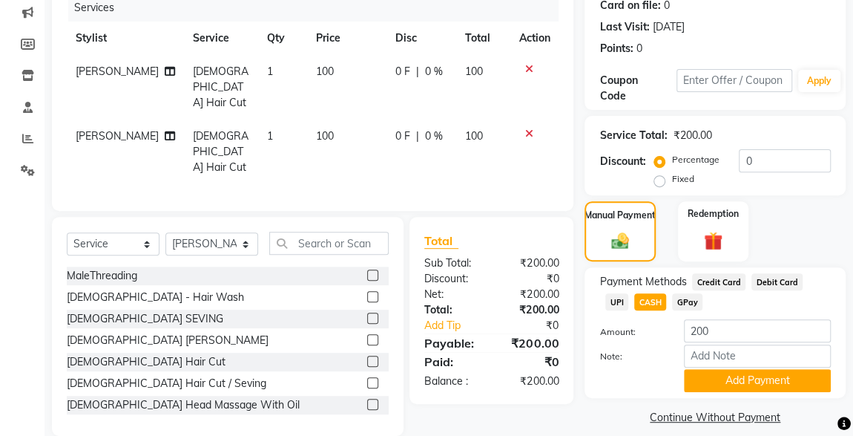
click at [528, 128] on icon at bounding box center [529, 133] width 8 height 10
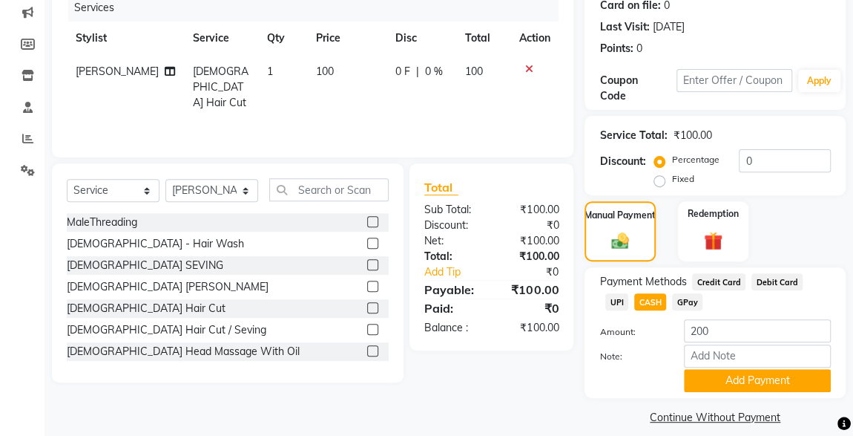
click at [635, 303] on span "CASH" at bounding box center [651, 301] width 32 height 17
type input "100"
click at [749, 387] on button "Add Payment" at bounding box center [757, 380] width 147 height 23
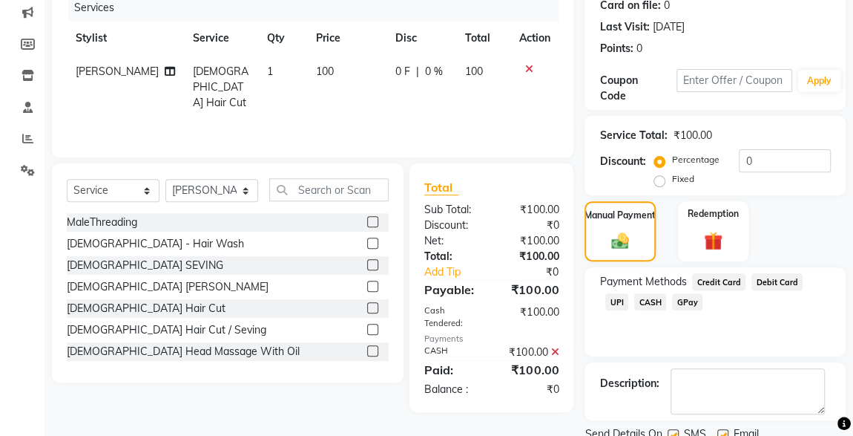
scroll to position [245, 0]
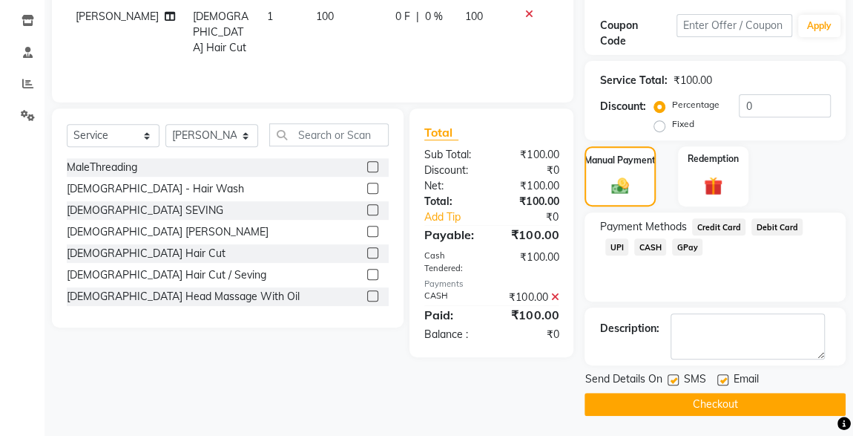
click at [674, 378] on label at bounding box center [673, 379] width 11 height 11
click at [674, 378] on input "checkbox" at bounding box center [673, 381] width 10 height 10
checkbox input "false"
click at [710, 404] on button "Checkout" at bounding box center [715, 404] width 261 height 23
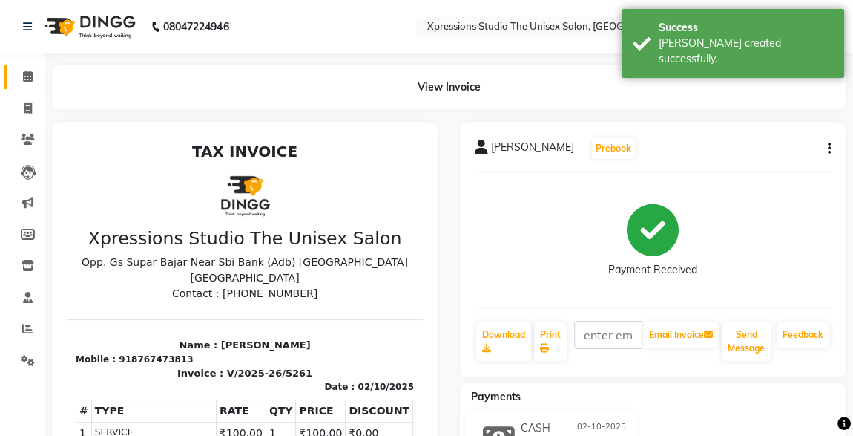
click at [27, 77] on icon at bounding box center [28, 76] width 10 height 11
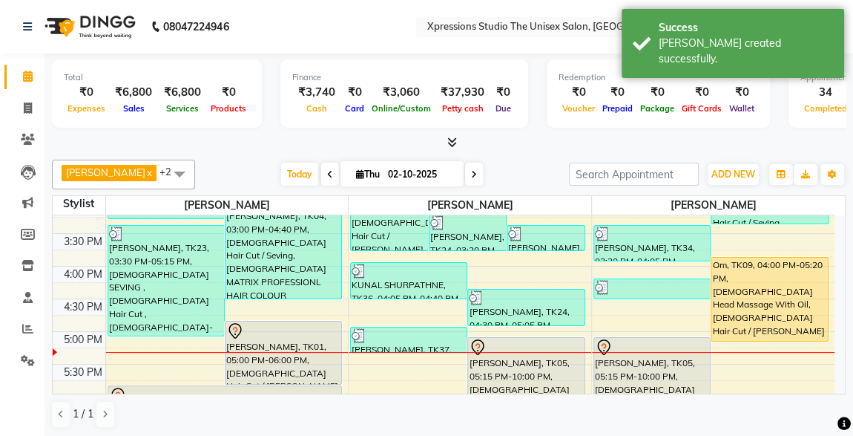
scroll to position [474, 0]
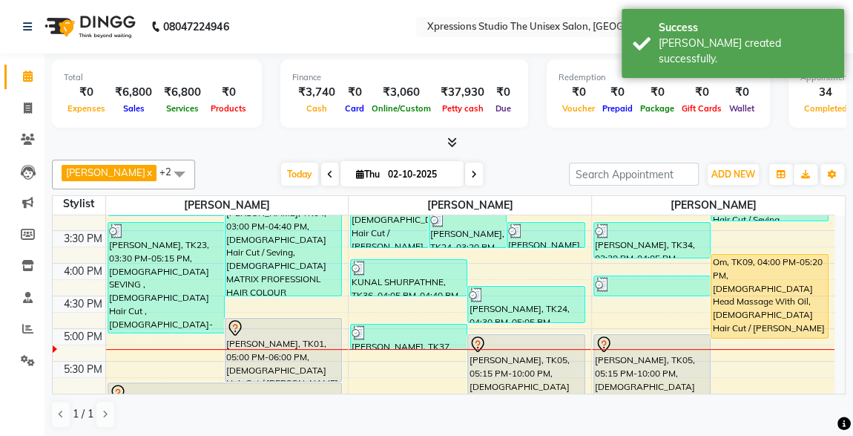
click at [787, 307] on div "Om, TK09, 04:00 PM-05:20 PM, Male Head Massage With Oil,Male Hair Cut / Beard" at bounding box center [770, 296] width 117 height 83
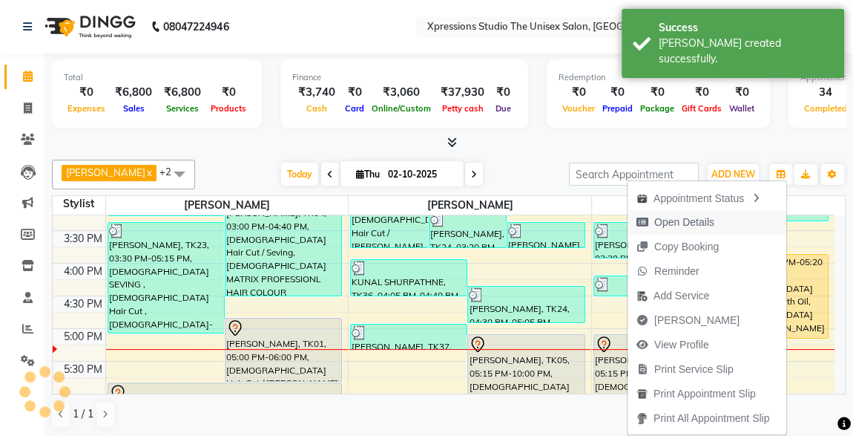
click at [684, 227] on span "Open Details" at bounding box center [685, 222] width 60 height 16
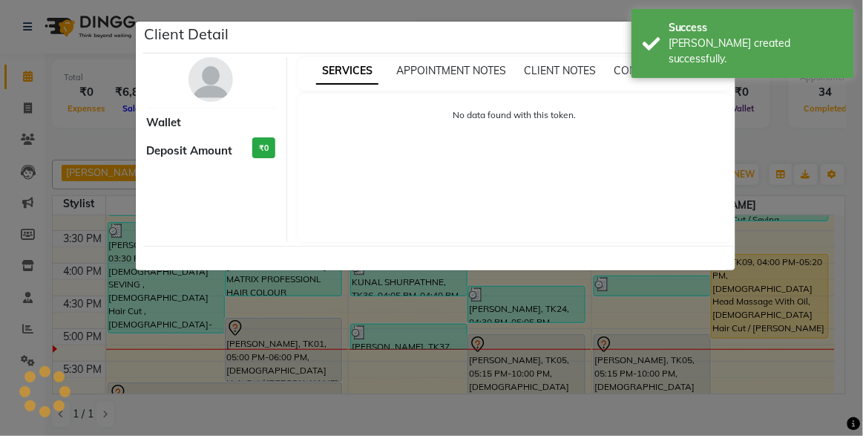
select select "1"
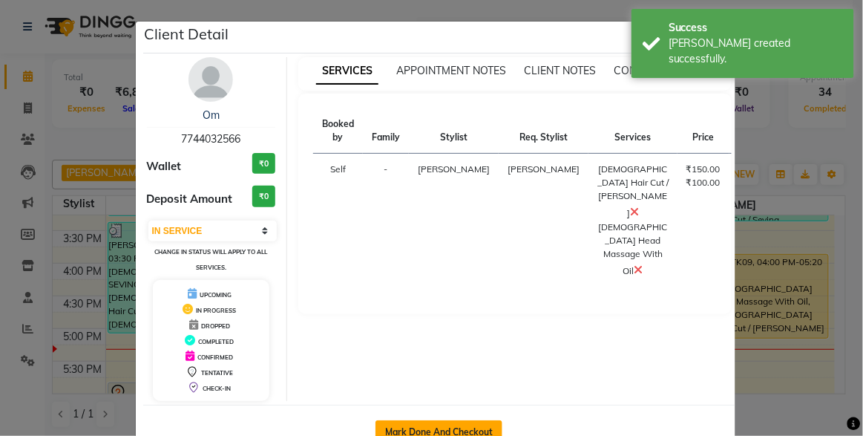
click at [459, 423] on button "Mark Done And Checkout" at bounding box center [439, 432] width 127 height 24
select select "service"
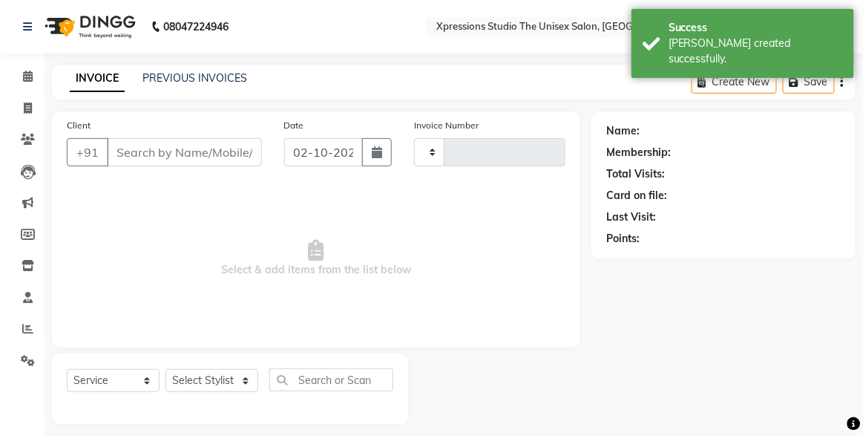
type input "5262"
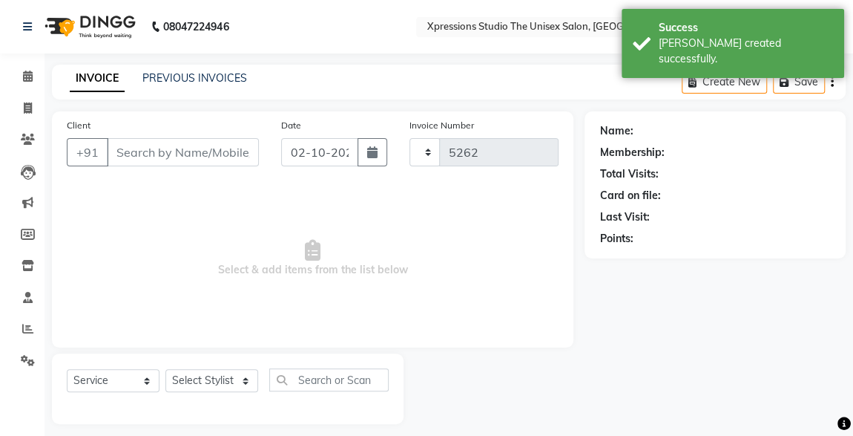
select select "7003"
type input "7744032566"
select select "57589"
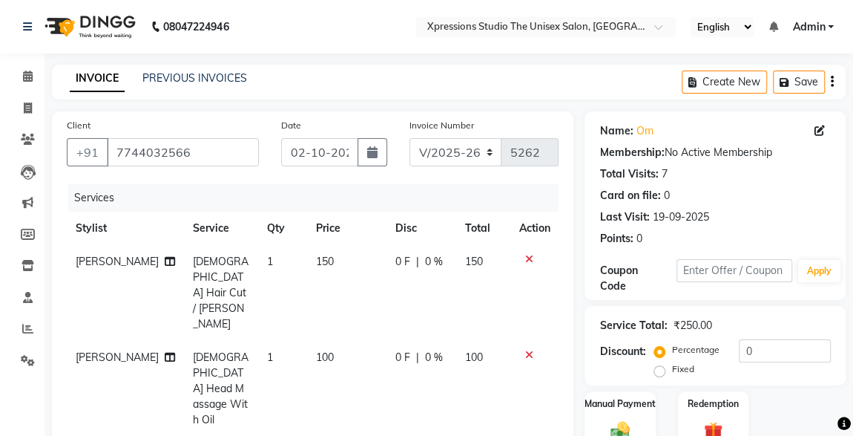
scroll to position [206, 0]
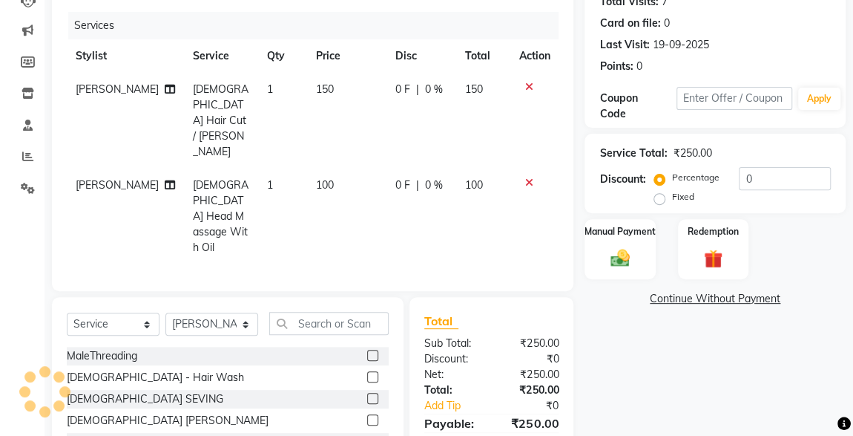
click at [528, 177] on icon at bounding box center [529, 182] width 8 height 10
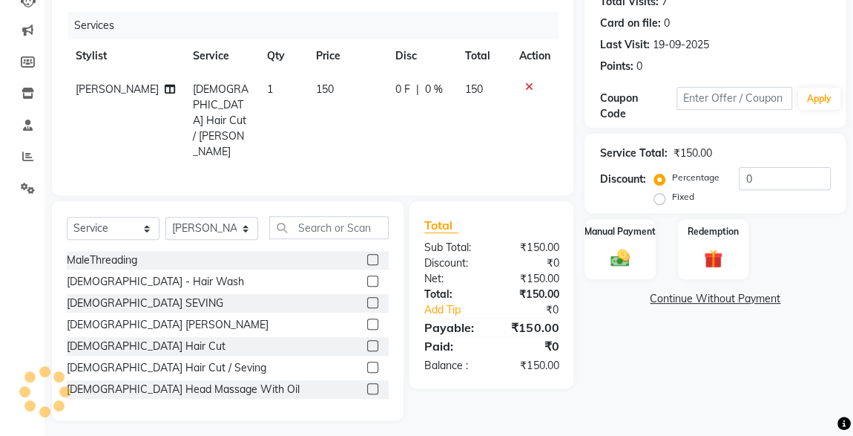
scroll to position [157, 0]
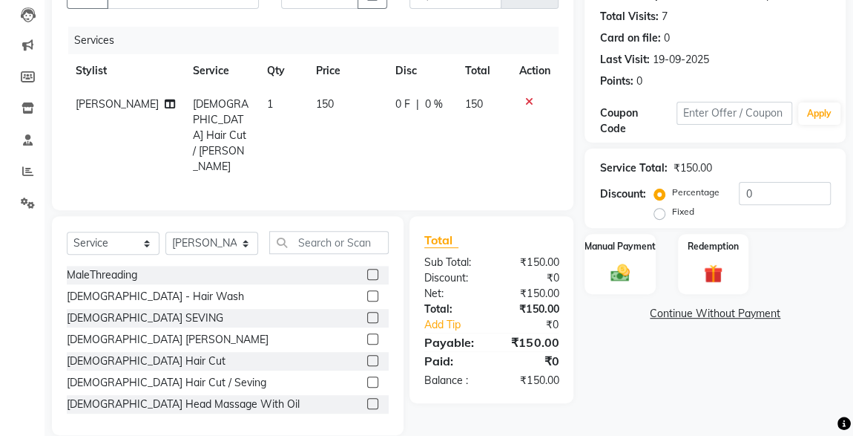
click at [374, 287] on div at bounding box center [378, 296] width 22 height 19
click at [367, 290] on label at bounding box center [372, 295] width 11 height 11
click at [367, 292] on input "checkbox" at bounding box center [372, 297] width 10 height 10
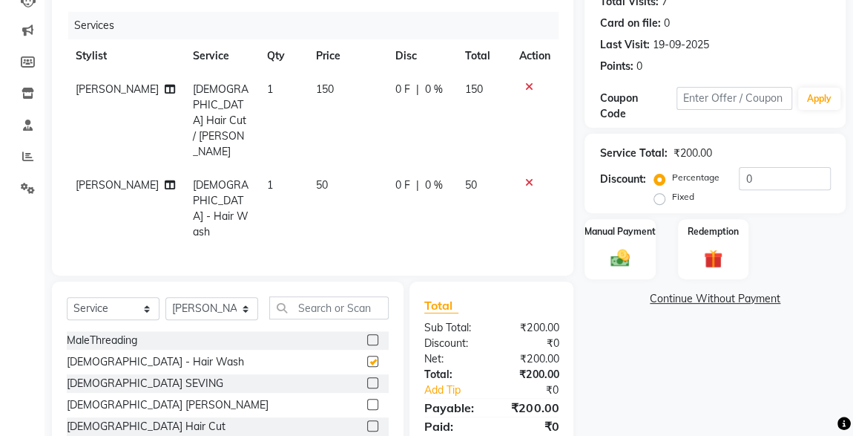
checkbox input "false"
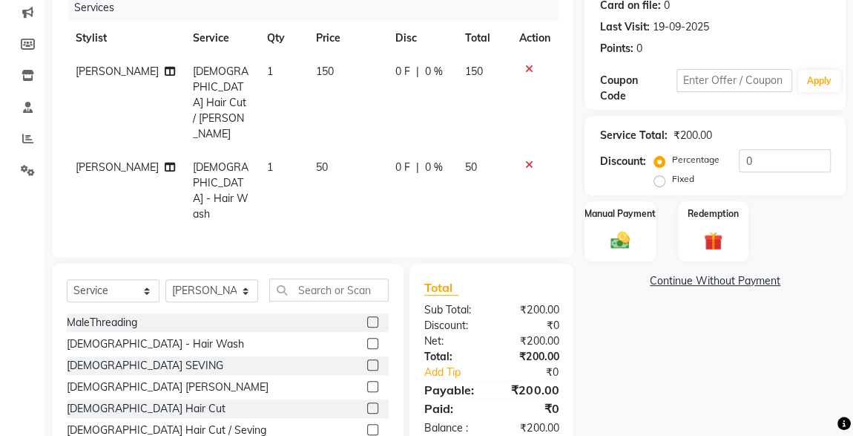
click at [633, 242] on img at bounding box center [620, 240] width 31 height 22
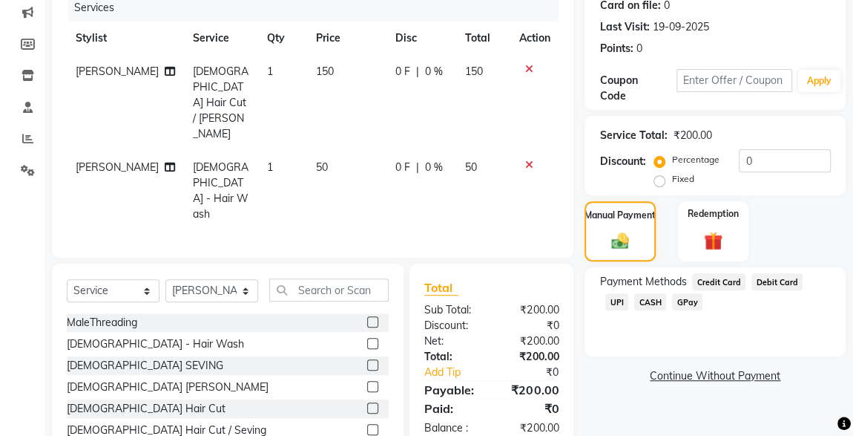
click at [635, 306] on span "CASH" at bounding box center [651, 301] width 32 height 17
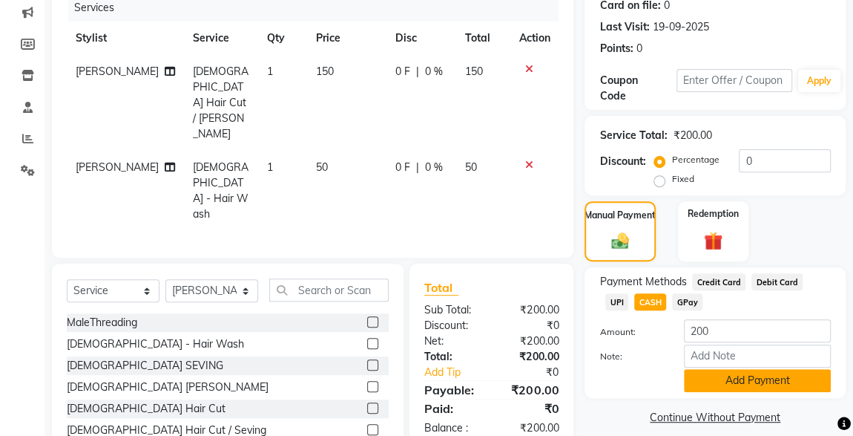
click at [722, 384] on button "Add Payment" at bounding box center [757, 380] width 147 height 23
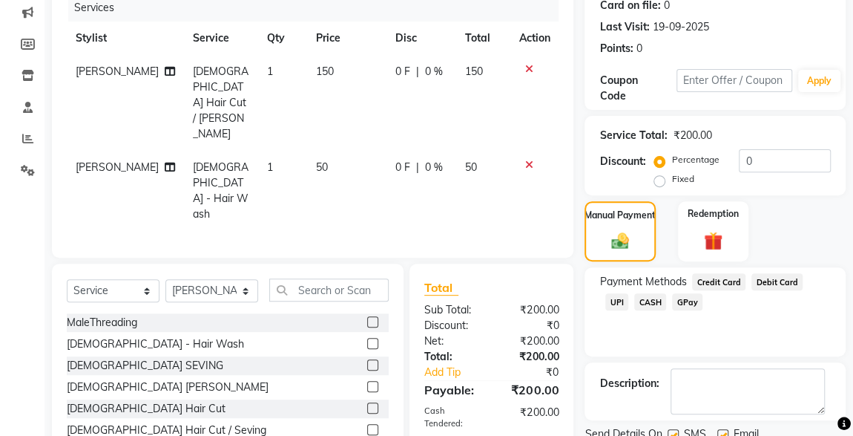
scroll to position [245, 0]
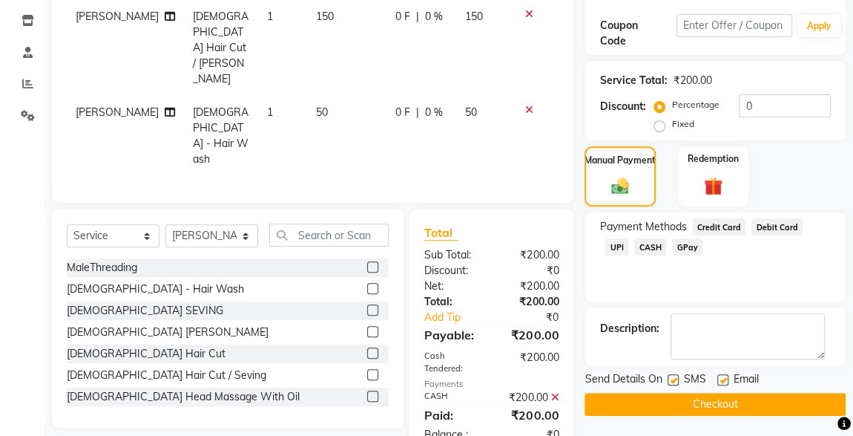
click at [674, 378] on label at bounding box center [673, 379] width 11 height 11
click at [674, 378] on input "checkbox" at bounding box center [673, 381] width 10 height 10
checkbox input "false"
click at [711, 402] on button "Checkout" at bounding box center [715, 404] width 261 height 23
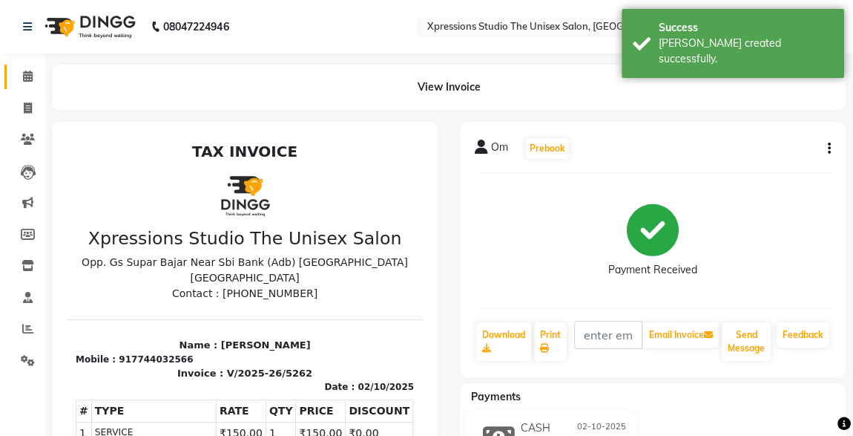
click at [29, 85] on link "Calendar" at bounding box center [22, 77] width 36 height 24
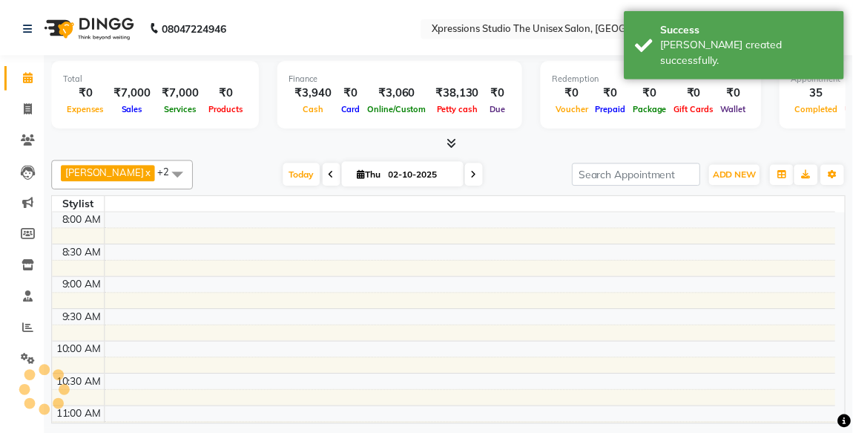
scroll to position [577, 0]
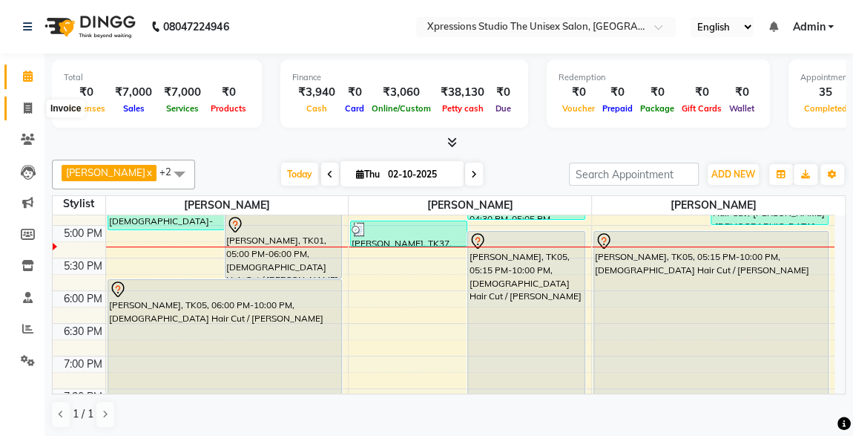
click at [27, 111] on icon at bounding box center [28, 107] width 8 height 11
select select "service"
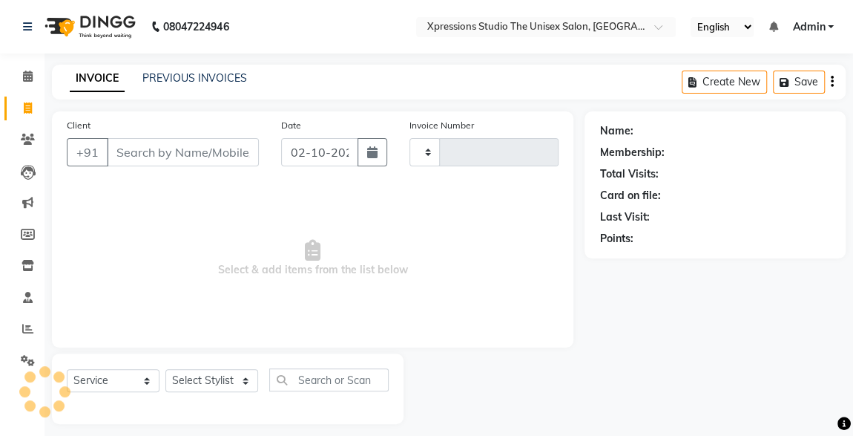
type input "5263"
select select "7003"
click at [170, 157] on input "Client" at bounding box center [183, 152] width 152 height 28
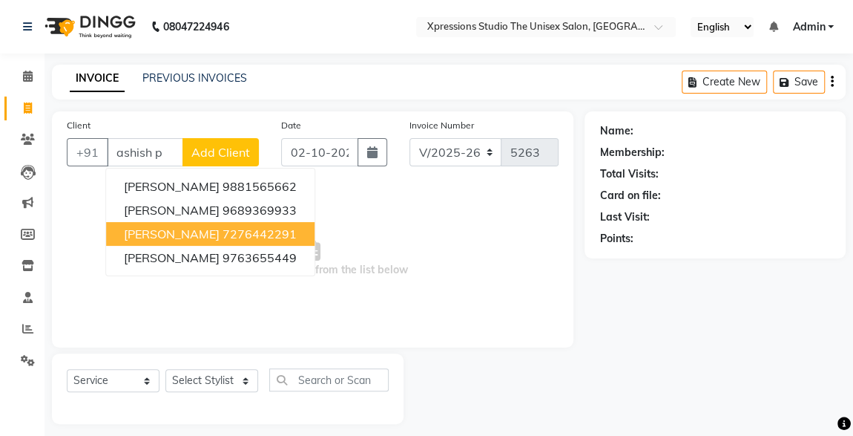
click at [170, 232] on span "ASHISH PATIL" at bounding box center [172, 233] width 96 height 15
type input "7276442291"
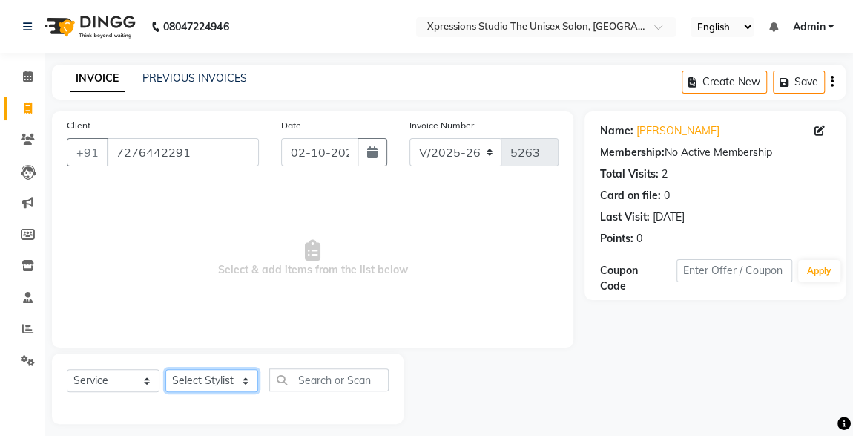
drag, startPoint x: 209, startPoint y: 387, endPoint x: 228, endPoint y: 353, distance: 38.9
click at [228, 353] on div "Select Service Product Membership Package Voucher Prepaid Gift Card Select Styl…" at bounding box center [228, 388] width 352 height 71
select select "57587"
click at [166, 369] on select "Select Stylist ADESH RAUT ROHAN BABHULKAR ROSHAN TANDULKAR" at bounding box center [212, 380] width 93 height 23
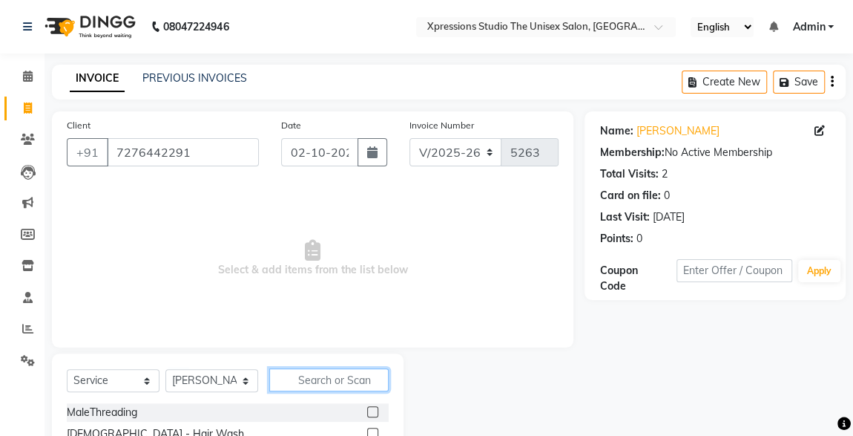
click at [301, 376] on input "text" at bounding box center [328, 379] width 119 height 23
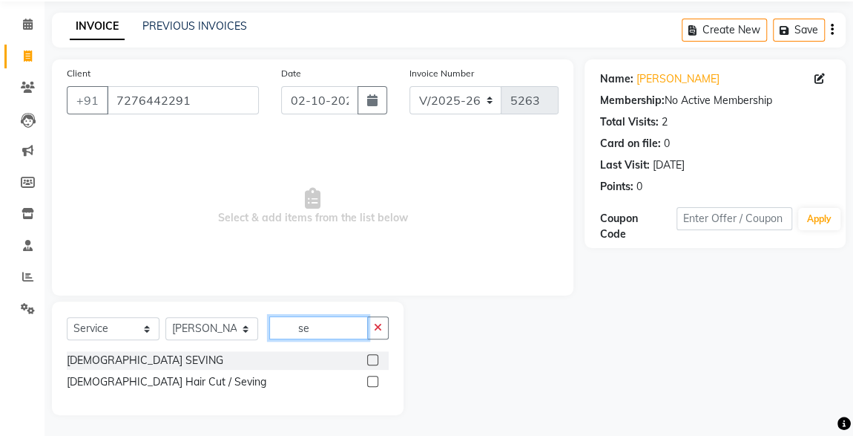
type input "se"
click at [377, 381] on label at bounding box center [372, 381] width 11 height 11
click at [377, 381] on input "checkbox" at bounding box center [372, 382] width 10 height 10
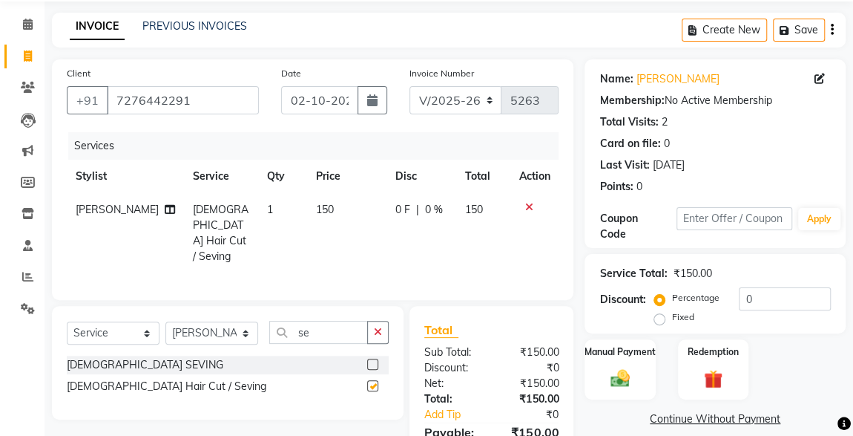
checkbox input "false"
click at [631, 365] on div "Manual Payment" at bounding box center [619, 369] width 73 height 63
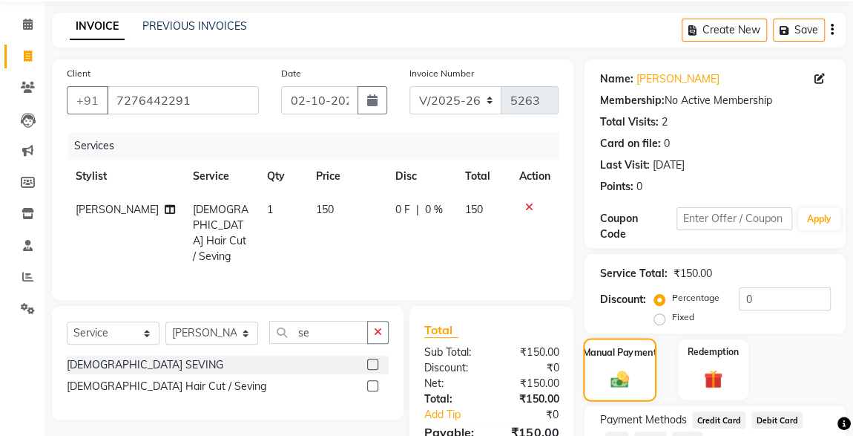
scroll to position [163, 0]
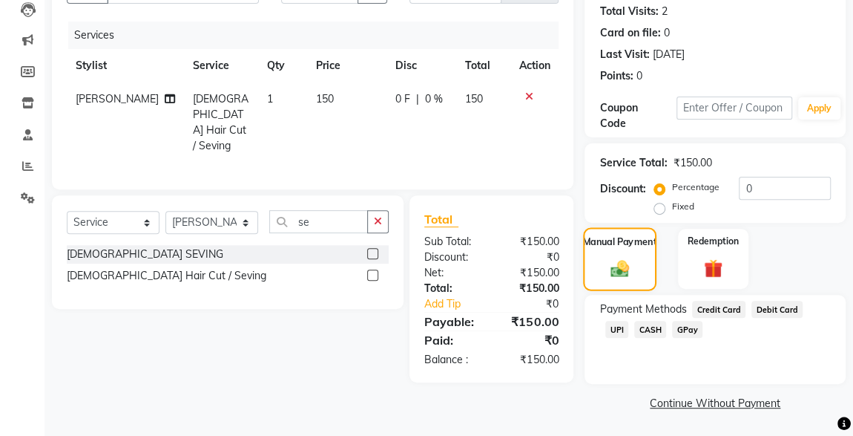
click at [635, 334] on span "CASH" at bounding box center [651, 329] width 32 height 17
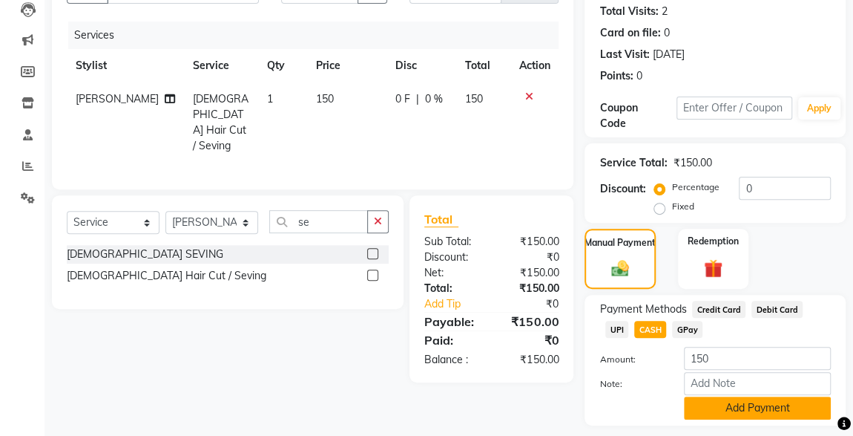
click at [717, 410] on button "Add Payment" at bounding box center [757, 407] width 147 height 23
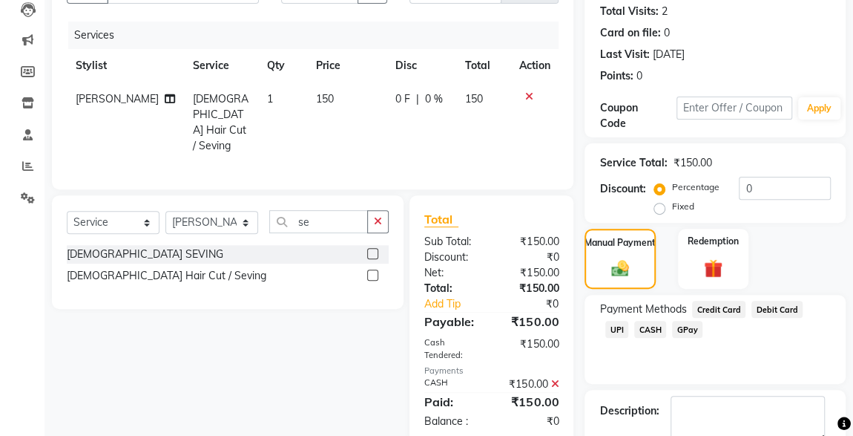
scroll to position [245, 0]
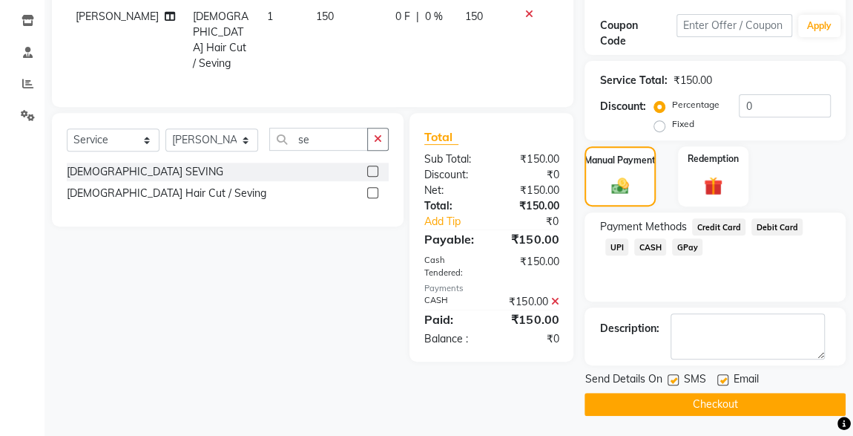
click at [675, 393] on button "Checkout" at bounding box center [715, 404] width 261 height 23
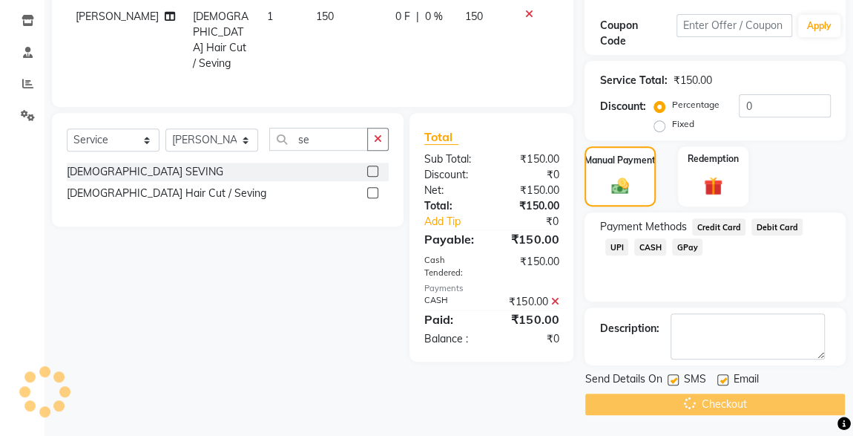
click at [696, 402] on div "Checkout" at bounding box center [715, 404] width 261 height 23
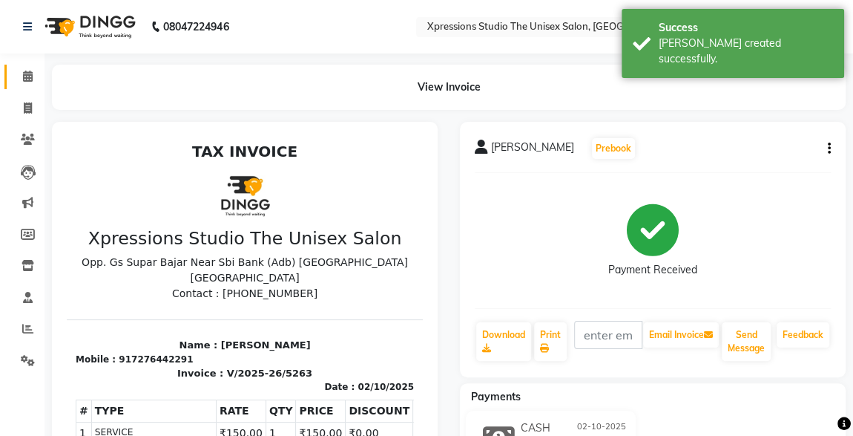
click at [29, 79] on icon at bounding box center [28, 76] width 10 height 11
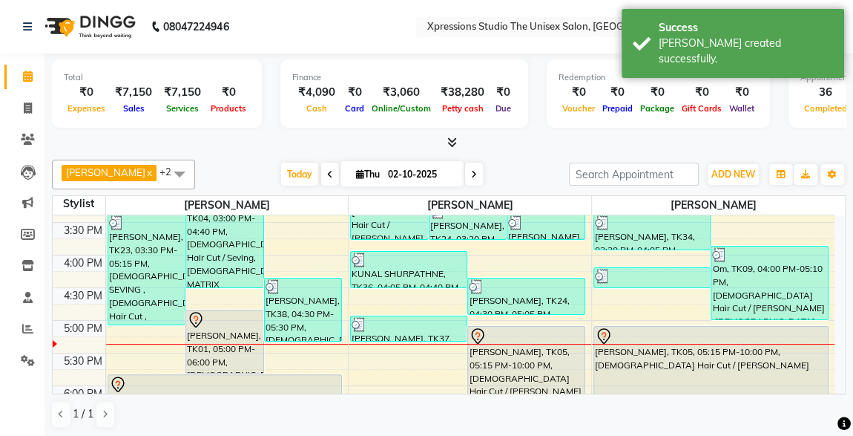
scroll to position [477, 0]
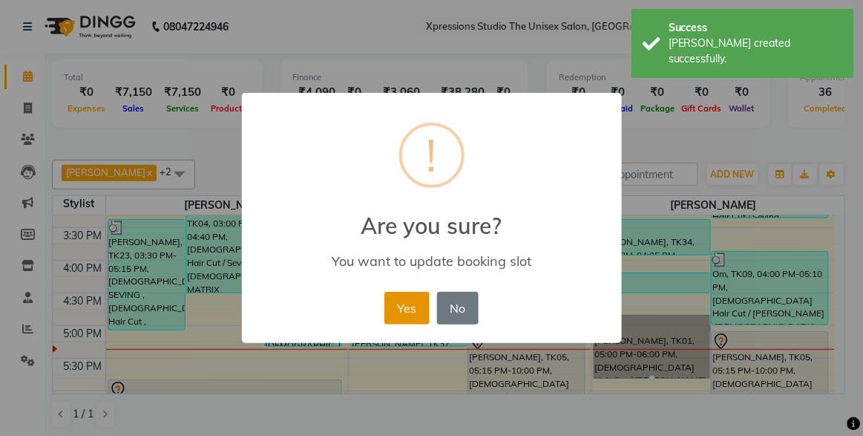
click at [404, 299] on button "Yes" at bounding box center [406, 308] width 45 height 33
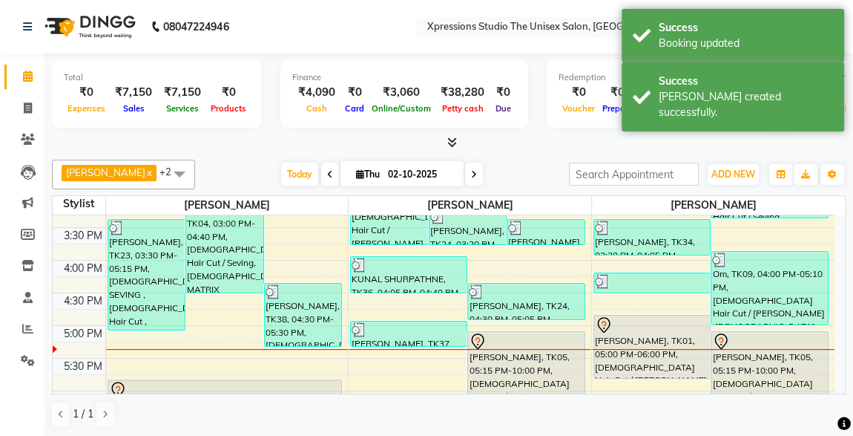
click at [645, 340] on div "[PERSON_NAME], TK01, 05:00 PM-06:00 PM, [DEMOGRAPHIC_DATA] Hair Cut / [PERSON_N…" at bounding box center [652, 346] width 117 height 62
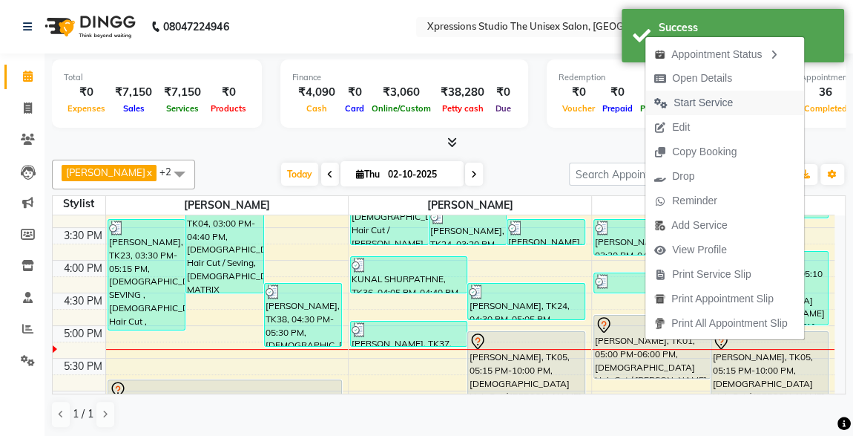
click at [694, 103] on span "Start Service" at bounding box center [703, 103] width 59 height 16
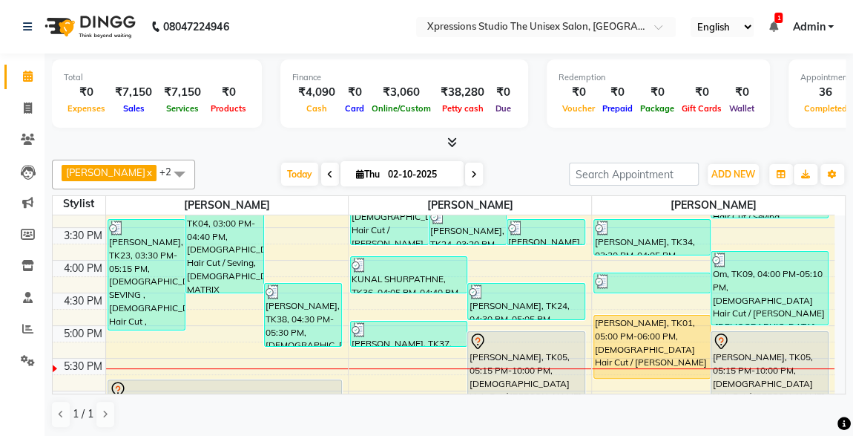
scroll to position [0, 0]
click at [637, 342] on div "[PERSON_NAME], TK01, 05:00 PM-06:00 PM, [DEMOGRAPHIC_DATA] Hair Cut / [PERSON_N…" at bounding box center [652, 346] width 117 height 62
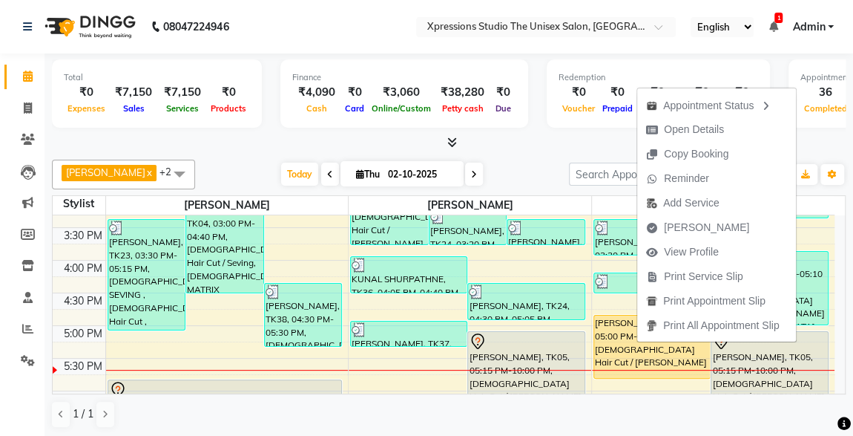
click at [637, 342] on div "[PERSON_NAME], TK01, 05:00 PM-06:00 PM, [DEMOGRAPHIC_DATA] Hair Cut / [PERSON_N…" at bounding box center [652, 346] width 117 height 62
click at [565, 124] on div "Redemption ₹0 Voucher ₹0 Prepaid ₹0 Package ₹0 Gift Cards ₹0 Wallet" at bounding box center [658, 93] width 223 height 68
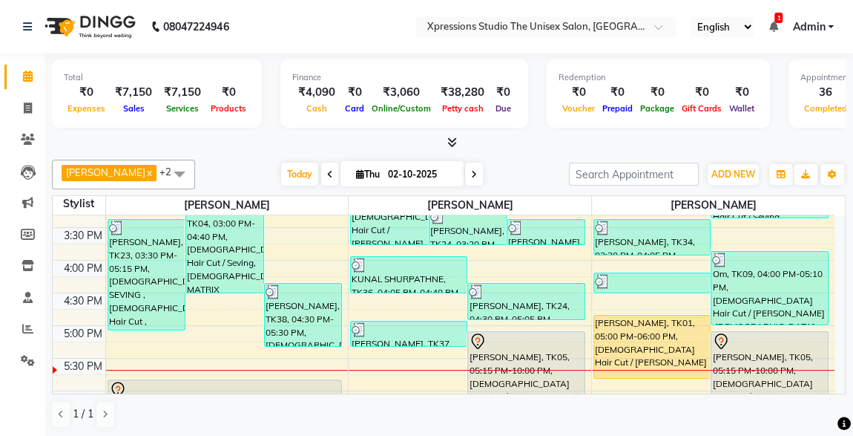
click at [663, 338] on div "[PERSON_NAME], TK01, 05:00 PM-06:00 PM, [DEMOGRAPHIC_DATA] Hair Cut / [PERSON_N…" at bounding box center [652, 346] width 117 height 62
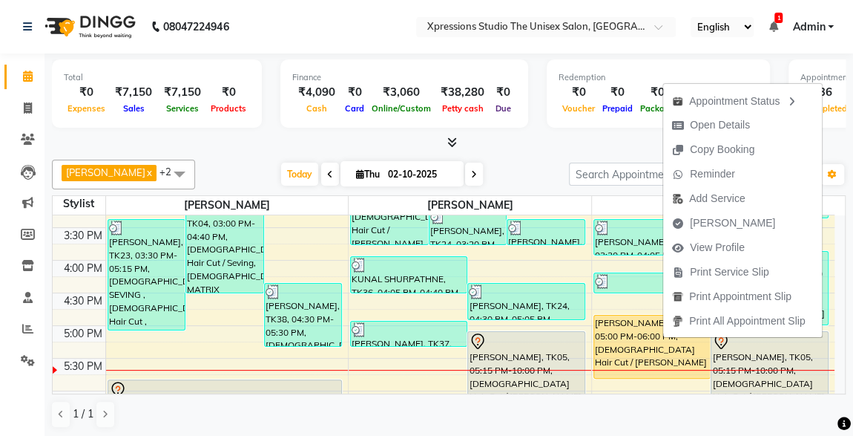
click at [542, 145] on div at bounding box center [449, 143] width 794 height 16
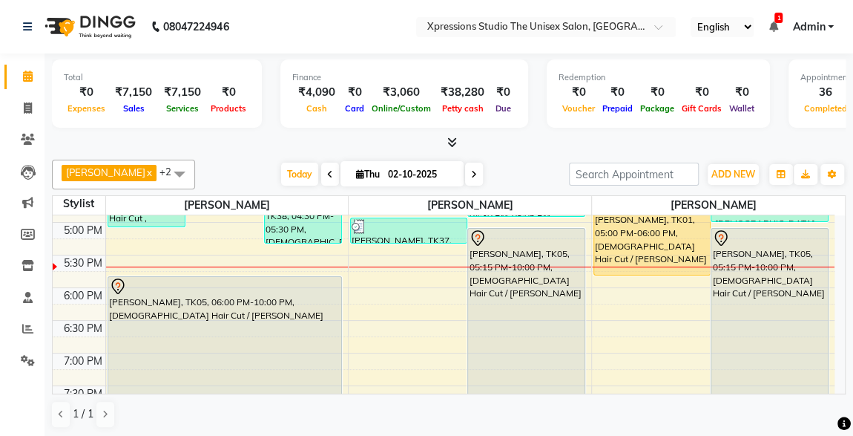
scroll to position [586, 0]
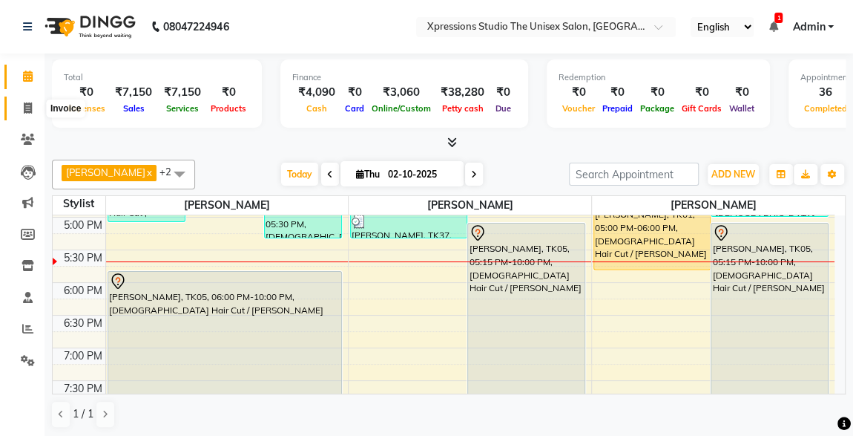
click at [24, 106] on icon at bounding box center [28, 107] width 8 height 11
select select "service"
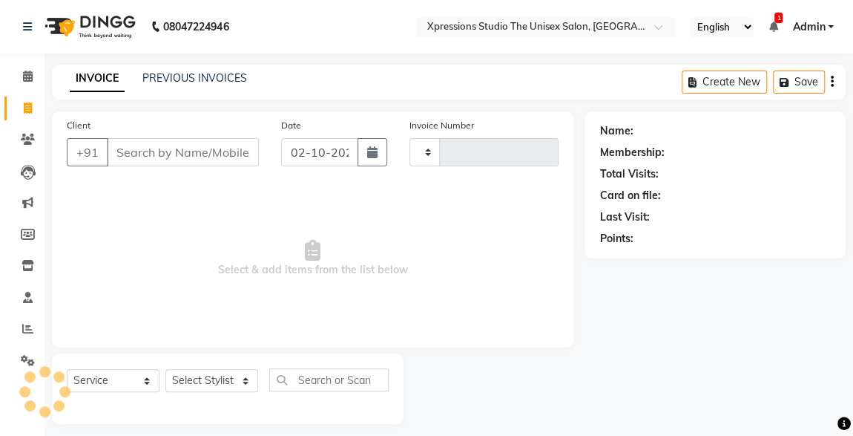
type input "5264"
select select "7003"
click at [167, 155] on input "Client" at bounding box center [183, 152] width 152 height 28
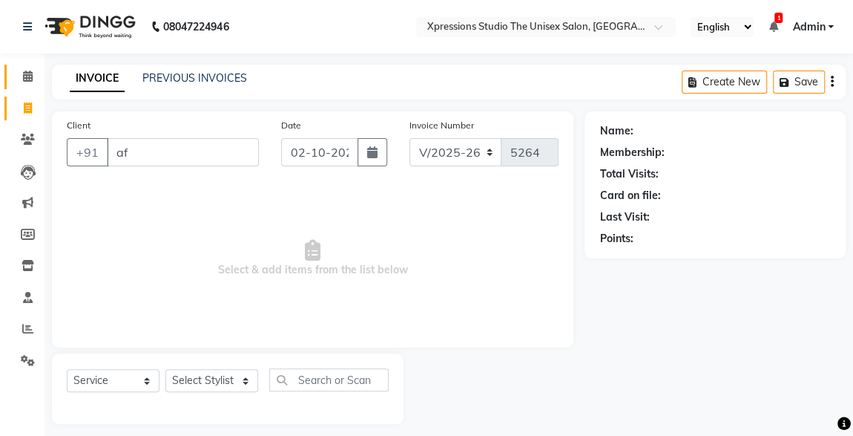
type input "a"
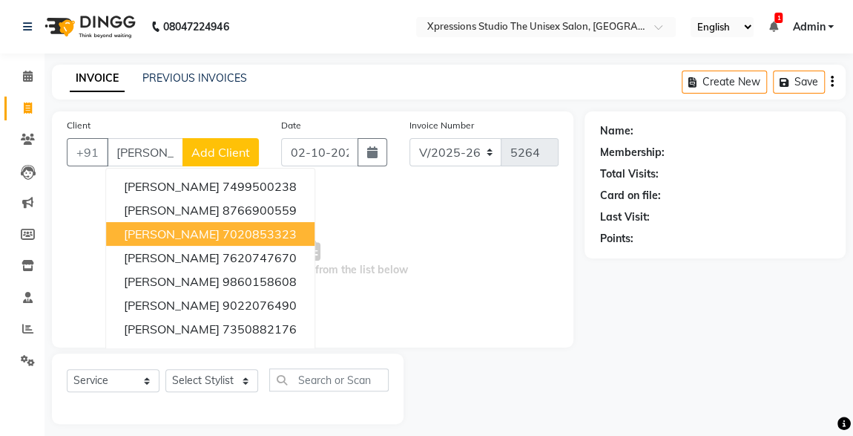
click at [141, 226] on span "Adesh raut" at bounding box center [172, 233] width 96 height 15
type input "7020853323"
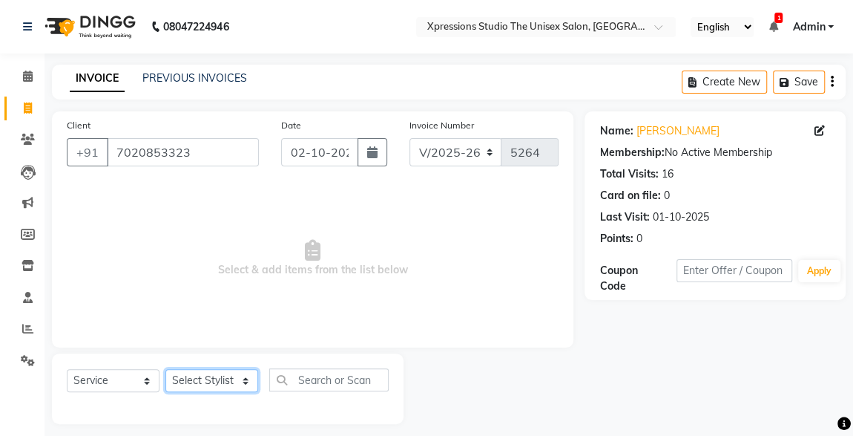
drag, startPoint x: 203, startPoint y: 370, endPoint x: 212, endPoint y: 323, distance: 48.3
click at [212, 323] on div "Client +91 7020853323 Date 02-10-2025 Invoice Number V/2025 V/2025-26 5264 Sele…" at bounding box center [313, 267] width 544 height 312
select select "57588"
click at [166, 369] on select "Select Stylist ADESH RAUT ROHAN BABHULKAR ROSHAN TANDULKAR" at bounding box center [212, 380] width 93 height 23
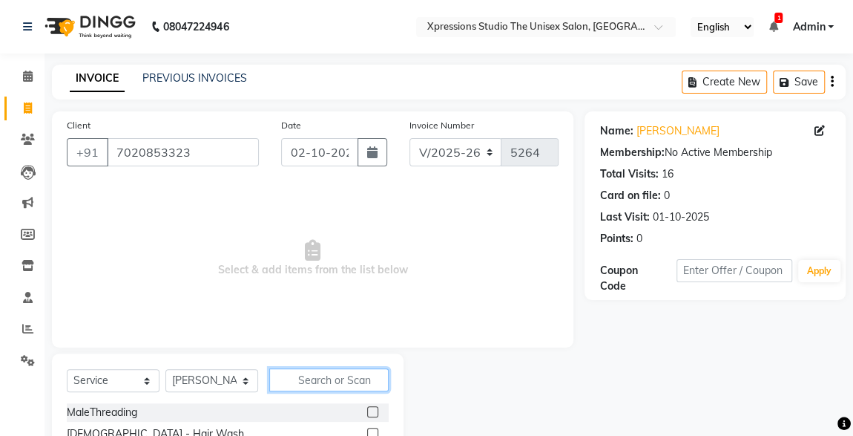
click at [347, 370] on input "text" at bounding box center [328, 379] width 119 height 23
type input "se"
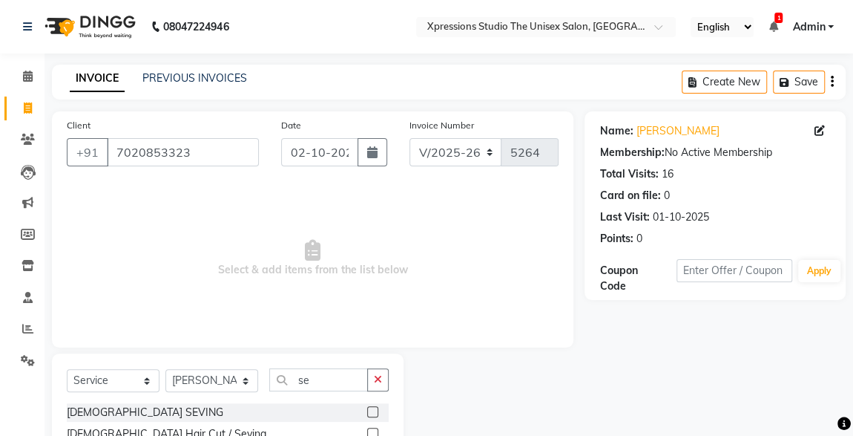
click at [370, 411] on label at bounding box center [372, 411] width 11 height 11
click at [370, 411] on input "checkbox" at bounding box center [372, 412] width 10 height 10
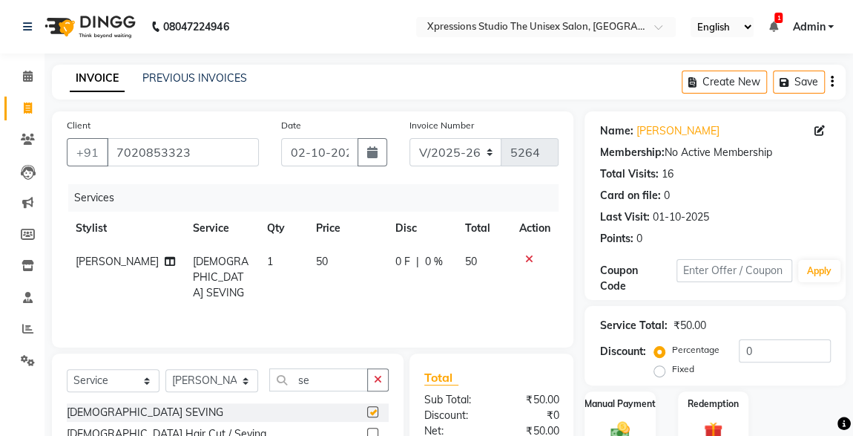
scroll to position [125, 0]
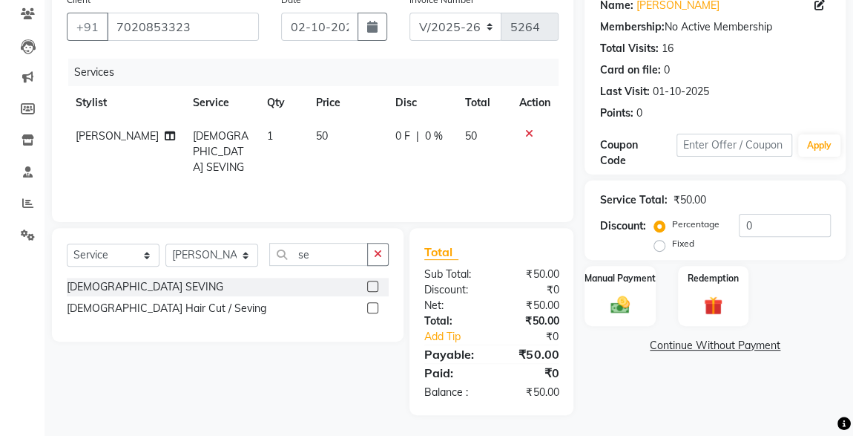
checkbox input "false"
click at [628, 297] on img at bounding box center [620, 304] width 32 height 23
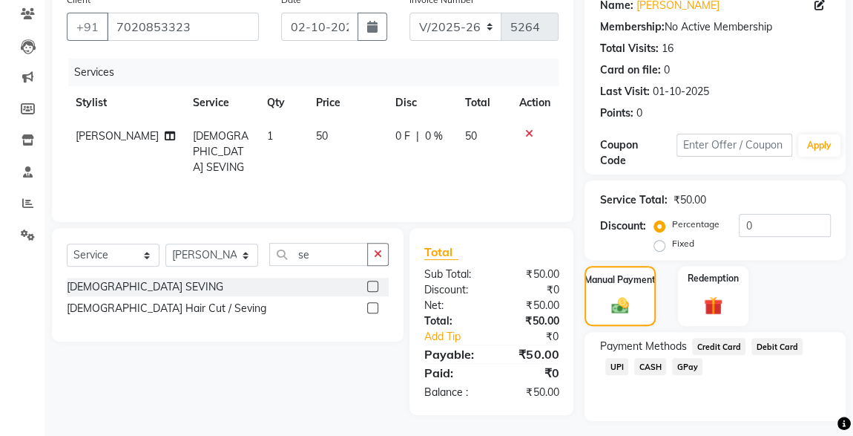
click at [635, 363] on span "CASH" at bounding box center [651, 366] width 32 height 17
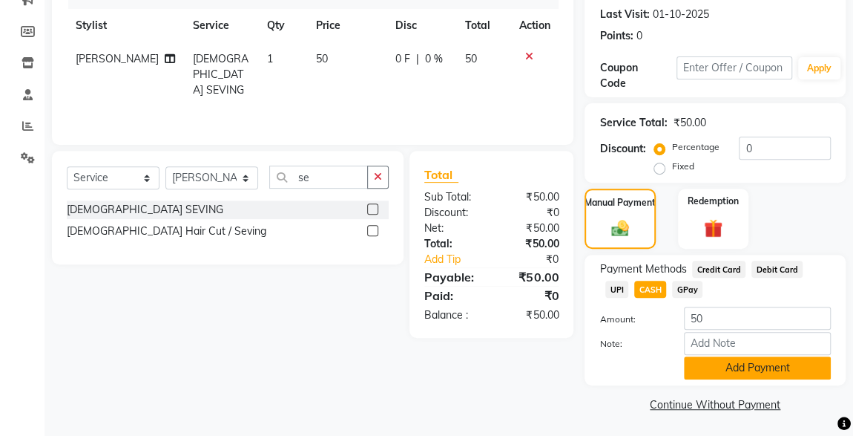
click at [743, 374] on button "Add Payment" at bounding box center [757, 367] width 147 height 23
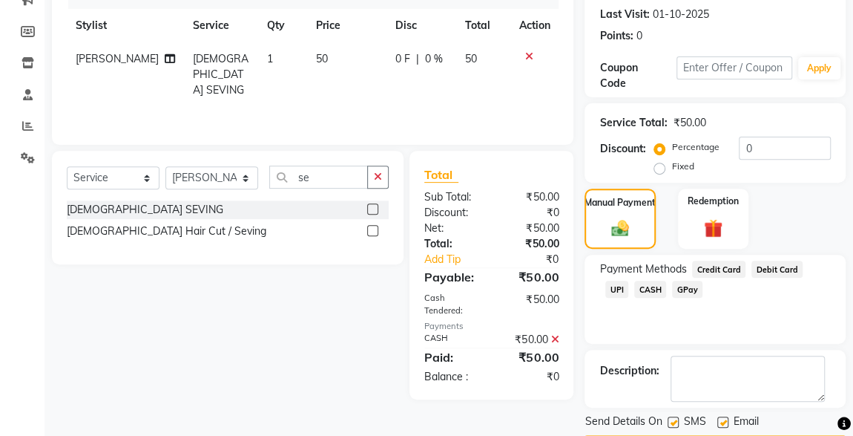
scroll to position [245, 0]
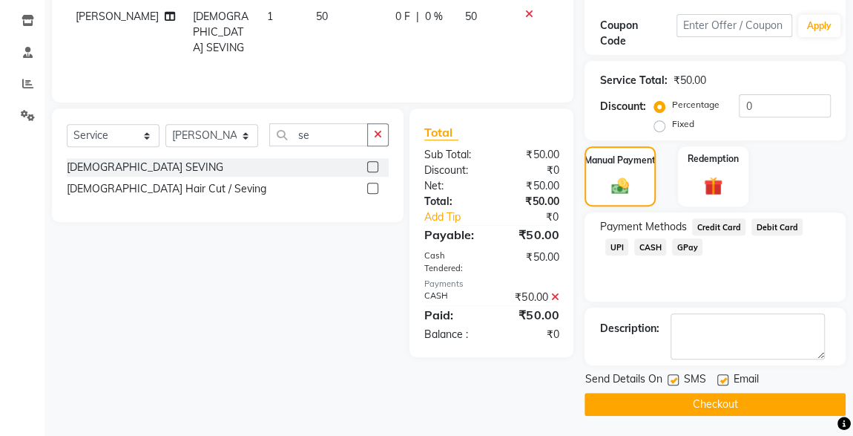
click at [674, 378] on label at bounding box center [673, 379] width 11 height 11
click at [674, 378] on input "checkbox" at bounding box center [673, 381] width 10 height 10
checkbox input "false"
click at [711, 405] on button "Checkout" at bounding box center [715, 404] width 261 height 23
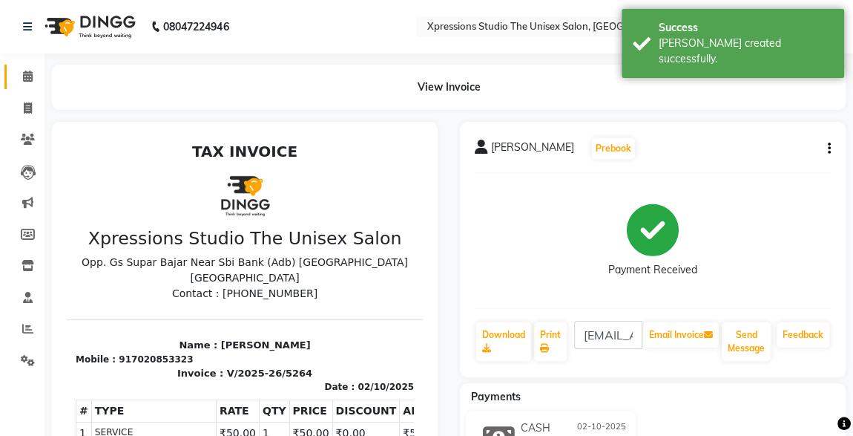
click at [24, 85] on link "Calendar" at bounding box center [22, 77] width 36 height 24
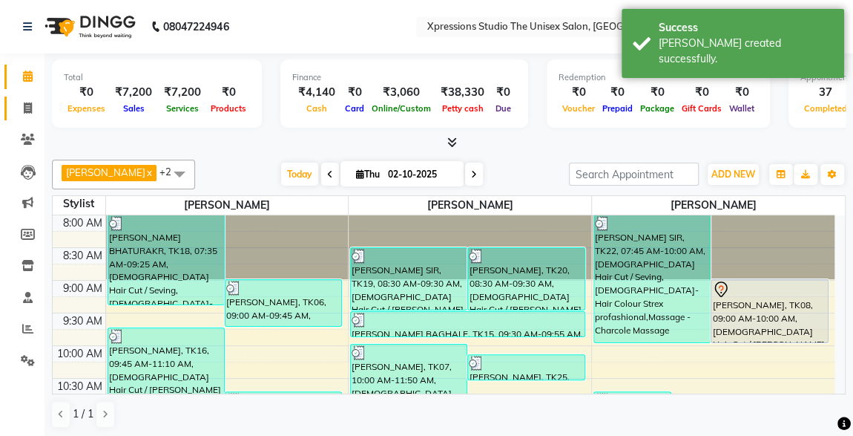
click at [28, 98] on link "Invoice" at bounding box center [22, 108] width 36 height 24
select select "service"
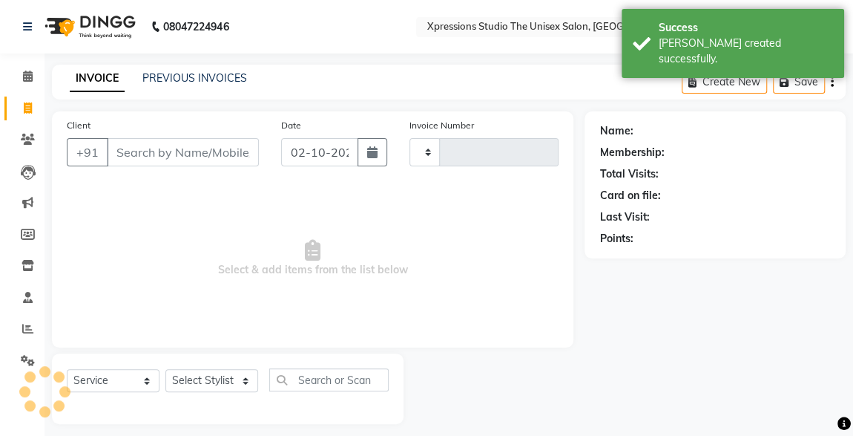
type input "a"
type input "5265"
type input "ak"
select select "7003"
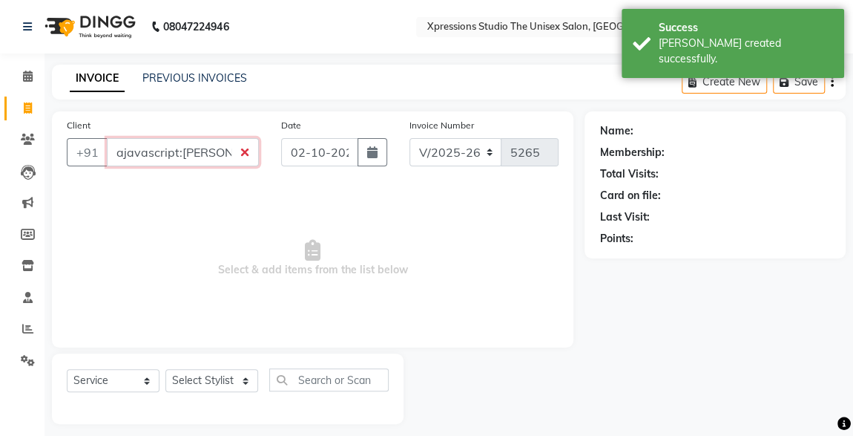
click at [232, 154] on input "ajavascript:kshay bh" at bounding box center [183, 152] width 152 height 28
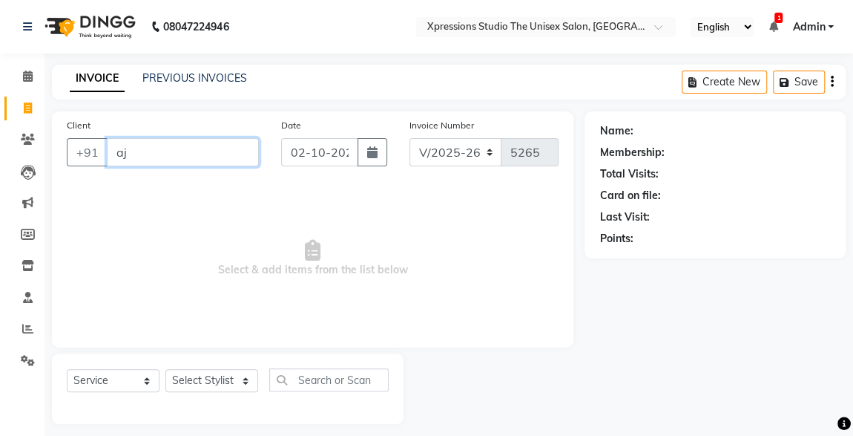
type input "a"
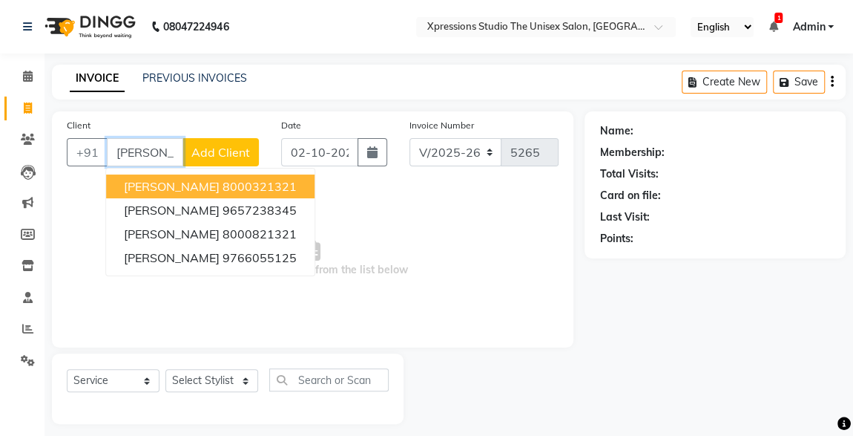
click at [289, 189] on ngb-highlight "8000321321" at bounding box center [260, 186] width 74 height 15
type input "8000321321"
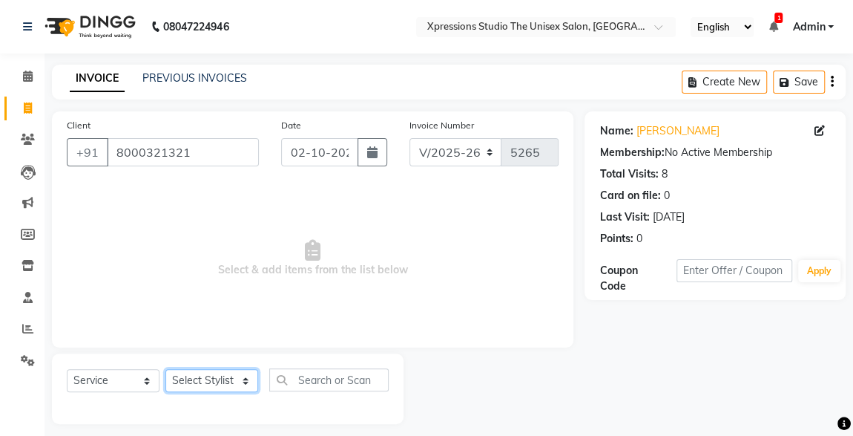
drag, startPoint x: 212, startPoint y: 375, endPoint x: 234, endPoint y: 355, distance: 30.0
click at [234, 355] on div "Select Service Product Membership Package Voucher Prepaid Gift Card Select Styl…" at bounding box center [228, 388] width 352 height 71
select select "57587"
click at [166, 369] on select "Select Stylist ADESH RAUT ROHAN BABHULKAR ROSHAN TANDULKAR" at bounding box center [212, 380] width 93 height 23
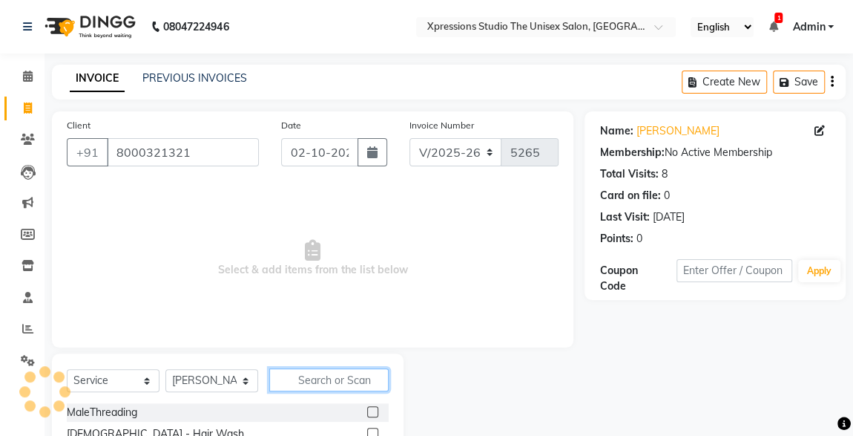
click at [312, 382] on input "text" at bounding box center [328, 379] width 119 height 23
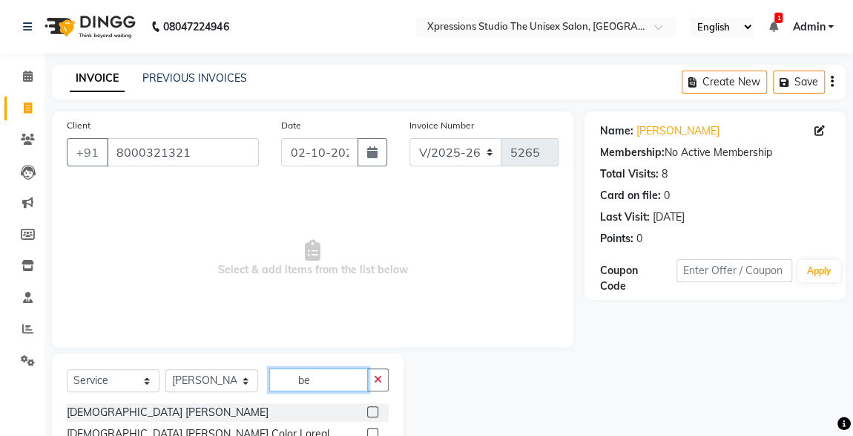
scroll to position [92, 0]
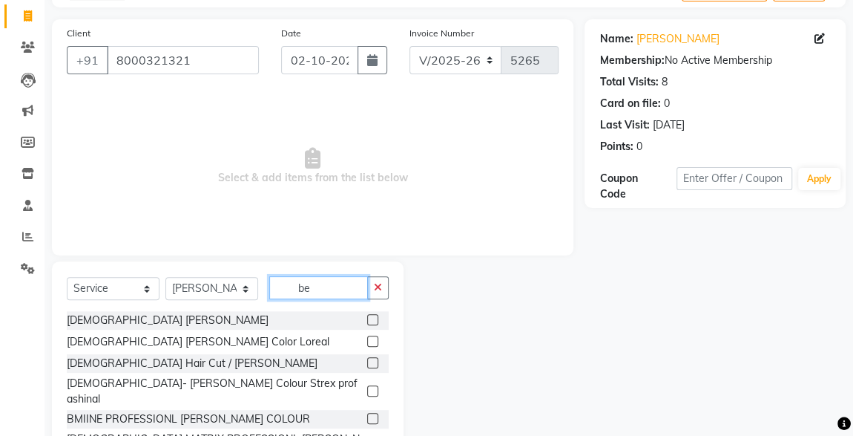
type input "be"
click at [367, 318] on label at bounding box center [372, 319] width 11 height 11
click at [367, 318] on input "checkbox" at bounding box center [372, 320] width 10 height 10
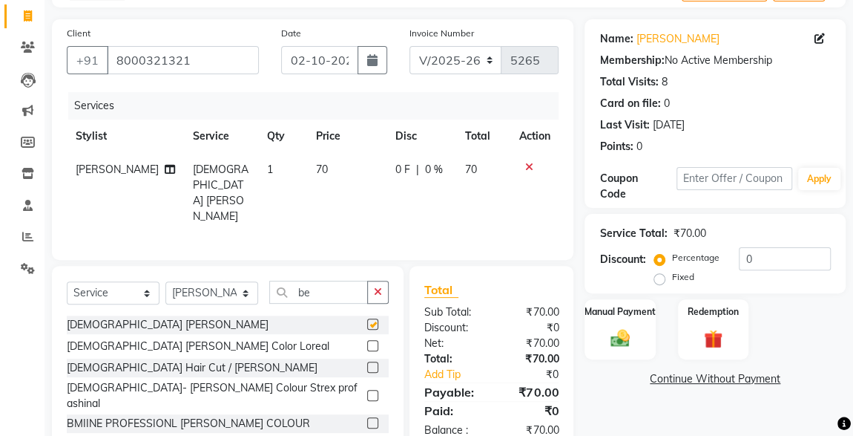
checkbox input "false"
click at [616, 343] on img at bounding box center [620, 338] width 32 height 23
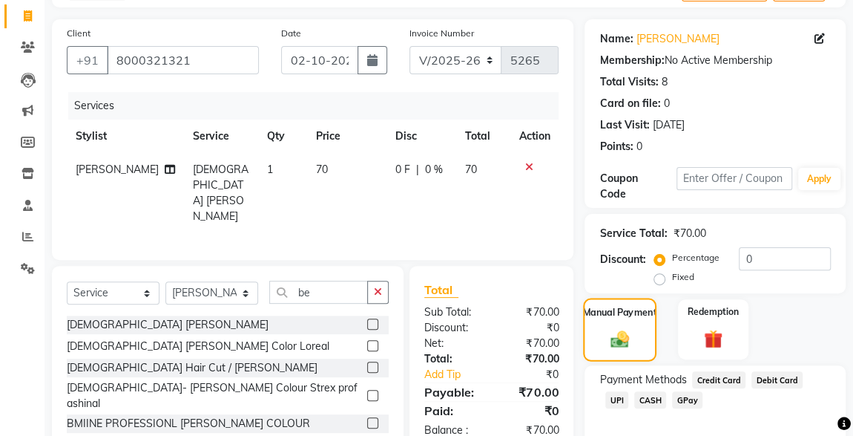
scroll to position [163, 0]
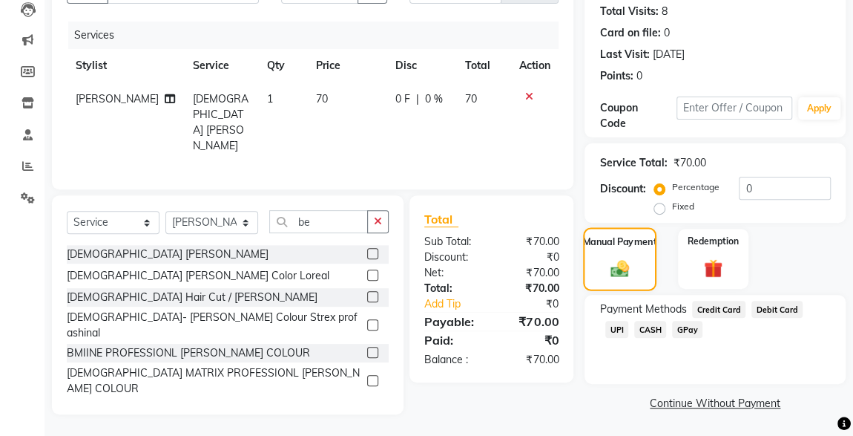
click at [635, 334] on span "CASH" at bounding box center [651, 329] width 32 height 17
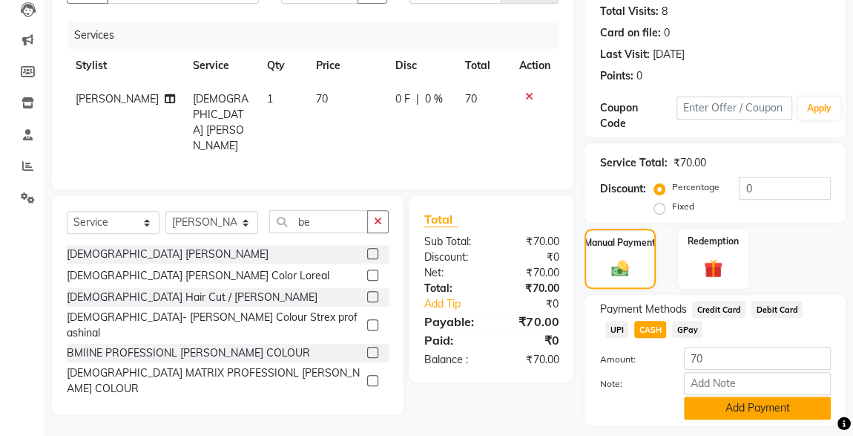
click at [735, 403] on button "Add Payment" at bounding box center [757, 407] width 147 height 23
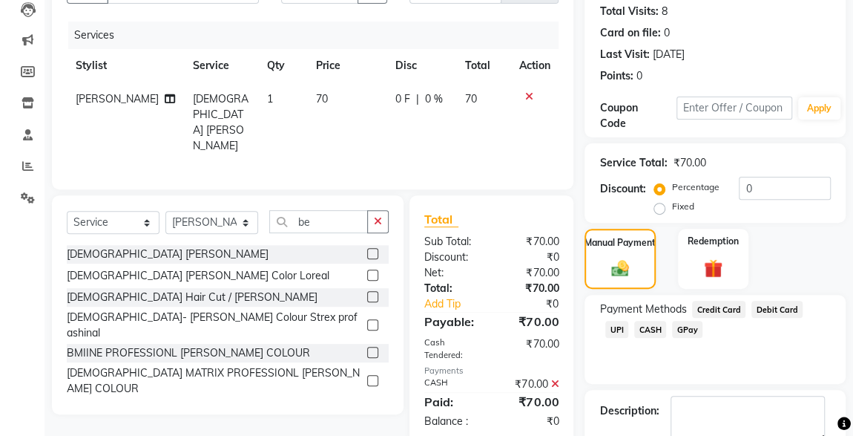
scroll to position [245, 0]
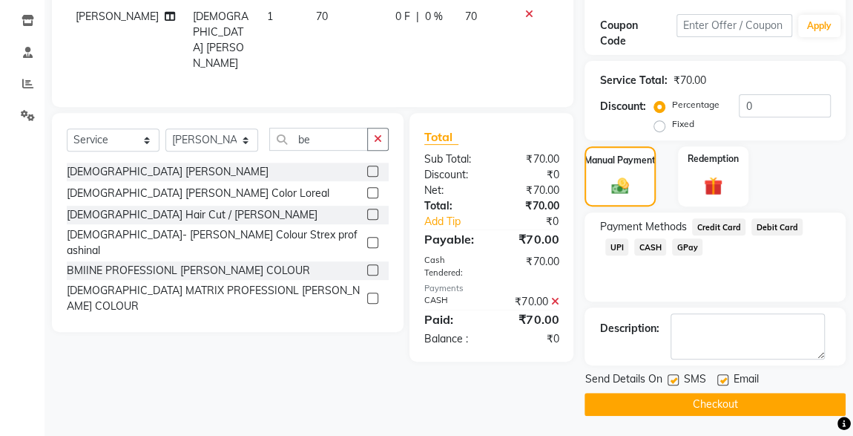
click at [675, 381] on label at bounding box center [673, 379] width 11 height 11
click at [675, 381] on input "checkbox" at bounding box center [673, 381] width 10 height 10
checkbox input "false"
click at [710, 403] on button "Checkout" at bounding box center [715, 404] width 261 height 23
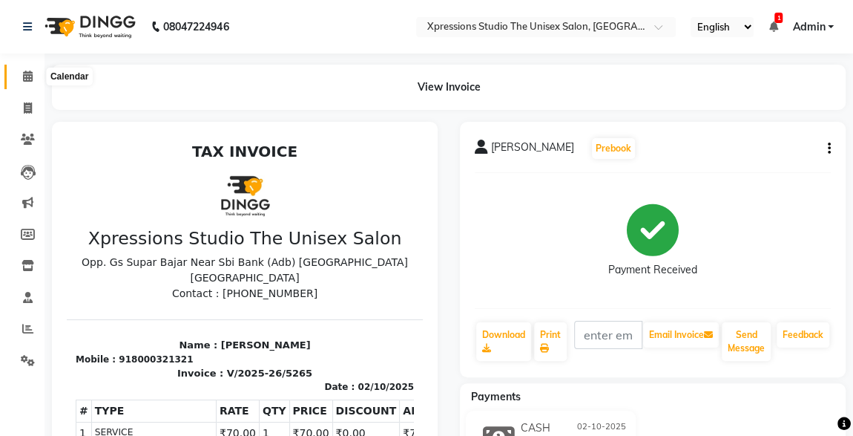
click at [29, 82] on icon at bounding box center [28, 76] width 10 height 11
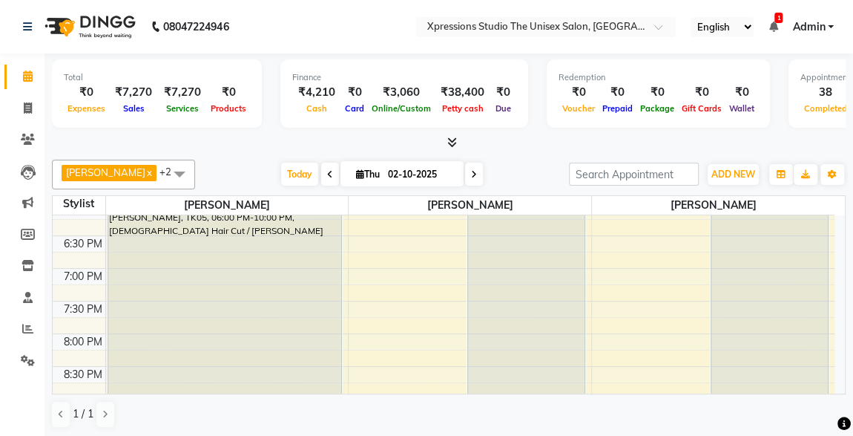
scroll to position [782, 0]
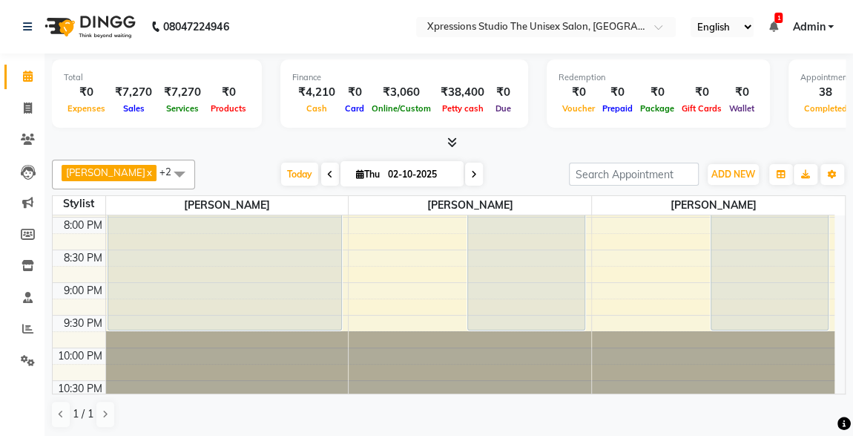
click at [773, 29] on icon at bounding box center [773, 27] width 9 height 10
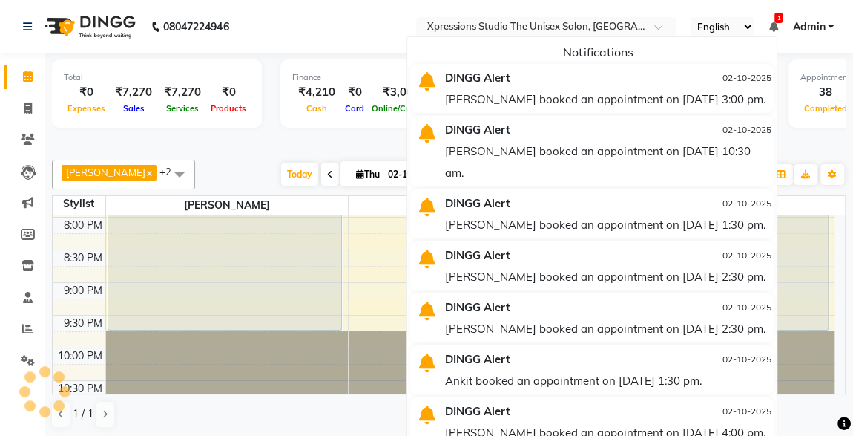
click at [331, 139] on div at bounding box center [449, 143] width 794 height 16
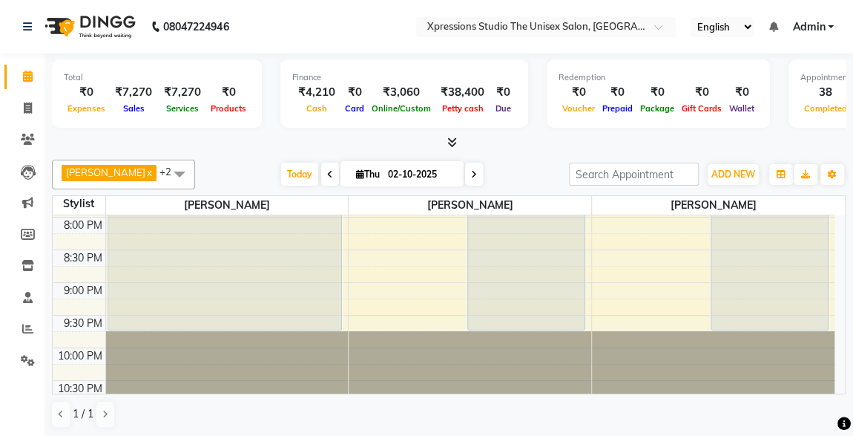
click at [445, 142] on span at bounding box center [450, 143] width 16 height 16
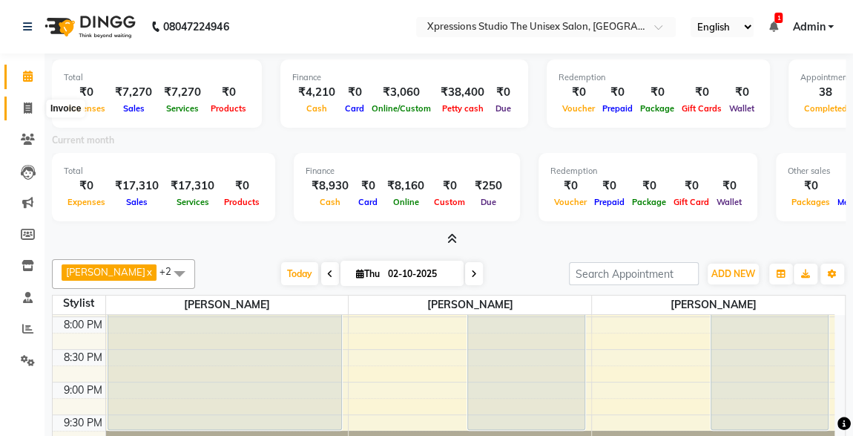
click at [29, 104] on icon at bounding box center [28, 107] width 8 height 11
select select "service"
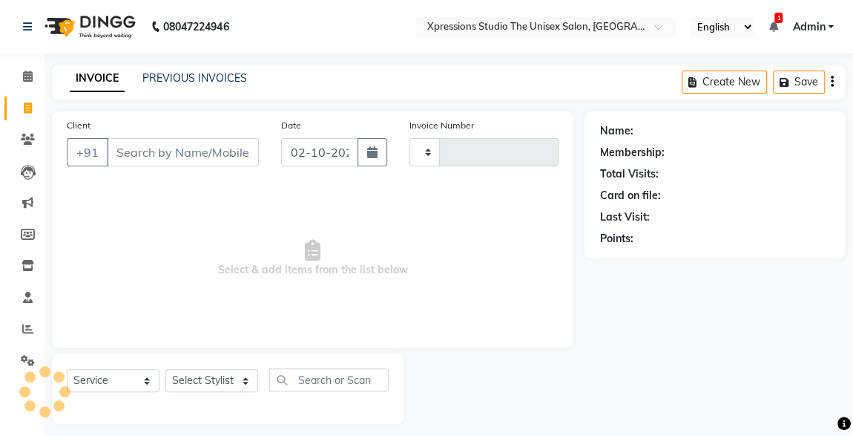
scroll to position [6, 0]
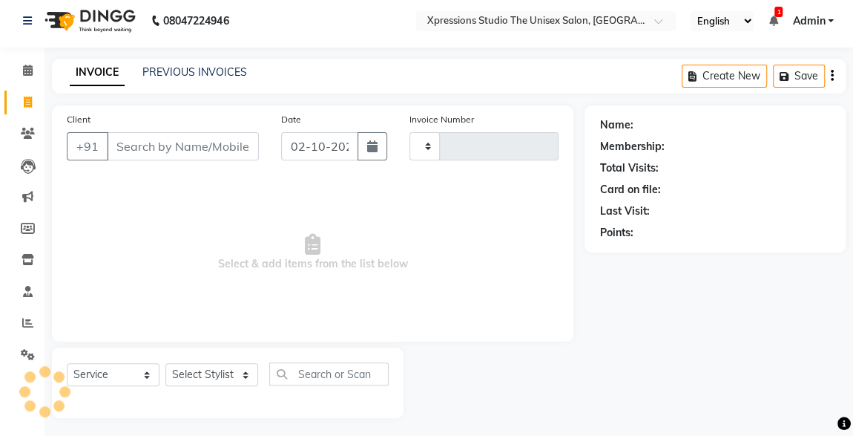
type input "5266"
select select "7003"
click at [198, 73] on link "PREVIOUS INVOICES" at bounding box center [194, 71] width 105 height 13
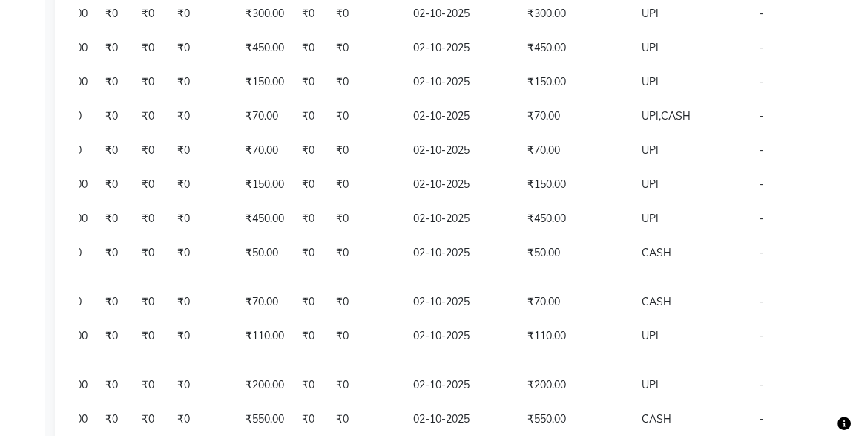
scroll to position [735, 0]
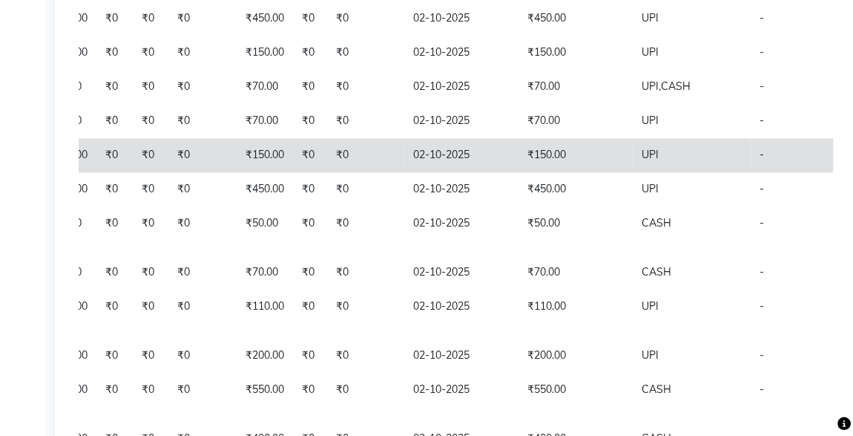
click at [856, 163] on span "PAID" at bounding box center [868, 155] width 25 height 15
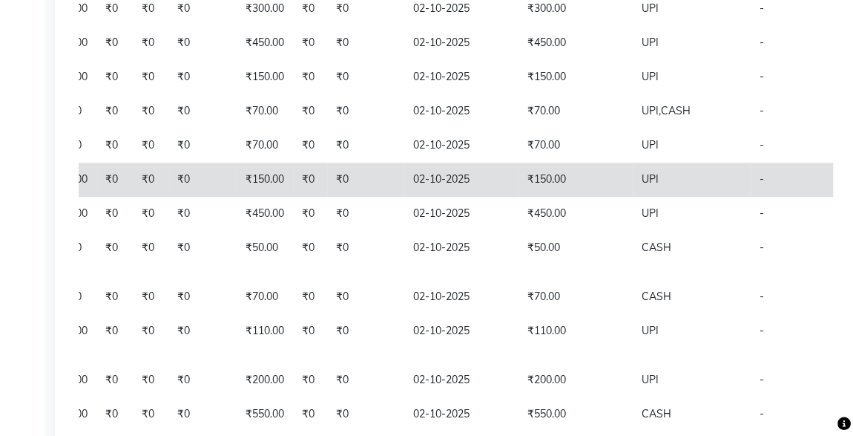
scroll to position [712, 0]
click at [856, 186] on span "PAID" at bounding box center [868, 178] width 25 height 15
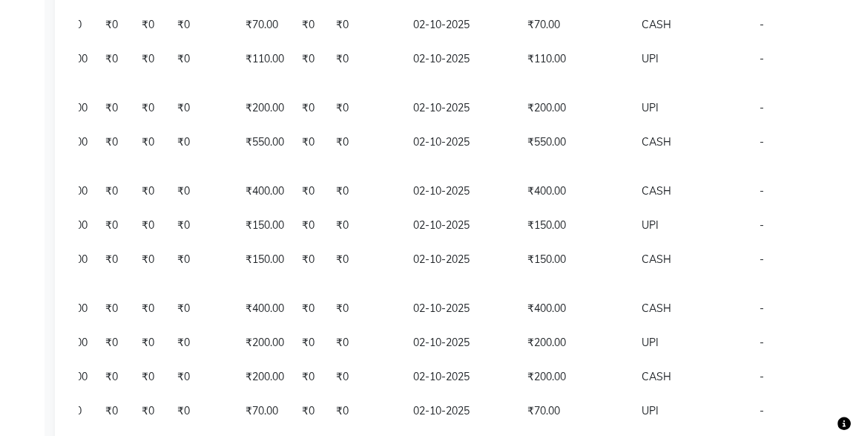
scroll to position [983, 0]
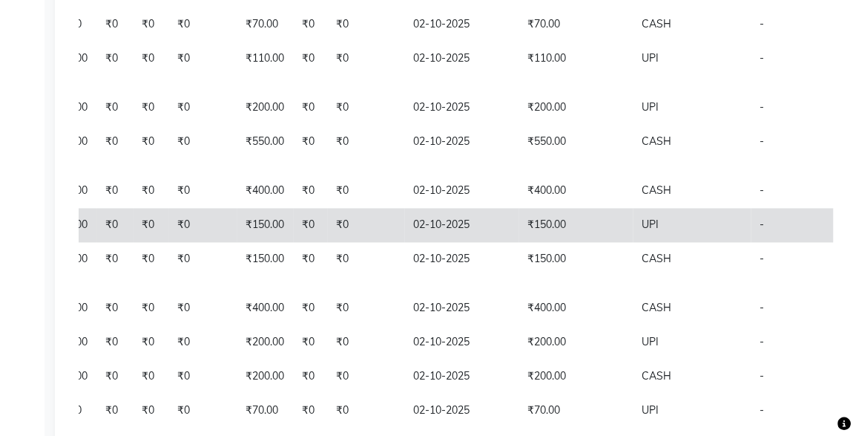
click at [768, 242] on td "-" at bounding box center [797, 225] width 92 height 34
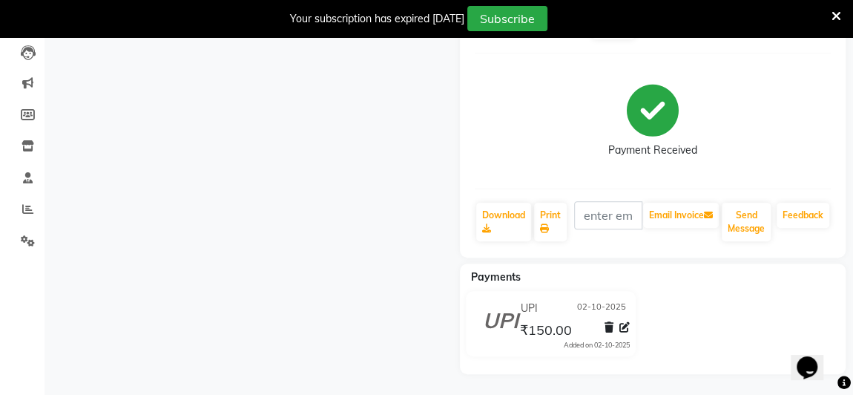
click at [629, 326] on icon at bounding box center [625, 327] width 10 height 10
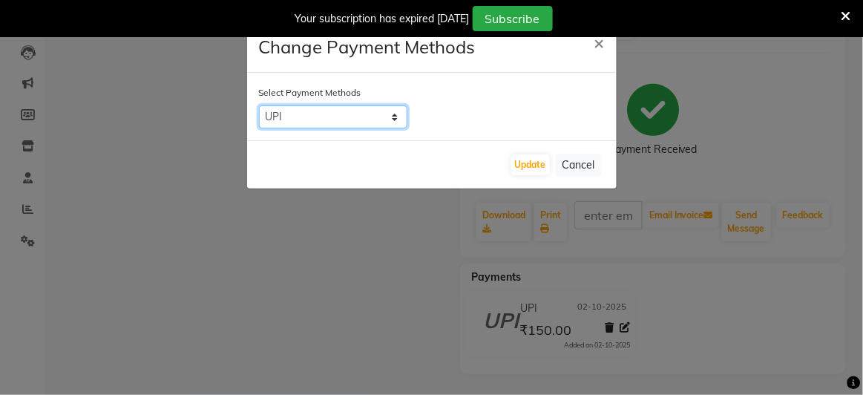
click at [350, 118] on select "Credit Card Debit Card UPI CASH GPay" at bounding box center [333, 116] width 148 height 23
select select "1"
click at [259, 105] on select "Credit Card Debit Card UPI CASH GPay" at bounding box center [333, 116] width 148 height 23
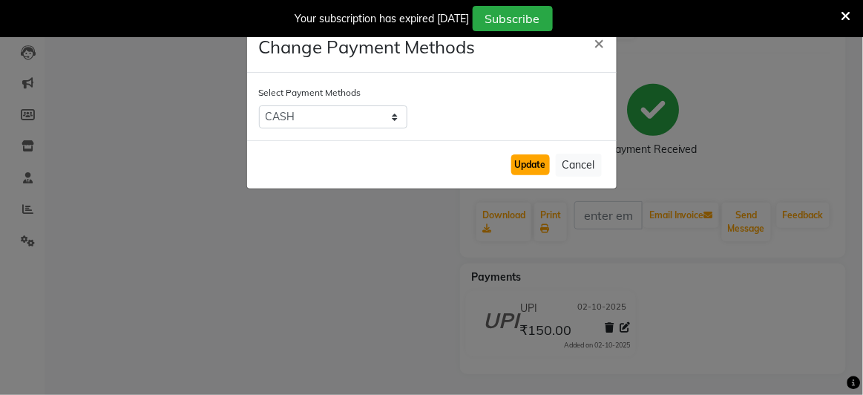
click at [539, 172] on button "Update" at bounding box center [530, 164] width 39 height 21
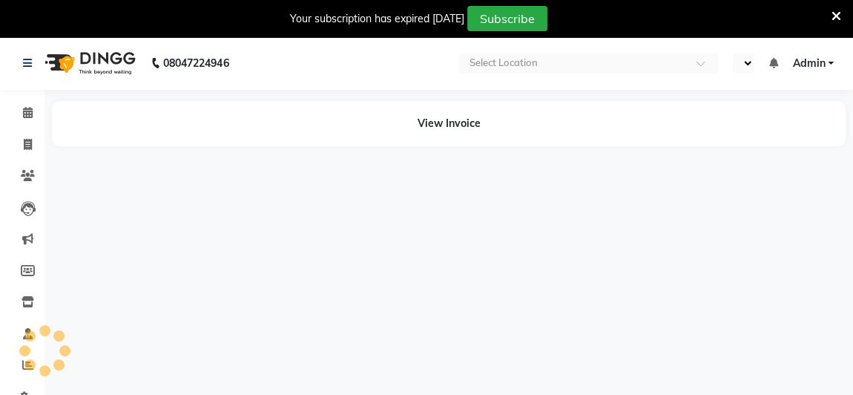
select select "en"
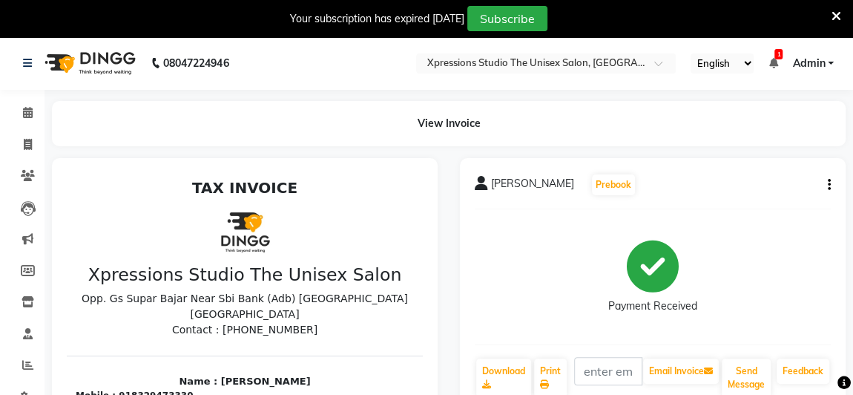
click at [779, 346] on div "RAJESH SURALKAR Prebook Payment Received Download Print Email Invoice Send Mess…" at bounding box center [653, 285] width 386 height 255
click at [776, 278] on div "Payment Received" at bounding box center [653, 276] width 356 height 111
click at [829, 185] on icon "button" at bounding box center [829, 185] width 3 height 1
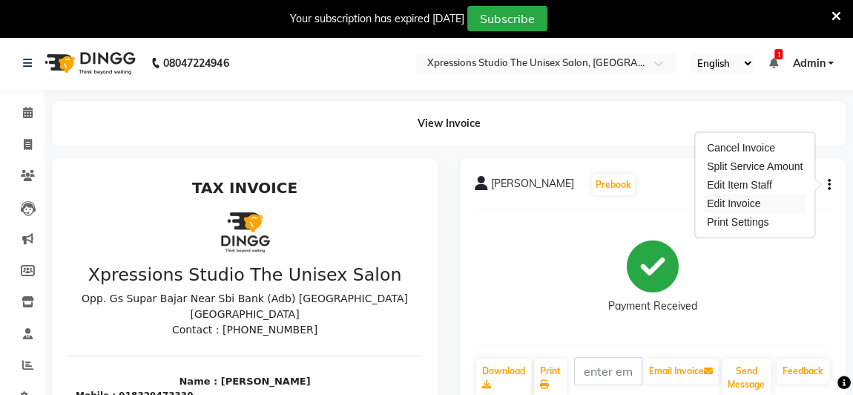
click at [734, 211] on div "Edit Invoice" at bounding box center [755, 203] width 102 height 19
select select "service"
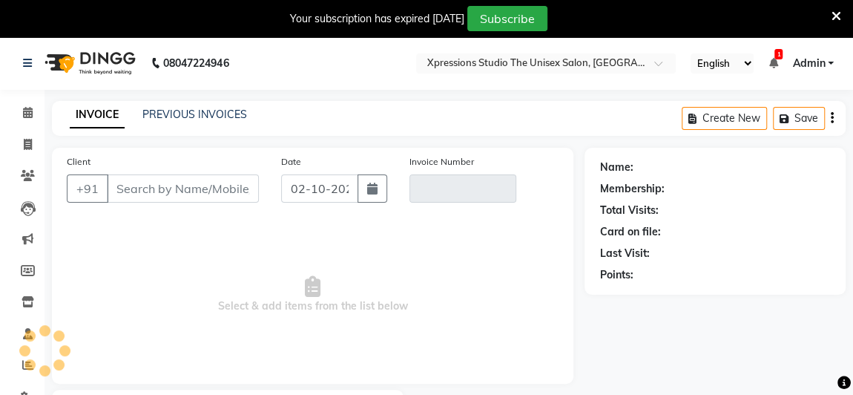
scroll to position [86, 0]
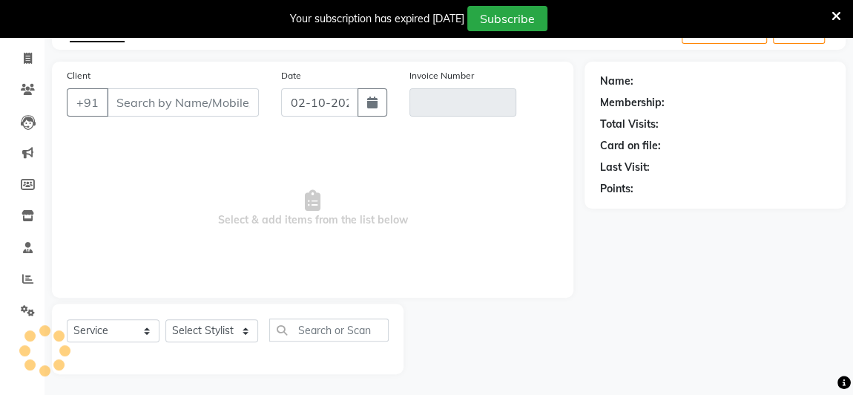
type input "8329473330"
type input "V/2025-26/5248"
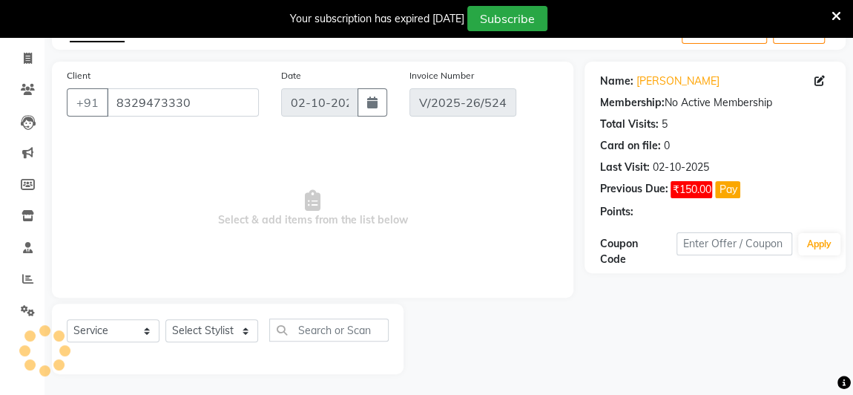
select select "select"
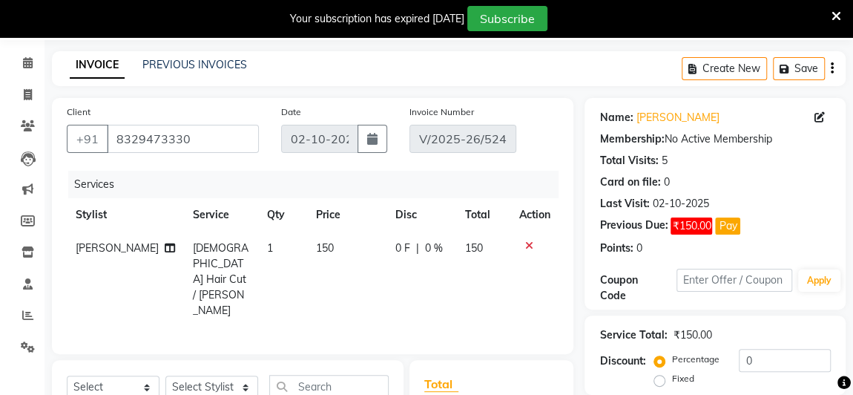
scroll to position [0, 0]
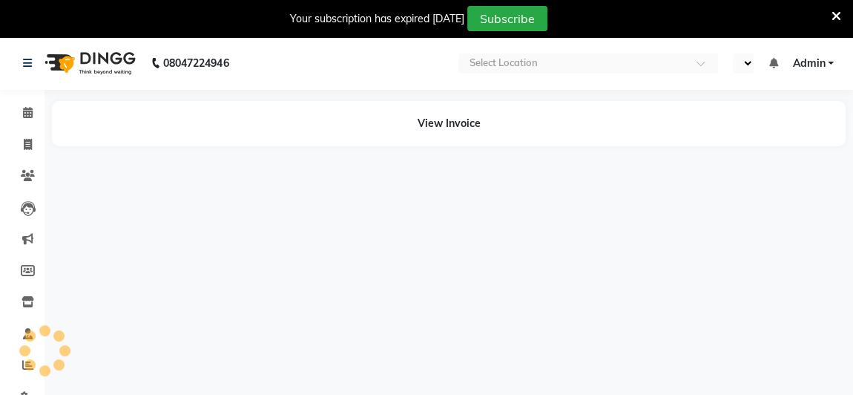
select select "en"
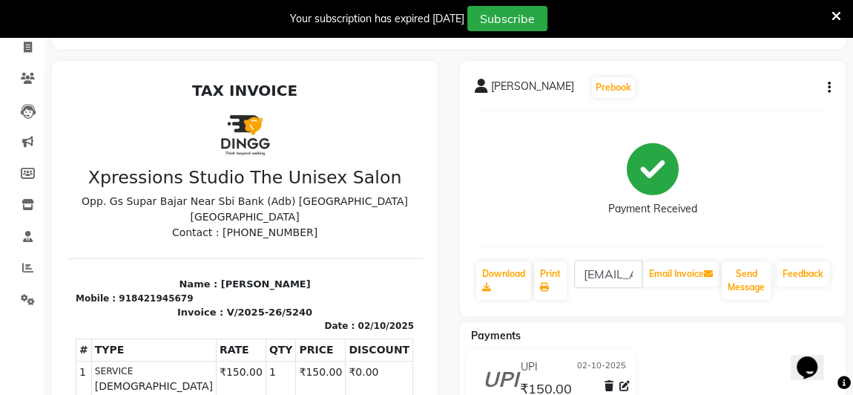
scroll to position [100, 0]
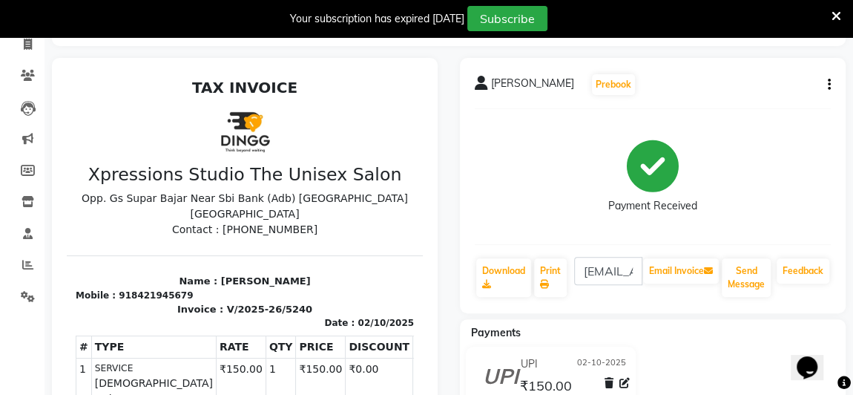
click at [826, 88] on button "button" at bounding box center [826, 85] width 9 height 16
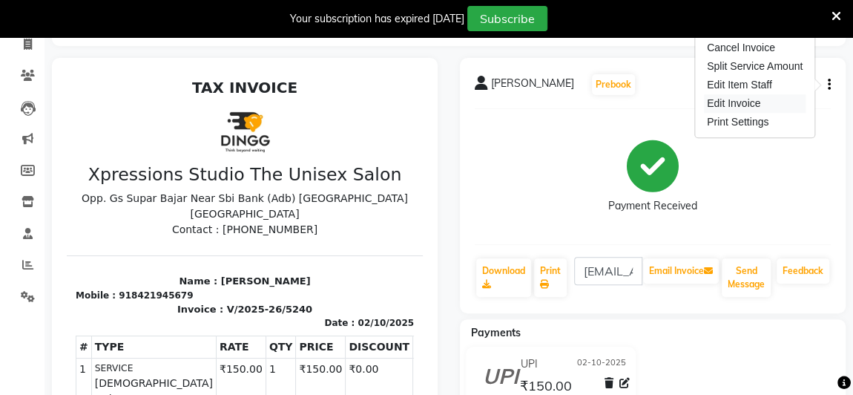
click at [744, 108] on div "Edit Invoice" at bounding box center [755, 103] width 102 height 19
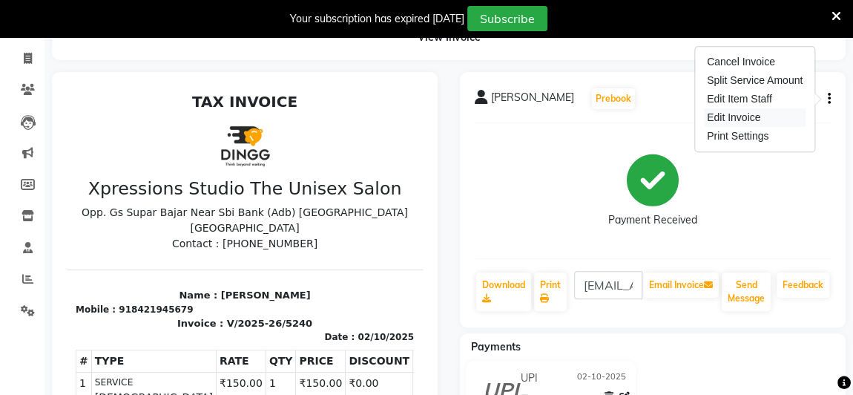
select select "service"
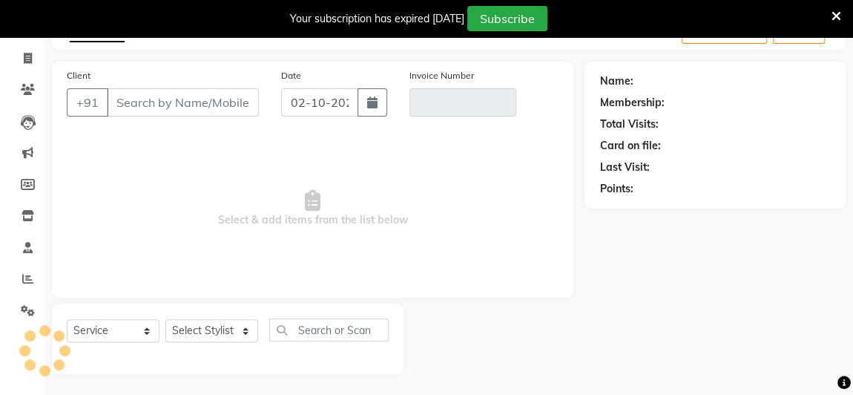
type input "8421945679"
type input "V/2025-26/5240"
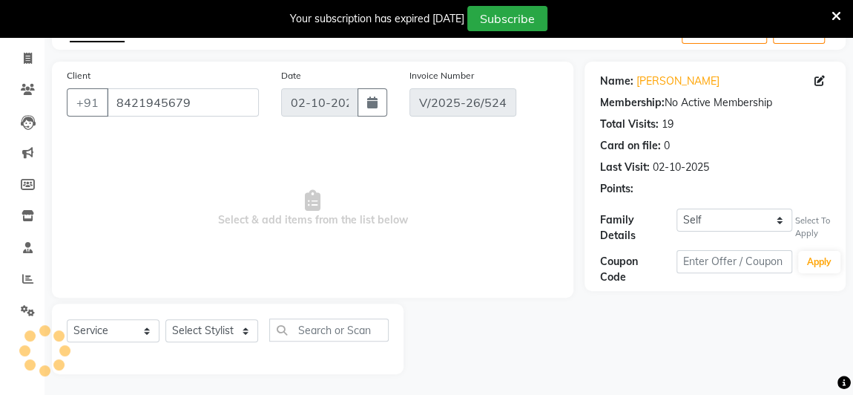
select select "select"
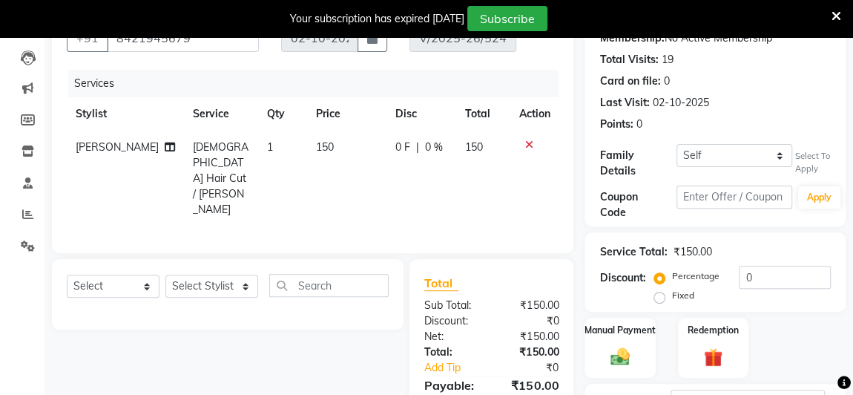
scroll to position [246, 0]
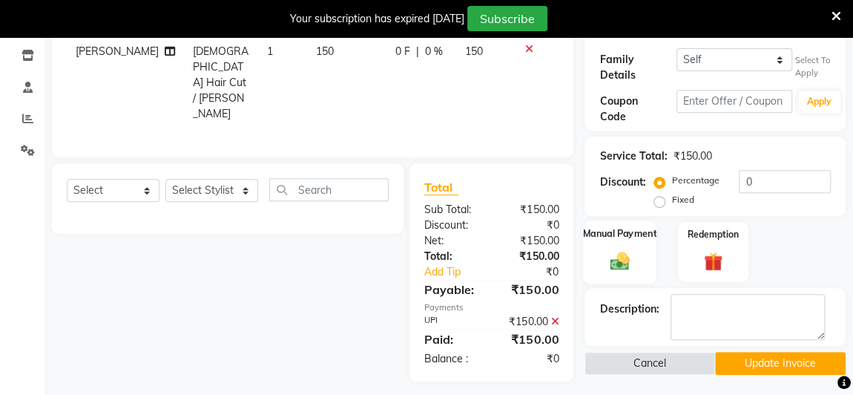
click at [640, 263] on div "Manual Payment" at bounding box center [619, 251] width 73 height 63
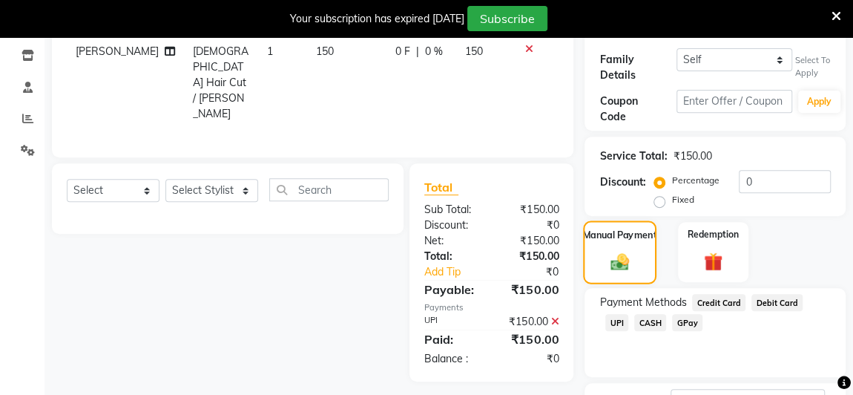
click at [555, 316] on icon at bounding box center [555, 321] width 8 height 10
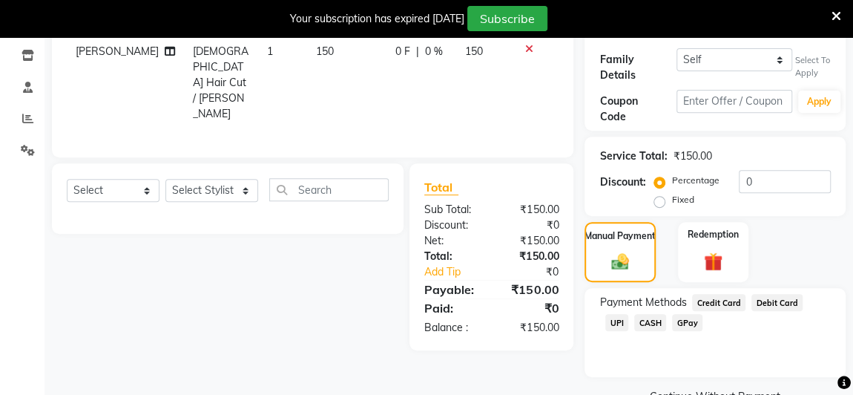
click at [635, 327] on span "CASH" at bounding box center [651, 322] width 32 height 17
click at [695, 348] on input "150" at bounding box center [757, 351] width 147 height 23
click at [629, 314] on span "UPI" at bounding box center [617, 322] width 23 height 17
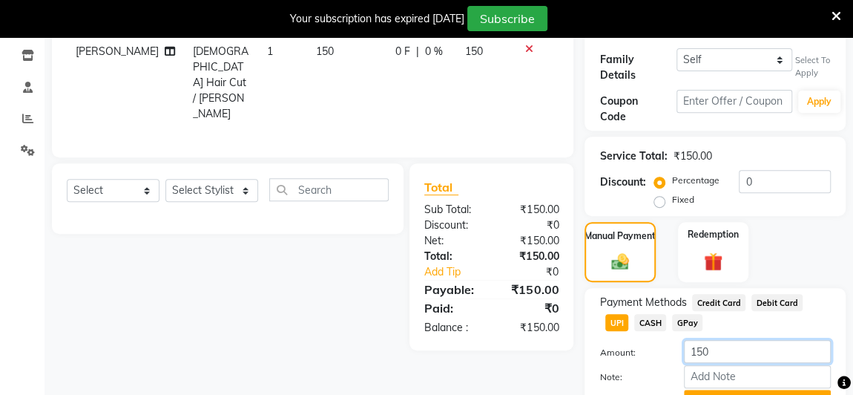
click at [698, 350] on input "150" at bounding box center [757, 351] width 147 height 23
type input "50"
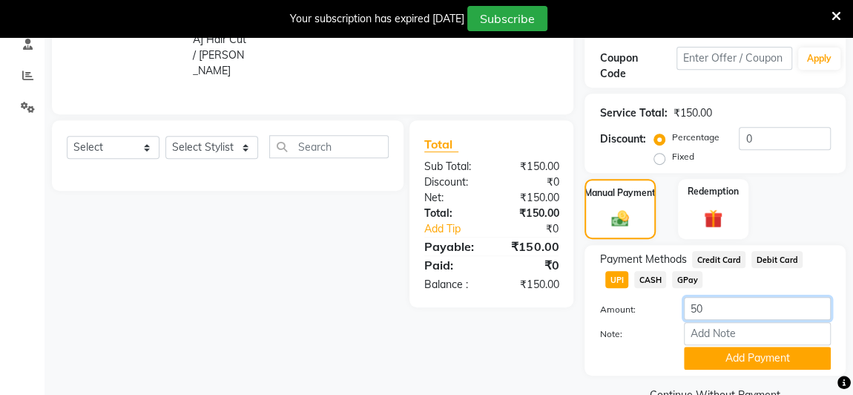
scroll to position [291, 0]
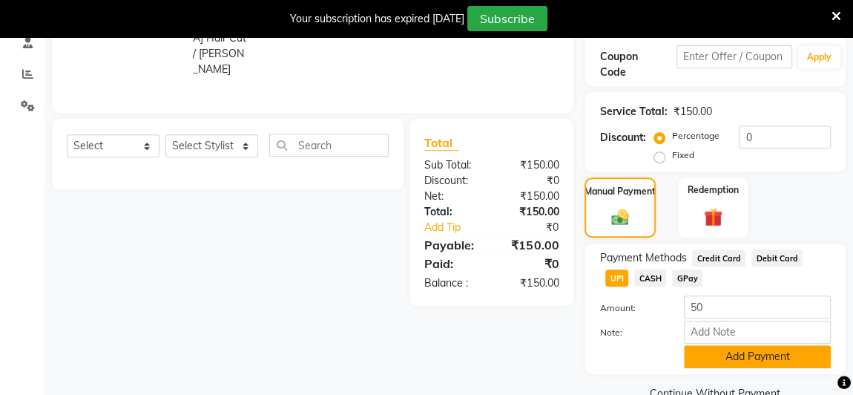
click at [775, 364] on button "Add Payment" at bounding box center [757, 356] width 147 height 23
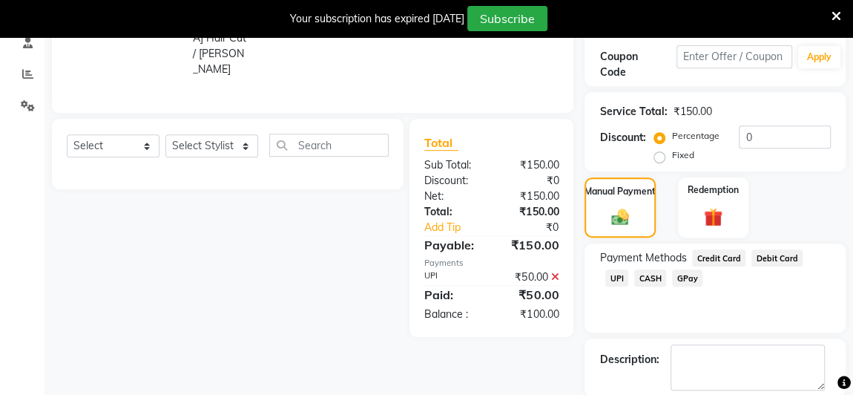
click at [635, 274] on span "CASH" at bounding box center [651, 277] width 32 height 17
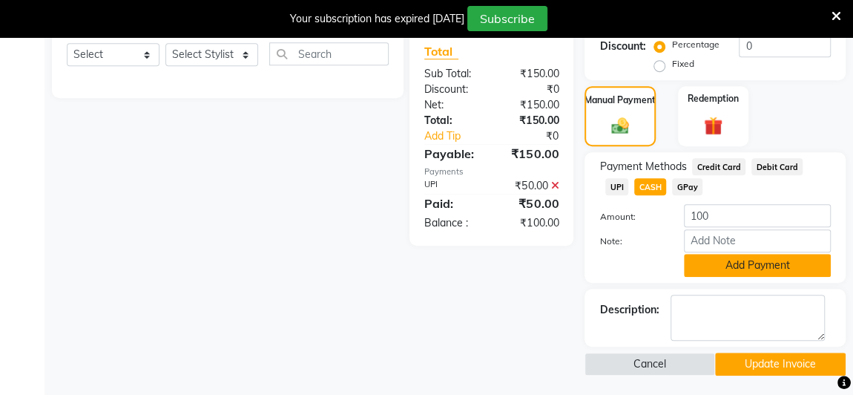
click at [764, 272] on button "Add Payment" at bounding box center [757, 265] width 147 height 23
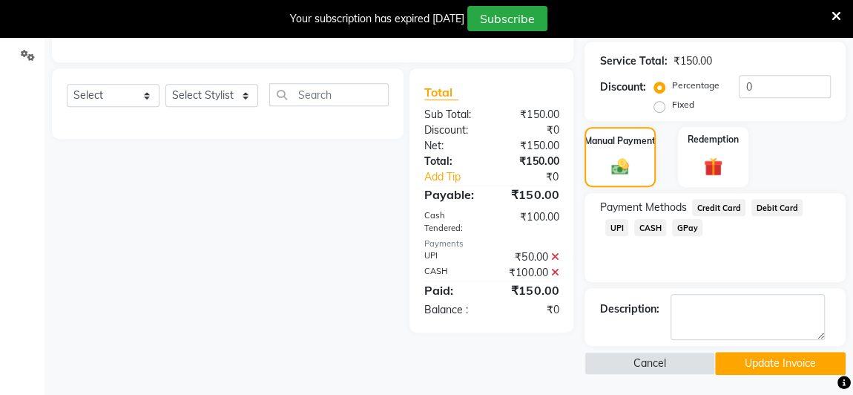
click at [779, 366] on button "Update Invoice" at bounding box center [780, 363] width 131 height 23
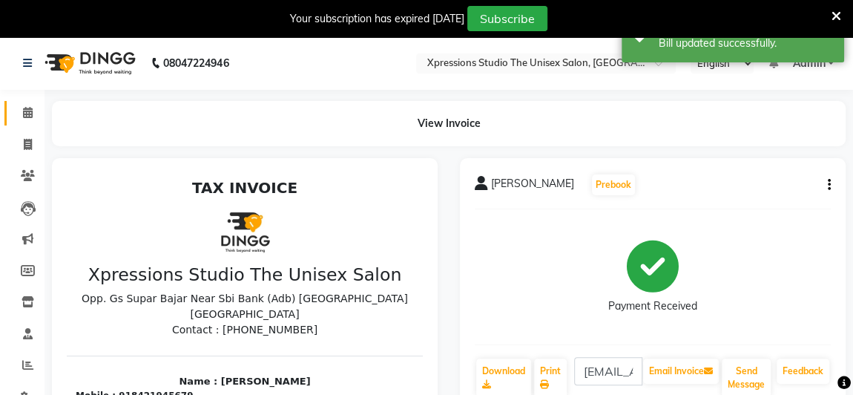
click at [32, 105] on span at bounding box center [28, 113] width 26 height 17
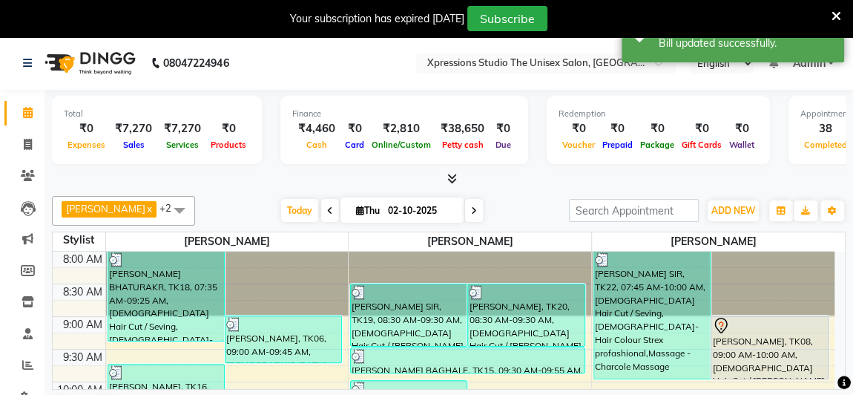
click at [451, 175] on icon at bounding box center [453, 178] width 10 height 11
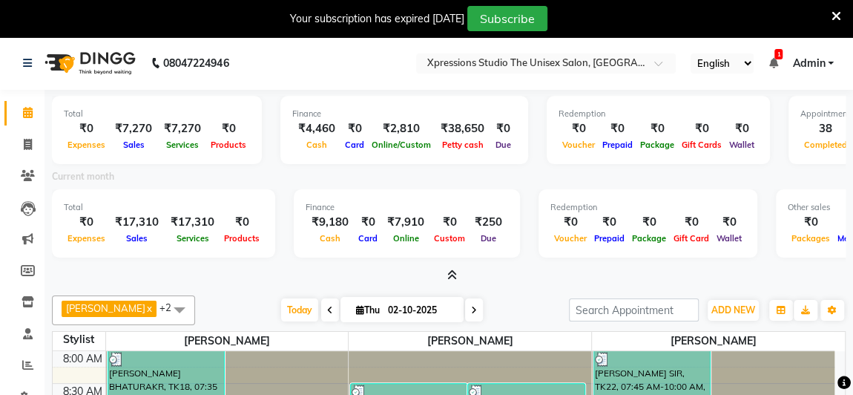
click at [449, 269] on icon at bounding box center [453, 274] width 10 height 11
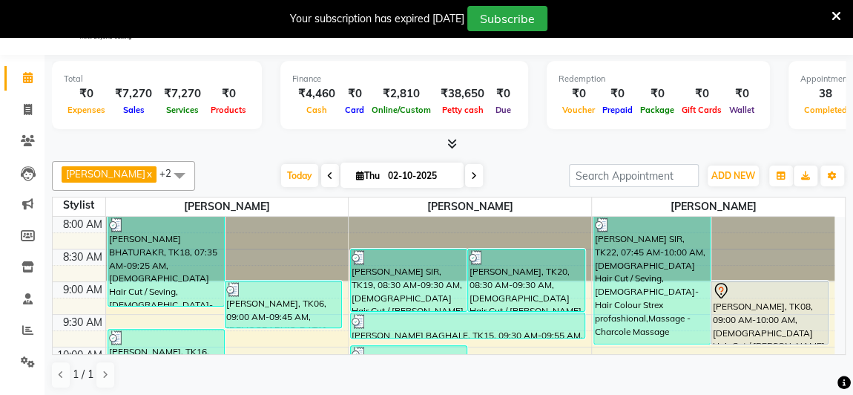
scroll to position [36, 0]
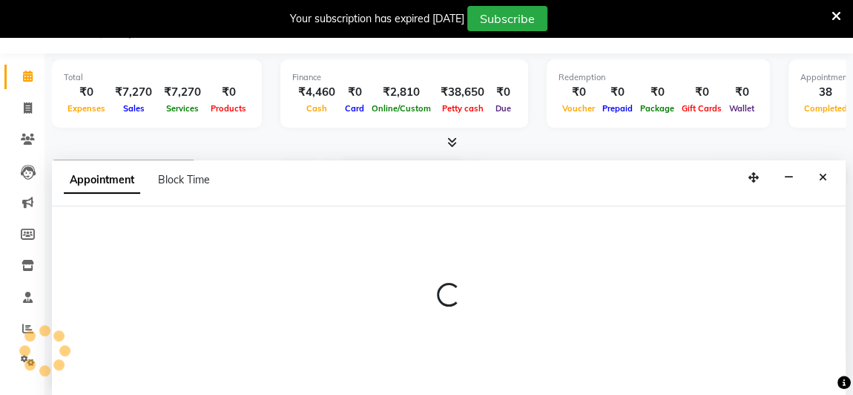
click at [830, 348] on div at bounding box center [449, 301] width 794 height 191
select select "57589"
select select "600"
select select "tentative"
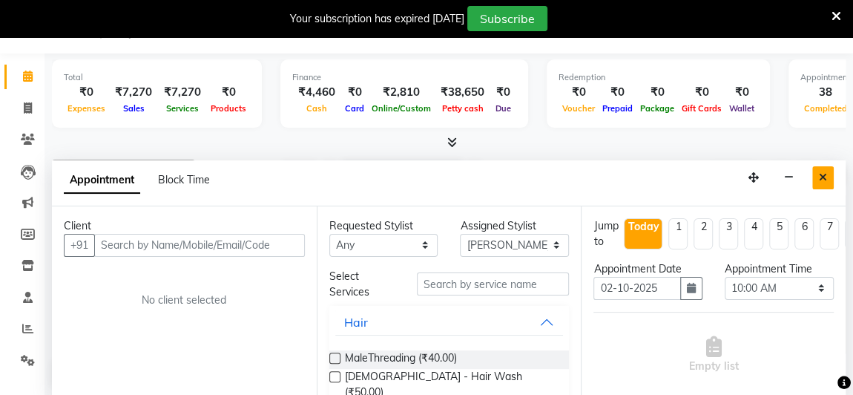
click at [819, 178] on button "Close" at bounding box center [824, 177] width 22 height 23
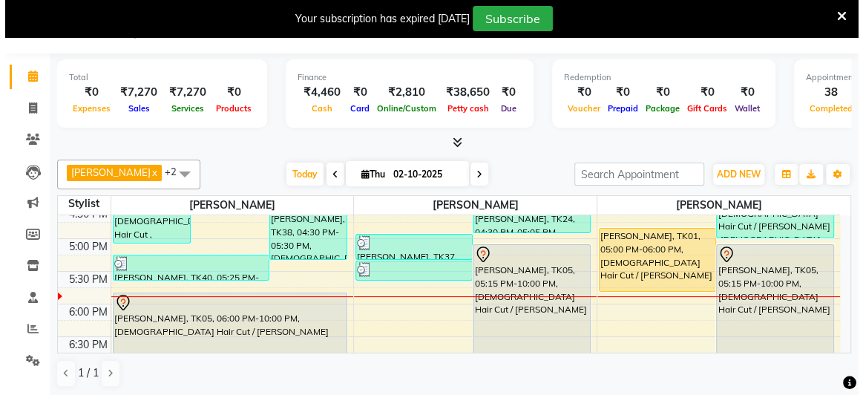
scroll to position [566, 0]
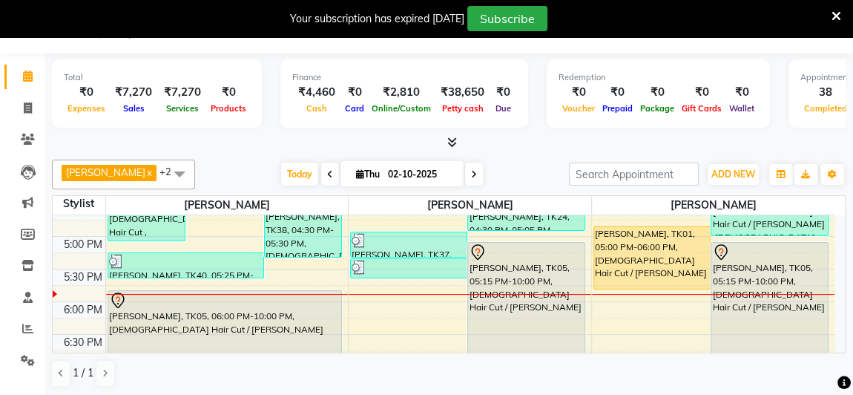
click at [652, 265] on div "[PERSON_NAME], TK01, 05:00 PM-06:00 PM, [DEMOGRAPHIC_DATA] Hair Cut / [PERSON_N…" at bounding box center [652, 257] width 117 height 62
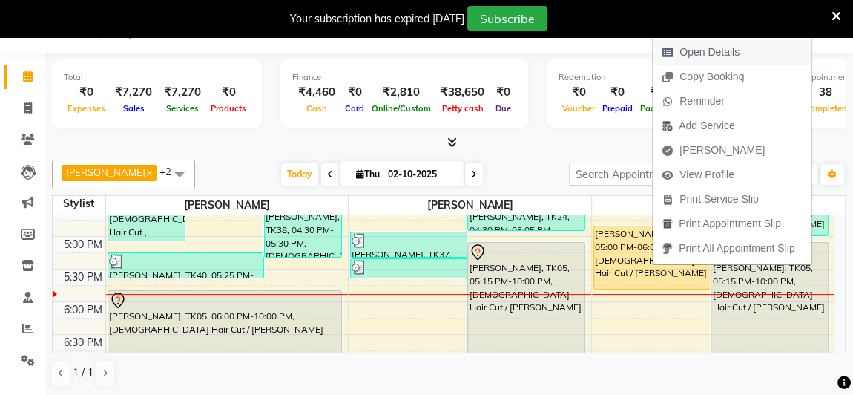
click at [687, 62] on span "Open Details" at bounding box center [701, 52] width 96 height 24
select select "1"
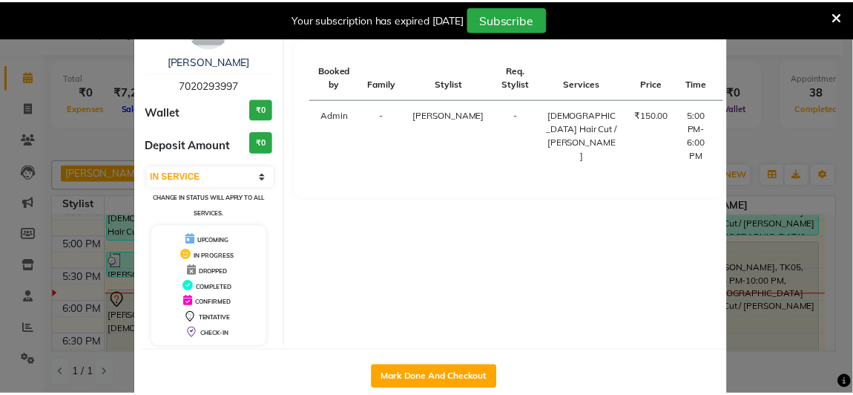
scroll to position [82, 0]
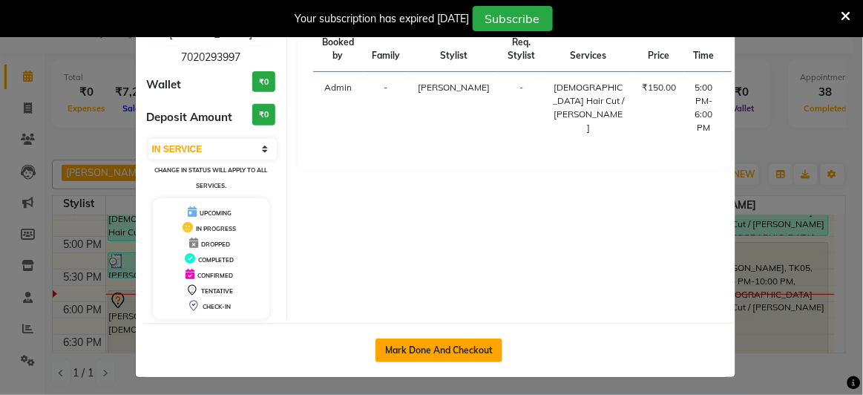
click at [468, 338] on button "Mark Done And Checkout" at bounding box center [439, 350] width 127 height 24
select select "service"
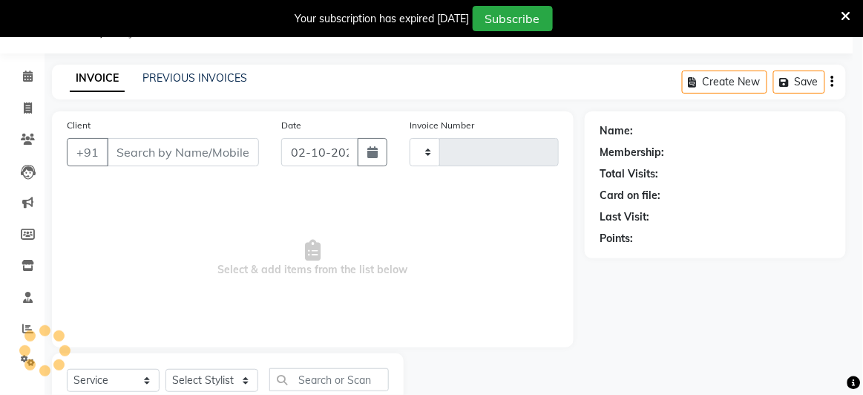
type input "5266"
select select "7003"
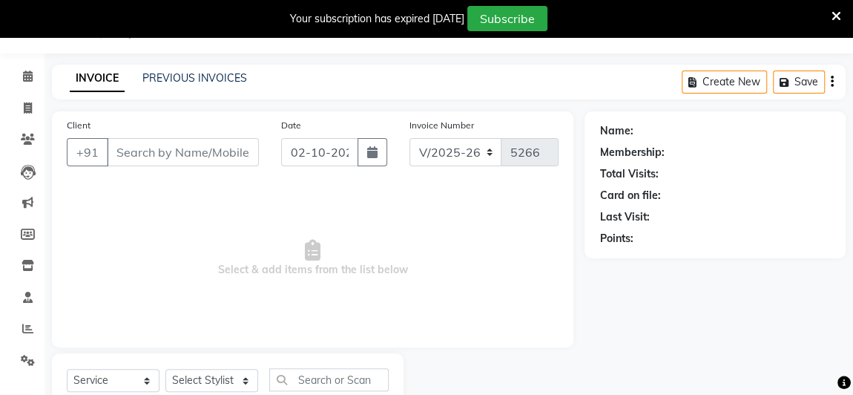
type input "7020293997"
select select "57589"
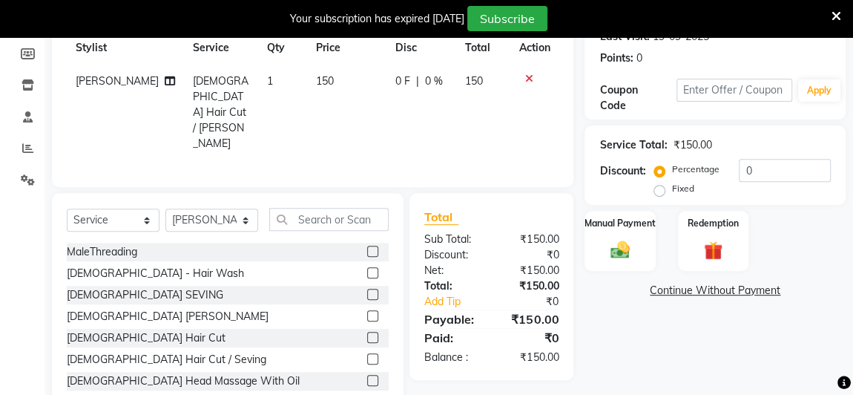
scroll to position [235, 0]
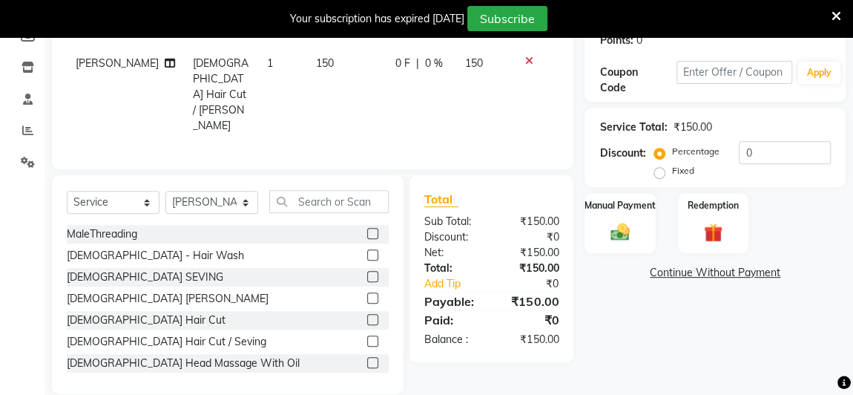
click at [620, 234] on img at bounding box center [620, 232] width 31 height 22
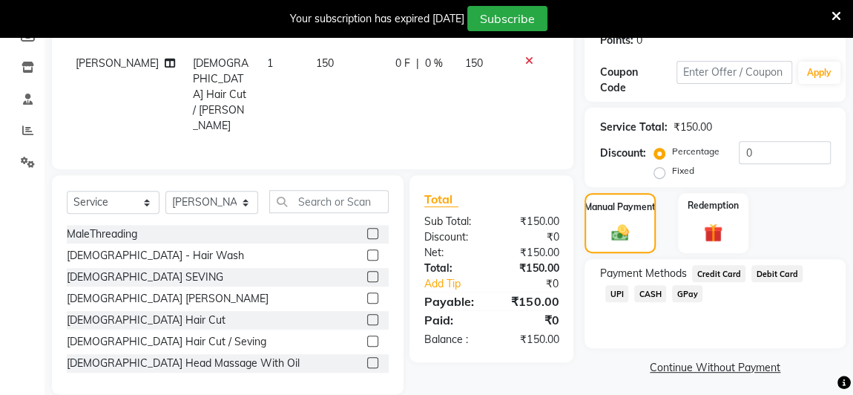
click at [629, 285] on div "UPI" at bounding box center [614, 295] width 29 height 20
click at [629, 285] on span "UPI" at bounding box center [617, 293] width 23 height 17
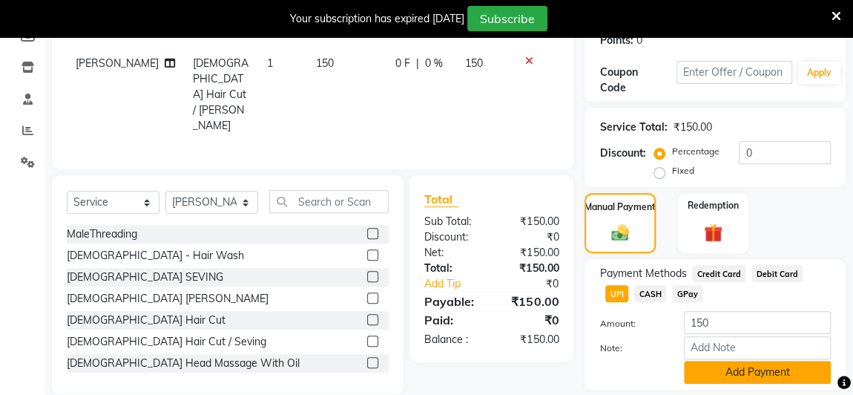
click at [780, 375] on button "Add Payment" at bounding box center [757, 372] width 147 height 23
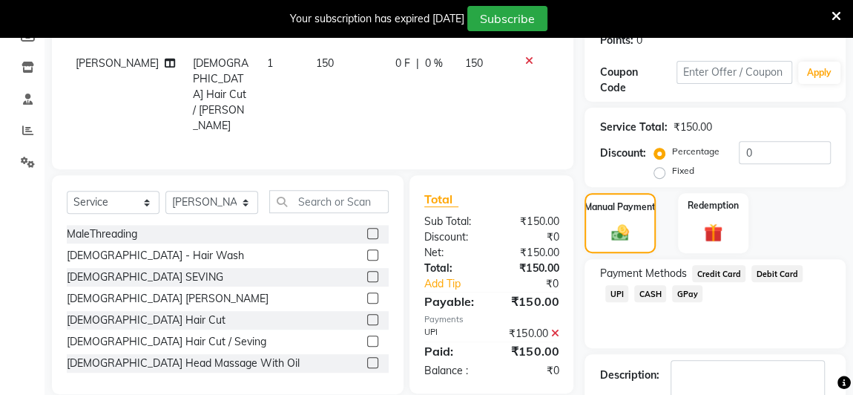
scroll to position [322, 0]
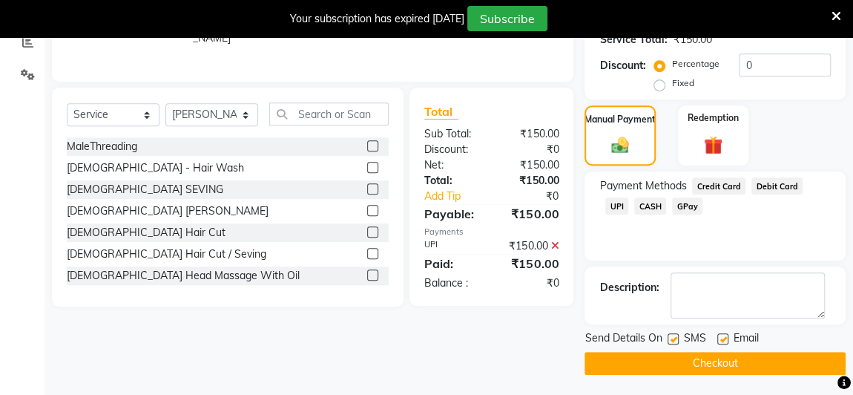
click at [674, 337] on label at bounding box center [673, 338] width 11 height 11
click at [674, 337] on input "checkbox" at bounding box center [673, 340] width 10 height 10
checkbox input "false"
click at [710, 366] on button "Checkout" at bounding box center [715, 363] width 261 height 23
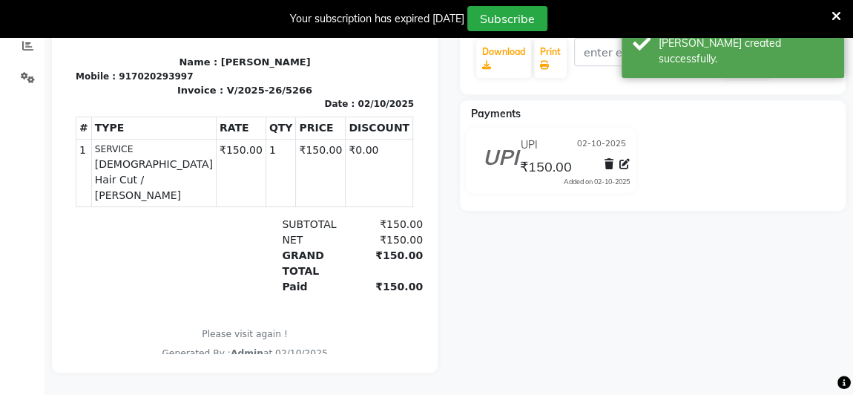
click at [841, 14] on icon at bounding box center [837, 16] width 10 height 13
